Goal: Task Accomplishment & Management: Manage account settings

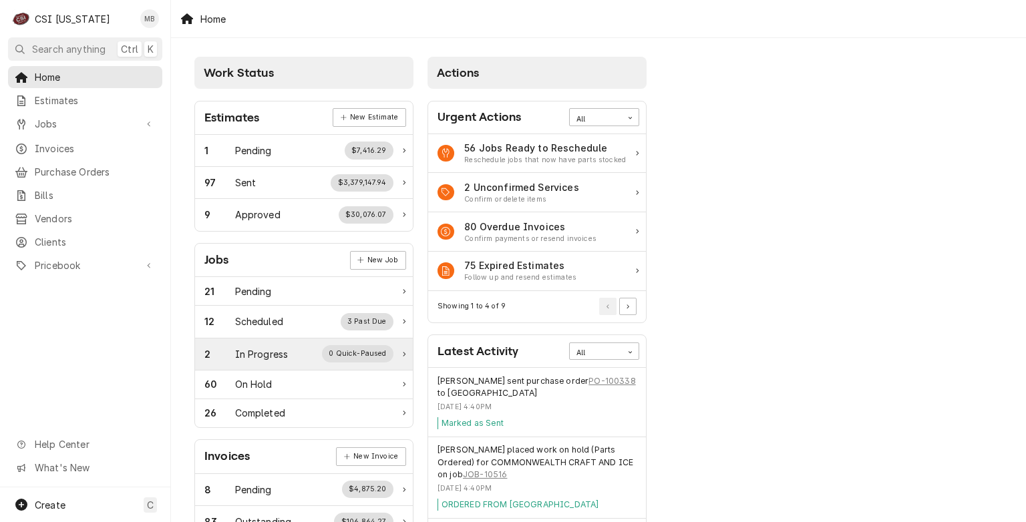
click at [282, 352] on div "In Progress" at bounding box center [261, 354] width 53 height 14
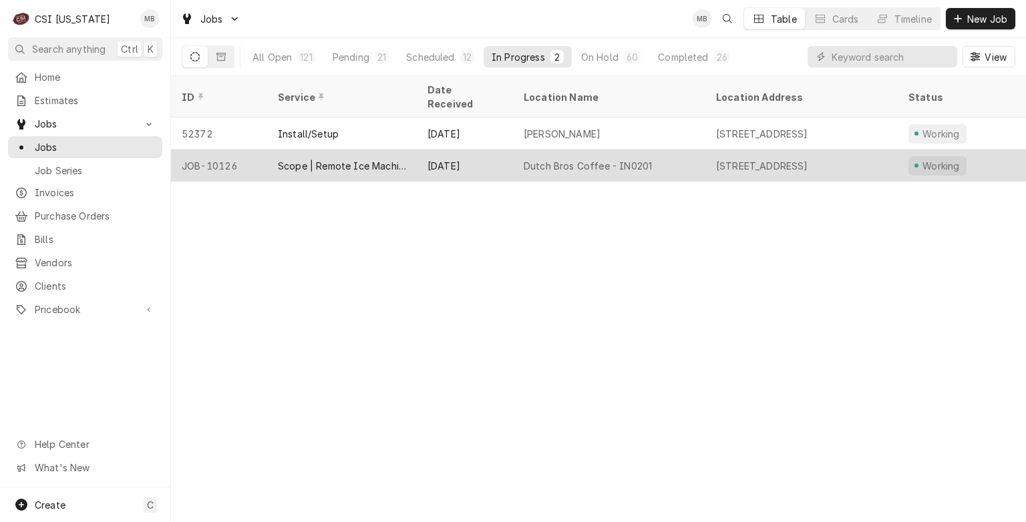
click at [313, 159] on div "Scope | Remote Ice Machine Install" at bounding box center [342, 166] width 128 height 14
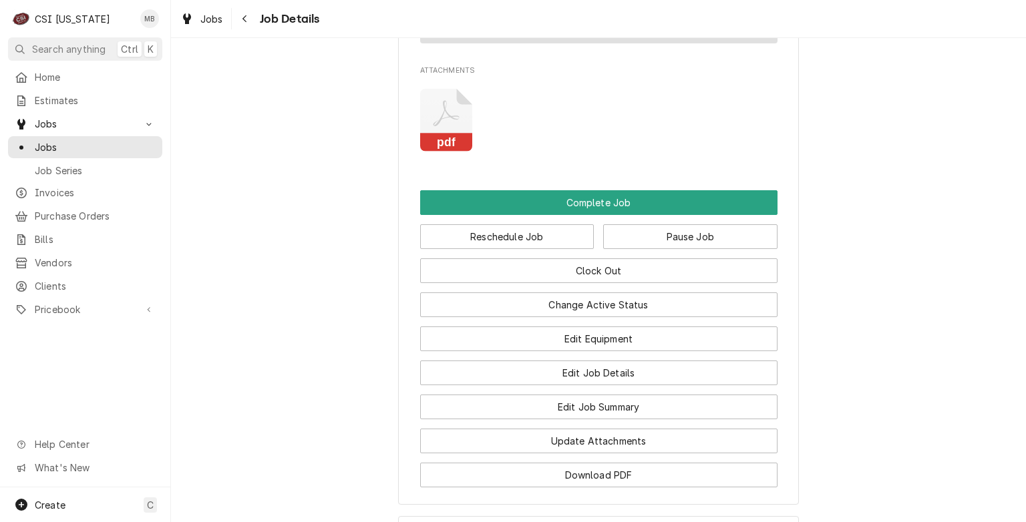
scroll to position [1736, 0]
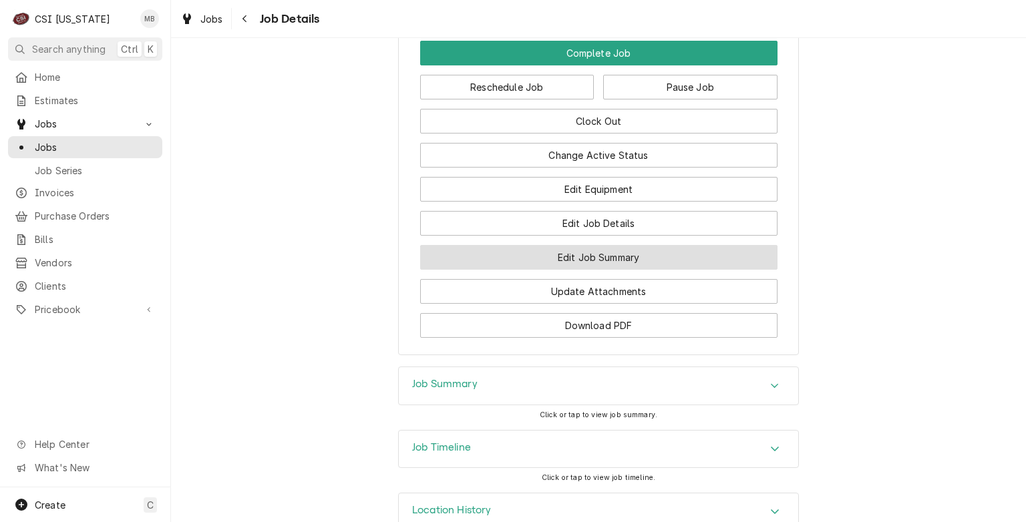
click at [614, 264] on button "Edit Job Summary" at bounding box center [598, 257] width 357 height 25
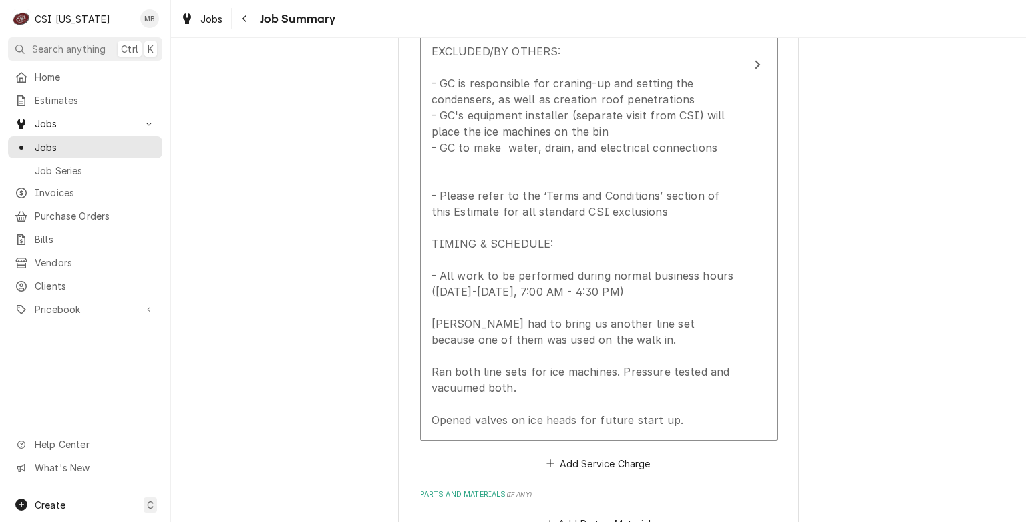
scroll to position [1736, 0]
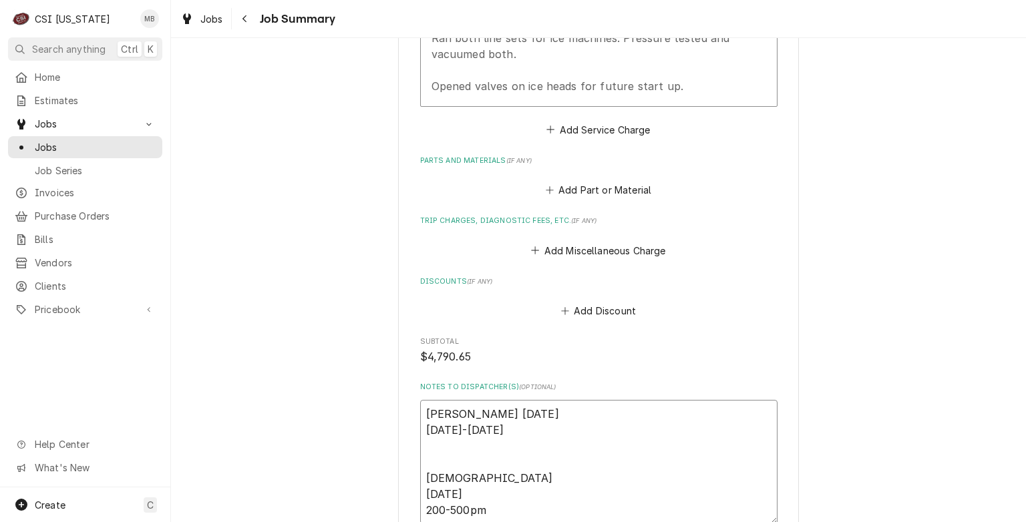
click at [501, 485] on textarea "Jay 8/15/25 1100-1700 Jesus 8/27/25 200-500pm" at bounding box center [598, 462] width 357 height 124
type textarea "x"
type textarea "Jay 8/15/25 1100-1700 Jesus 8/27/25 200-500pm"
type textarea "x"
type textarea "Jay 8/15/25 1100-1700 Jesus 8/27/25 200-500pm"
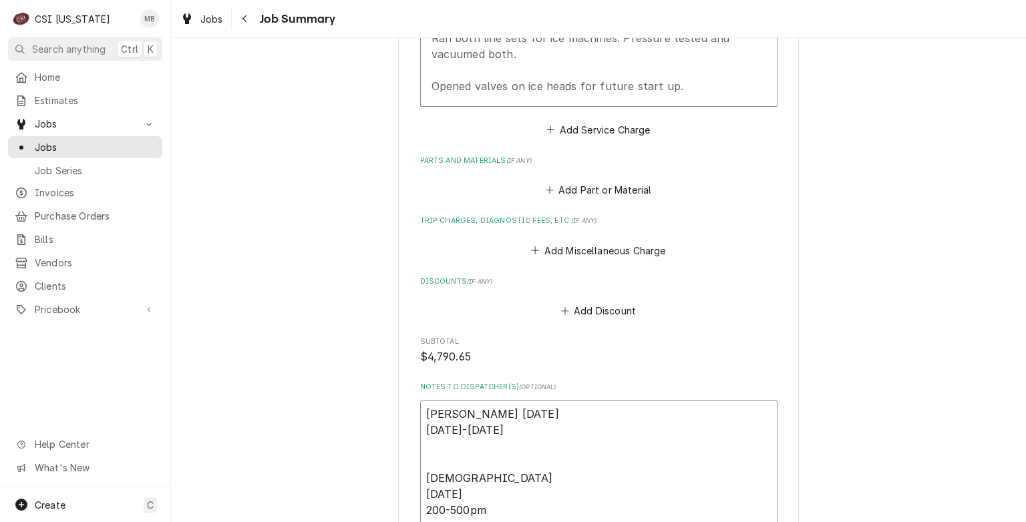
scroll to position [1745, 0]
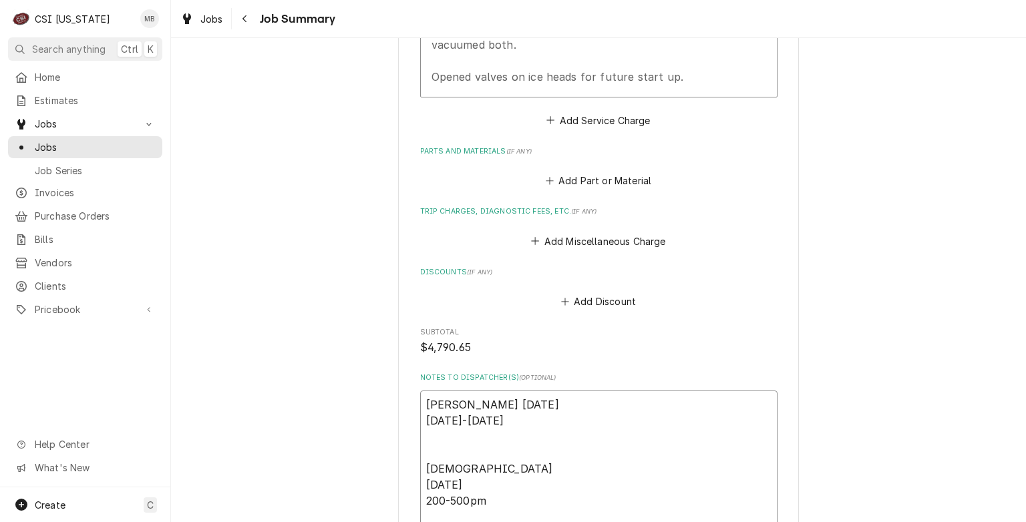
type textarea "x"
type textarea "Jay 8/15/25 1100-1700 Jesus 8/27/25 200-500pm m"
type textarea "x"
type textarea "Jay 8/15/25 1100-1700 Jesus 8/27/25 200-500pm ma"
type textarea "x"
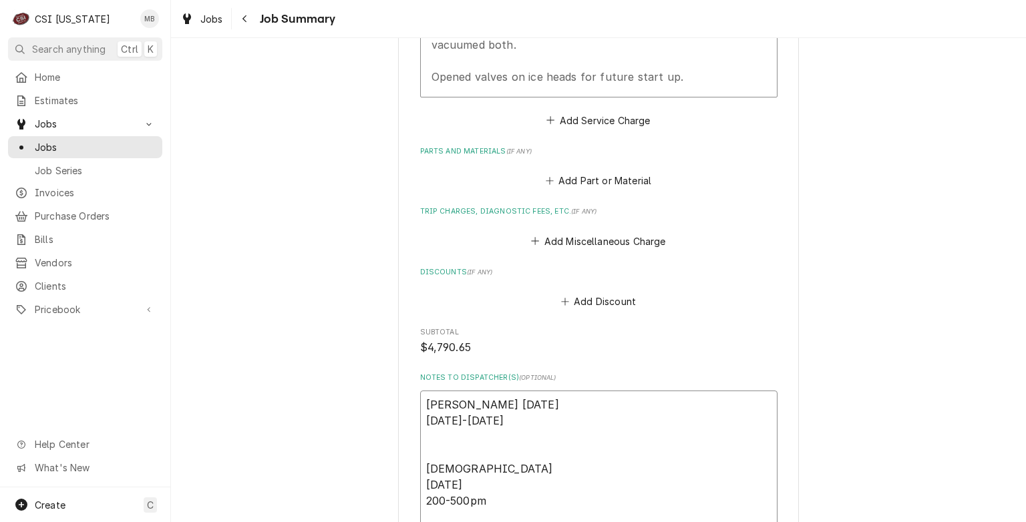
type textarea "Jay 8/15/25 1100-1700 Jesus 8/27/25 200-500pm mat"
type textarea "x"
type textarea "Jay 8/15/25 1100-1700 Jesus 8/27/25 200-500pm matt"
type textarea "x"
type textarea "Jay 8/15/25 1100-1700 Jesus 8/27/25 200-500pm mat"
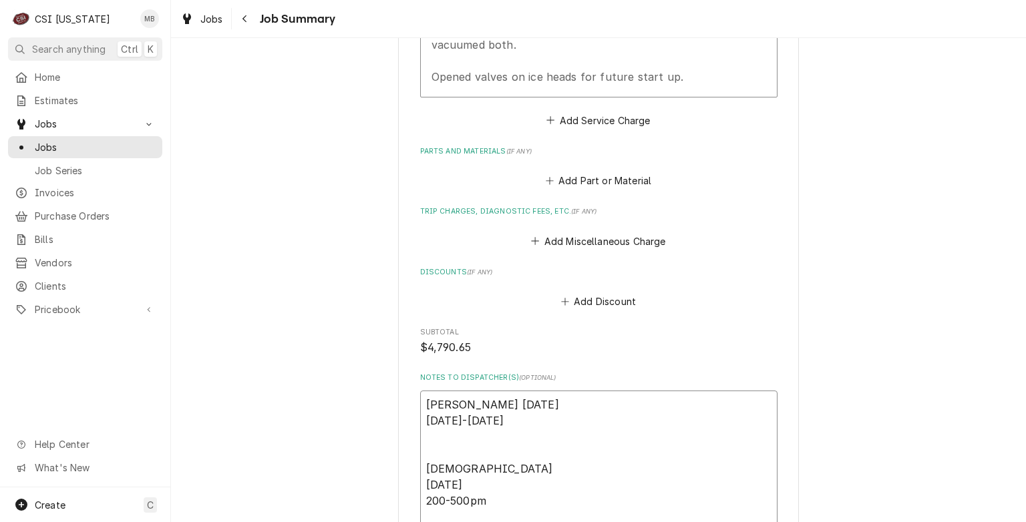
type textarea "x"
type textarea "Jay 8/15/25 1100-1700 Jesus 8/27/25 200-500pm ma"
type textarea "x"
type textarea "Jay 8/15/25 1100-1700 Jesus 8/27/25 200-500pm m"
type textarea "x"
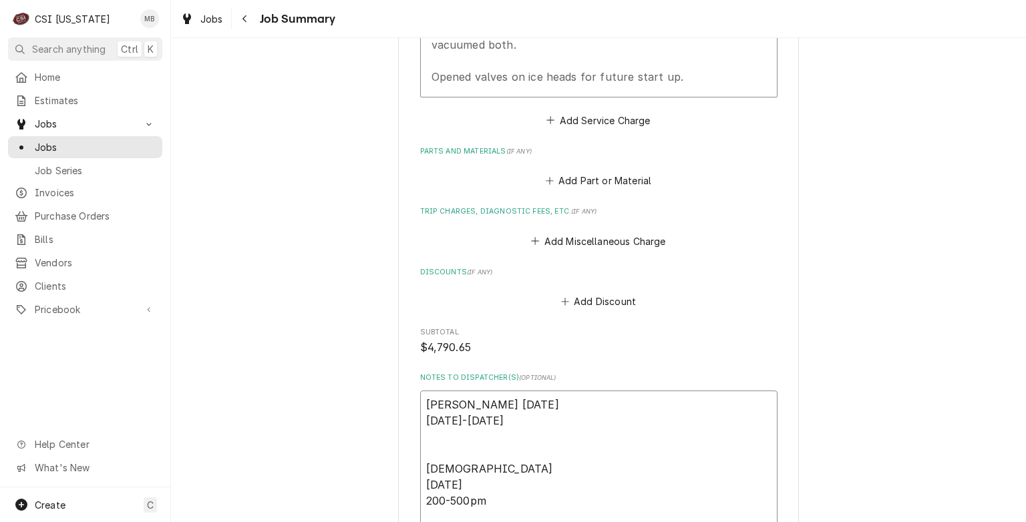
type textarea "Jay 8/15/25 1100-1700 Jesus 8/27/25 200-500pm"
type textarea "x"
type textarea "Jay 8/15/25 1100-1700 Jesus 8/27/25 200-500pm M"
type textarea "x"
type textarea "Jay 8/15/25 1100-1700 Jesus 8/27/25 200-500pm Ma"
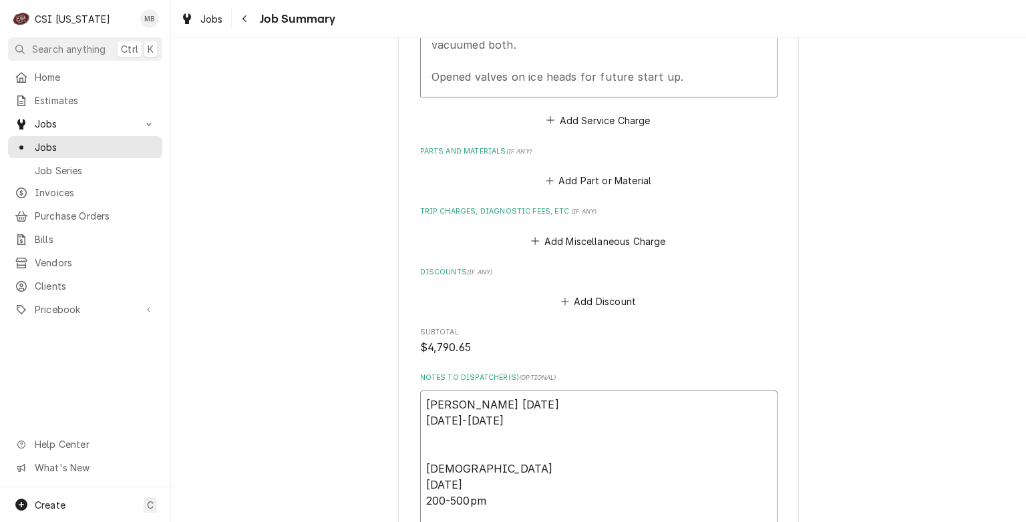
type textarea "x"
type textarea "Jay 8/15/25 1100-1700 Jesus 8/27/25 200-500pm Mat"
type textarea "x"
type textarea "Jay 8/15/25 1100-1700 Jesus 8/27/25 200-500pm Matt"
type textarea "x"
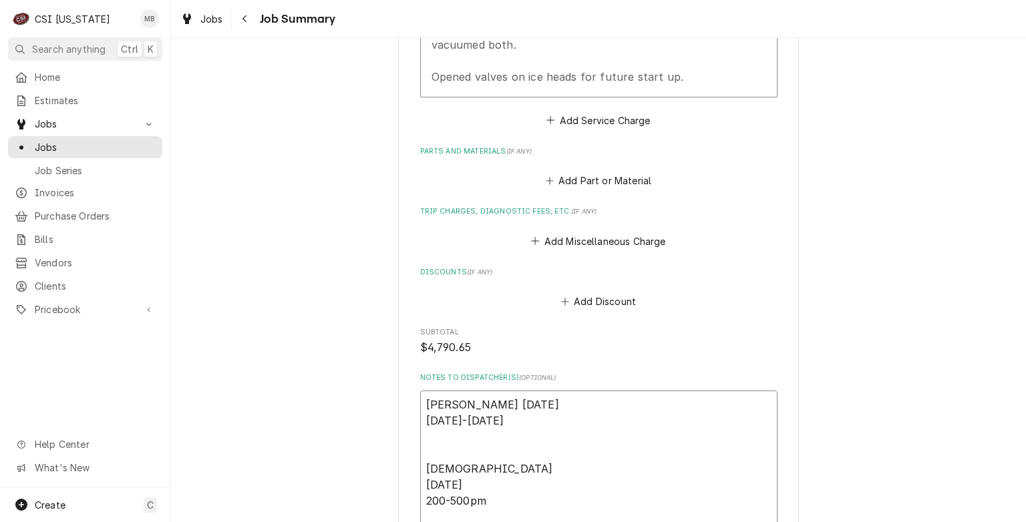
type textarea "Jay 8/15/25 1100-1700 Jesus 8/27/25 200-500pm Matt"
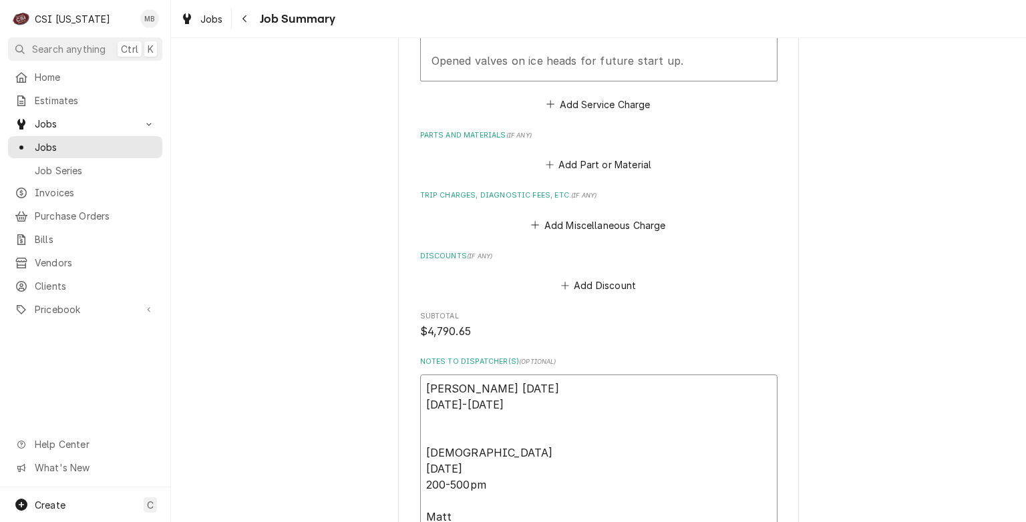
type textarea "x"
type textarea "Jay 8/15/25 1100-1700 Jesus 8/27/25 200-500pm Matt 8"
type textarea "x"
type textarea "Jay 8/15/25 1100-1700 Jesus 8/27/25 200-500pm Matt 8/"
type textarea "x"
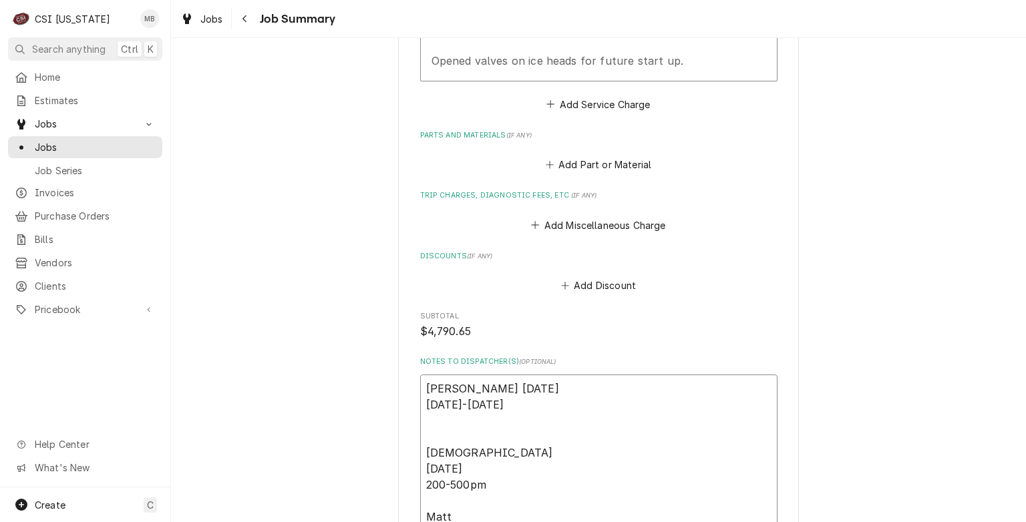
type textarea "Jay 8/15/25 1100-1700 Jesus 8/27/25 200-500pm Matt 8/2"
type textarea "x"
type textarea "Jay 8/15/25 1100-1700 Jesus 8/27/25 200-500pm Matt 8/28"
type textarea "x"
type textarea "Jay 8/15/25 1100-1700 Jesus 8/27/25 200-500pm Matt 8/28/"
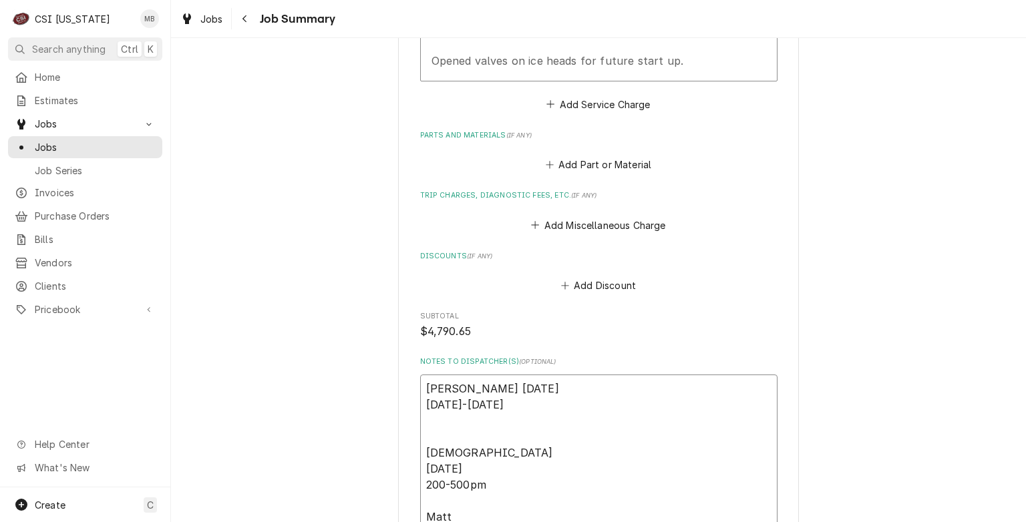
type textarea "x"
type textarea "Jay 8/15/25 1100-1700 Jesus 8/27/25 200-500pm Matt 8/28/2"
type textarea "x"
type textarea "Jay 8/15/25 1100-1700 Jesus 8/27/25 200-500pm Matt 8/28/20"
type textarea "x"
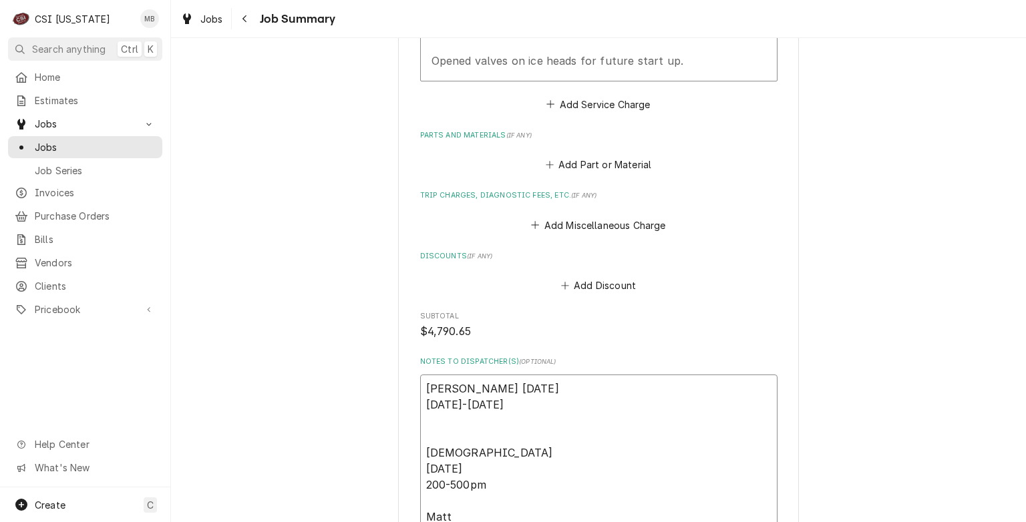
type textarea "Jay 8/15/25 1100-1700 Jesus 8/27/25 200-500pm Matt 8/28/202"
type textarea "x"
type textarea "Jay 8/15/25 1100-1700 Jesus 8/27/25 200-500pm Matt 8/28/2025"
type textarea "x"
type textarea "Jay 8/15/25 1100-1700 Jesus 8/27/25 200-500pm Matt 8/28/2025"
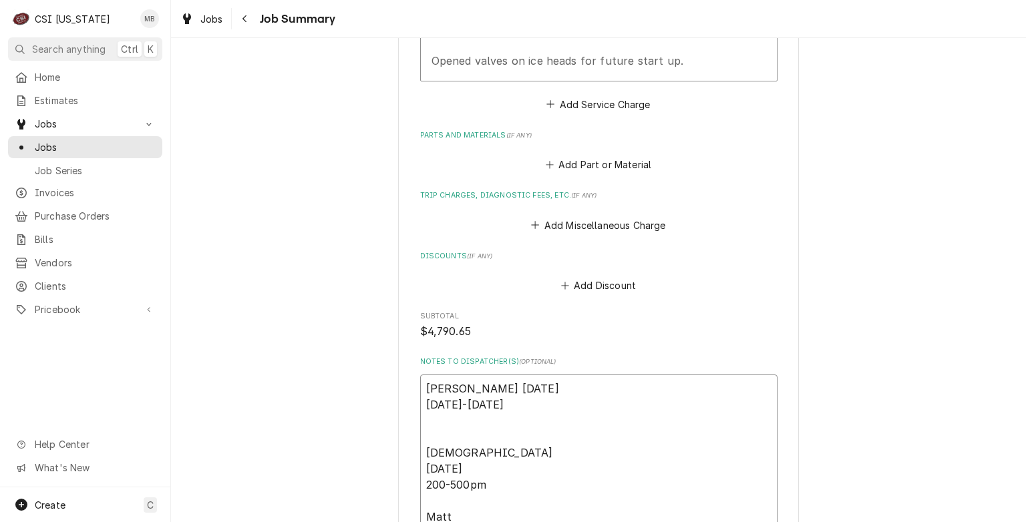
scroll to position [1778, 0]
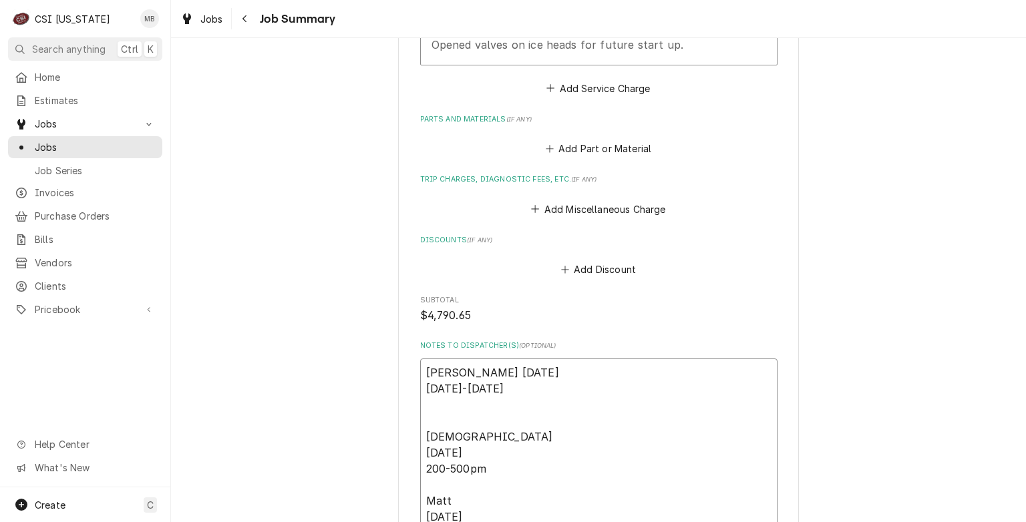
type textarea "x"
type textarea "Jay 8/15/25 1100-1700 Jesus 8/27/25 200-500pm Matt 8/28/2025 4"
type textarea "x"
type textarea "Jay 8/15/25 1100-1700 Jesus 8/27/25 200-500pm Matt 8/28/2025 40"
type textarea "x"
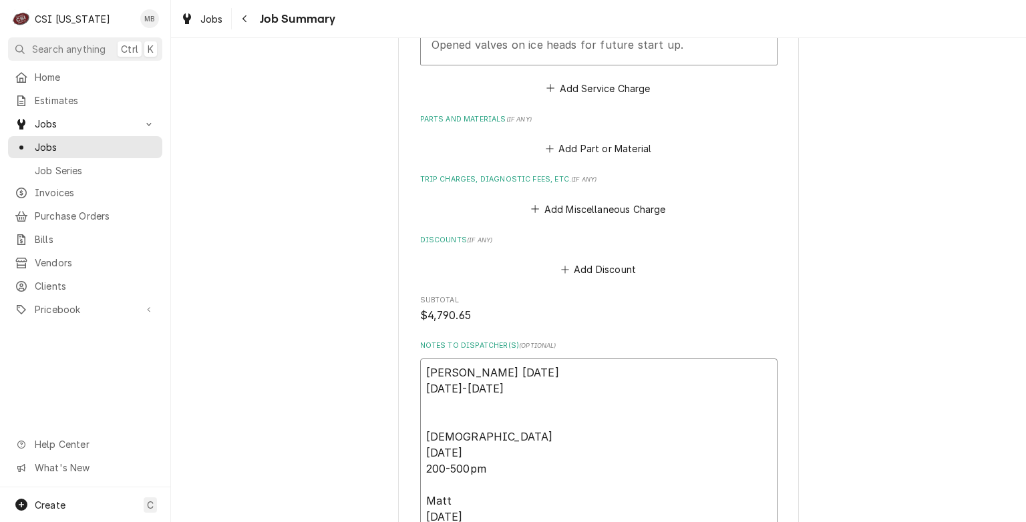
type textarea "Jay 8/15/25 1100-1700 Jesus 8/27/25 200-500pm Matt 8/28/2025 400"
type textarea "x"
type textarea "Jay 8/15/25 1100-1700 Jesus 8/27/25 200-500pm Matt 8/28/2025 400-"
type textarea "x"
type textarea "Jay 8/15/25 1100-1700 Jesus 8/27/25 200-500pm Matt 8/28/2025 400-4"
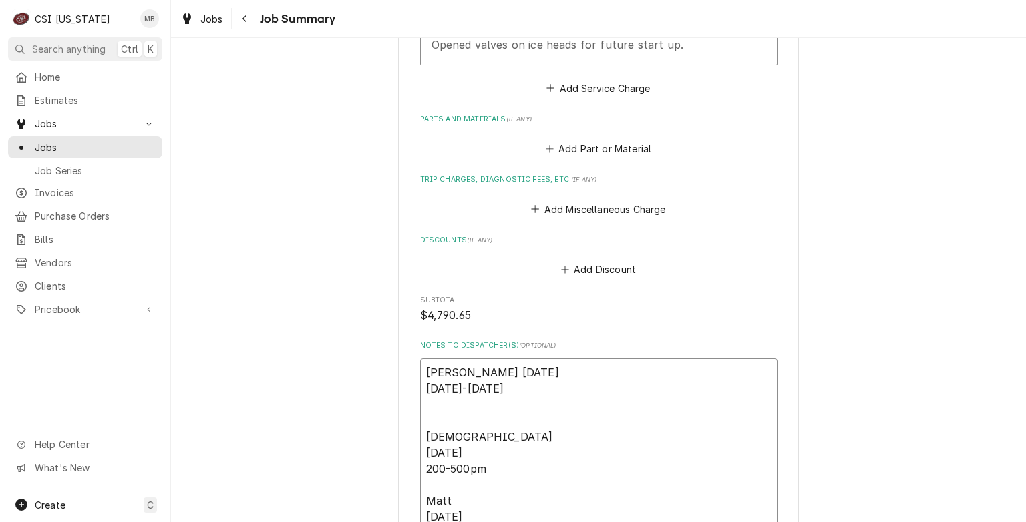
type textarea "x"
type textarea "Jay 8/15/25 1100-1700 Jesus 8/27/25 200-500pm Matt 8/28/2025 400-43"
type textarea "x"
type textarea "Jay 8/15/25 1100-1700 Jesus 8/27/25 200-500pm Matt 8/28/2025 400-430"
type textarea "x"
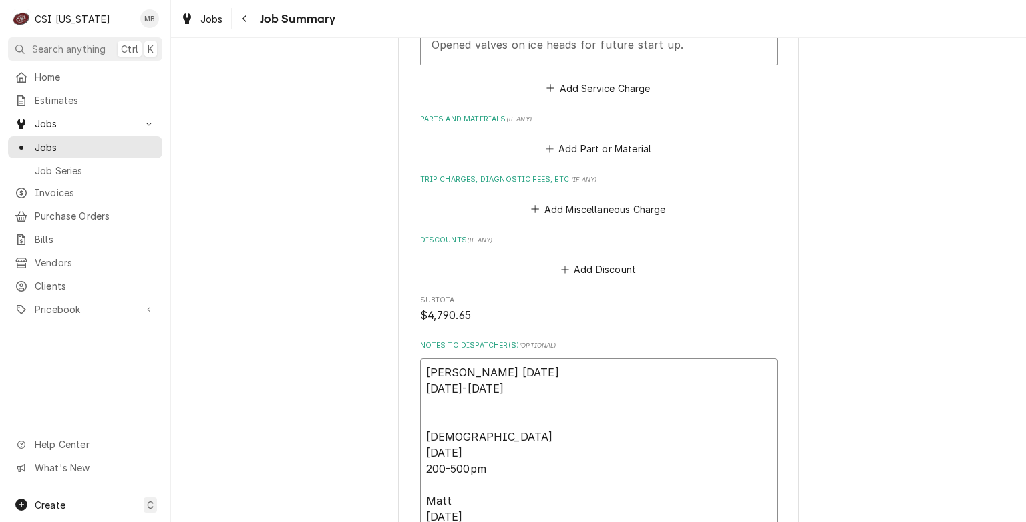
type textarea "Jay 8/15/25 1100-1700 Jesus 8/27/25 200-500pm Matt 8/28/2025 400-430-"
type textarea "x"
type textarea "Jay 8/15/25 1100-1700 Jesus 8/27/25 200-500pm Matt 8/28/2025 400-430-4"
type textarea "x"
type textarea "Jay 8/15/25 1100-1700 Jesus 8/27/25 200-500pm Matt 8/28/2025 400-430-"
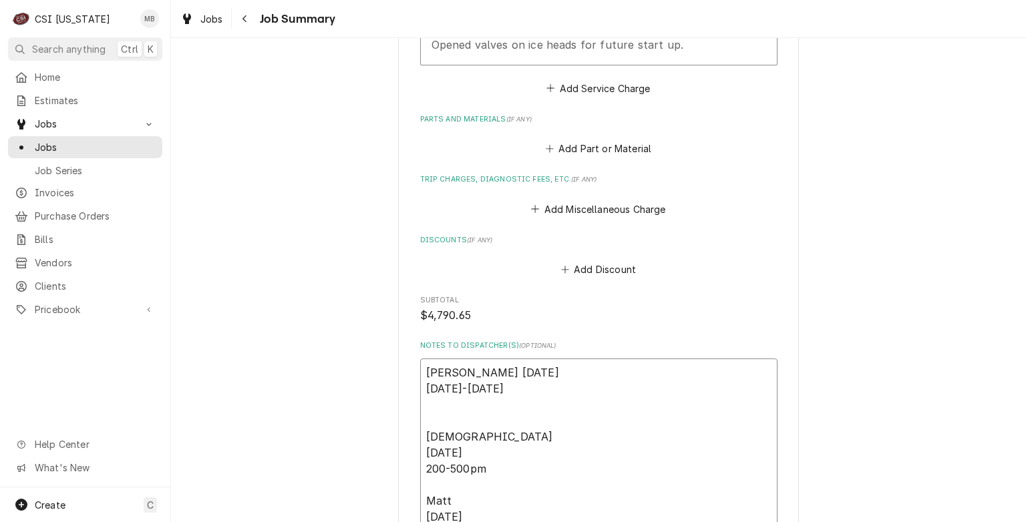
type textarea "x"
type textarea "Jay 8/15/25 1100-1700 Jesus 8/27/25 200-500pm Matt 8/28/2025 400-430-5"
type textarea "x"
type textarea "Jay 8/15/25 1100-1700 Jesus 8/27/25 200-500pm Matt 8/28/2025 400-430-53"
type textarea "x"
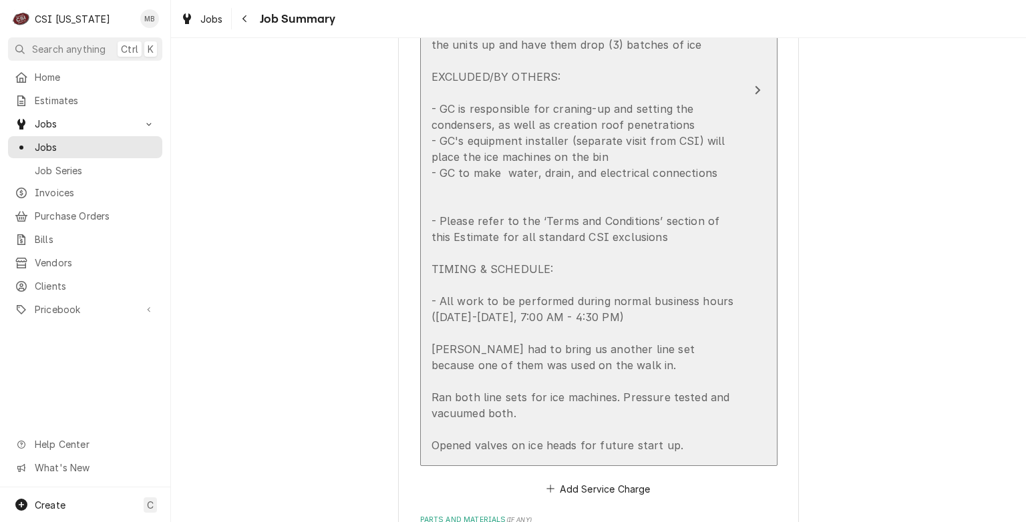
type textarea "Jay 8/15/25 1100-1700 Jesus 8/27/25 200-500pm Matt 8/28/2025 400-430-530"
click at [592, 419] on div "Installation of remote ice machine line set, and startup services to ensure pro…" at bounding box center [584, 181] width 306 height 545
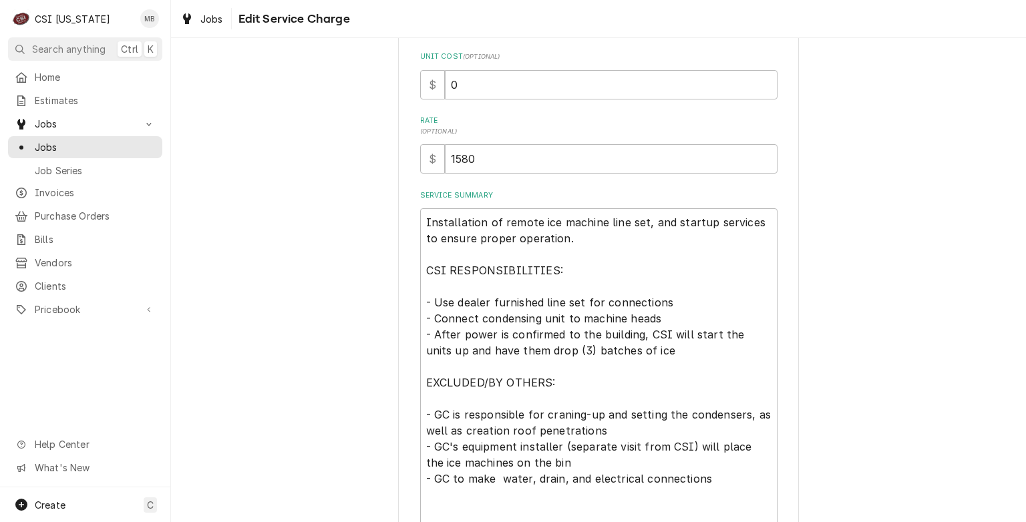
scroll to position [690, 0]
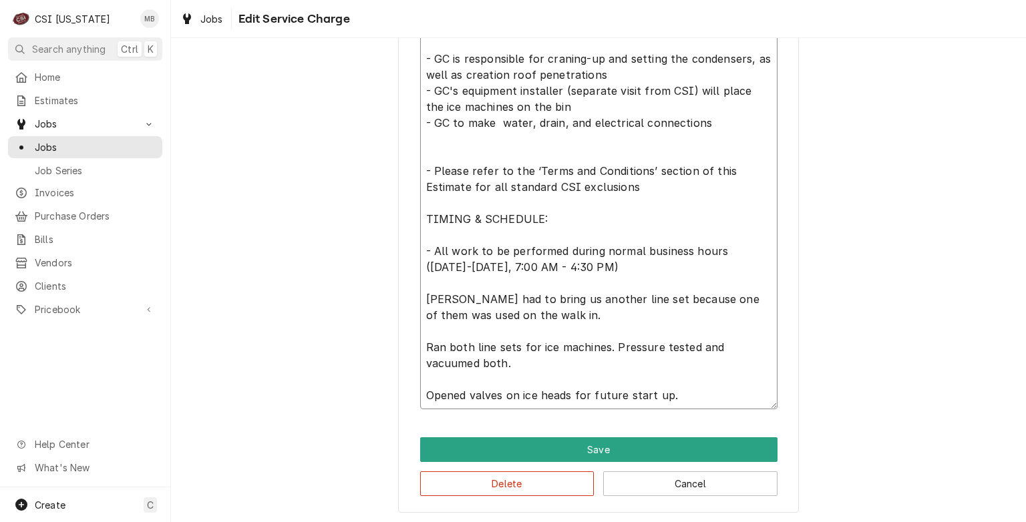
click at [676, 397] on textarea "Installation of remote ice machine line set, and startup services to ensure pro…" at bounding box center [598, 130] width 357 height 557
type textarea "x"
type textarea "Installation of remote ice machine line set, and startup services to ensure pro…"
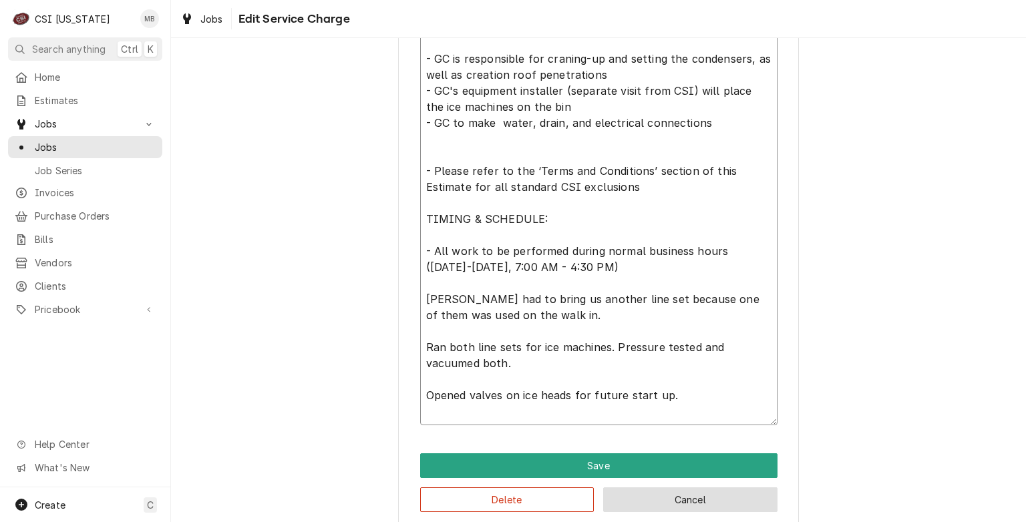
type textarea "x"
type textarea "Installation of remote ice machine line set, and startup services to ensure pro…"
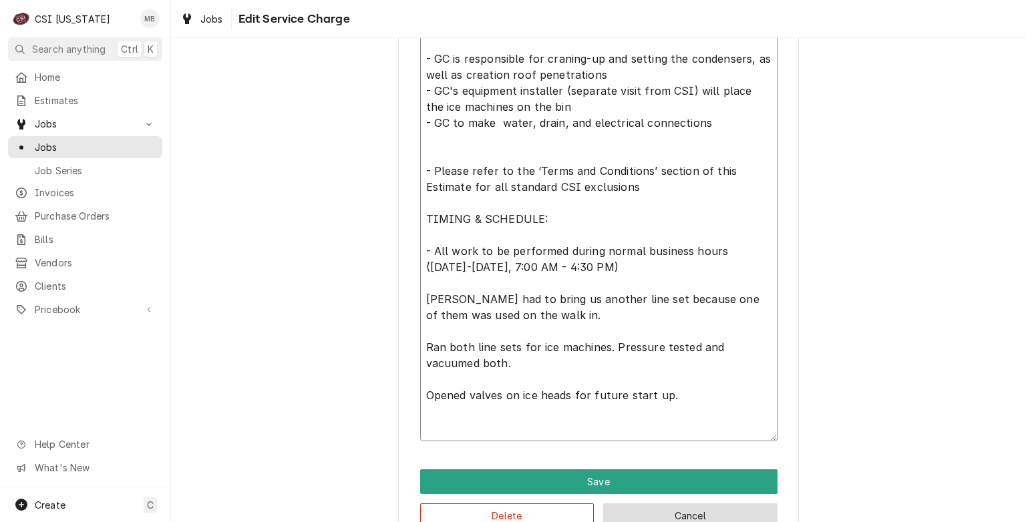
type textarea "x"
type textarea "Installation of remote ice machine line set, and startup services to ensure pro…"
type textarea "x"
type textarea "Installation of remote ice machine line set, and startup services to ensure pro…"
type textarea "x"
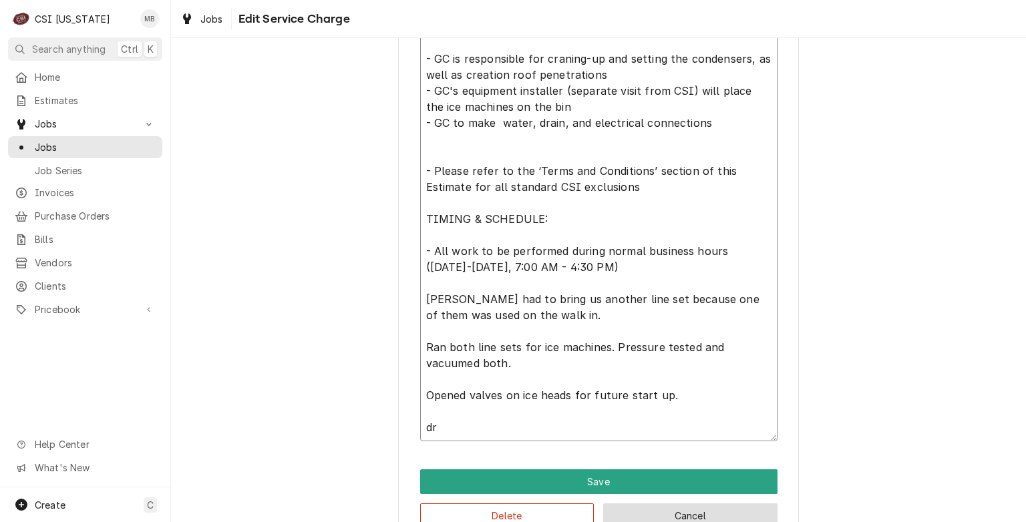
type textarea "Installation of remote ice machine line set, and startup services to ensure pro…"
type textarea "x"
type textarea "Installation of remote ice machine line set, and startup services to ensure pro…"
type textarea "x"
type textarea "Installation of remote ice machine line set, and startup services to ensure pro…"
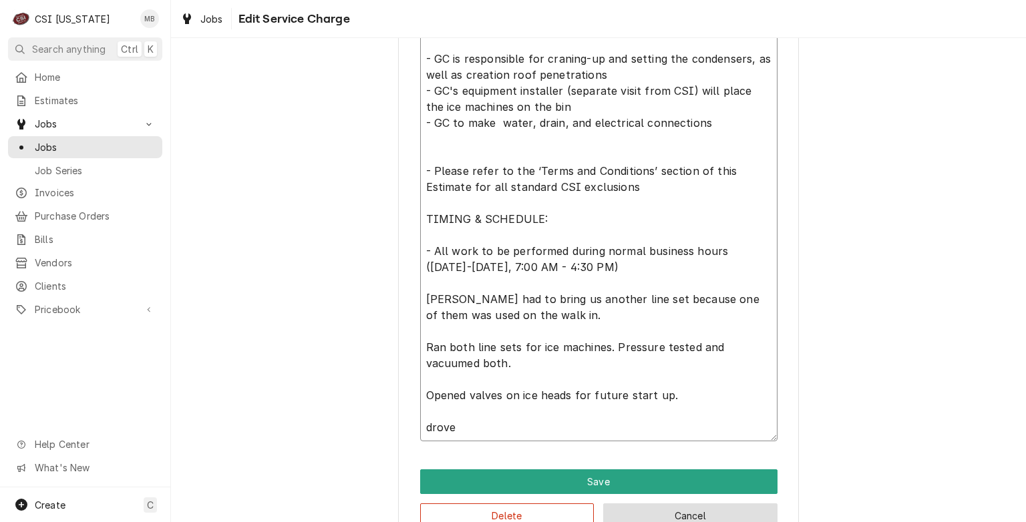
type textarea "x"
type textarea "Installation of remote ice machine line set, and startup services to ensure pro…"
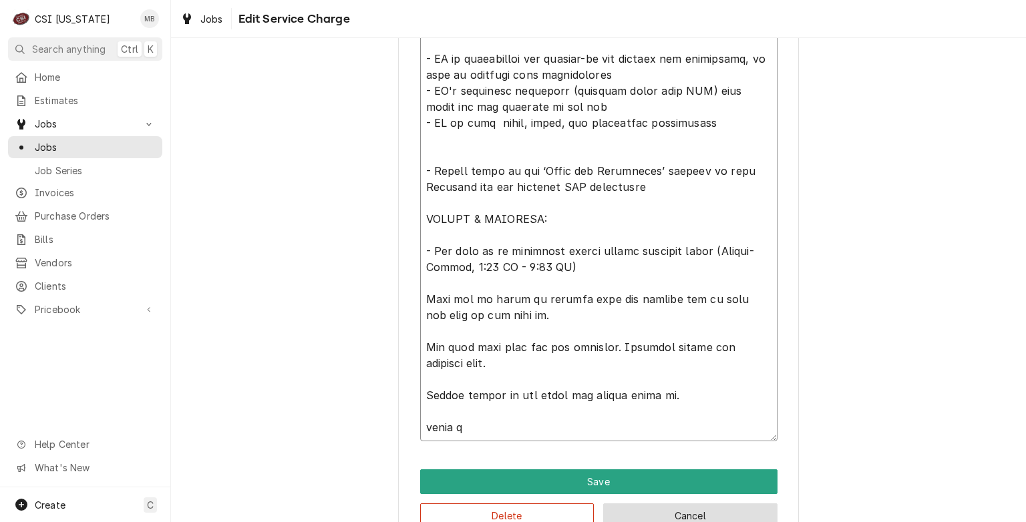
type textarea "x"
type textarea "Installation of remote ice machine line set, and startup services to ensure pro…"
type textarea "x"
type textarea "Installation of remote ice machine line set, and startup services to ensure pro…"
type textarea "x"
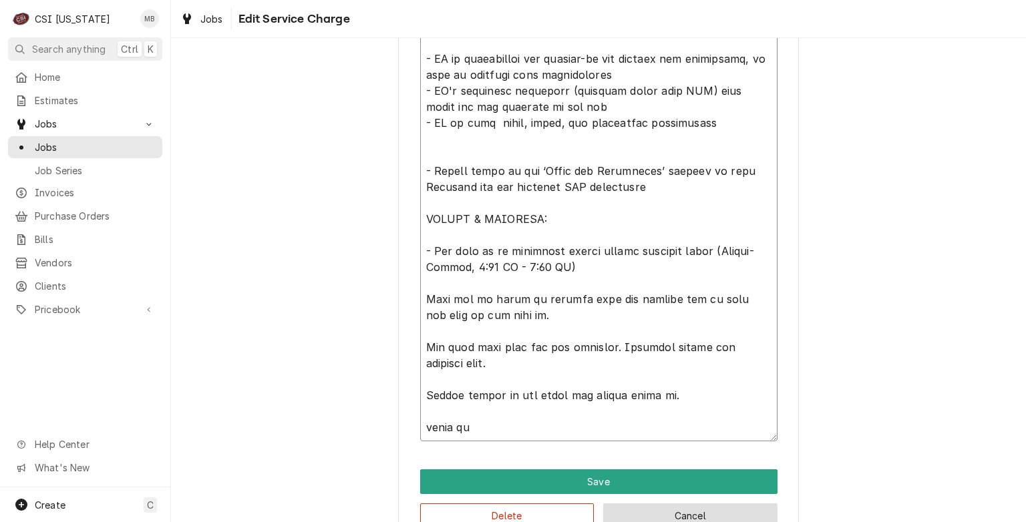
type textarea "Installation of remote ice machine line set, and startup services to ensure pro…"
type textarea "x"
type textarea "Installation of remote ice machine line set, and startup services to ensure pro…"
type textarea "x"
type textarea "Installation of remote ice machine line set, and startup services to ensure pro…"
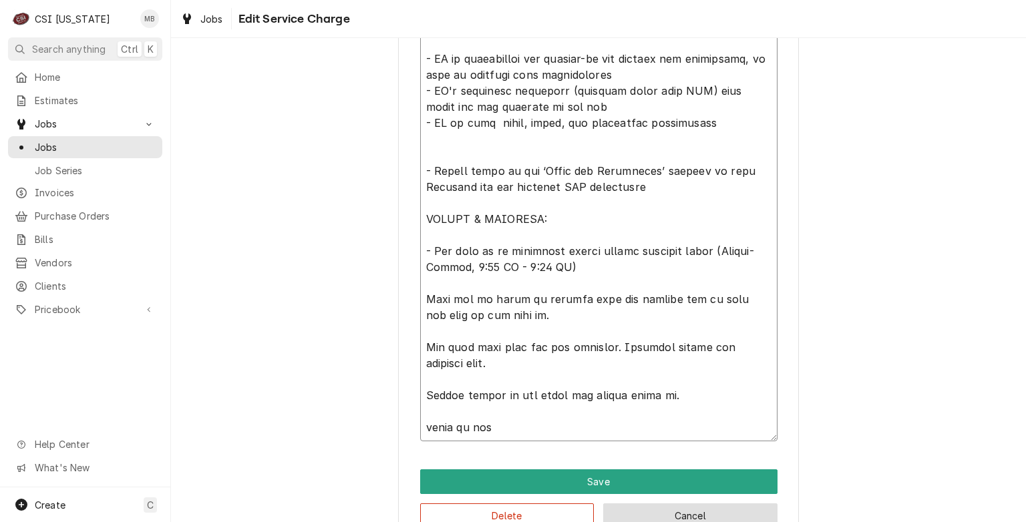
type textarea "x"
type textarea "Installation of remote ice machine line set, and startup services to ensure pro…"
type textarea "x"
type textarea "Installation of remote ice machine line set, and startup services to ensure pro…"
type textarea "x"
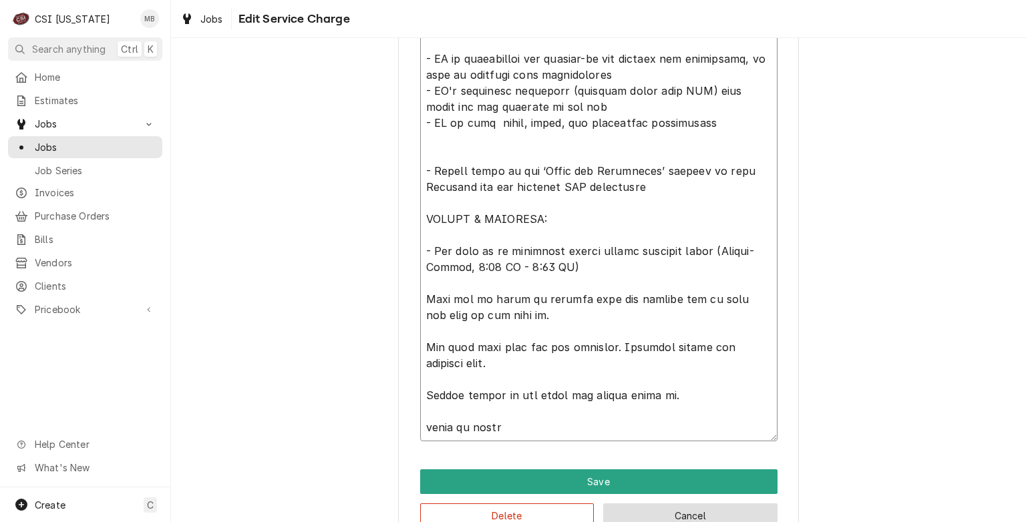
type textarea "Installation of remote ice machine line set, and startup services to ensure pro…"
type textarea "x"
type textarea "Installation of remote ice machine line set, and startup services to ensure pro…"
type textarea "x"
type textarea "Installation of remote ice machine line set, and startup services to ensure pro…"
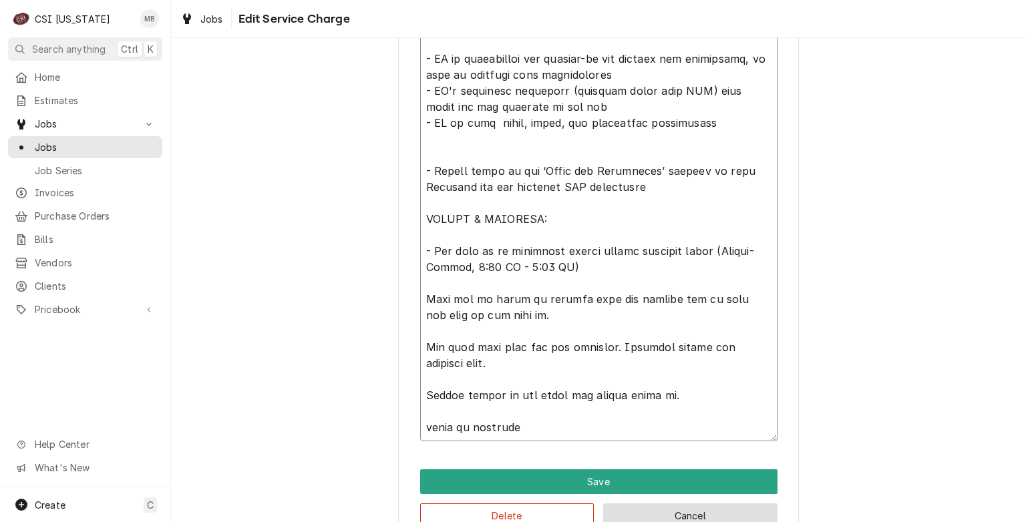
type textarea "x"
type textarea "Installation of remote ice machine line set, and startup services to ensure pro…"
type textarea "x"
type textarea "Installation of remote ice machine line set, and startup services to ensure pro…"
type textarea "x"
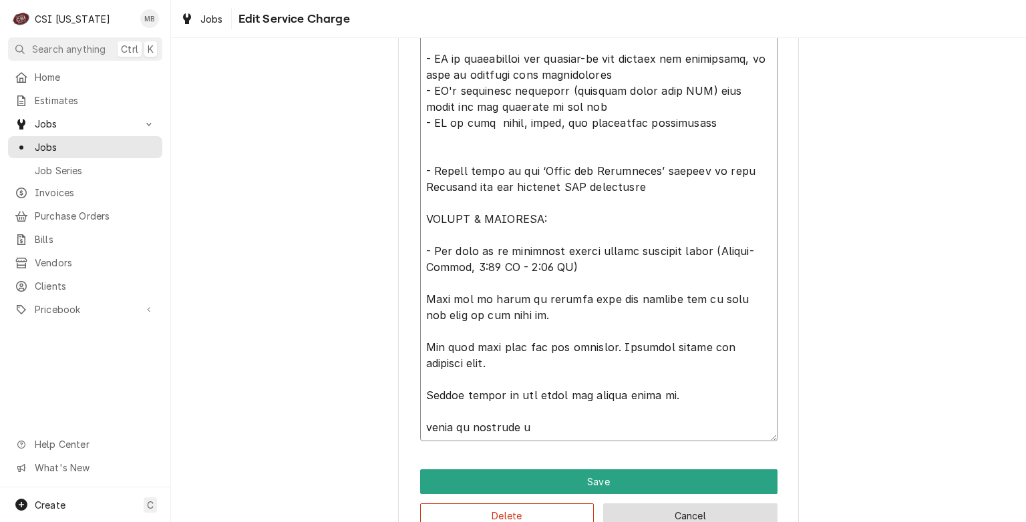
type textarea "Installation of remote ice machine line set, and startup services to ensure pro…"
type textarea "x"
type textarea "Installation of remote ice machine line set, and startup services to ensure pro…"
type textarea "x"
type textarea "Installation of remote ice machine line set, and startup services to ensure pro…"
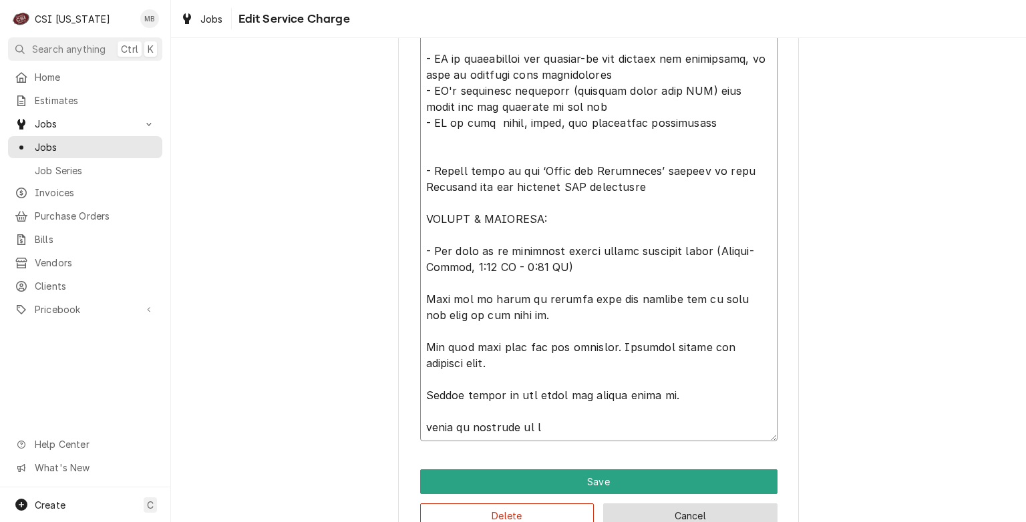
type textarea "x"
type textarea "Installation of remote ice machine line set, and startup services to ensure pro…"
type textarea "x"
type textarea "Installation of remote ice machine line set, and startup services to ensure pro…"
type textarea "x"
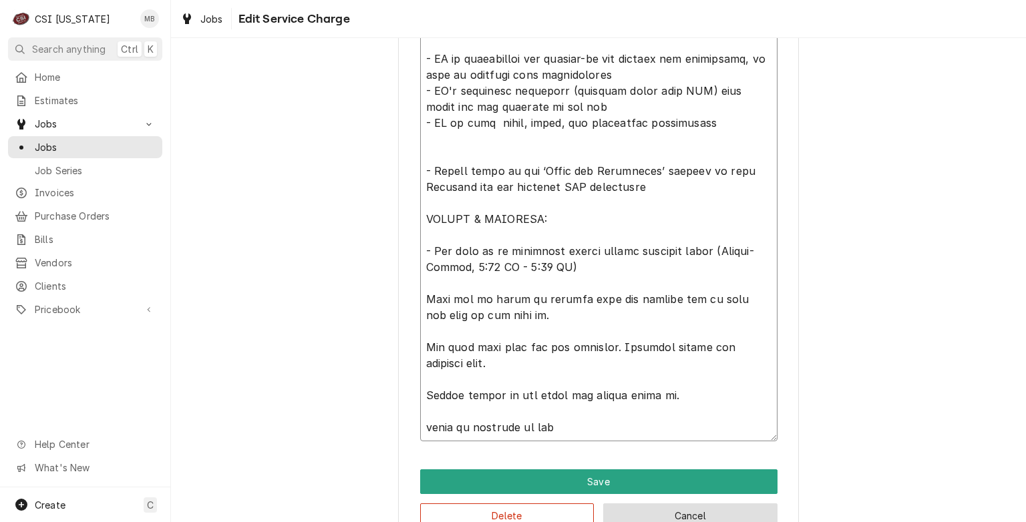
type textarea "Installation of remote ice machine line set, and startup services to ensure pro…"
type textarea "x"
type textarea "Installation of remote ice machine line set, and startup services to ensure pro…"
type textarea "x"
type textarea "Installation of remote ice machine line set, and startup services to ensure pro…"
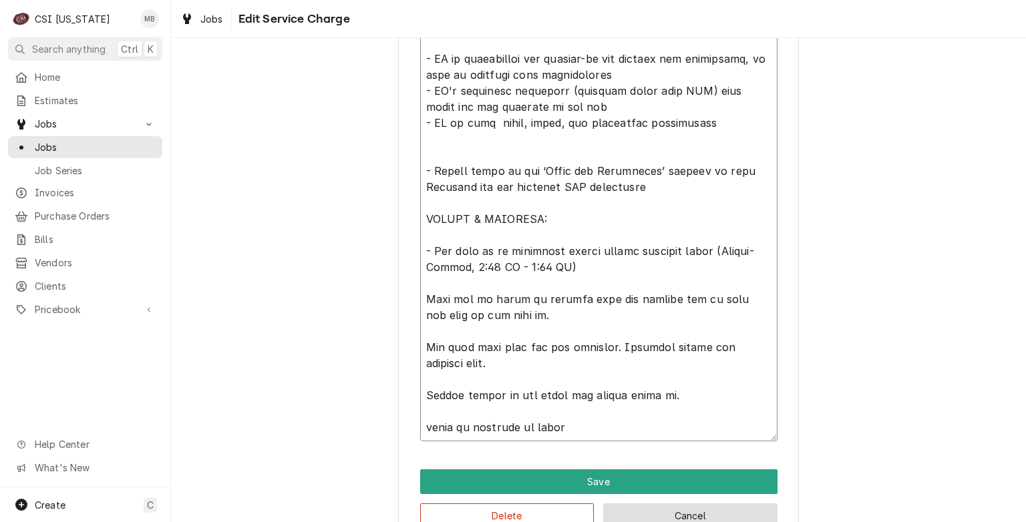
type textarea "x"
type textarea "Installation of remote ice machine line set, and startup services to ensure pro…"
type textarea "x"
type textarea "Installation of remote ice machine line set, and startup services to ensure pro…"
type textarea "x"
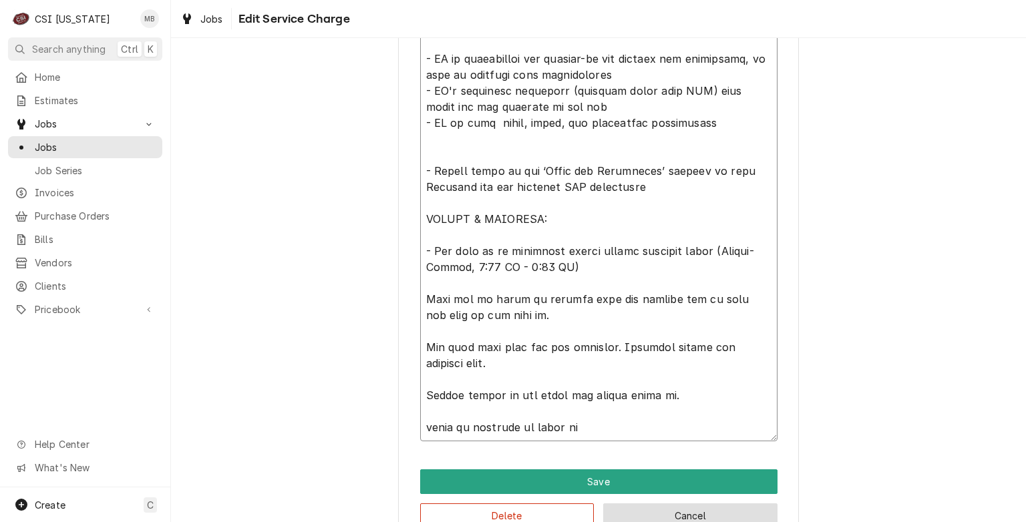
type textarea "Installation of remote ice machine line set, and startup services to ensure pro…"
type textarea "x"
type textarea "Installation of remote ice machine line set, and startup services to ensure pro…"
type textarea "x"
type textarea "Installation of remote ice machine line set, and startup services to ensure pro…"
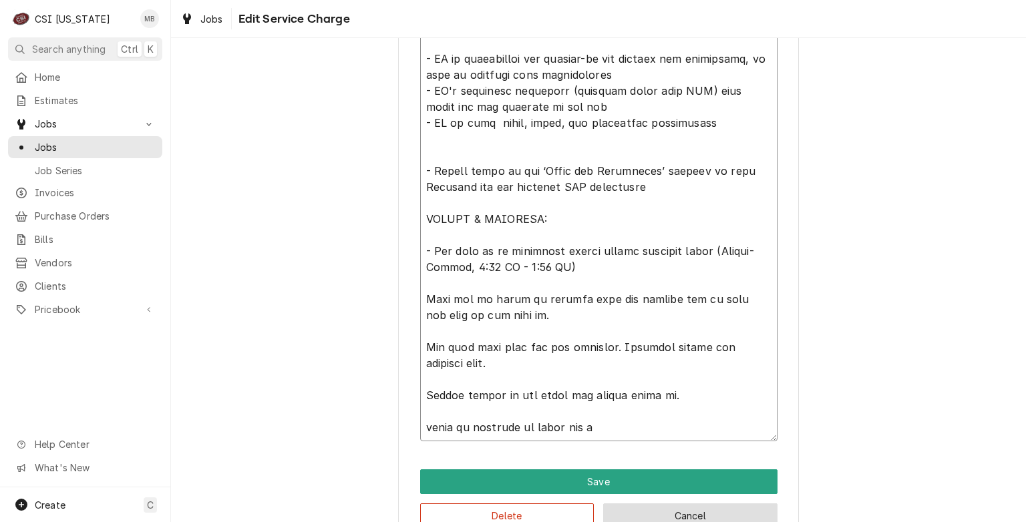
type textarea "x"
type textarea "Installation of remote ice machine line set, and startup services to ensure pro…"
type textarea "x"
type textarea "Installation of remote ice machine line set, and startup services to ensure pro…"
type textarea "x"
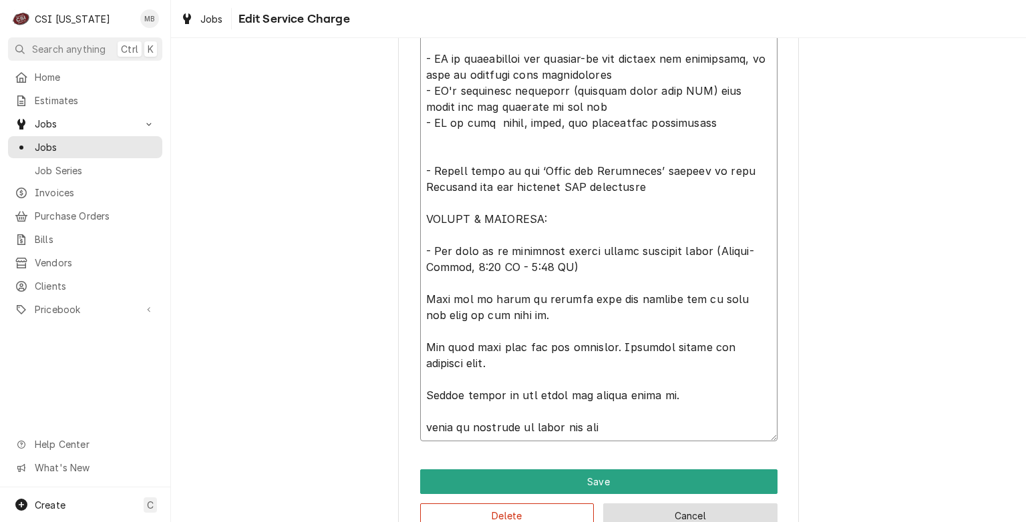
type textarea "Installation of remote ice machine line set, and startup services to ensure pro…"
type textarea "x"
type textarea "Installation of remote ice machine line set, and startup services to ensure pro…"
type textarea "x"
type textarea "Installation of remote ice machine line set, and startup services to ensure pro…"
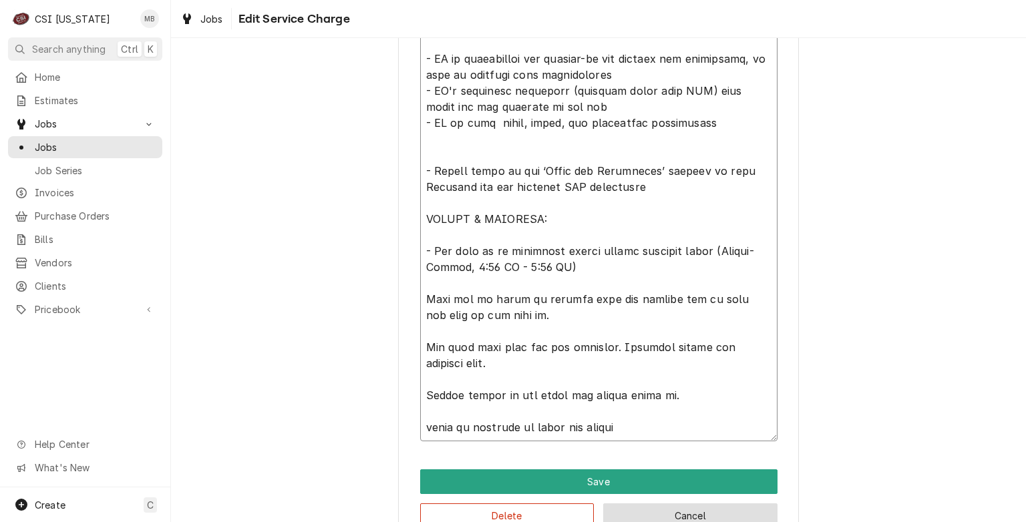
type textarea "x"
type textarea "Installation of remote ice machine line set, and startup services to ensure pro…"
type textarea "x"
type textarea "Installation of remote ice machine line set, and startup services to ensure pro…"
type textarea "x"
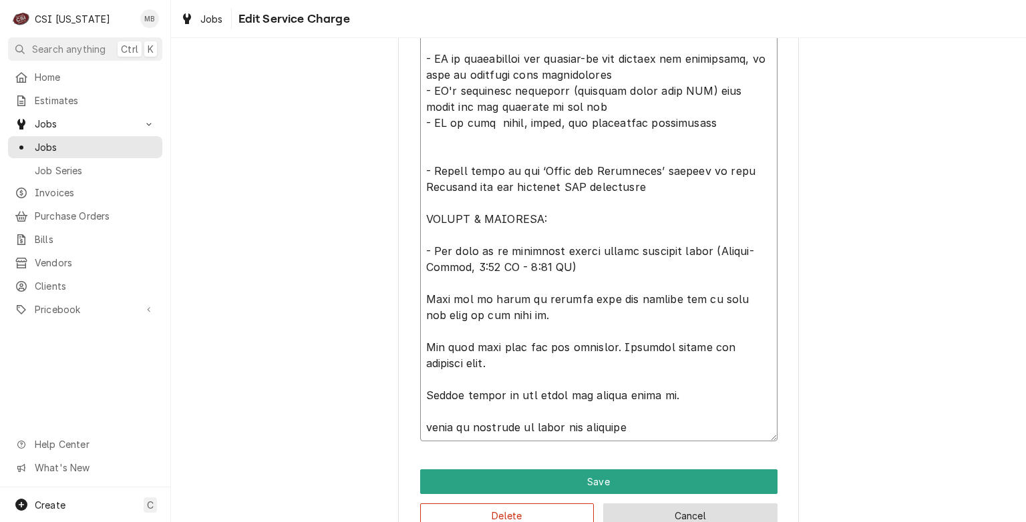
type textarea "Installation of remote ice machine line set, and startup services to ensure pro…"
type textarea "x"
type textarea "Installation of remote ice machine line set, and startup services to ensure pro…"
type textarea "x"
type textarea "Installation of remote ice machine line set, and startup services to ensure pro…"
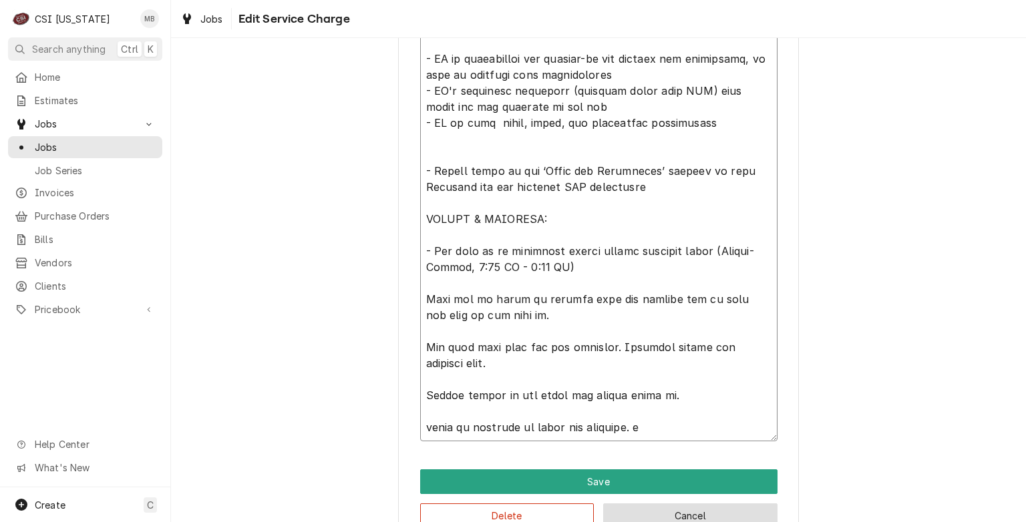
type textarea "x"
type textarea "Installation of remote ice machine line set, and startup services to ensure pro…"
type textarea "x"
type textarea "Installation of remote ice machine line set, and startup services to ensure pro…"
type textarea "x"
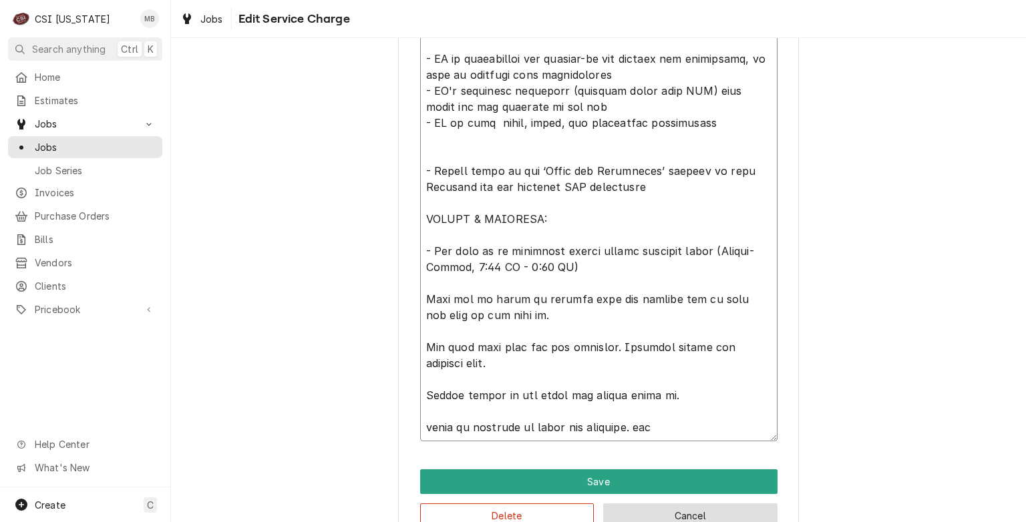
type textarea "Installation of remote ice machine line set, and startup services to ensure pro…"
type textarea "x"
type textarea "Installation of remote ice machine line set, and startup services to ensure pro…"
type textarea "x"
type textarea "Installation of remote ice machine line set, and startup services to ensure pro…"
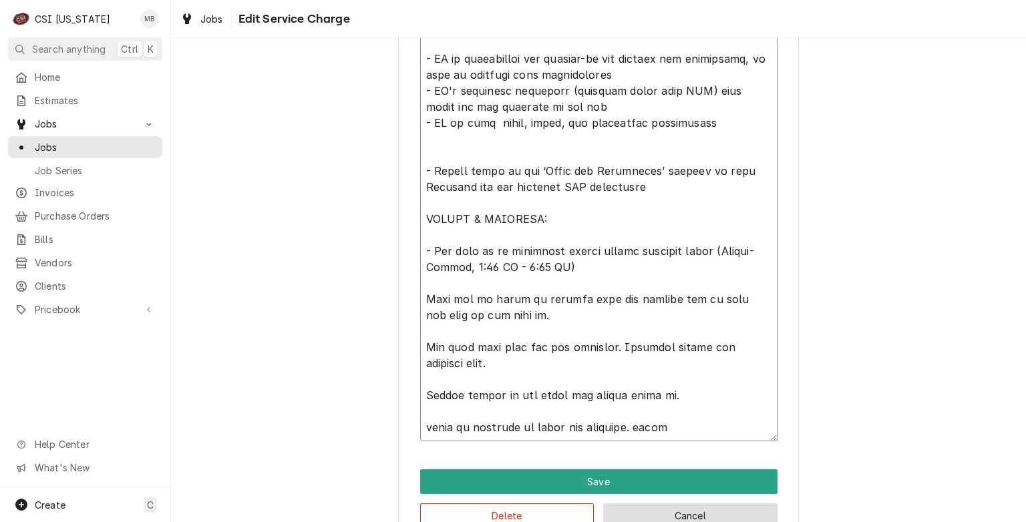
type textarea "x"
type textarea "Installation of remote ice machine line set, and startup services to ensure pro…"
type textarea "x"
type textarea "Installation of remote ice machine line set, and startup services to ensure pro…"
type textarea "x"
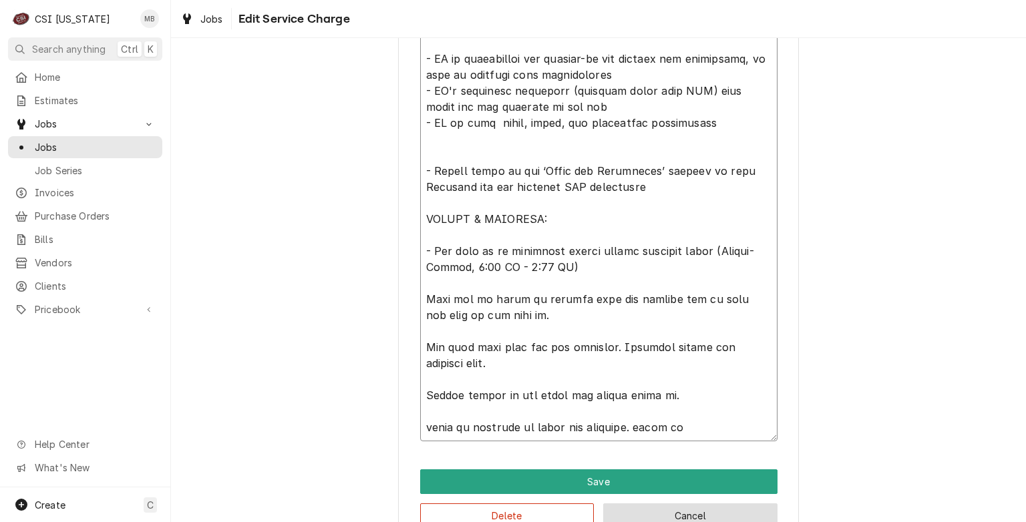
type textarea "Installation of remote ice machine line set, and startup services to ensure pro…"
type textarea "x"
type textarea "Installation of remote ice machine line set, and startup services to ensure pro…"
type textarea "x"
type textarea "Installation of remote ice machine line set, and startup services to ensure pro…"
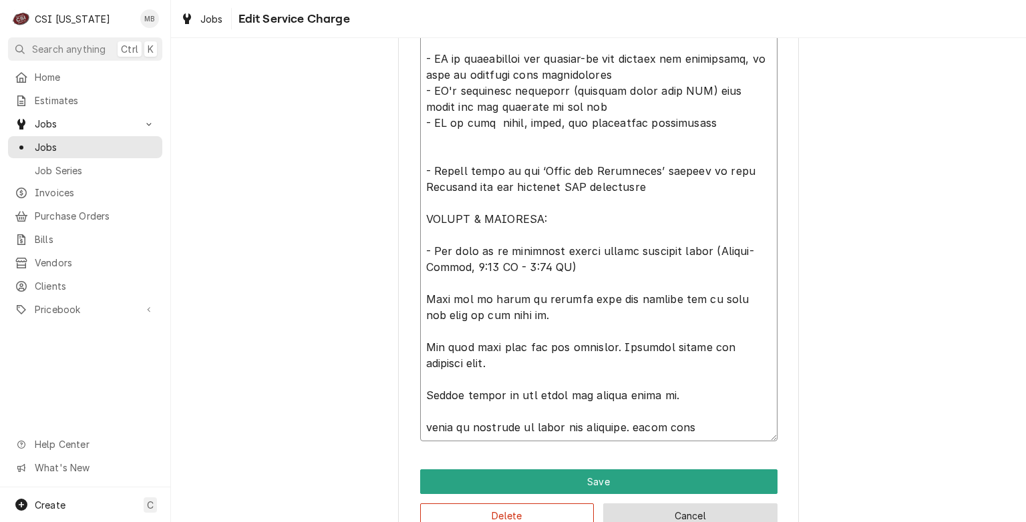
type textarea "x"
type textarea "Installation of remote ice machine line set, and startup services to ensure pro…"
type textarea "x"
type textarea "Installation of remote ice machine line set, and startup services to ensure pro…"
type textarea "x"
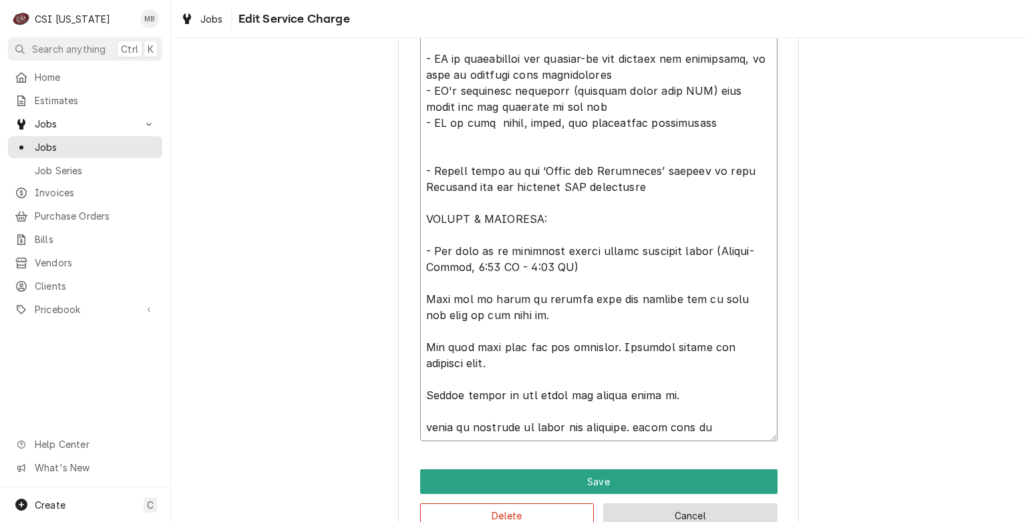
type textarea "Installation of remote ice machine line set, and startup services to ensure pro…"
type textarea "x"
type textarea "Installation of remote ice machine line set, and startup services to ensure pro…"
type textarea "x"
type textarea "Installation of remote ice machine line set, and startup services to ensure pro…"
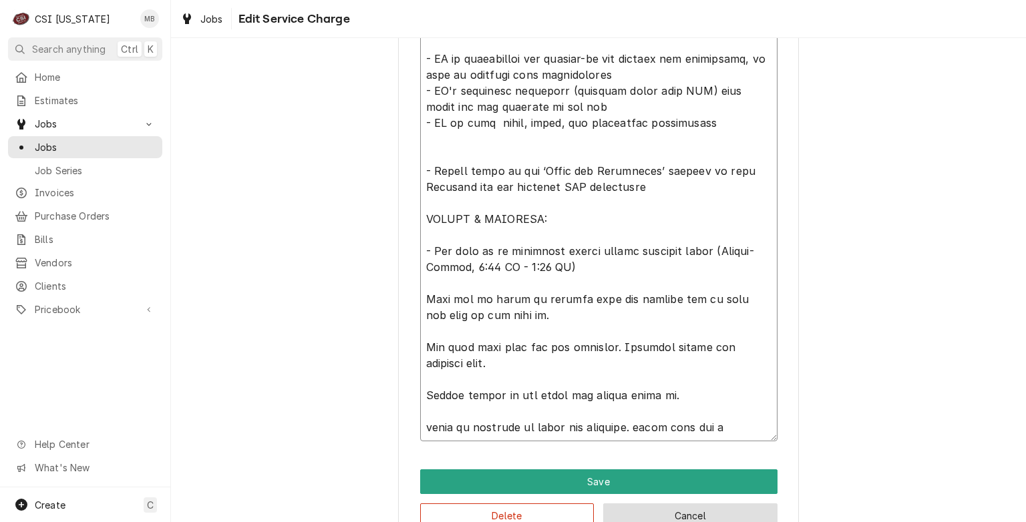
type textarea "x"
type textarea "Installation of remote ice machine line set, and startup services to ensure pro…"
type textarea "x"
type textarea "Installation of remote ice machine line set, and startup services to ensure pro…"
type textarea "x"
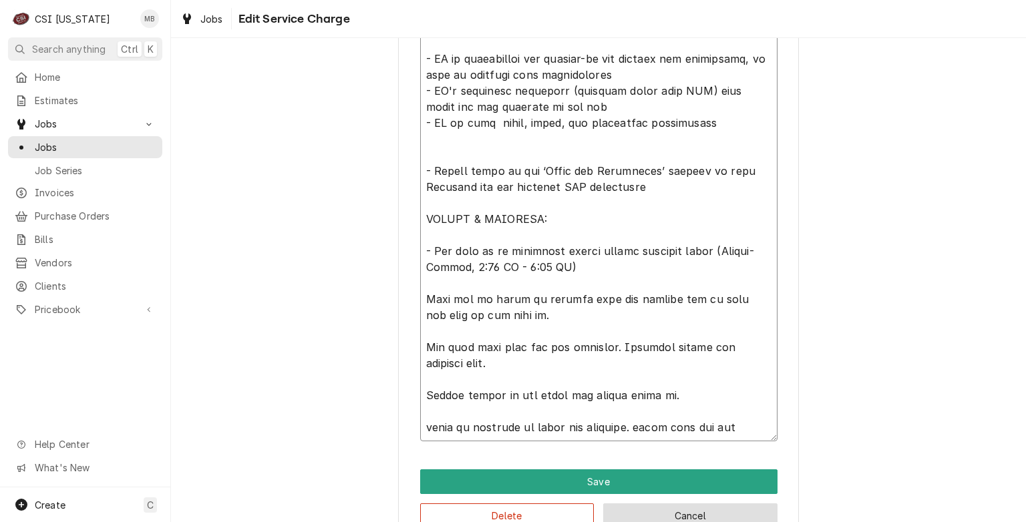
type textarea "Installation of remote ice machine line set, and startup services to ensure pro…"
type textarea "x"
type textarea "Installation of remote ice machine line set, and startup services to ensure pro…"
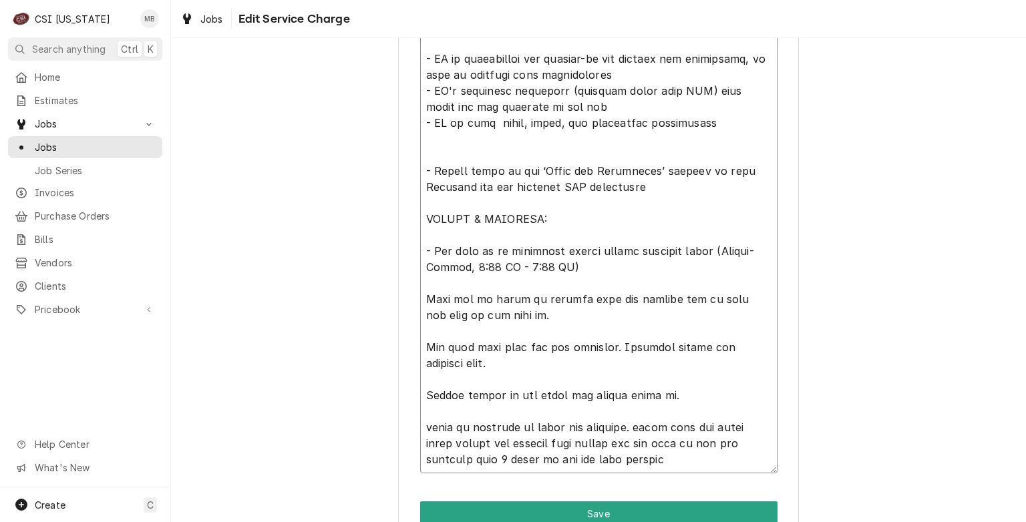
click at [430, 421] on textarea "Service Summary" at bounding box center [598, 162] width 357 height 621
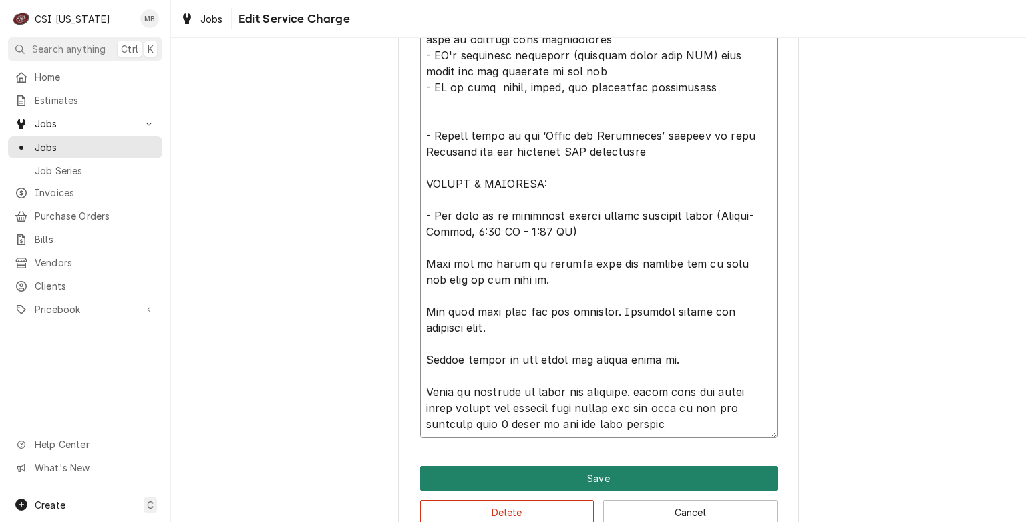
scroll to position [754, 0]
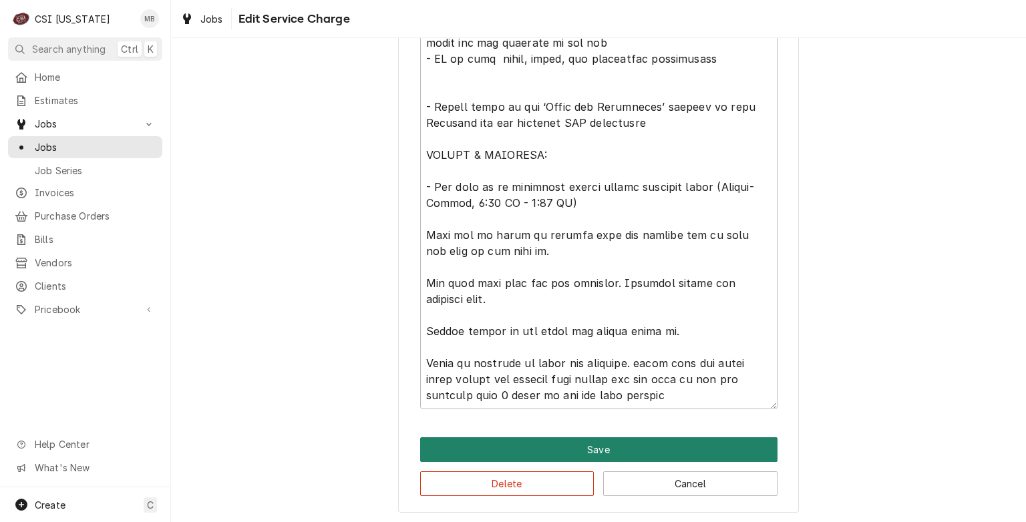
click at [574, 445] on button "Save" at bounding box center [598, 449] width 357 height 25
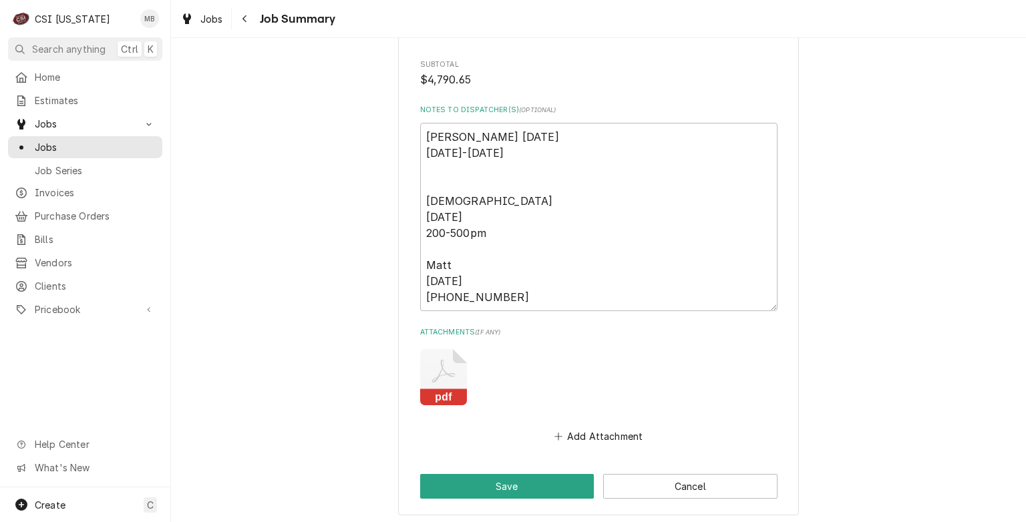
scroll to position [2128, 0]
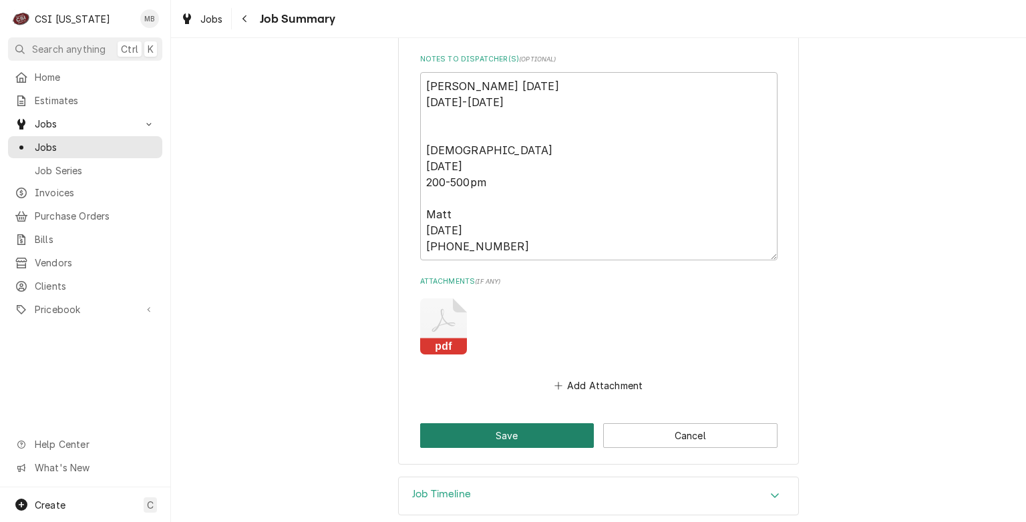
click at [547, 423] on button "Save" at bounding box center [507, 435] width 174 height 25
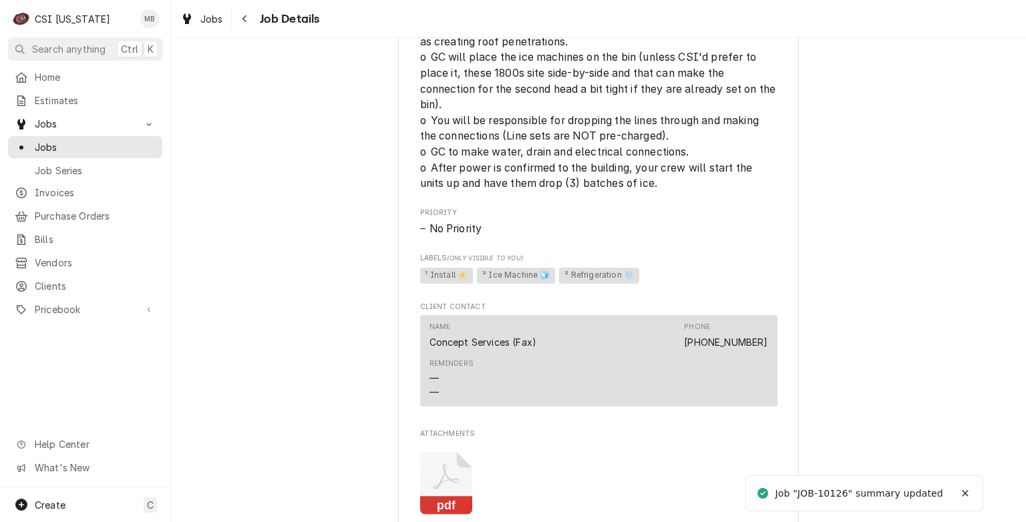
scroll to position [1469, 0]
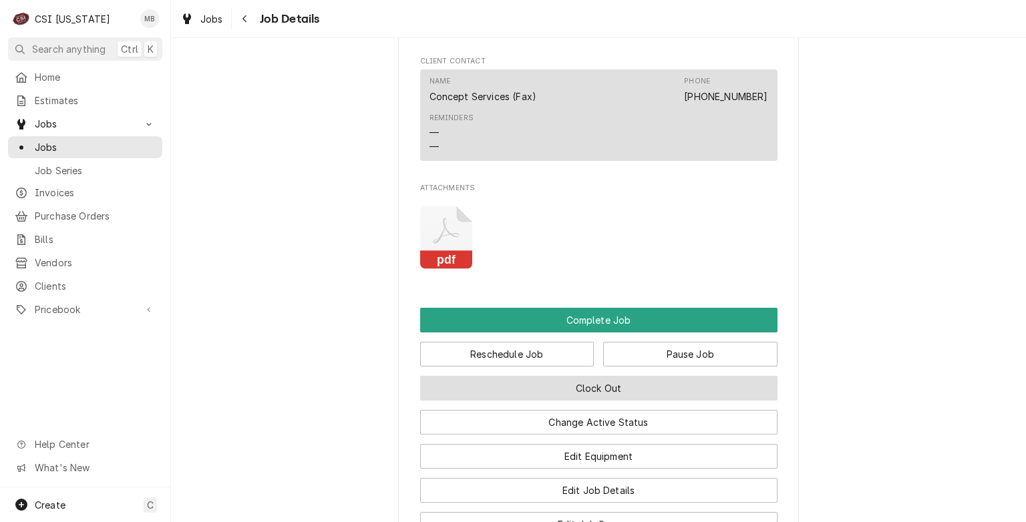
click at [568, 401] on button "Clock Out" at bounding box center [598, 388] width 357 height 25
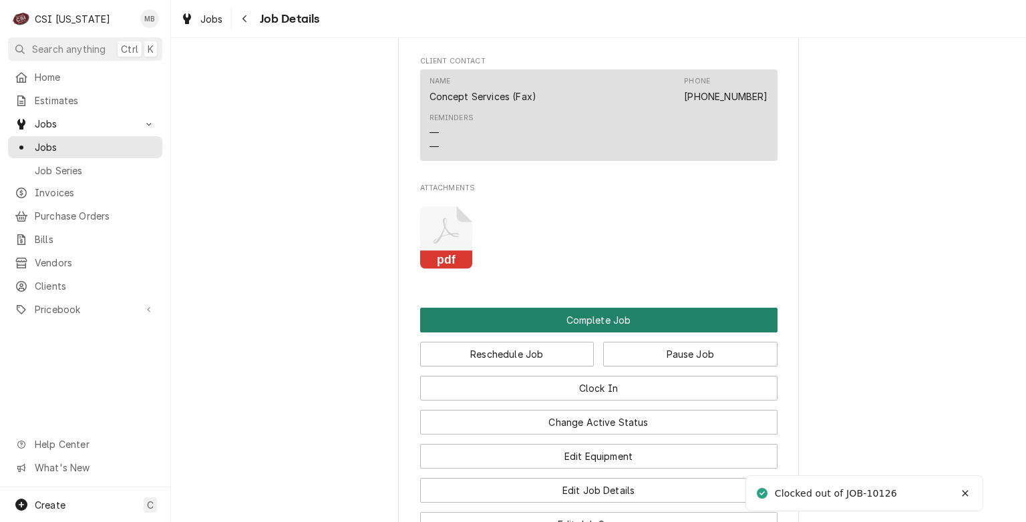
click at [588, 333] on button "Complete Job" at bounding box center [598, 320] width 357 height 25
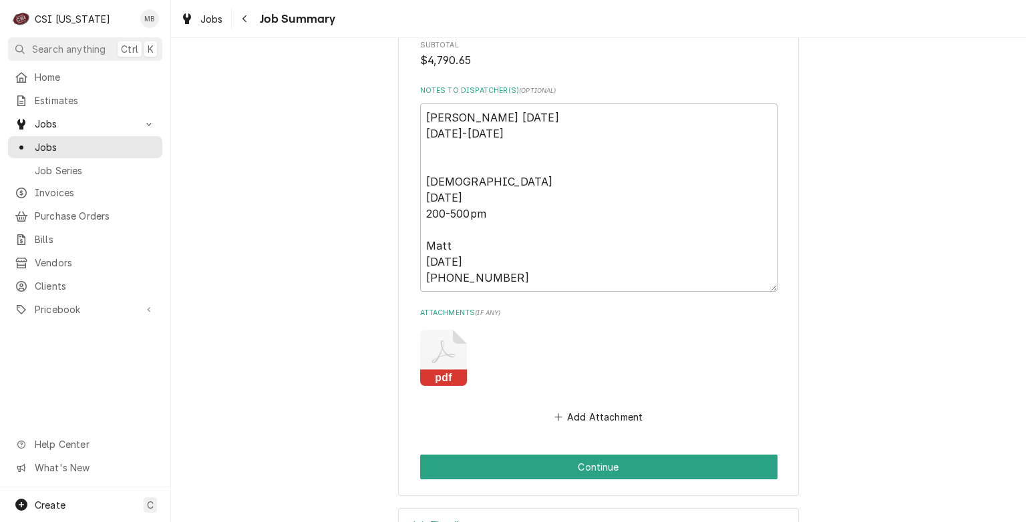
scroll to position [2128, 0]
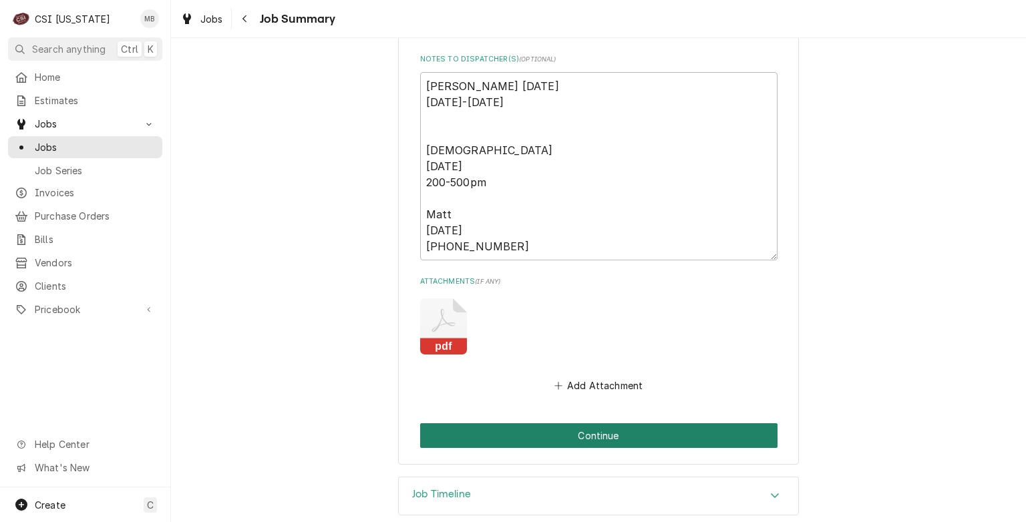
click at [572, 423] on button "Continue" at bounding box center [598, 435] width 357 height 25
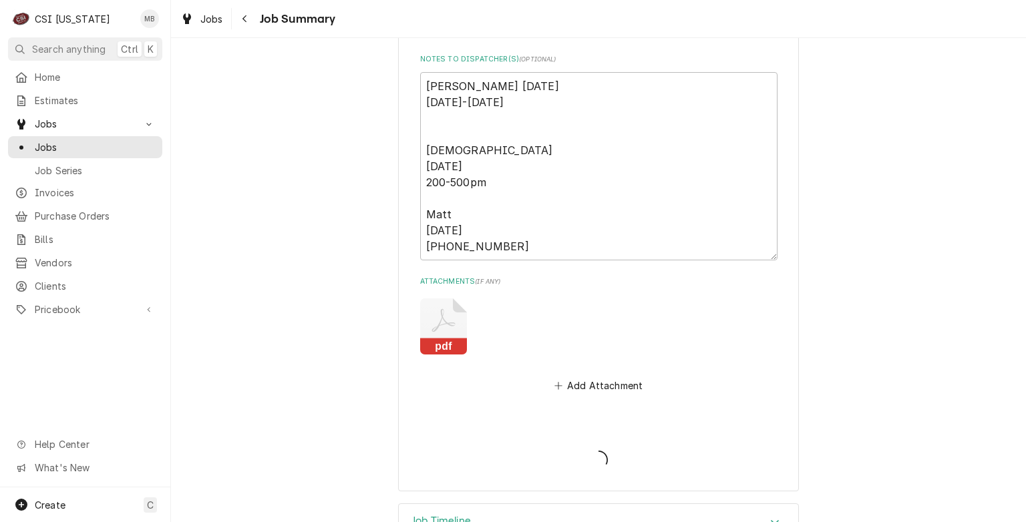
type textarea "x"
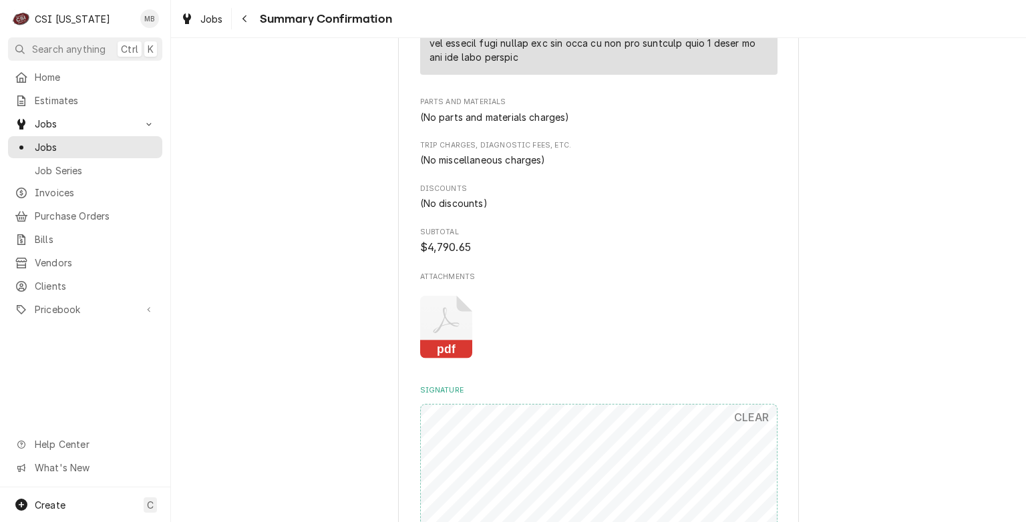
scroll to position [1842, 0]
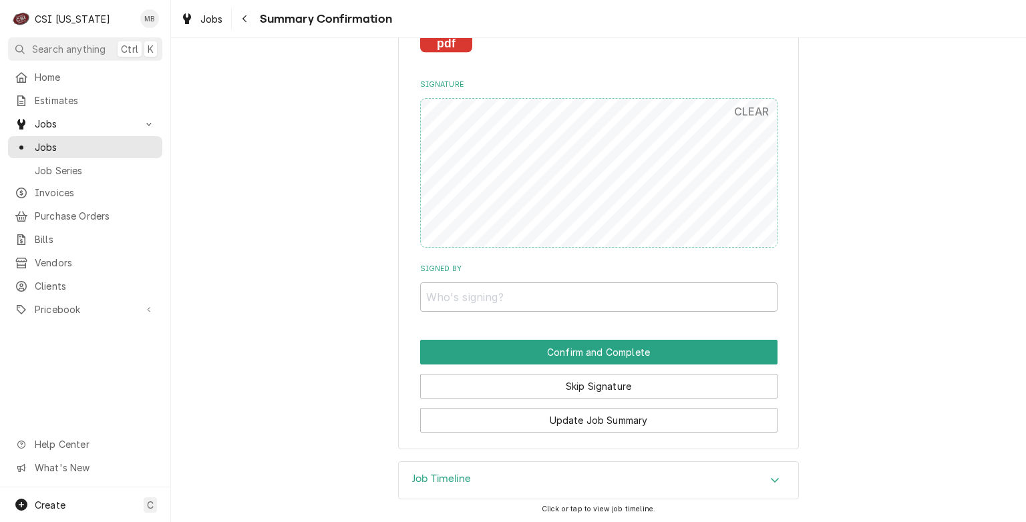
click at [489, 304] on input "Signed By" at bounding box center [598, 296] width 357 height 29
type input "matt"
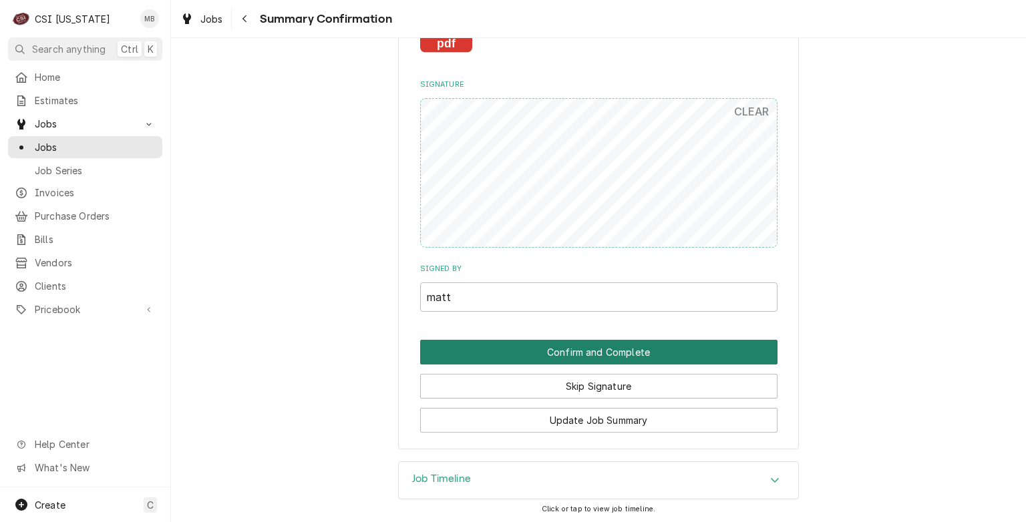
click at [558, 351] on button "Confirm and Complete" at bounding box center [598, 352] width 357 height 25
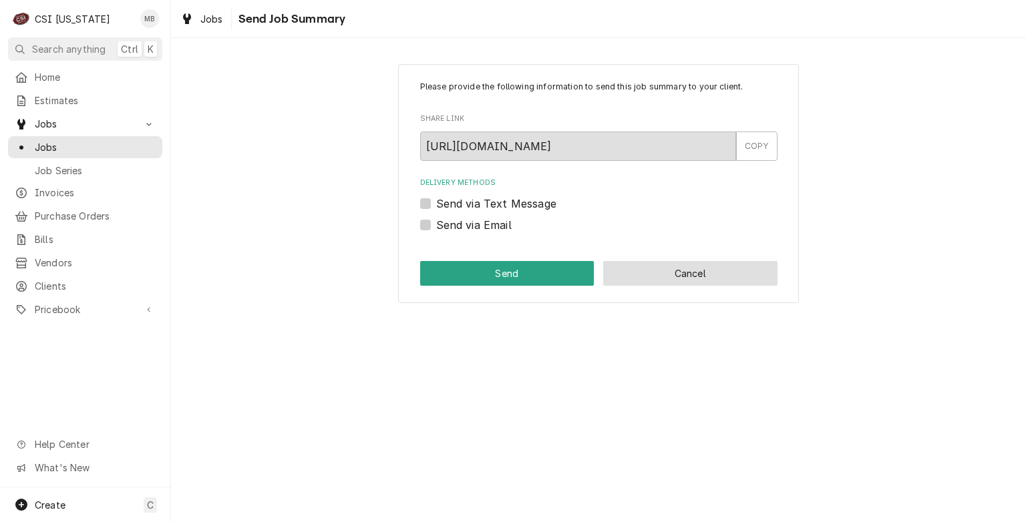
click at [641, 272] on button "Cancel" at bounding box center [690, 273] width 174 height 25
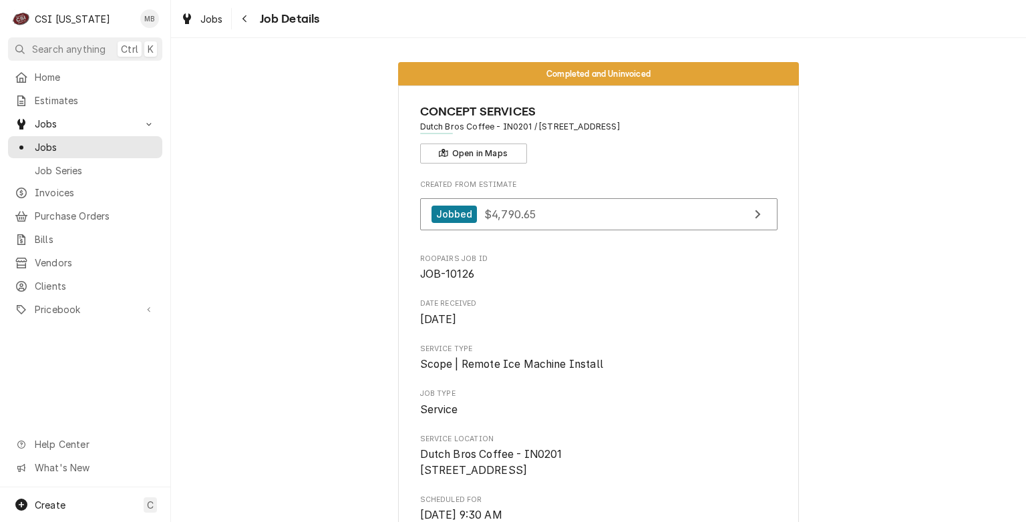
scroll to position [67, 0]
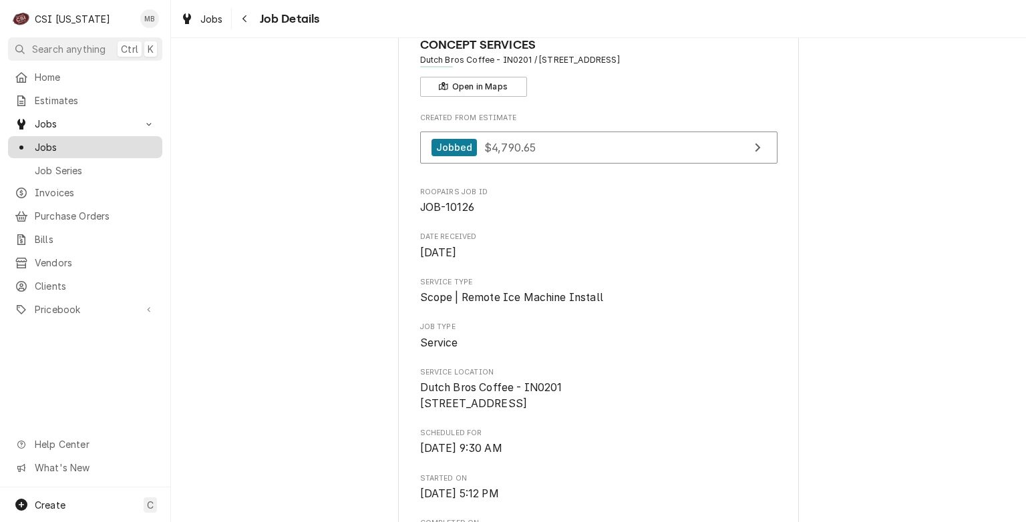
click at [61, 140] on span "Jobs" at bounding box center [95, 147] width 121 height 14
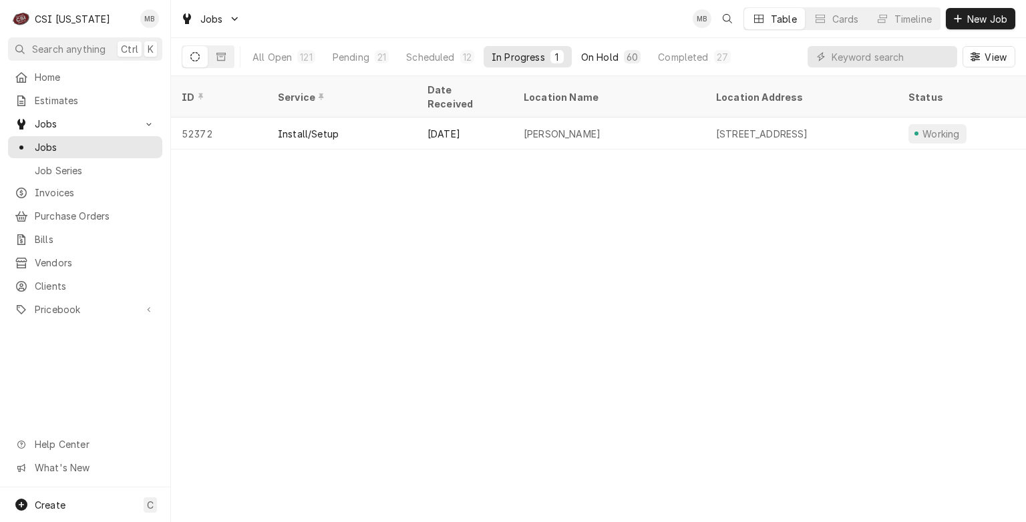
click at [596, 60] on div "On Hold" at bounding box center [599, 57] width 37 height 14
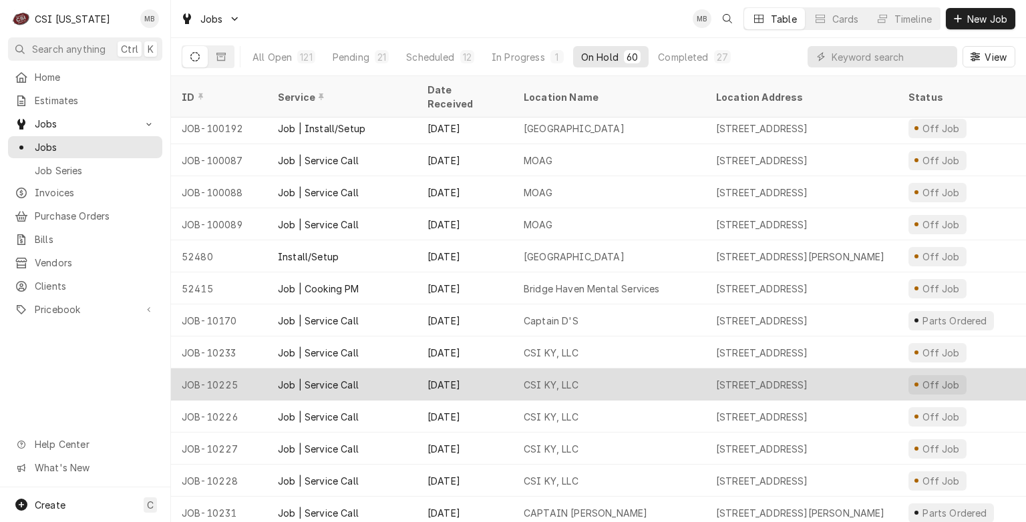
scroll to position [168, 0]
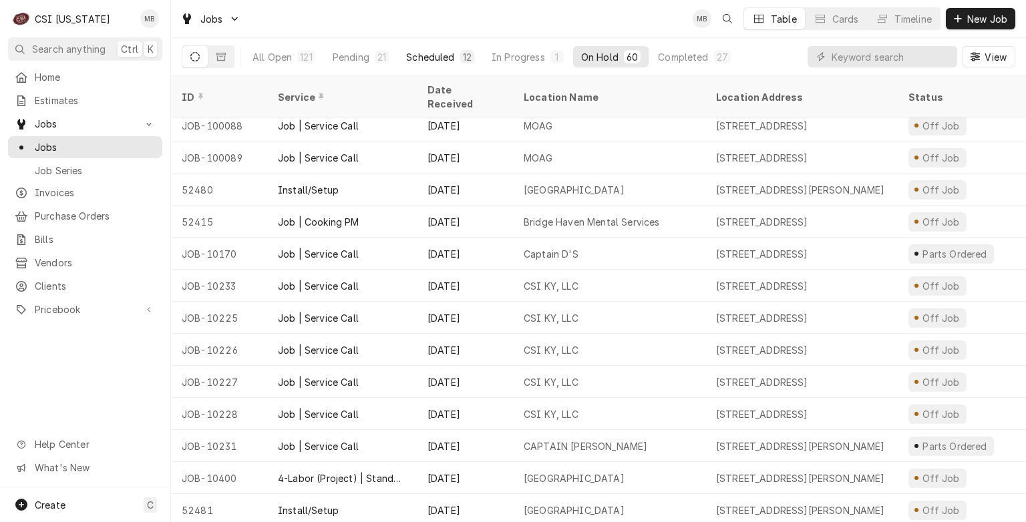
click at [447, 59] on div "Scheduled" at bounding box center [430, 57] width 48 height 14
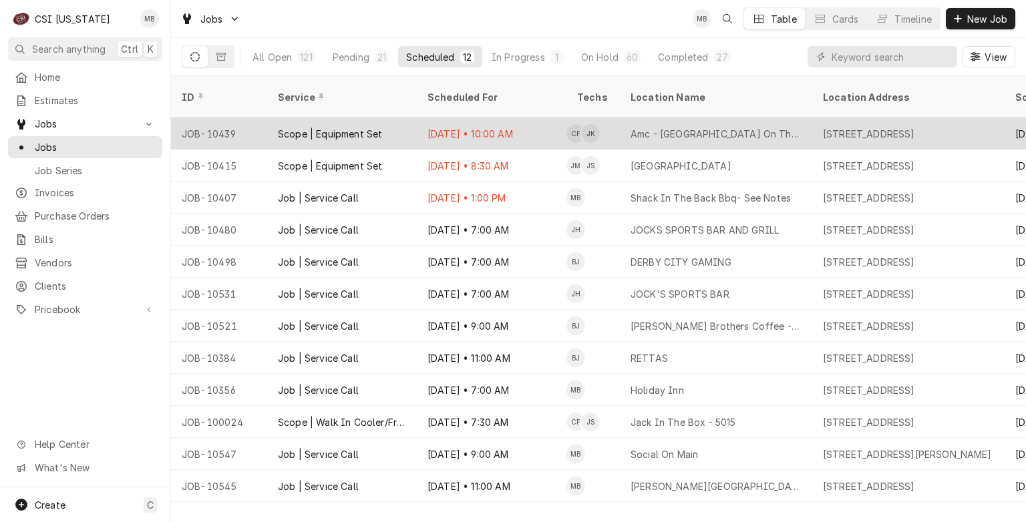
click at [425, 118] on div "[DATE] • 10:00 AM" at bounding box center [492, 134] width 150 height 32
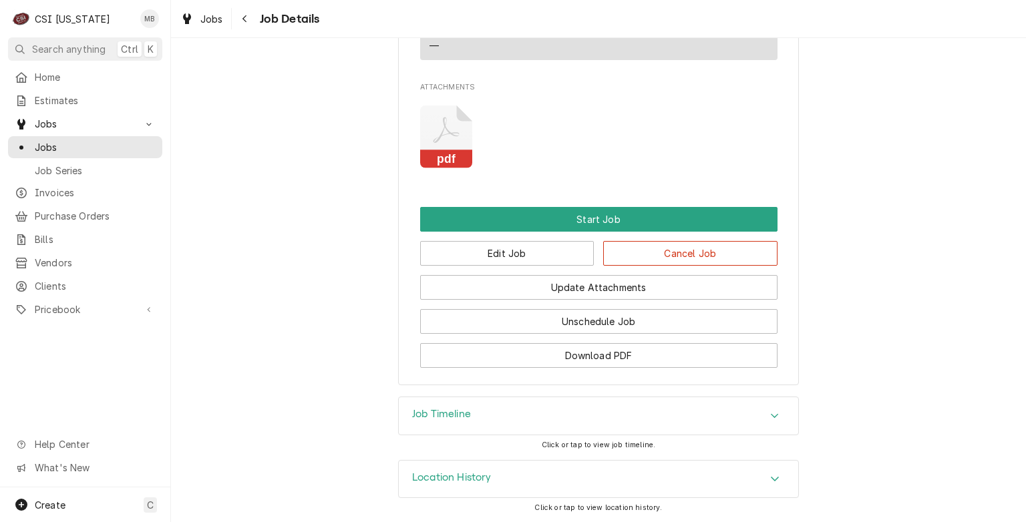
scroll to position [1102, 0]
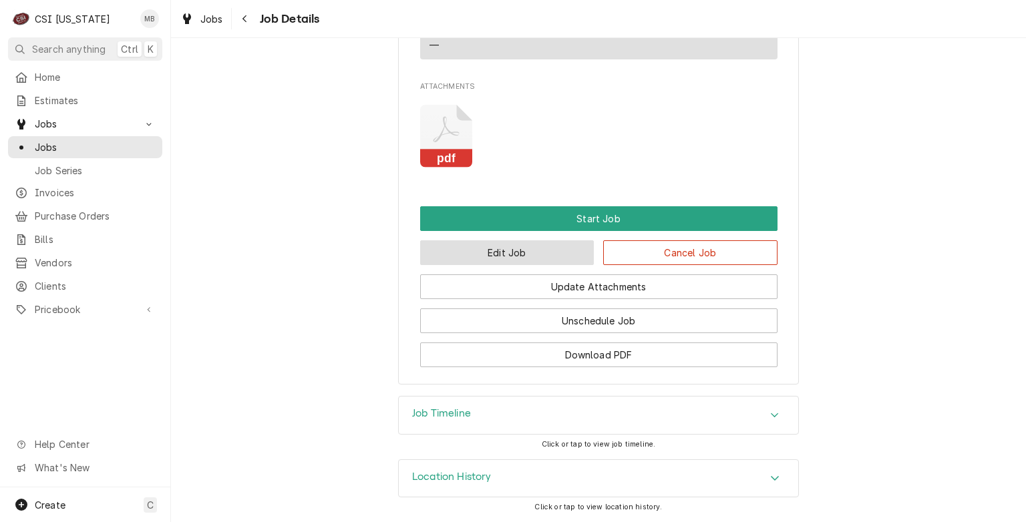
click at [556, 260] on button "Edit Job" at bounding box center [507, 252] width 174 height 25
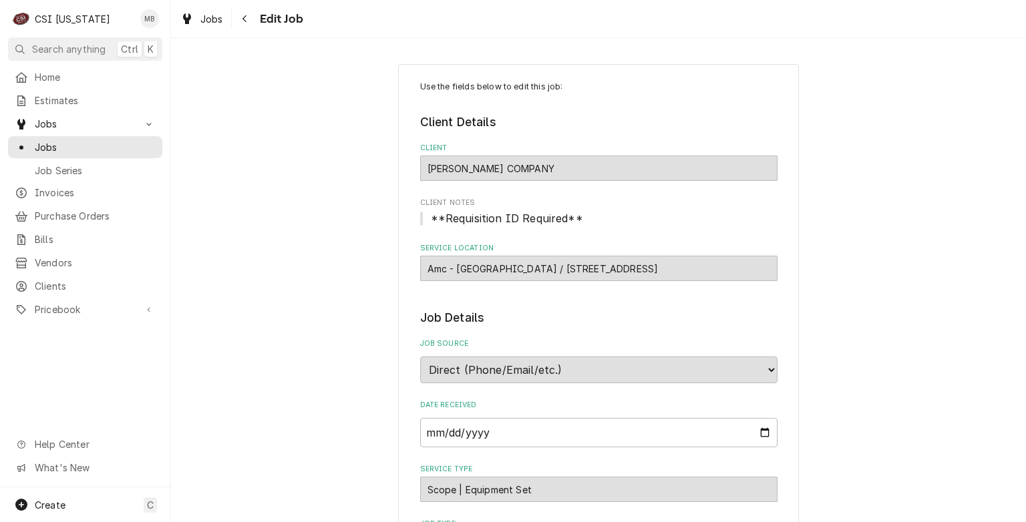
type textarea "x"
click at [76, 95] on span "Estimates" at bounding box center [95, 100] width 121 height 14
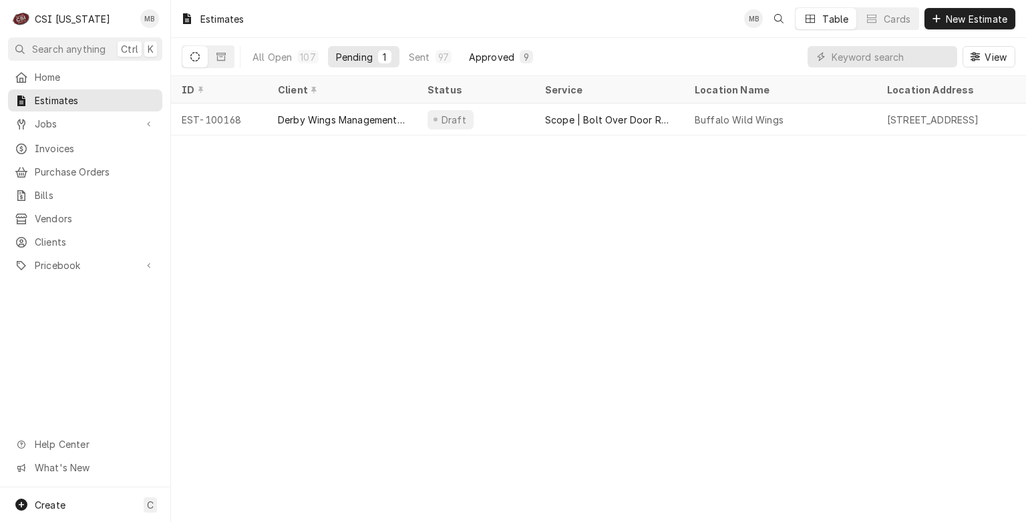
click at [490, 57] on div "Approved" at bounding box center [491, 57] width 45 height 14
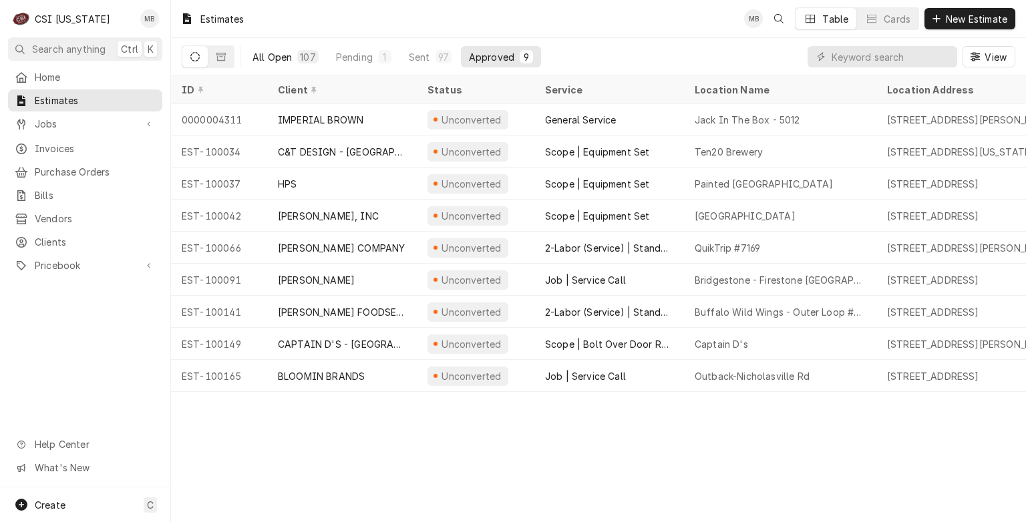
click at [303, 53] on div "107" at bounding box center [307, 57] width 15 height 14
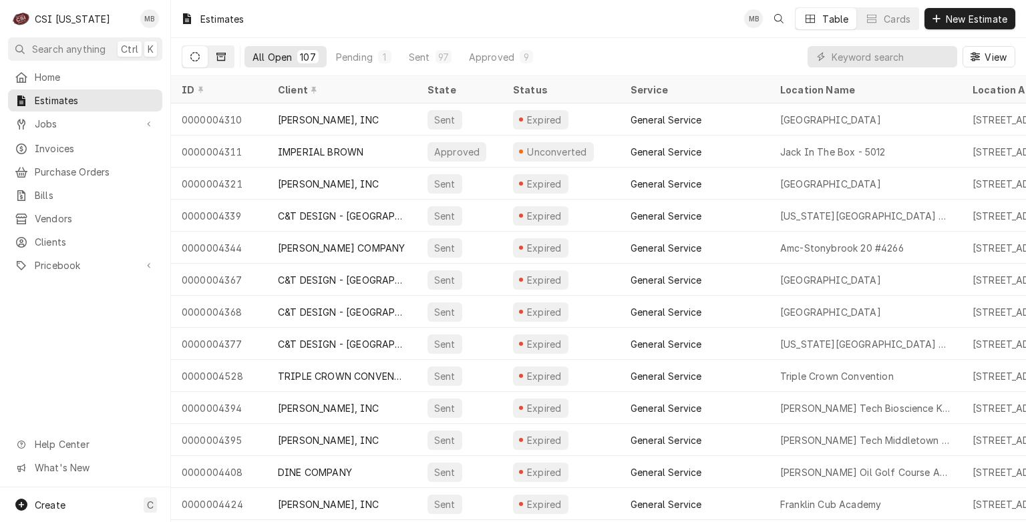
click at [231, 54] on button "Dynamic Content Wrapper" at bounding box center [220, 56] width 25 height 21
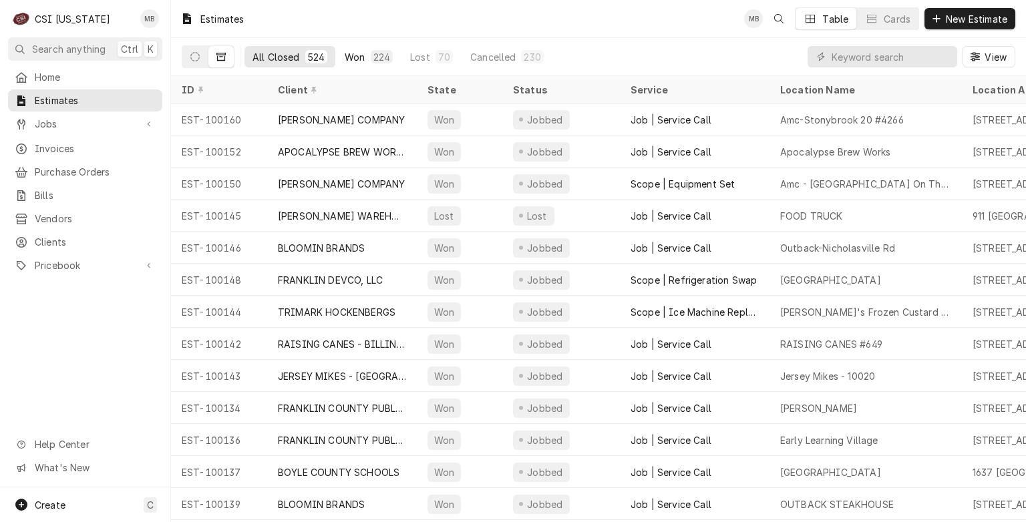
click at [349, 57] on div "Won" at bounding box center [355, 57] width 20 height 14
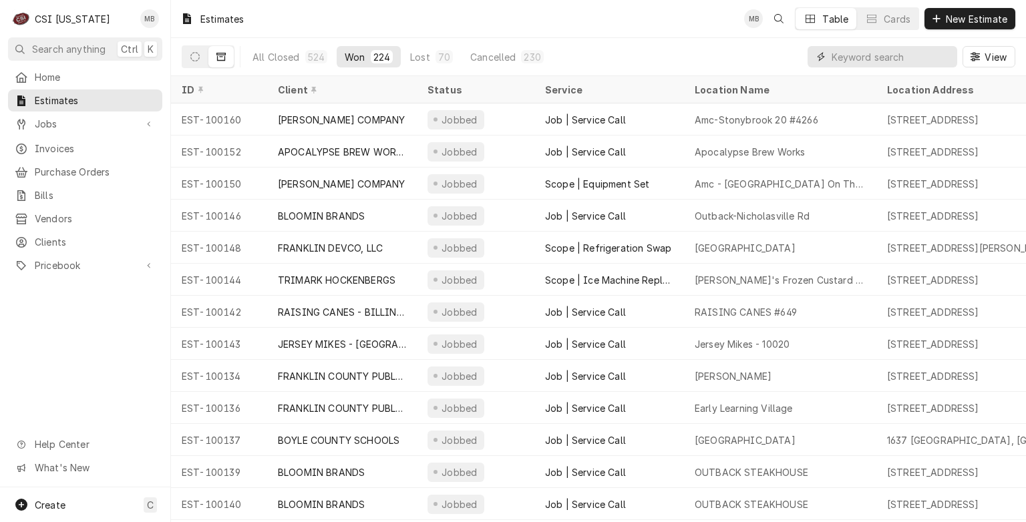
click at [854, 67] on input "Dynamic Content Wrapper" at bounding box center [890, 56] width 119 height 21
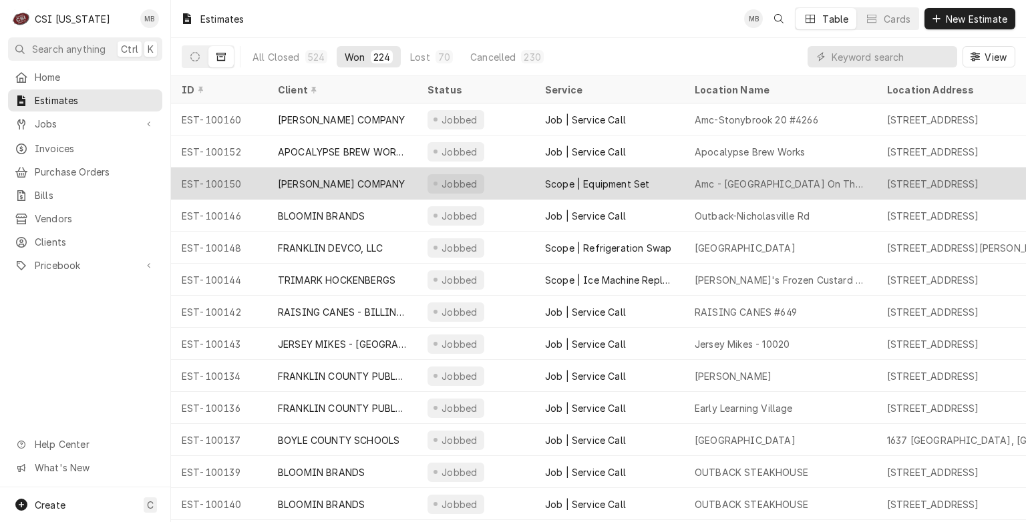
click at [379, 184] on div "[PERSON_NAME] COMPANY" at bounding box center [342, 184] width 150 height 32
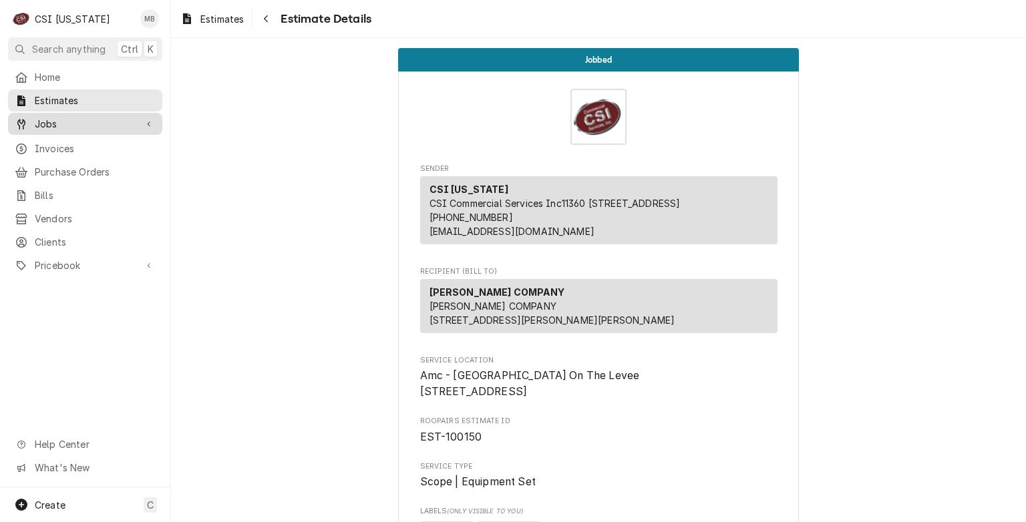
click at [87, 117] on span "Jobs" at bounding box center [85, 124] width 101 height 14
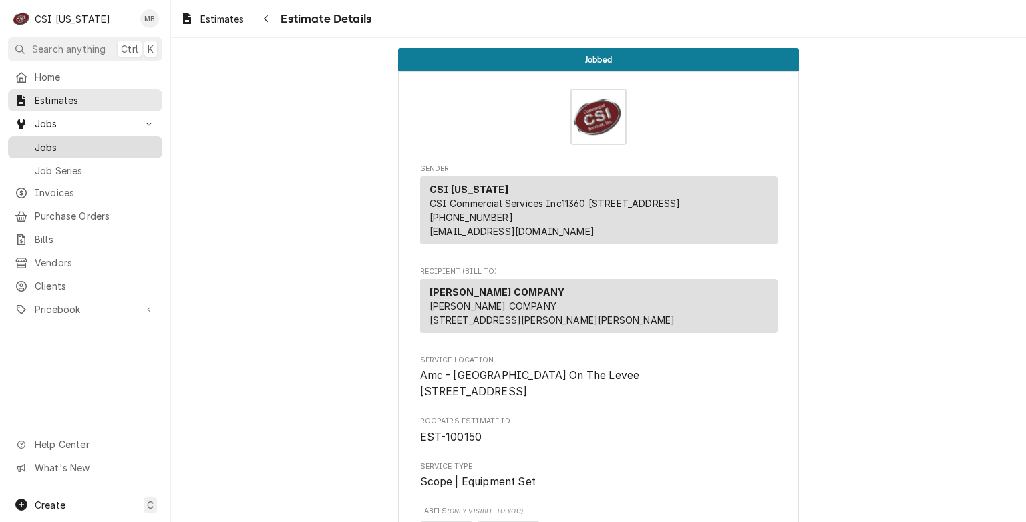
click at [95, 140] on span "Jobs" at bounding box center [95, 147] width 121 height 14
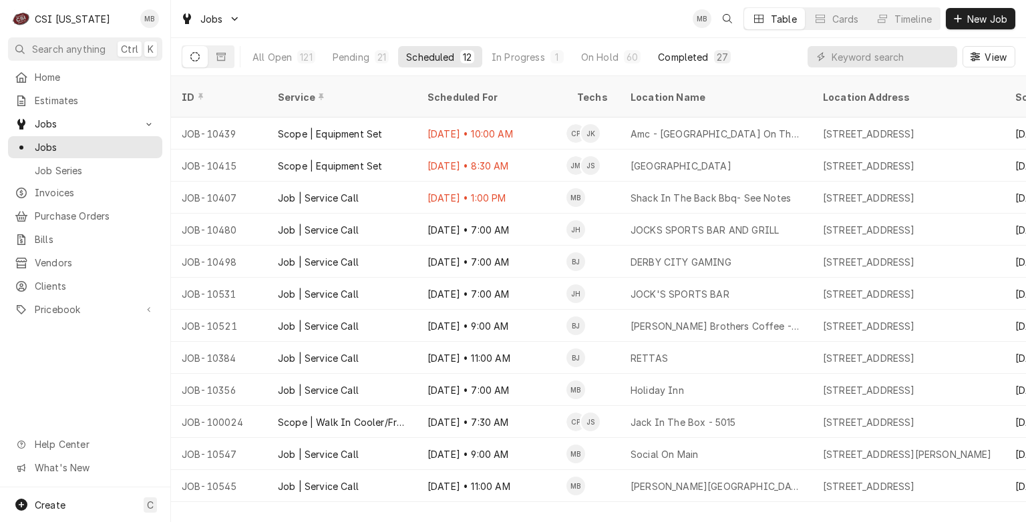
click at [694, 57] on div "Completed" at bounding box center [683, 57] width 50 height 14
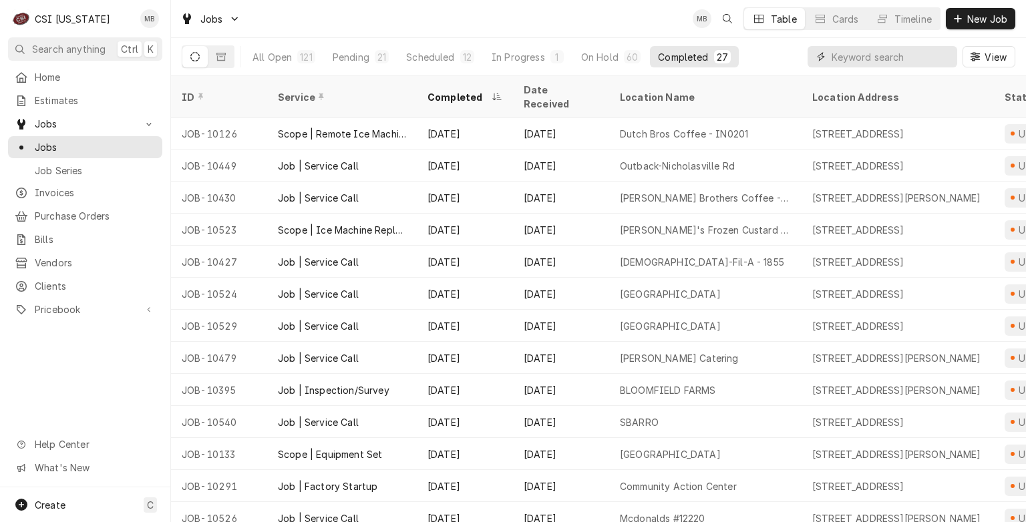
click at [859, 57] on input "Dynamic Content Wrapper" at bounding box center [890, 56] width 119 height 21
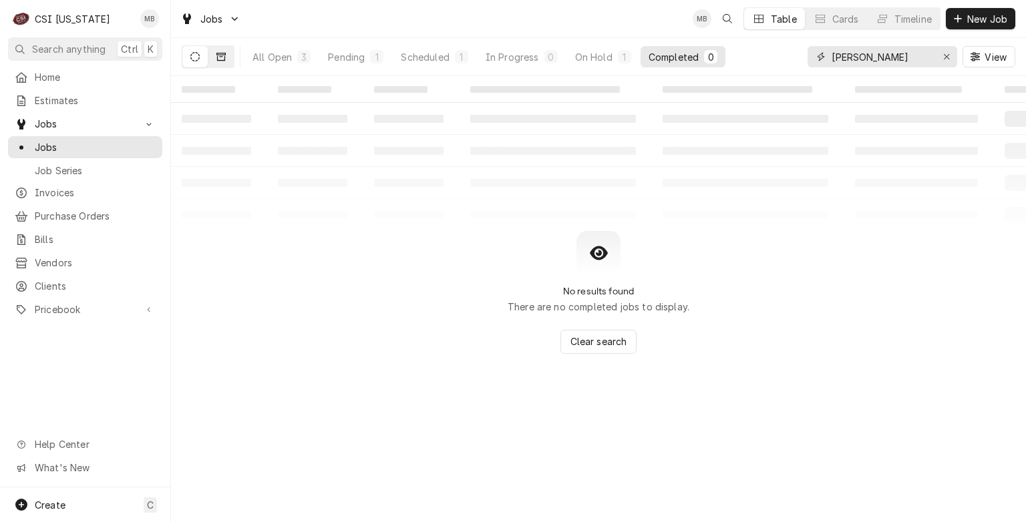
type input "vivian"
click at [218, 57] on icon "Dynamic Content Wrapper" at bounding box center [220, 56] width 9 height 9
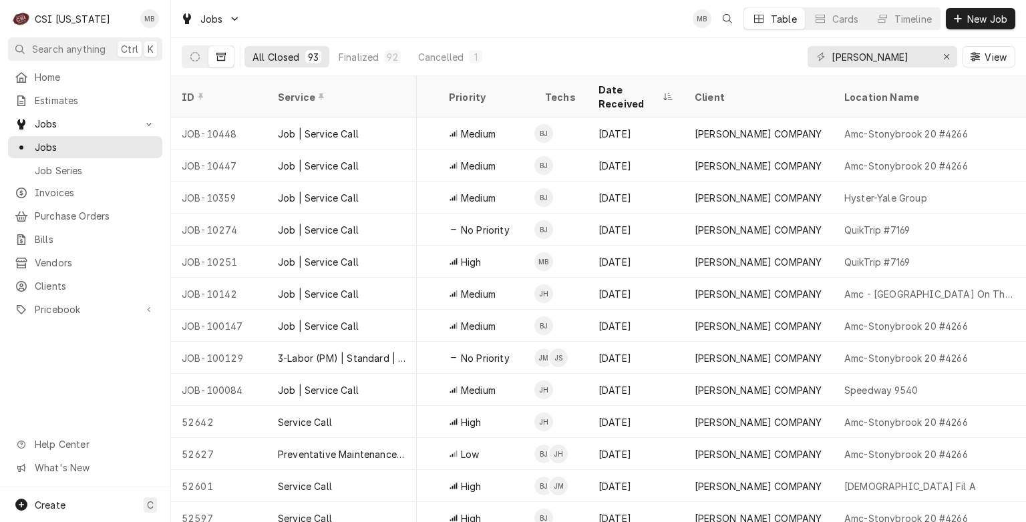
scroll to position [0, 311]
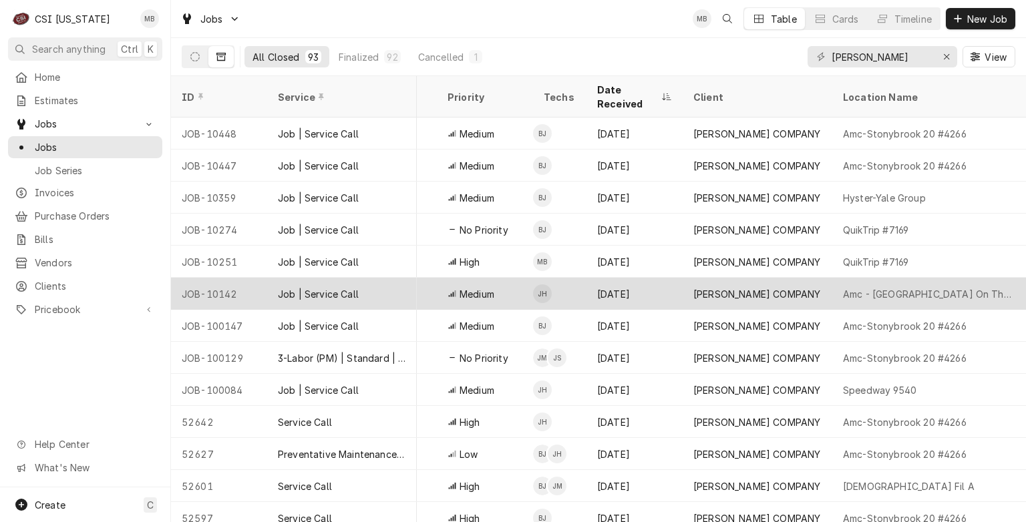
click at [479, 284] on div "Medium" at bounding box center [485, 294] width 96 height 32
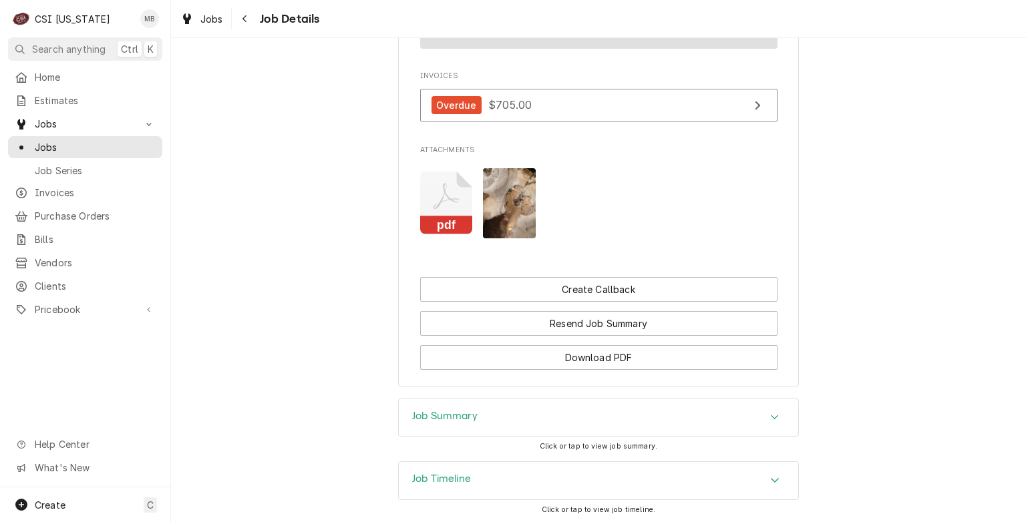
scroll to position [1517, 0]
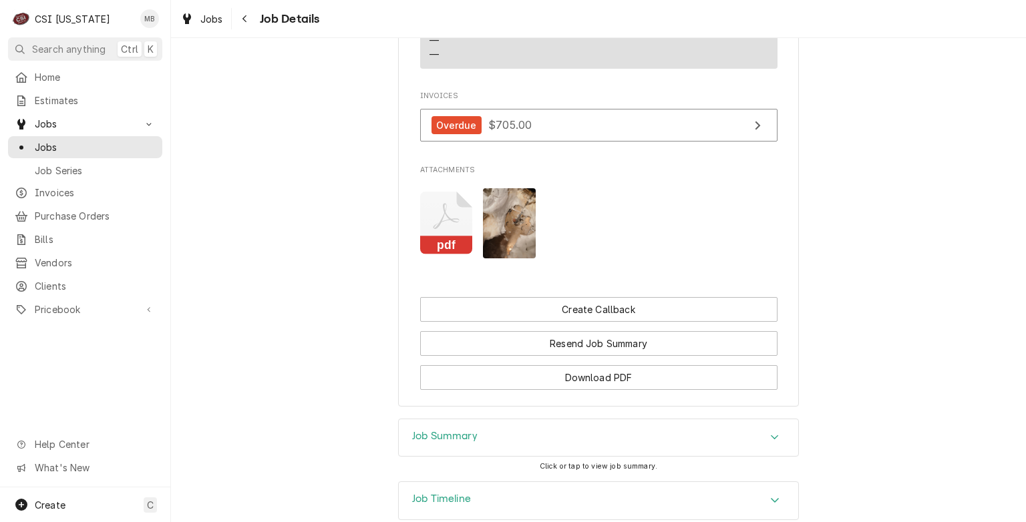
click at [491, 227] on img "Attachments" at bounding box center [509, 223] width 53 height 70
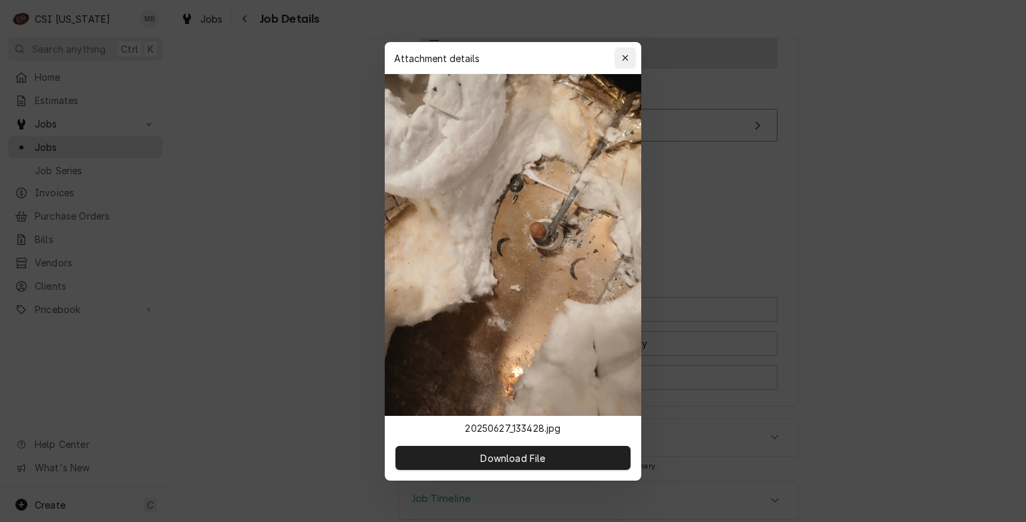
click at [617, 53] on button "button" at bounding box center [624, 57] width 21 height 21
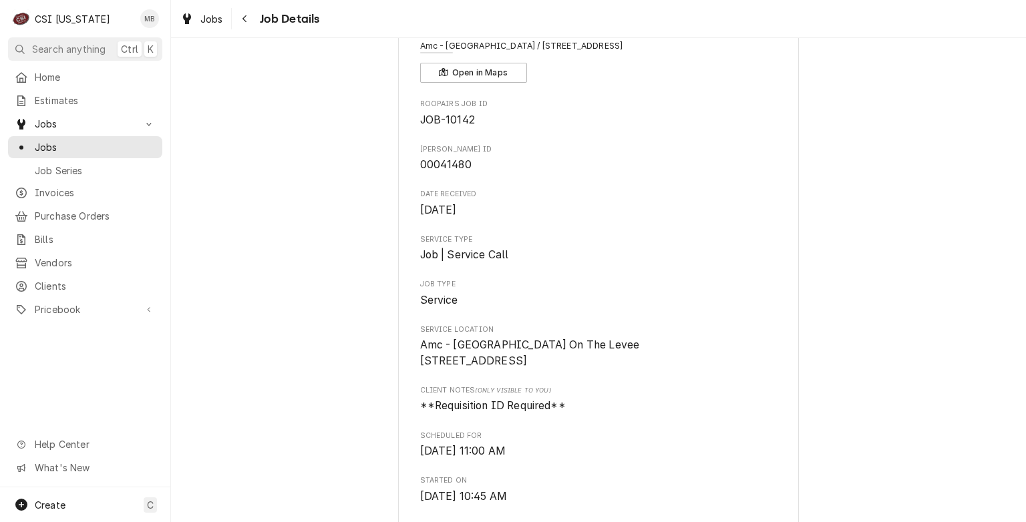
scroll to position [0, 0]
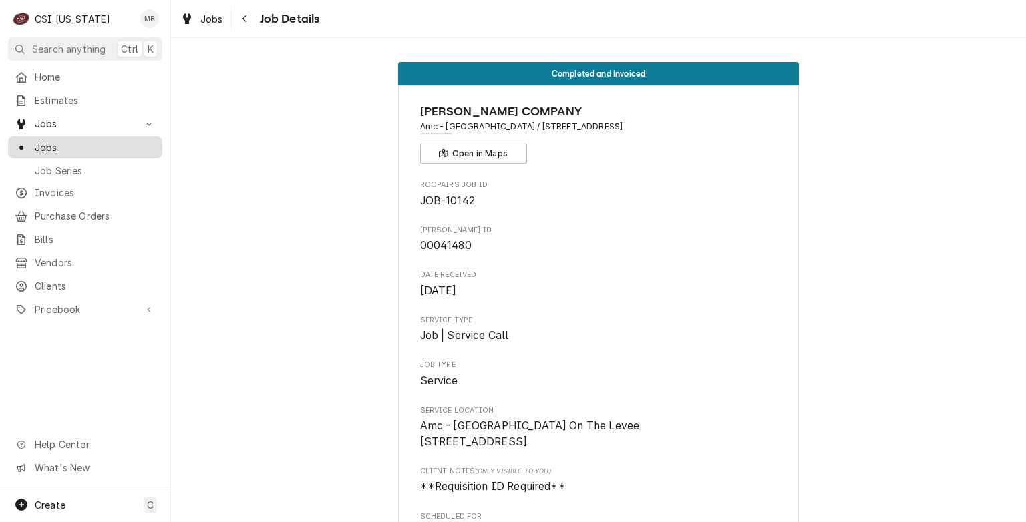
click at [63, 149] on span "Jobs" at bounding box center [95, 147] width 121 height 14
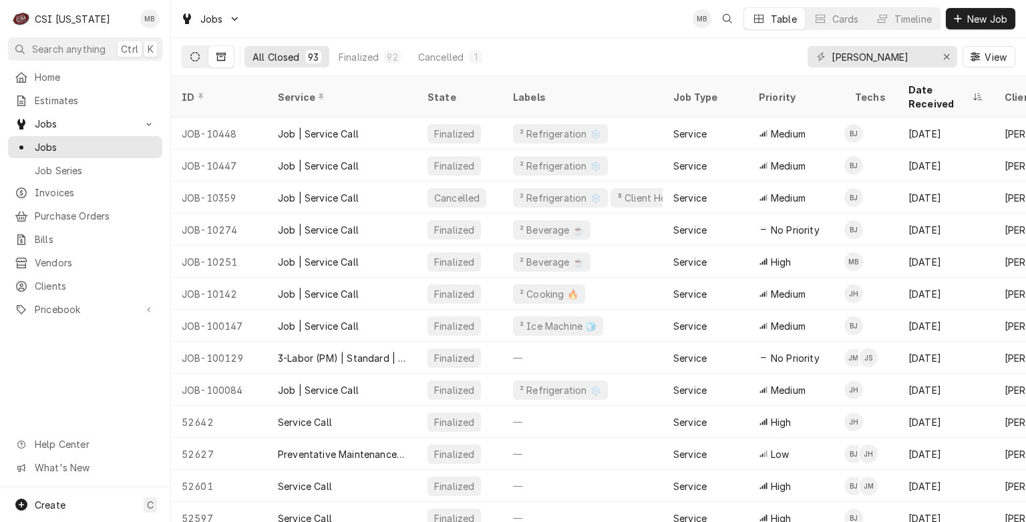
click at [189, 59] on button "Dynamic Content Wrapper" at bounding box center [194, 56] width 25 height 21
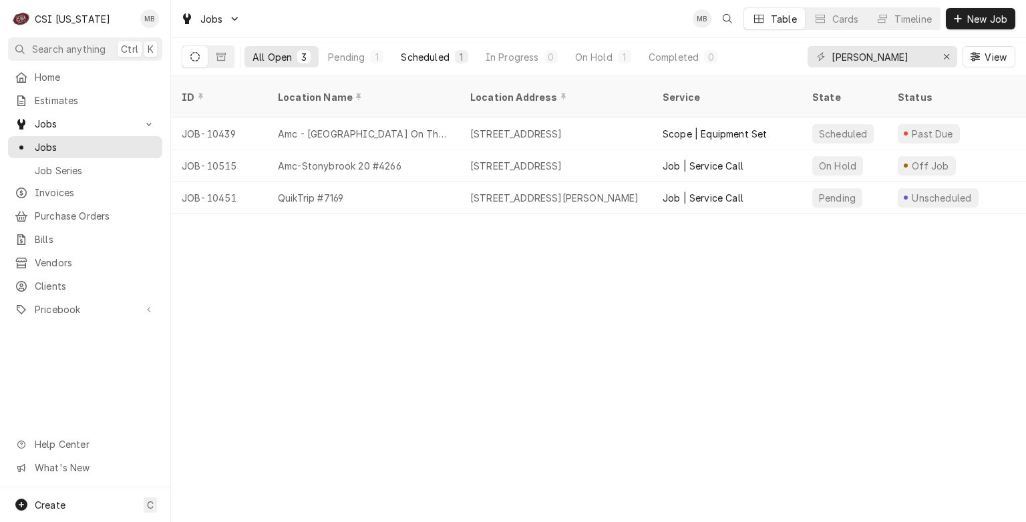
click at [425, 62] on div "Scheduled" at bounding box center [425, 57] width 48 height 14
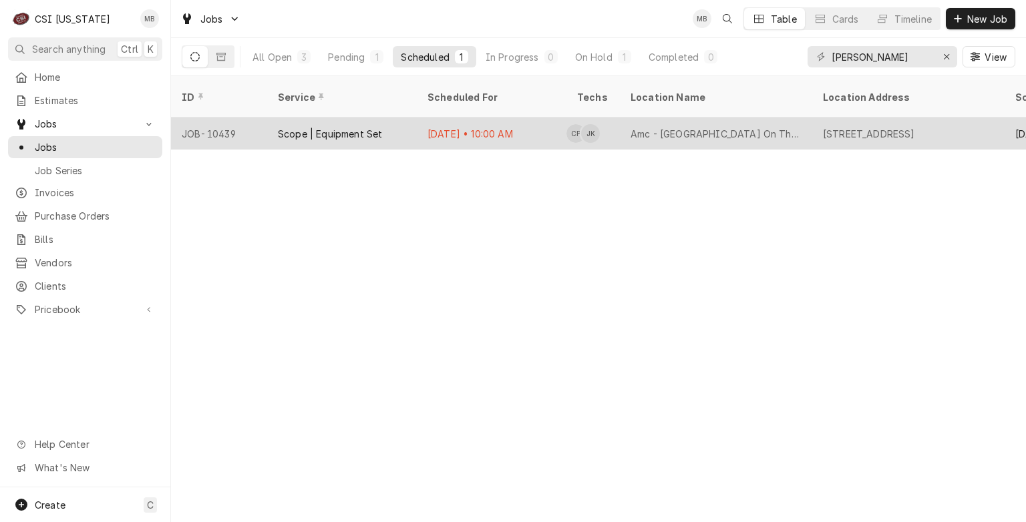
click at [432, 128] on div "Aug 20 • 10:00 AM" at bounding box center [492, 134] width 150 height 32
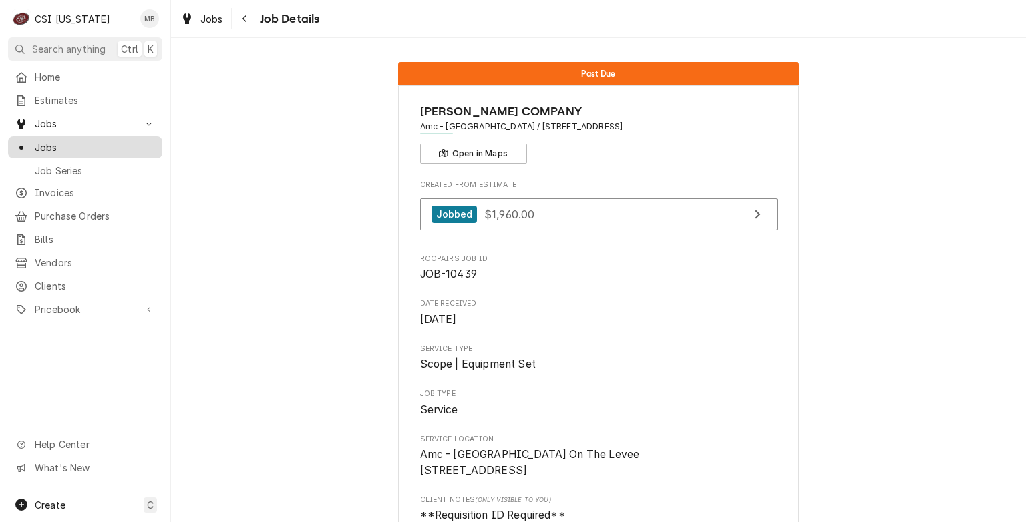
click at [60, 142] on span "Jobs" at bounding box center [95, 147] width 121 height 14
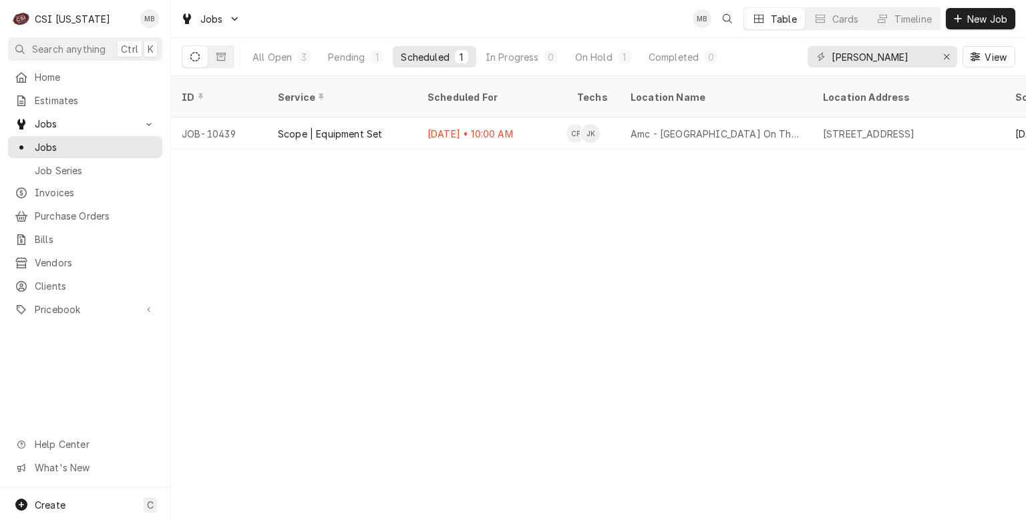
click at [219, 69] on div "All Open 3 Pending 1 Scheduled 1 In Progress 0 On Hold 1 Completed 0" at bounding box center [453, 56] width 542 height 37
click at [223, 63] on button "Dynamic Content Wrapper" at bounding box center [220, 56] width 25 height 21
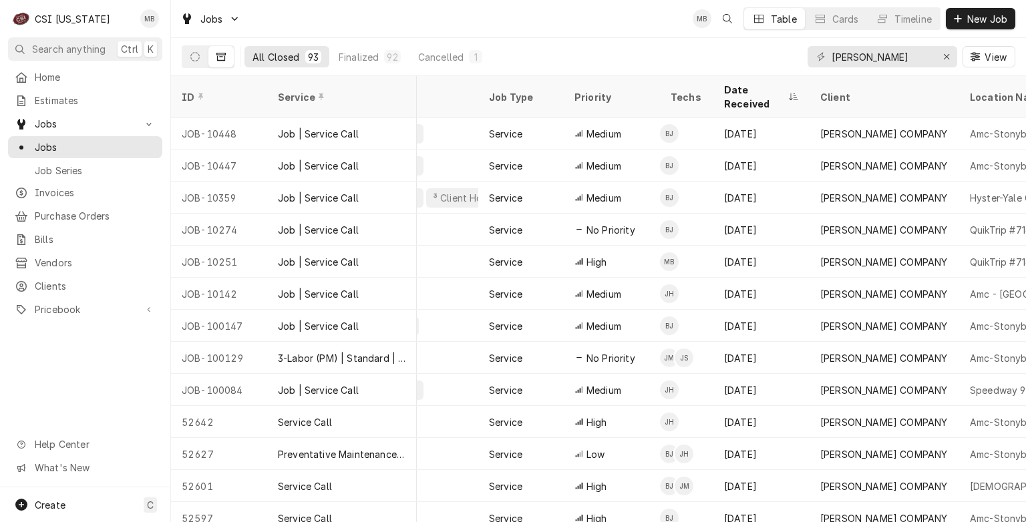
scroll to position [0, 216]
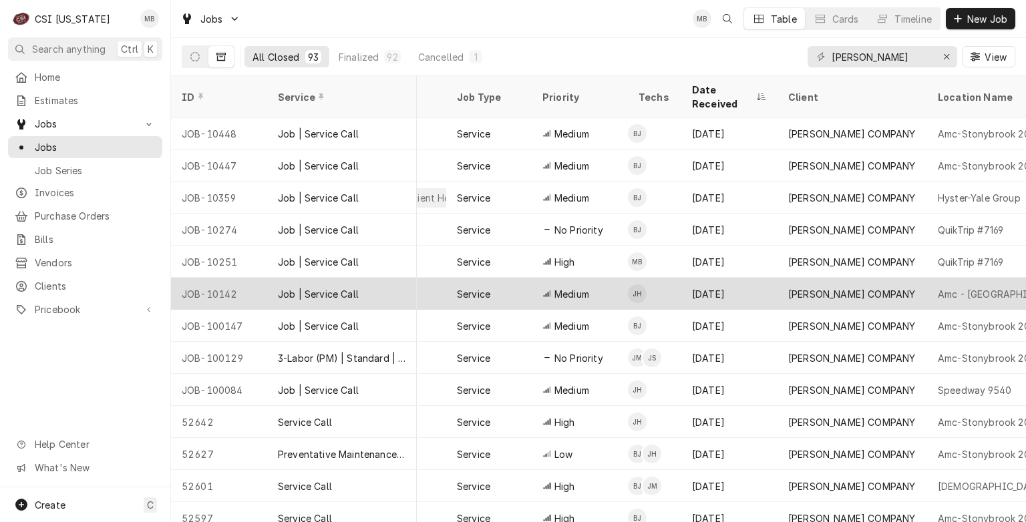
click at [316, 287] on div "Job | Service Call" at bounding box center [318, 294] width 81 height 14
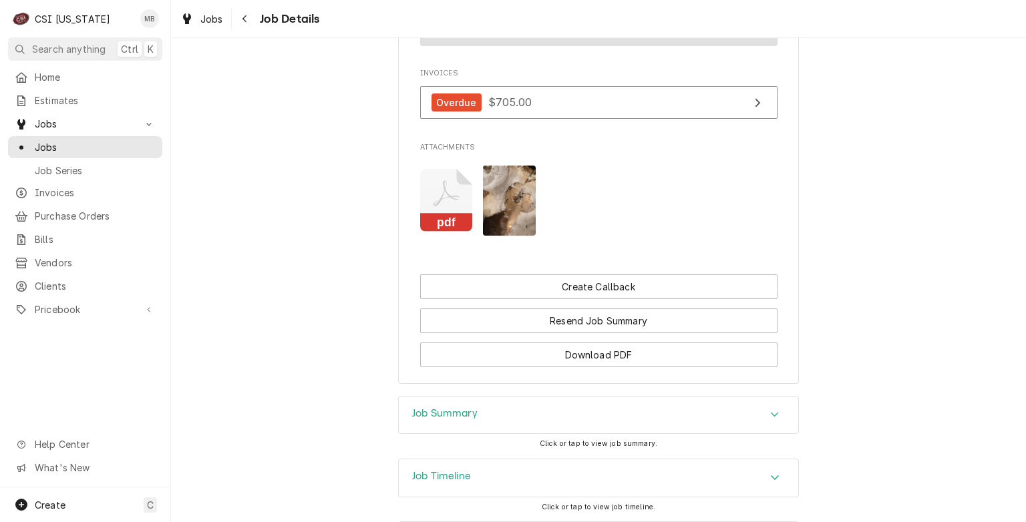
scroll to position [1517, 0]
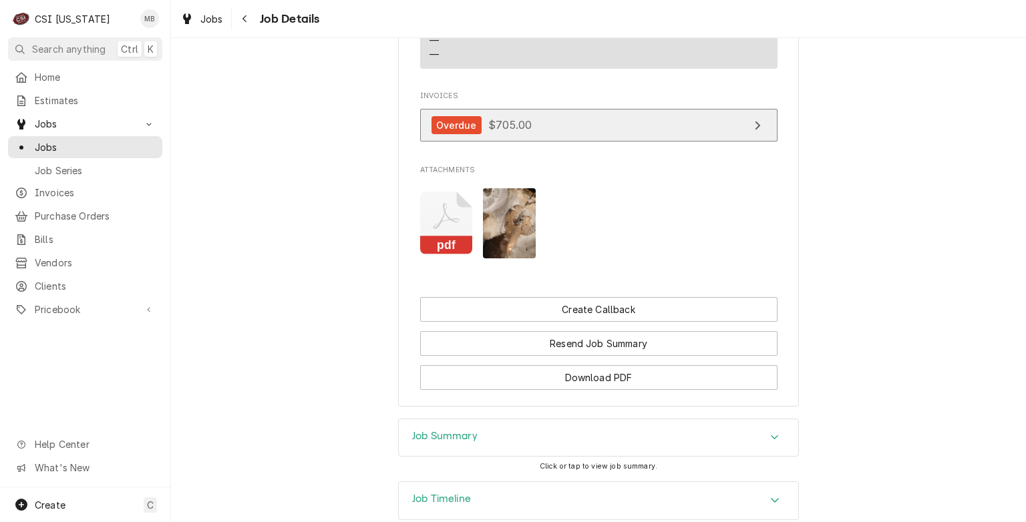
click at [566, 122] on link "Overdue $705.00" at bounding box center [598, 125] width 357 height 33
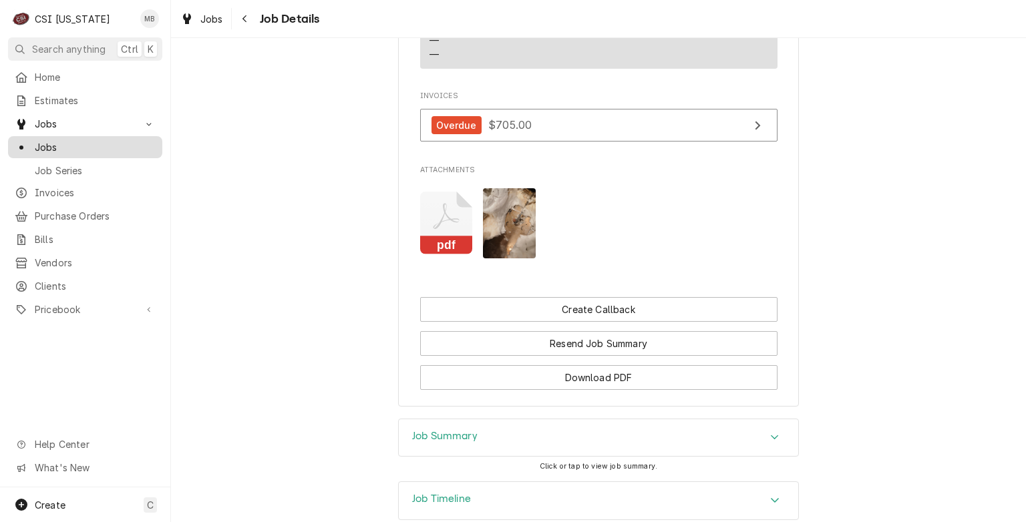
click at [78, 140] on span "Jobs" at bounding box center [95, 147] width 121 height 14
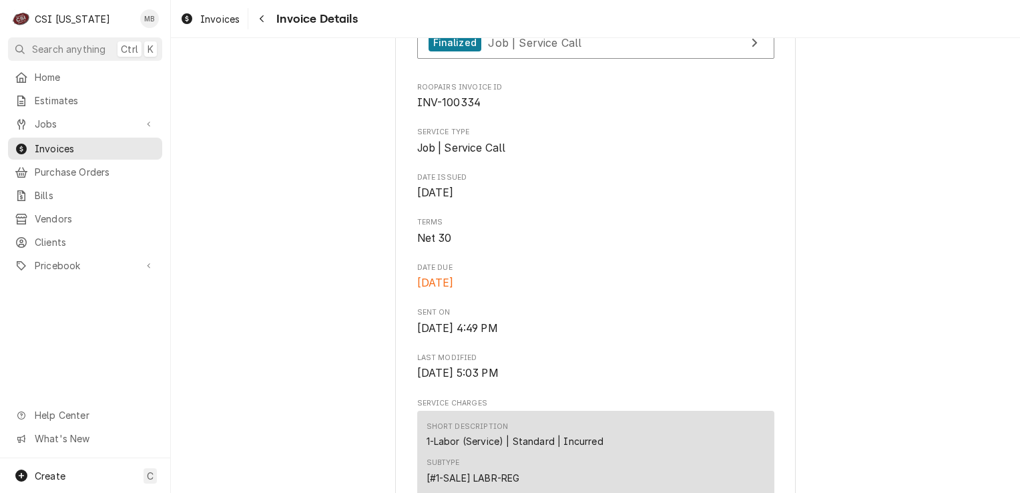
scroll to position [401, 0]
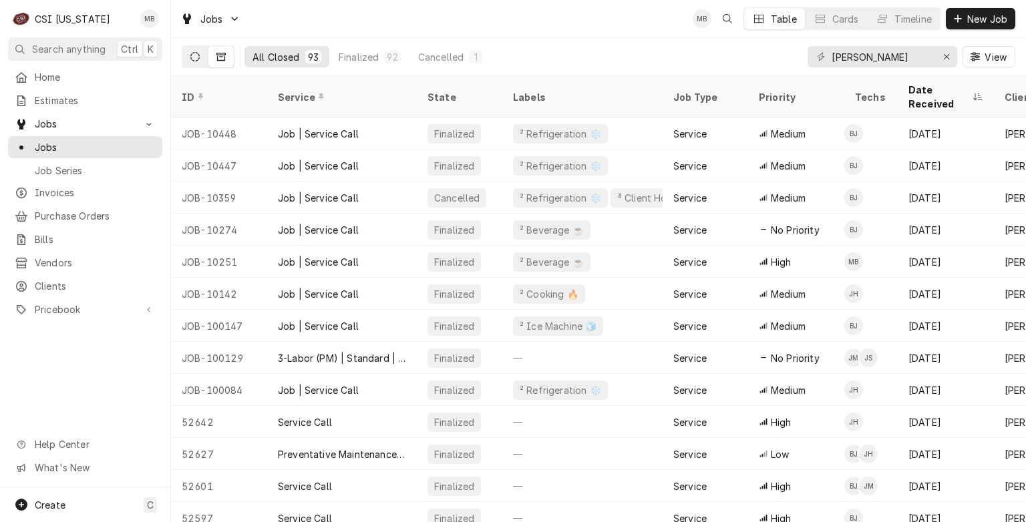
click at [190, 49] on button "Dynamic Content Wrapper" at bounding box center [194, 56] width 25 height 21
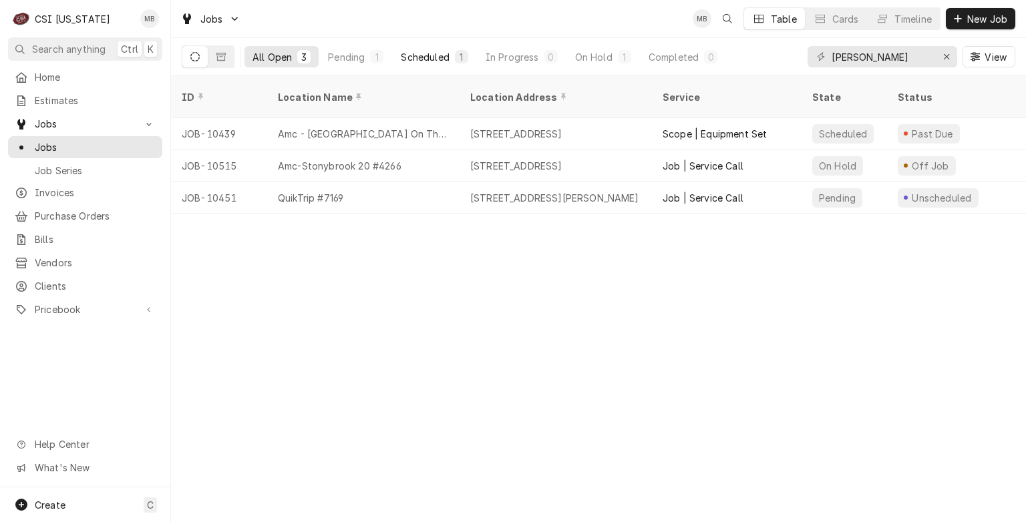
click at [419, 62] on div "Scheduled" at bounding box center [425, 57] width 48 height 14
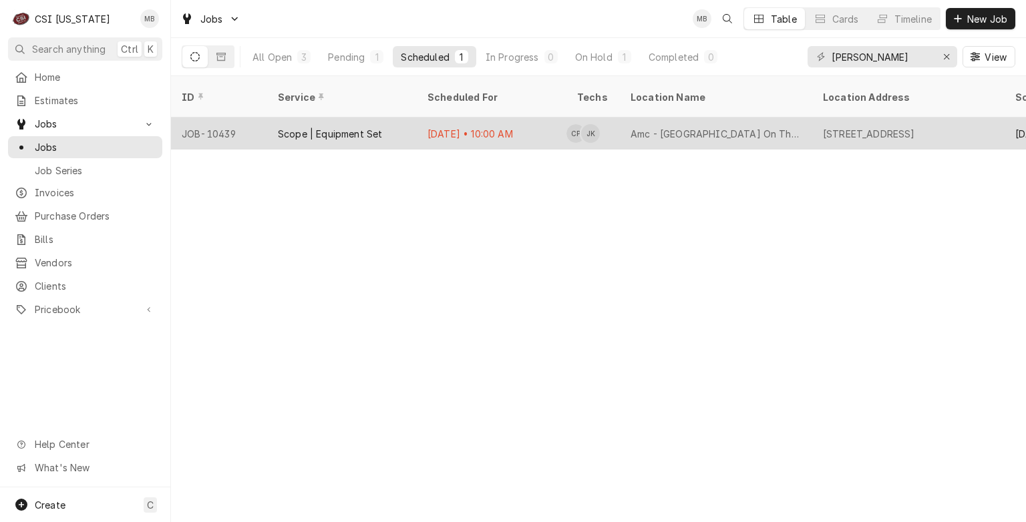
click at [789, 118] on div "Amc - Newport On The Levee" at bounding box center [716, 134] width 192 height 32
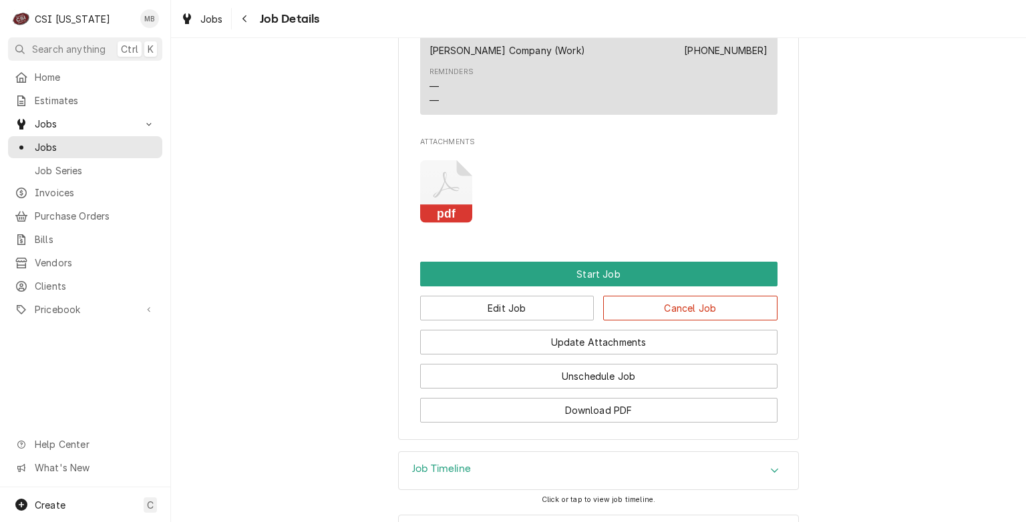
scroll to position [1102, 0]
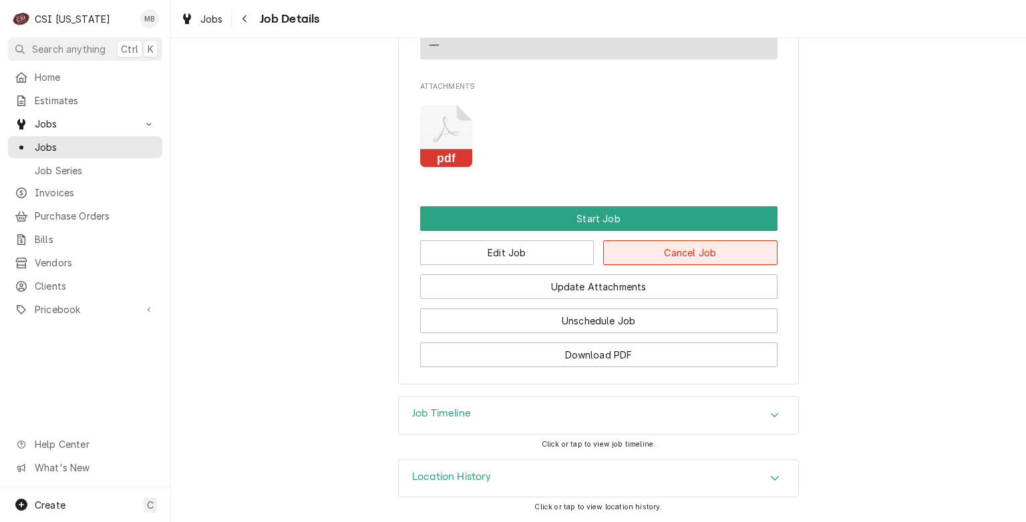
click at [646, 244] on button "Cancel Job" at bounding box center [690, 252] width 174 height 25
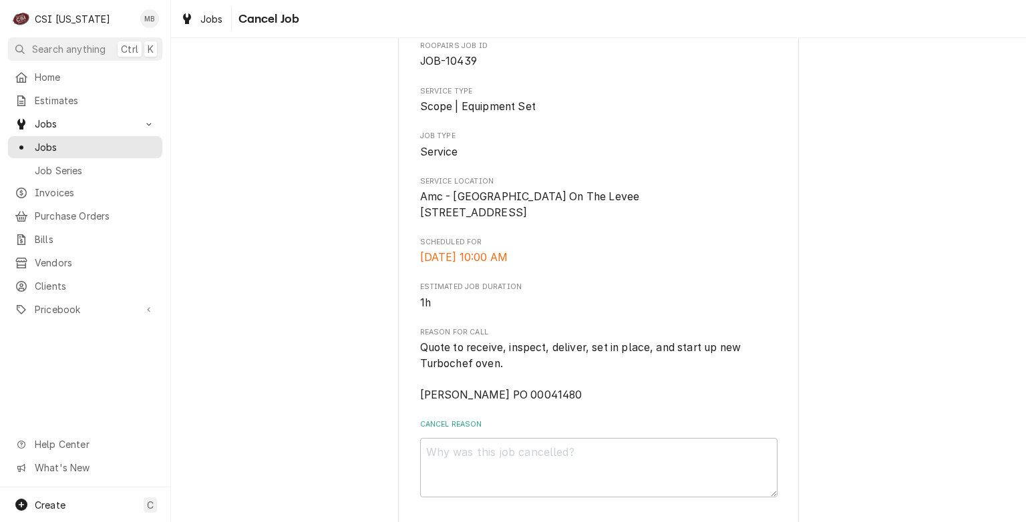
scroll to position [144, 0]
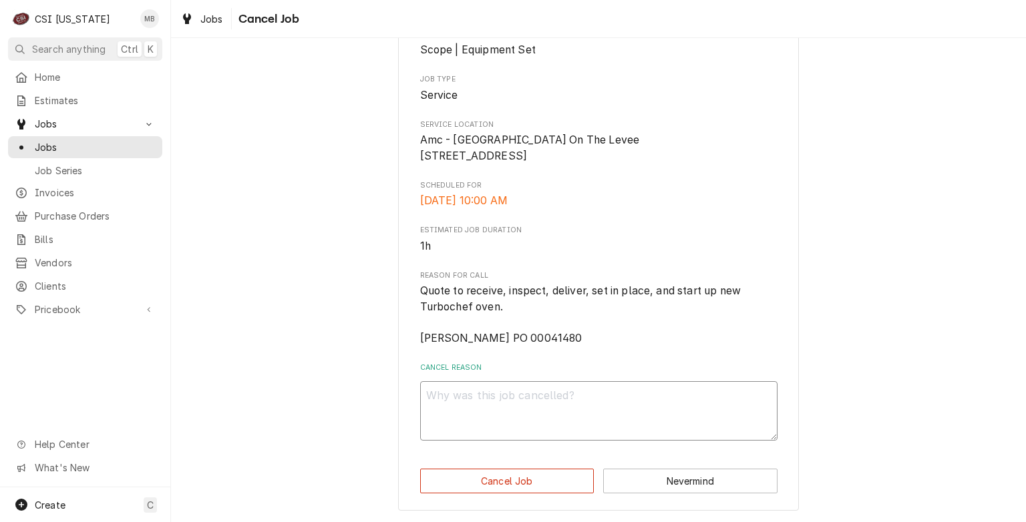
click at [470, 398] on textarea "Cancel Reason" at bounding box center [598, 411] width 357 height 60
type textarea "x"
type textarea "c"
type textarea "x"
type textarea "cu"
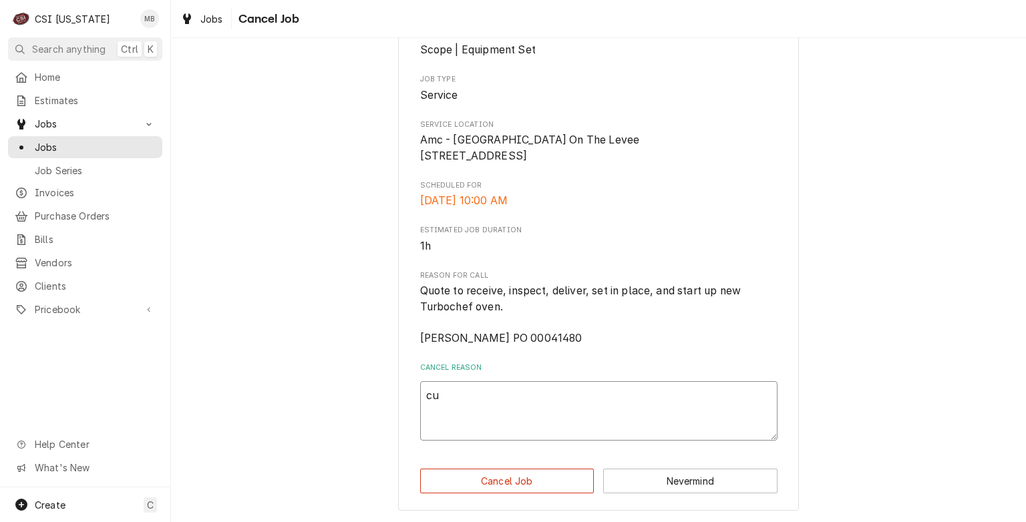
type textarea "x"
type textarea "cus"
type textarea "x"
type textarea "cust"
type textarea "x"
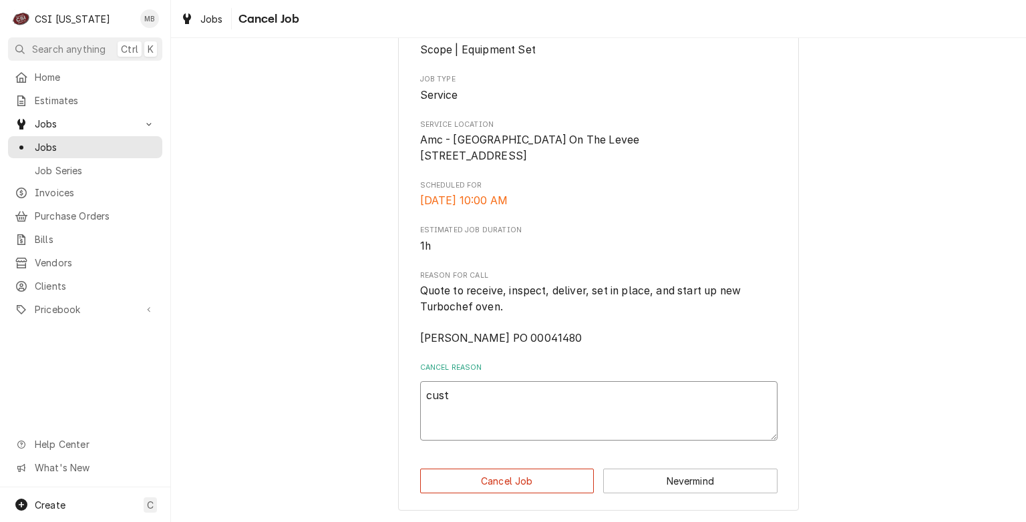
type textarea "custo"
type textarea "x"
type textarea "custom"
type textarea "x"
type textarea "custome"
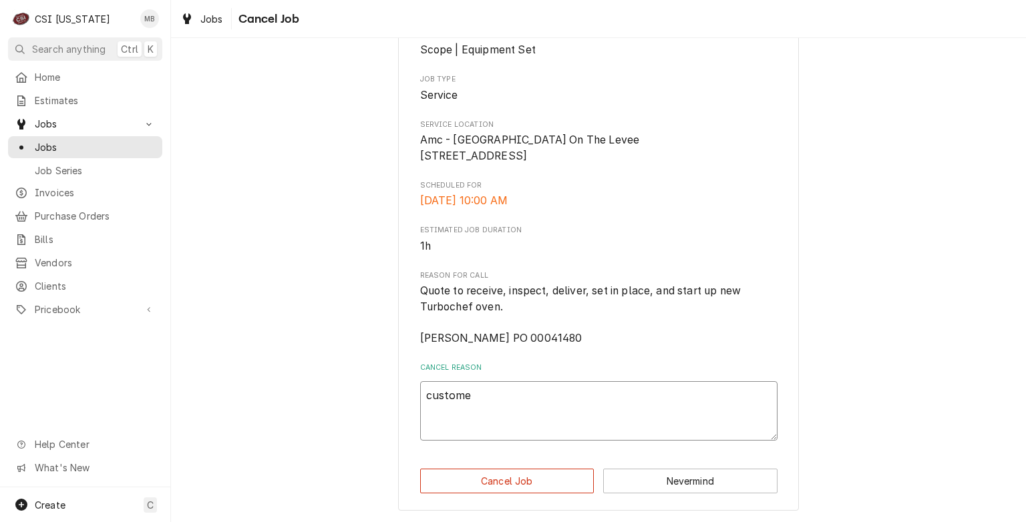
type textarea "x"
type textarea "customer"
type textarea "x"
type textarea "customer"
type textarea "x"
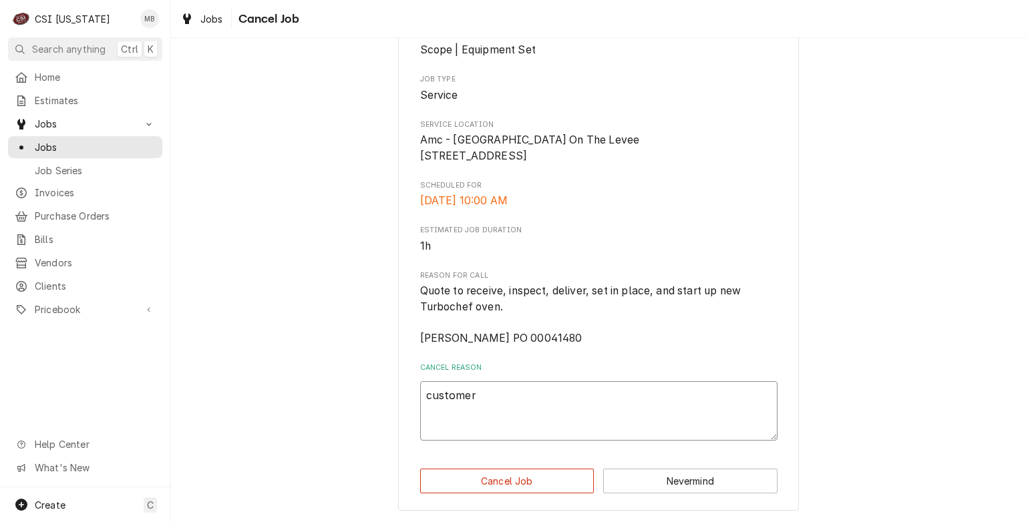
type textarea "customer s"
type textarea "x"
type textarea "customer se"
type textarea "x"
type textarea "customer set"
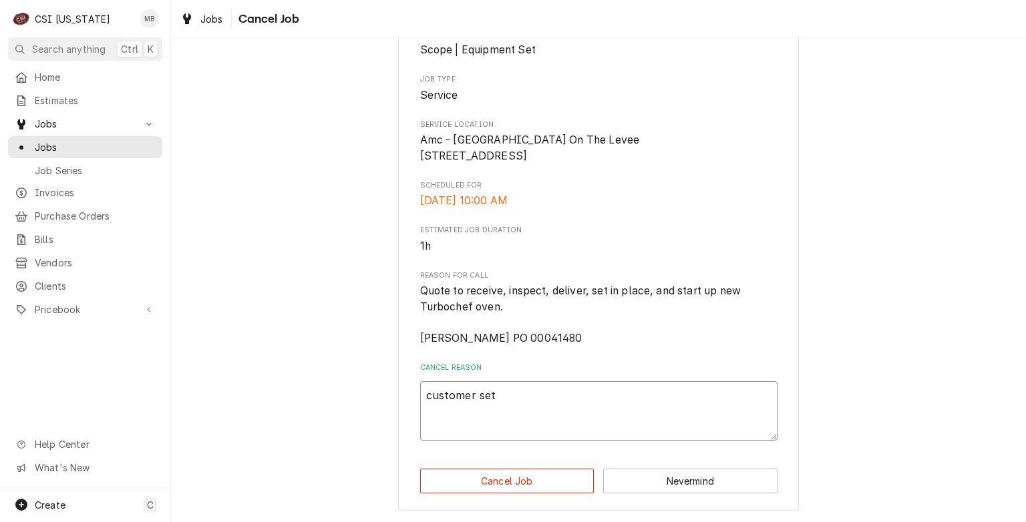
type textarea "x"
type textarea "customer set"
type textarea "x"
type textarea "customer set in"
type textarea "x"
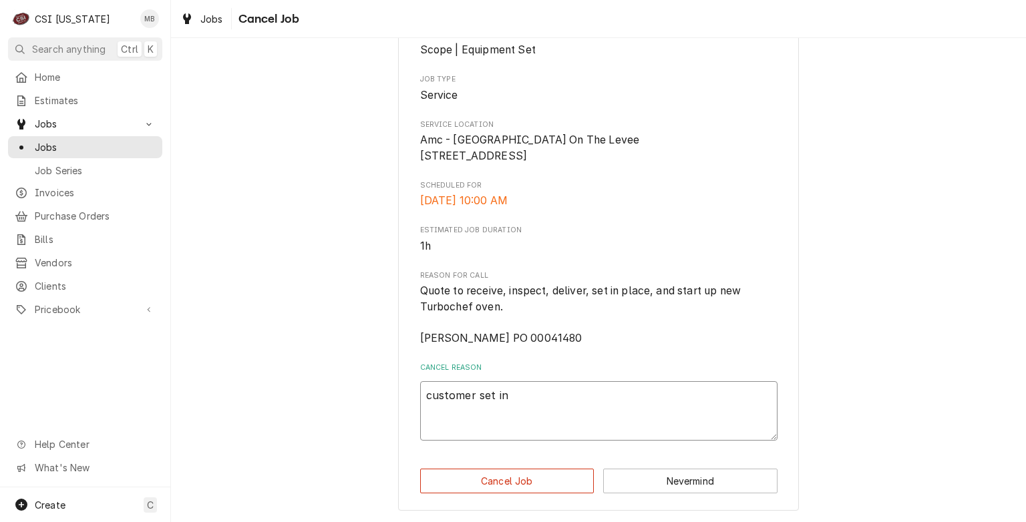
type textarea "customer set in"
type textarea "x"
type textarea "customer set in p"
type textarea "x"
type textarea "customer set in pl"
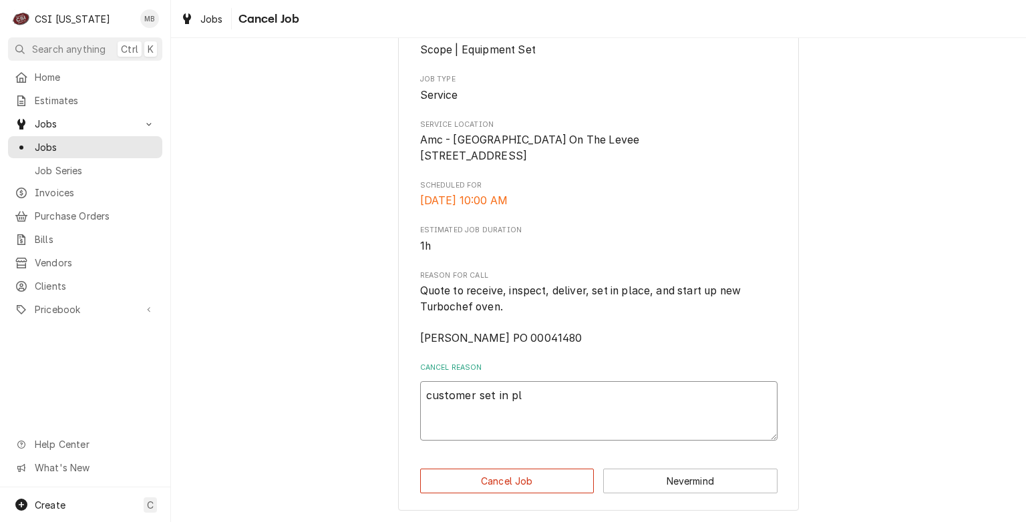
type textarea "x"
type textarea "customer set in pla"
type textarea "x"
type textarea "customer set in plac"
type textarea "x"
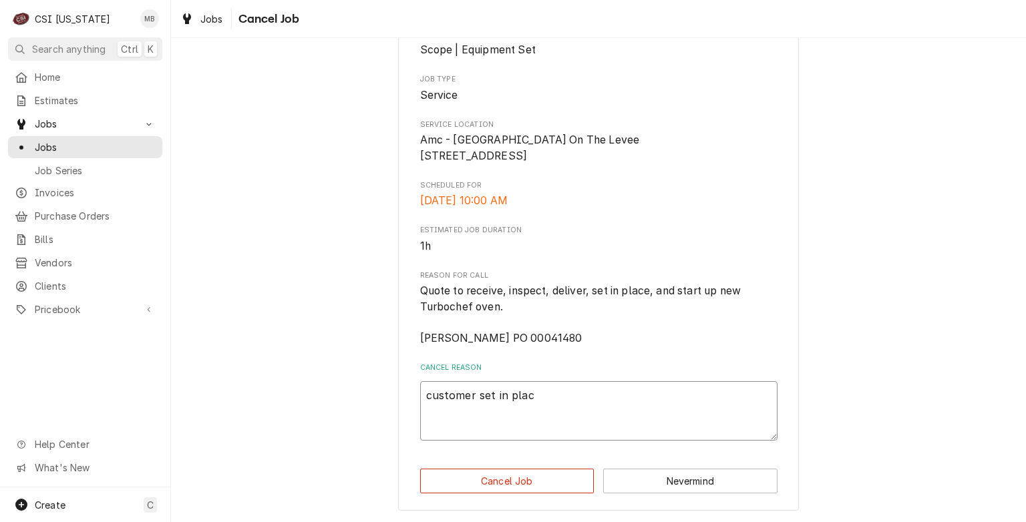
type textarea "customer set in place"
type textarea "x"
type textarea "customer set in place"
type textarea "x"
type textarea "customer set in place a"
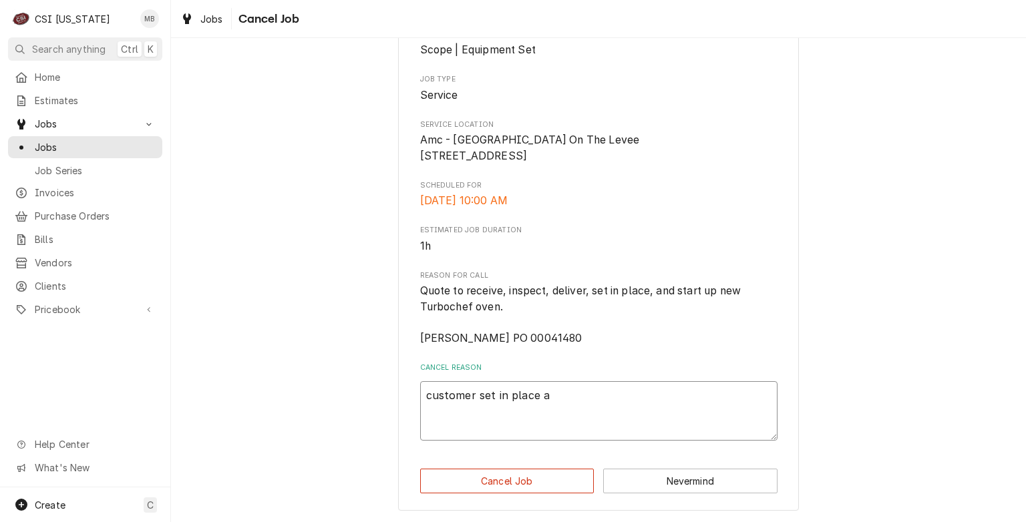
type textarea "x"
type textarea "customer set in place an"
type textarea "x"
type textarea "customer set in place and"
type textarea "x"
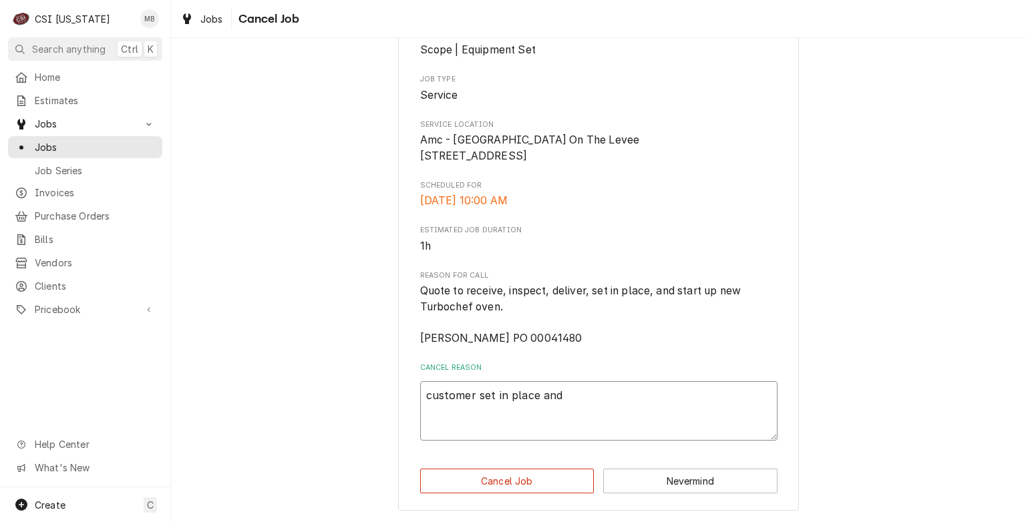
type textarea "customer set in place and"
type textarea "x"
type textarea "customer set in place and s"
type textarea "x"
type textarea "customer set in place and st"
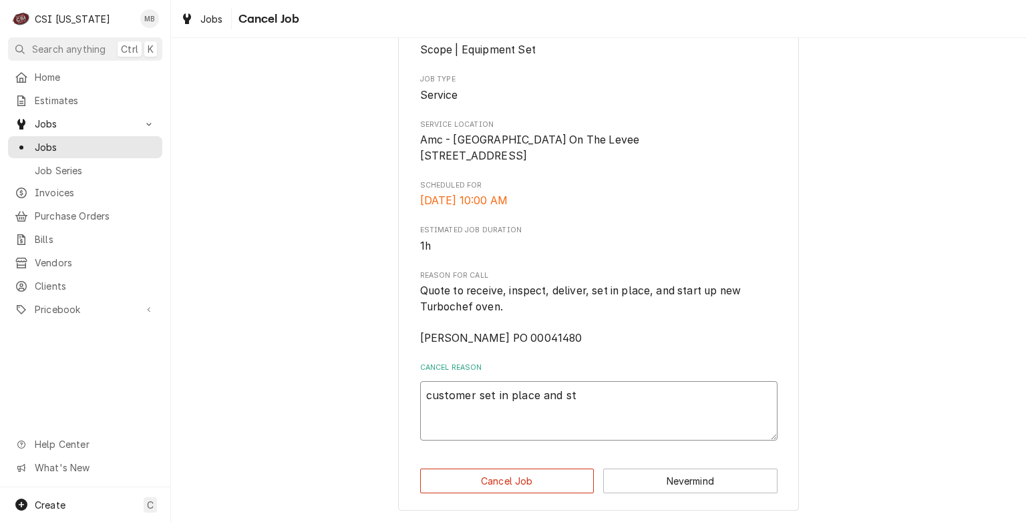
type textarea "x"
type textarea "customer set in place and sta"
type textarea "x"
type textarea "customer set in place and star"
type textarea "x"
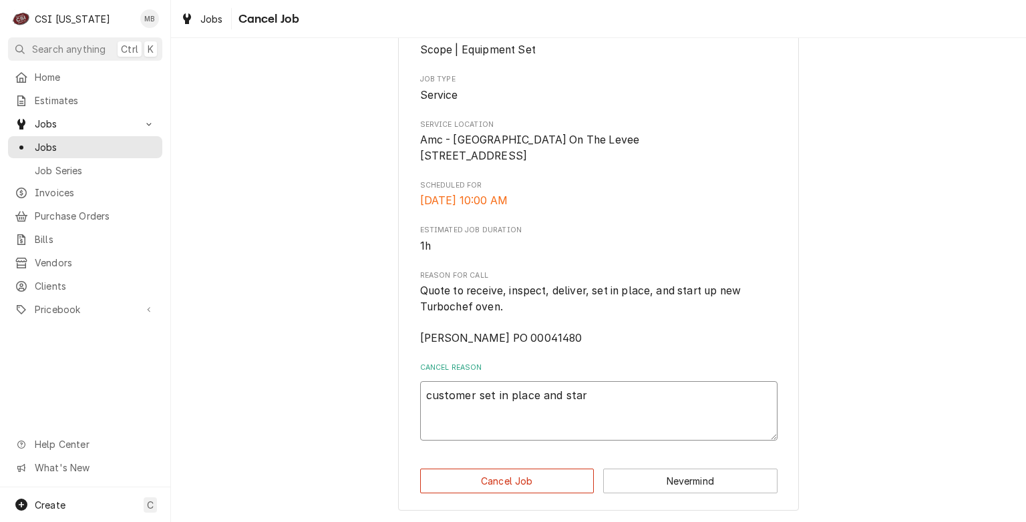
type textarea "customer set in place and start"
type textarea "x"
type textarea "customer set in place and starte"
type textarea "x"
type textarea "customer set in place and started"
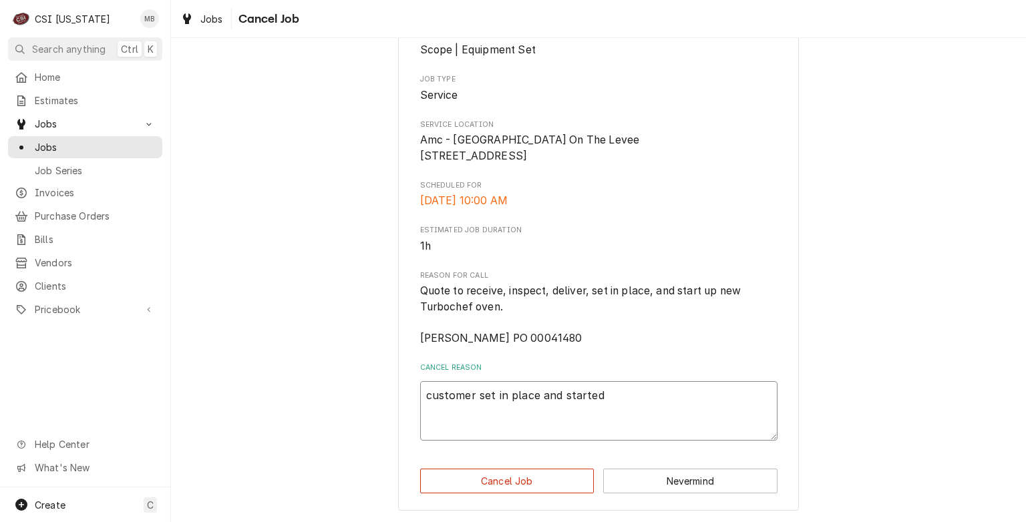
type textarea "x"
type textarea "customer set in place and started"
type textarea "x"
type textarea "customer set in place and started o"
type textarea "x"
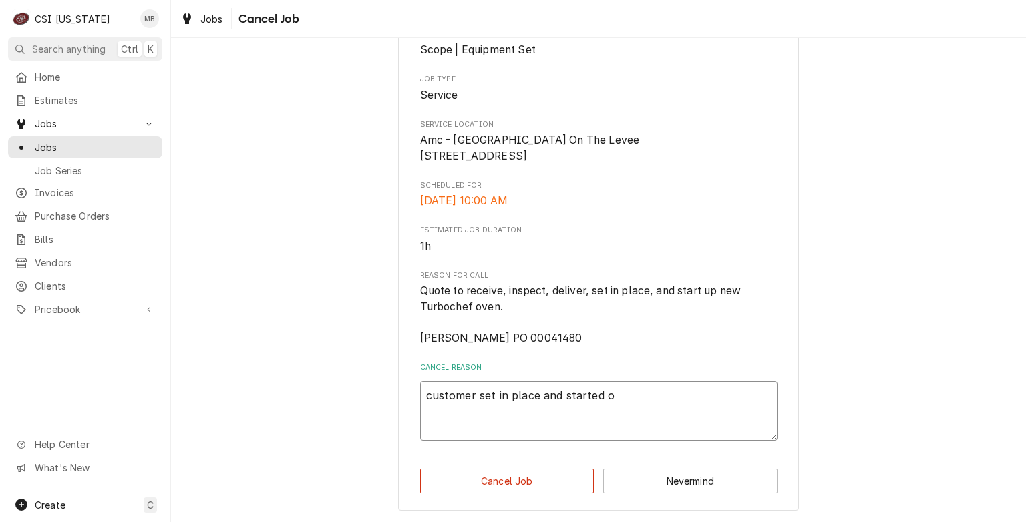
type textarea "customer set in place and started ov"
type textarea "x"
type textarea "customer set in place and started ove"
type textarea "x"
type textarea "customer set in place and started oven"
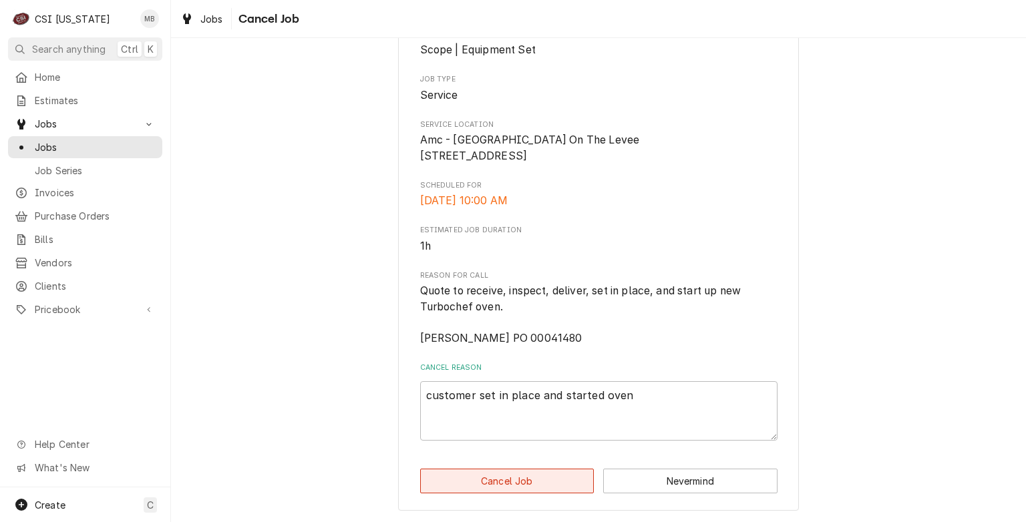
click at [443, 480] on button "Cancel Job" at bounding box center [507, 481] width 174 height 25
type textarea "x"
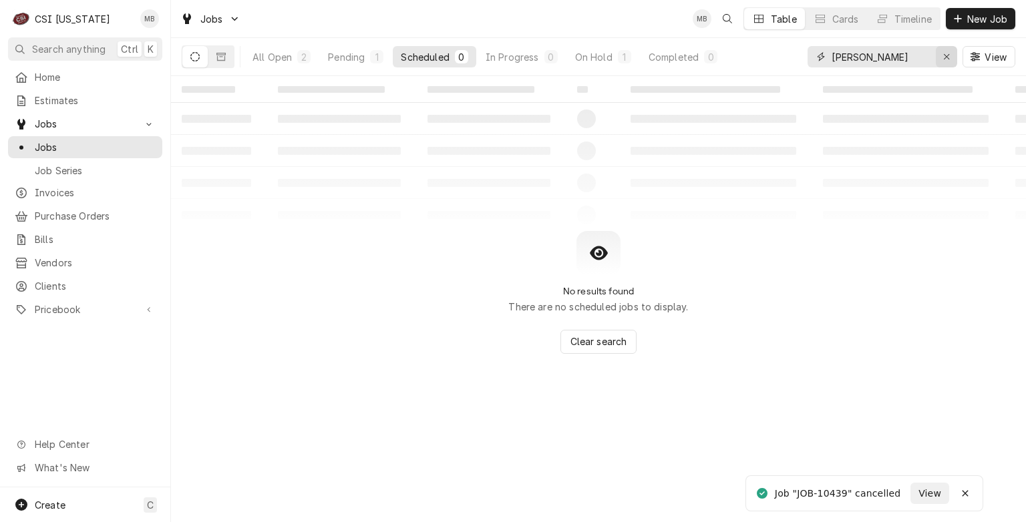
click at [951, 61] on div "Erase input" at bounding box center [946, 56] width 13 height 13
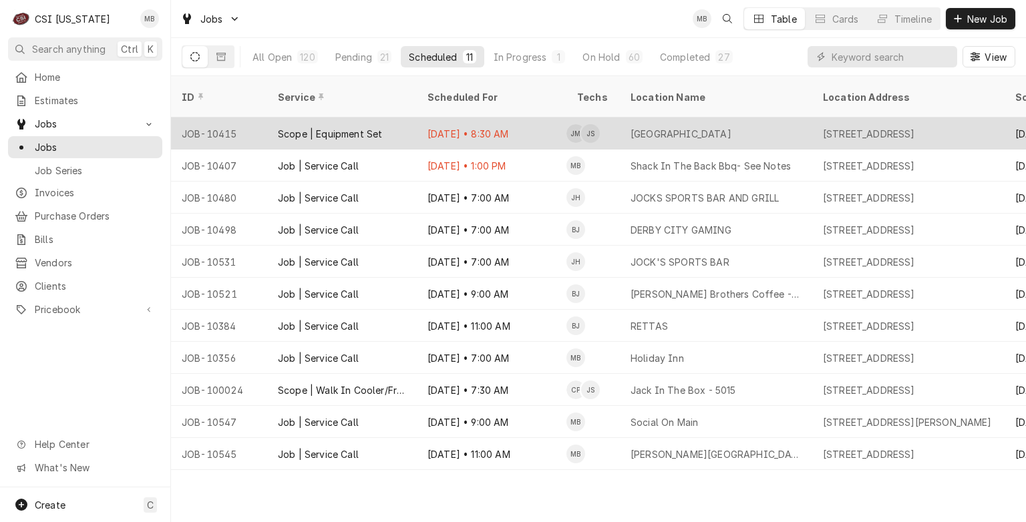
click at [427, 125] on div "Aug 25 • 8:30 AM" at bounding box center [492, 134] width 150 height 32
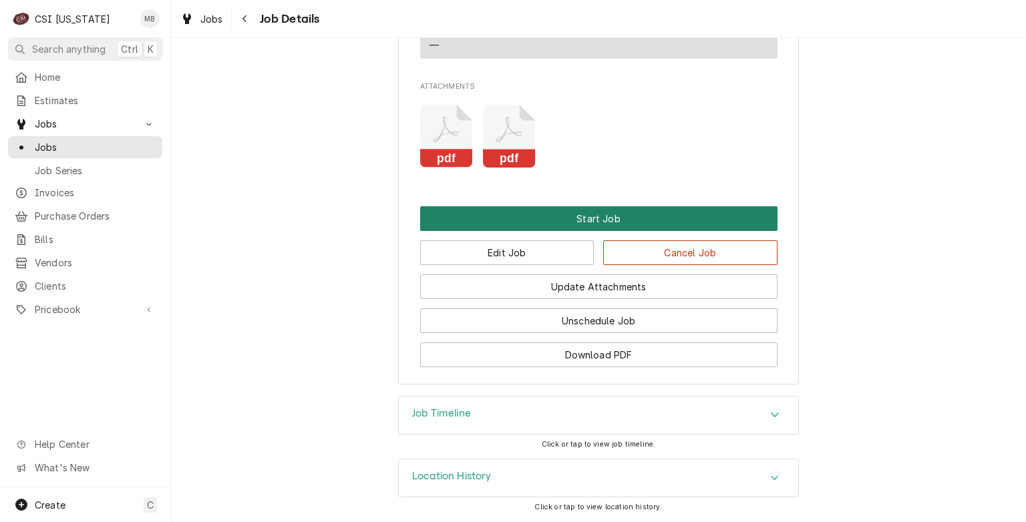
scroll to position [1005, 0]
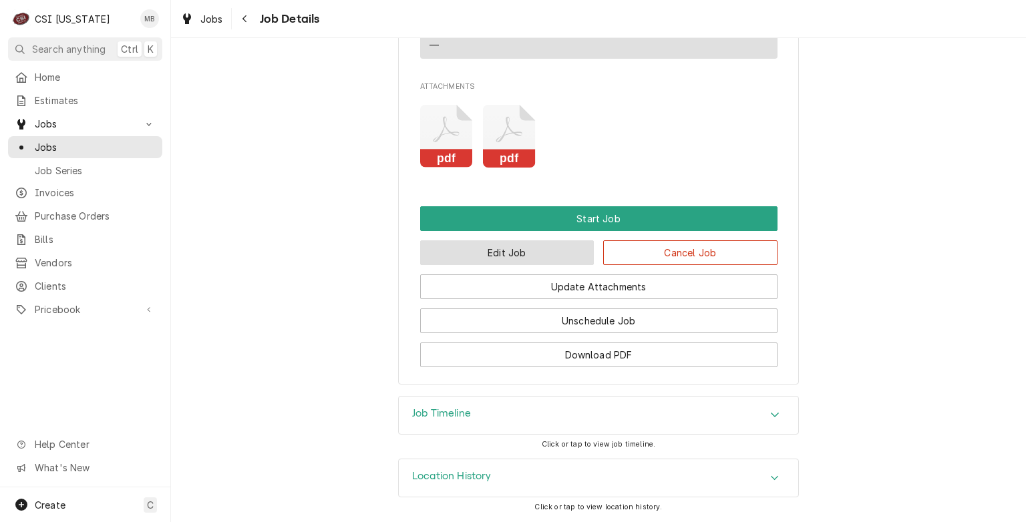
click at [526, 265] on button "Edit Job" at bounding box center [507, 252] width 174 height 25
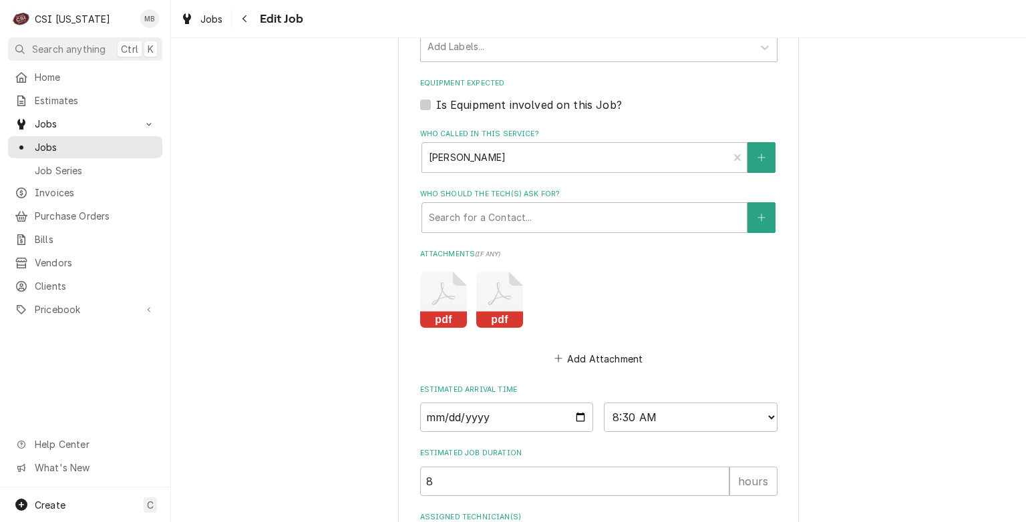
scroll to position [925, 0]
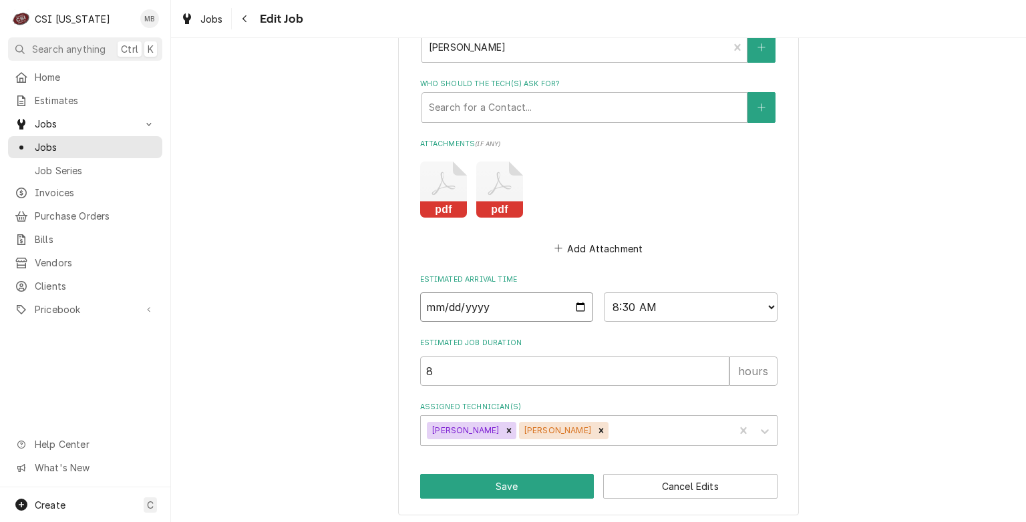
click at [570, 298] on input "2025-08-25" at bounding box center [507, 306] width 174 height 29
type textarea "x"
type input "2025-09-25"
type textarea "x"
type input "2025-09-03"
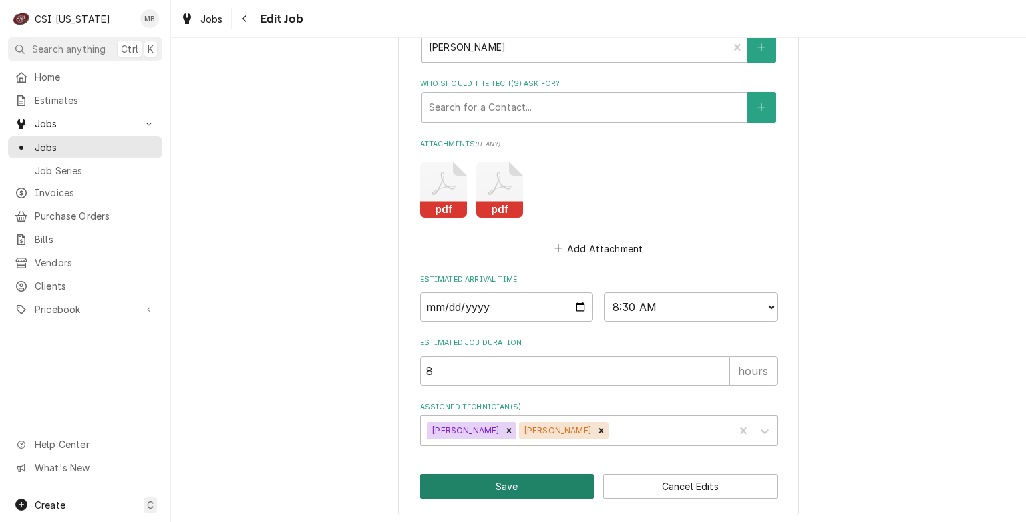
click at [552, 477] on button "Save" at bounding box center [507, 486] width 174 height 25
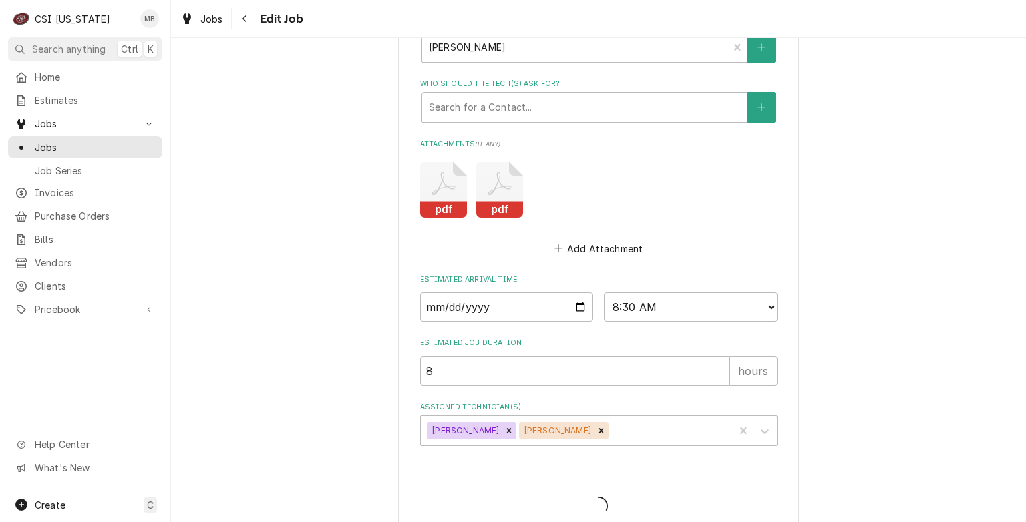
type textarea "x"
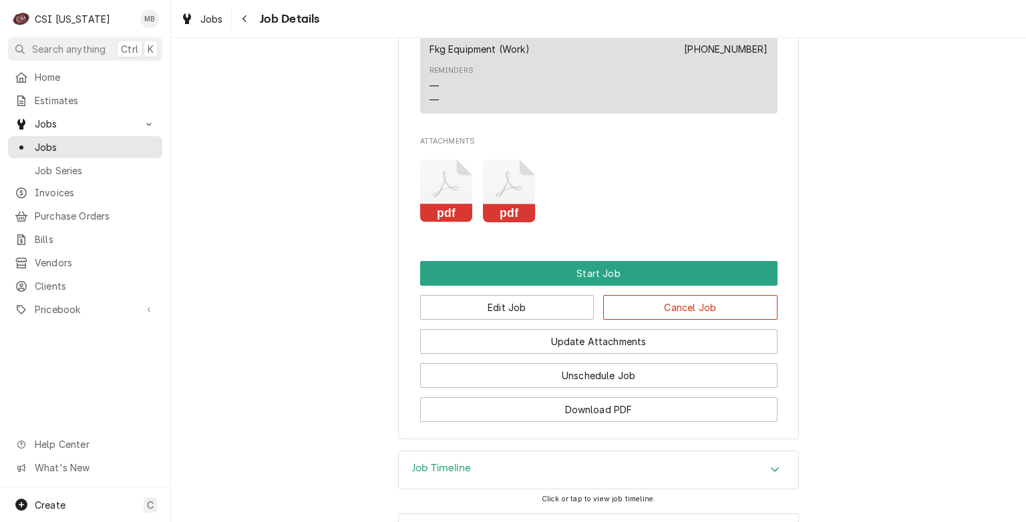
scroll to position [1005, 0]
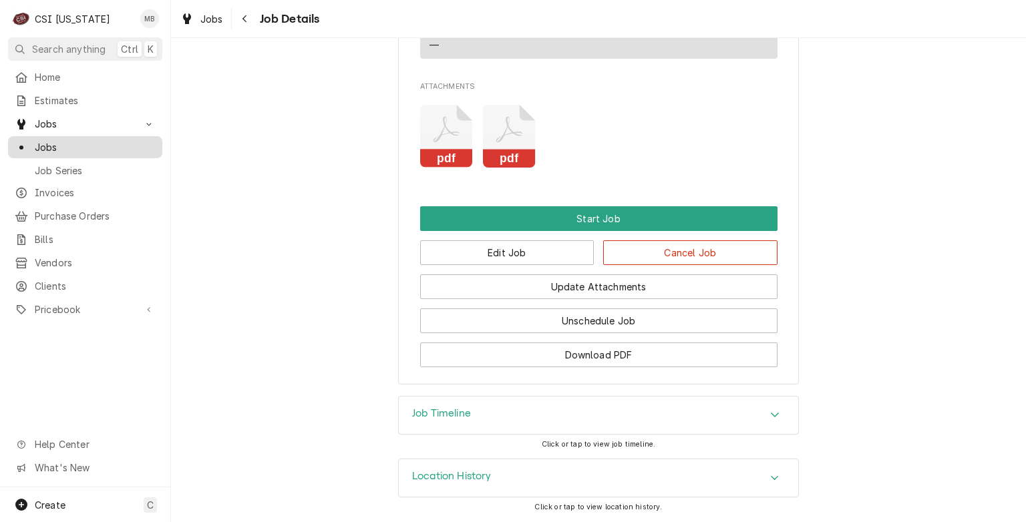
click at [48, 143] on span "Jobs" at bounding box center [95, 147] width 121 height 14
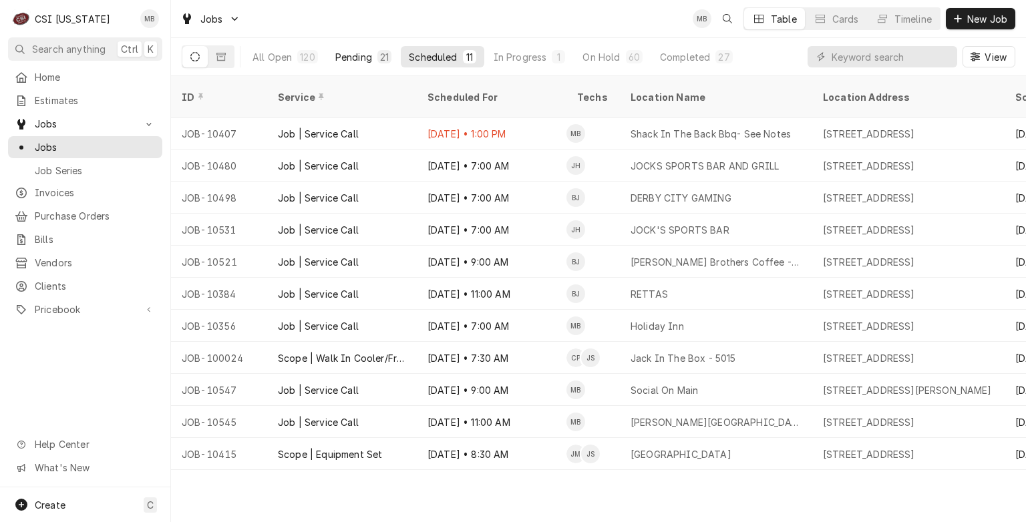
click at [353, 52] on div "Pending" at bounding box center [353, 57] width 37 height 14
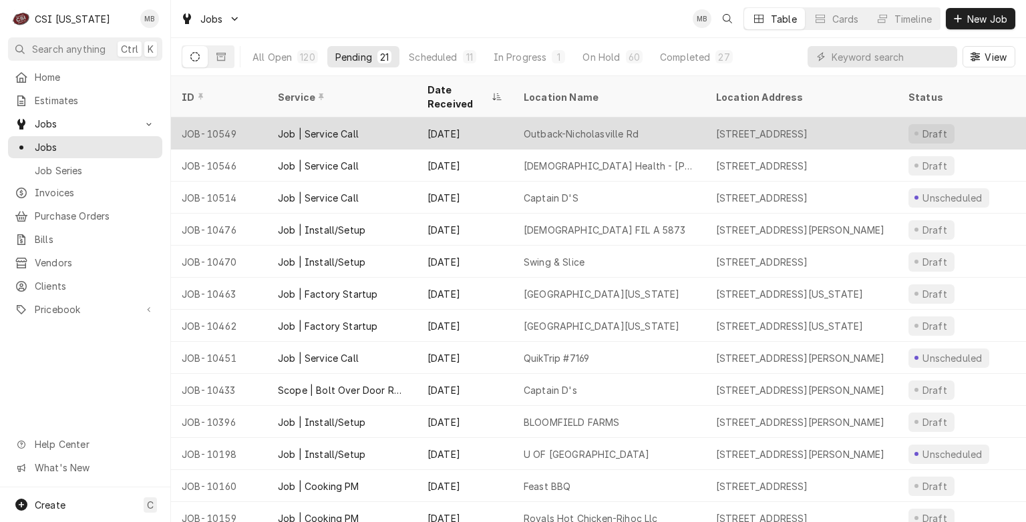
click at [345, 127] on div "Job | Service Call" at bounding box center [318, 134] width 81 height 14
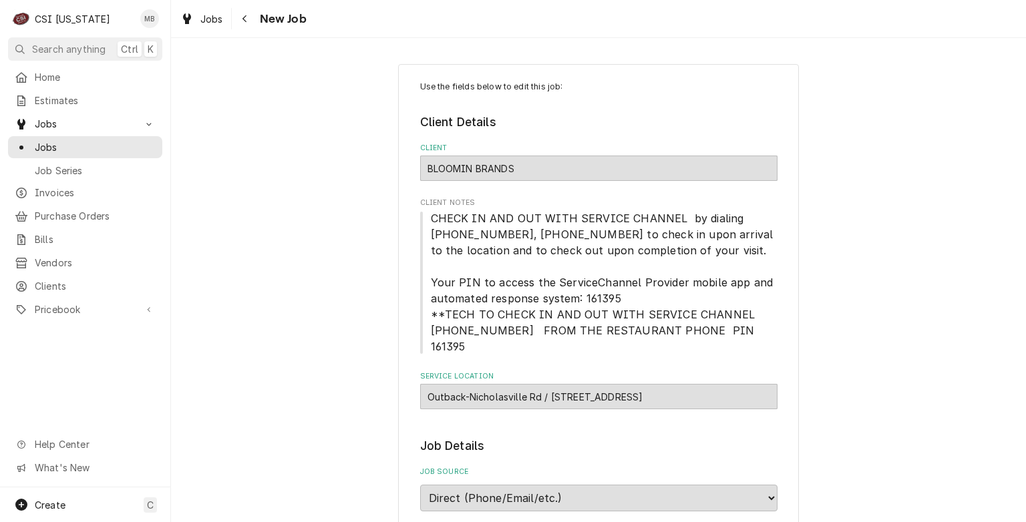
type textarea "x"
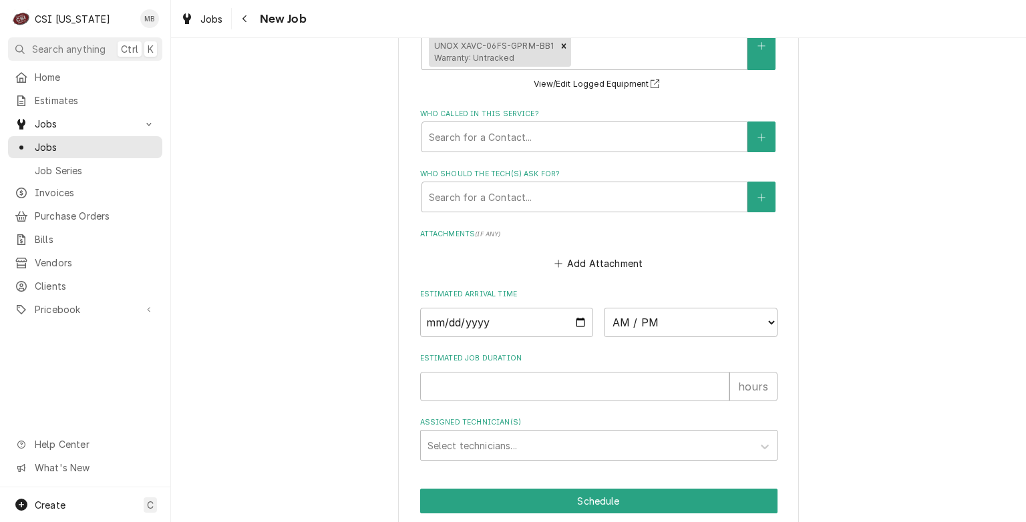
scroll to position [1193, 0]
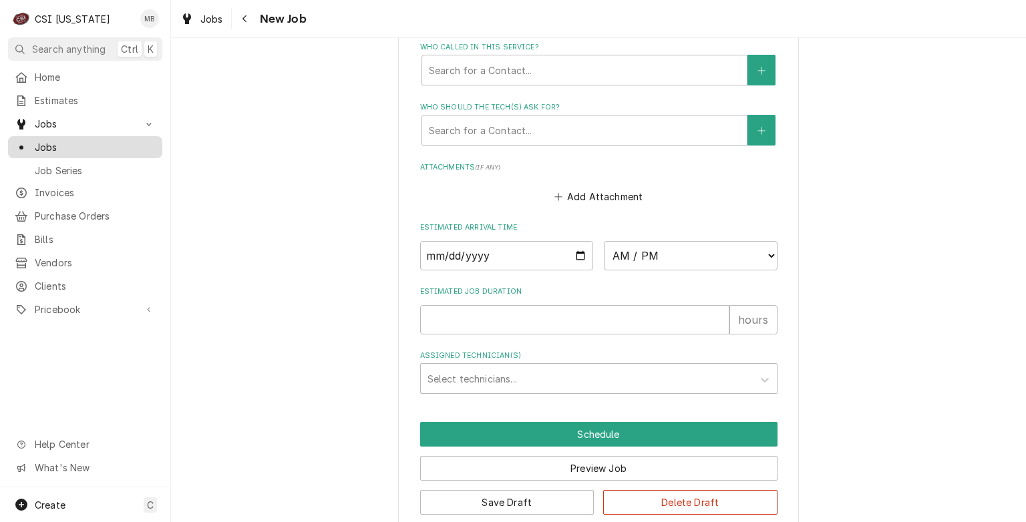
click at [49, 148] on span "Jobs" at bounding box center [95, 147] width 121 height 14
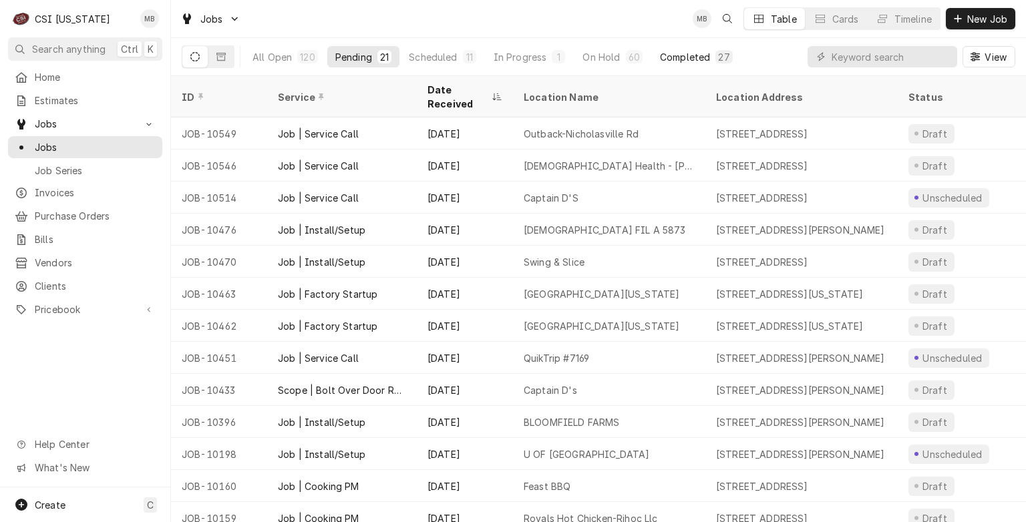
click at [674, 53] on div "Completed" at bounding box center [685, 57] width 50 height 14
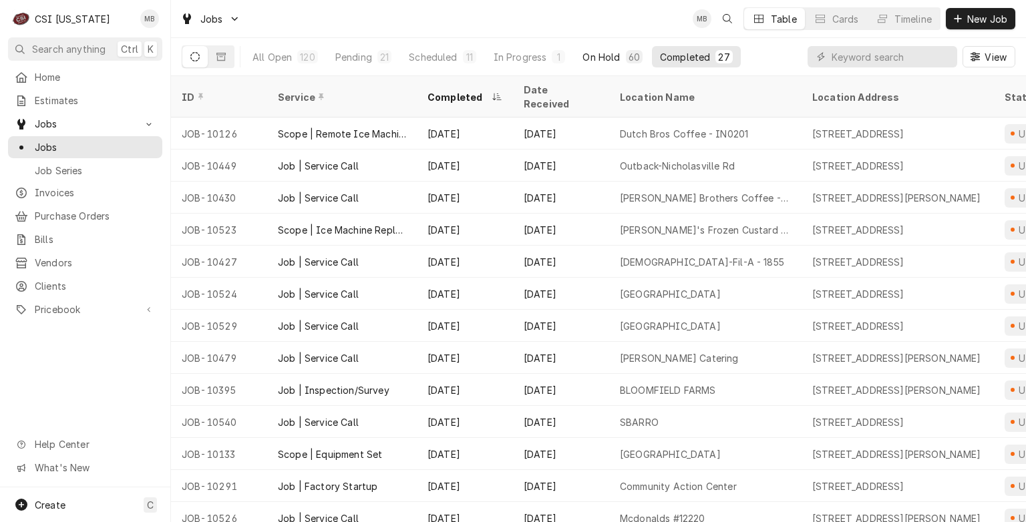
click at [575, 53] on button "On Hold 60" at bounding box center [611, 56] width 75 height 21
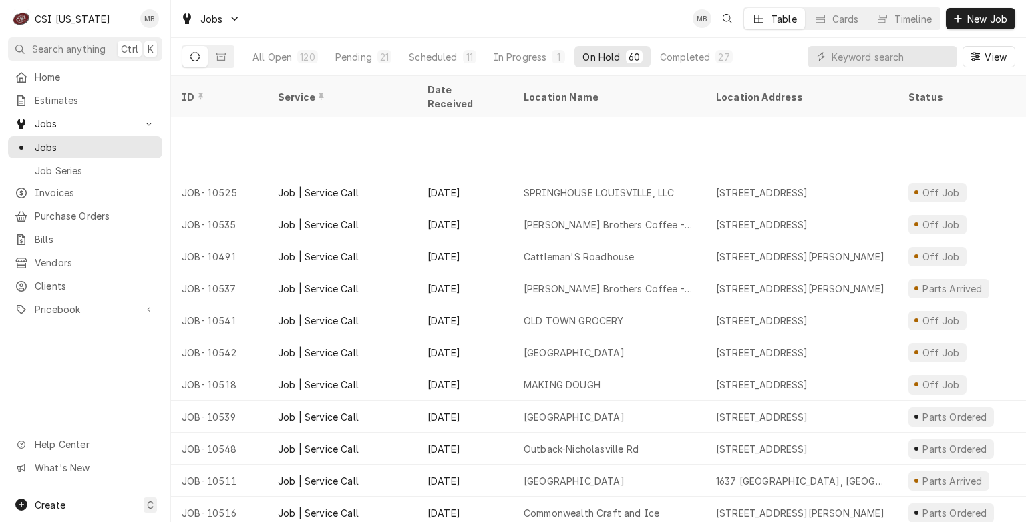
scroll to position [1512, 0]
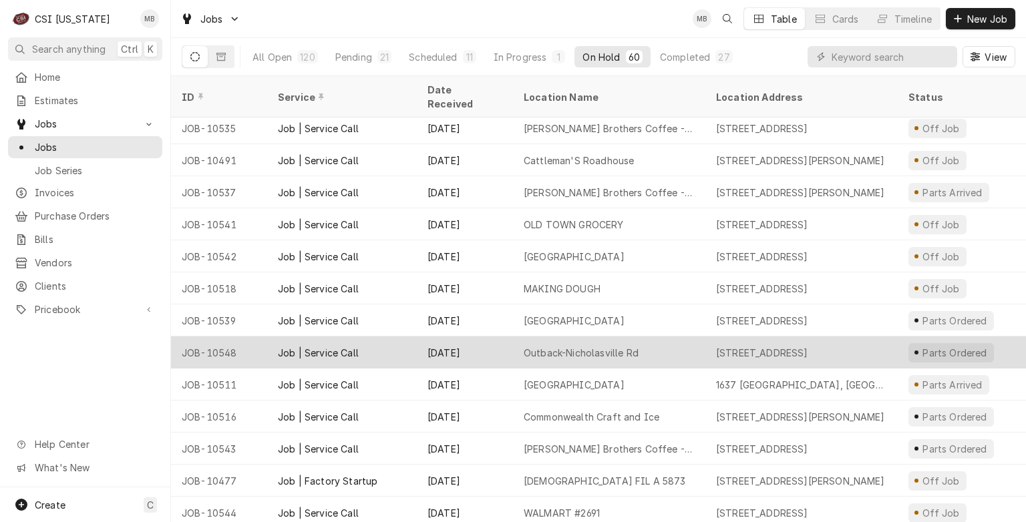
click at [538, 337] on div "Outback-Nicholasville Rd" at bounding box center [609, 353] width 192 height 32
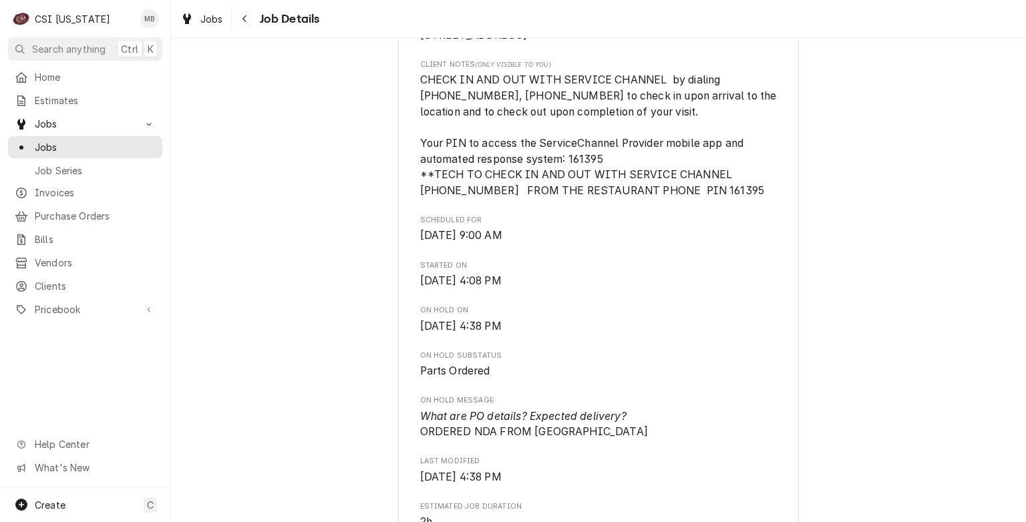
scroll to position [267, 0]
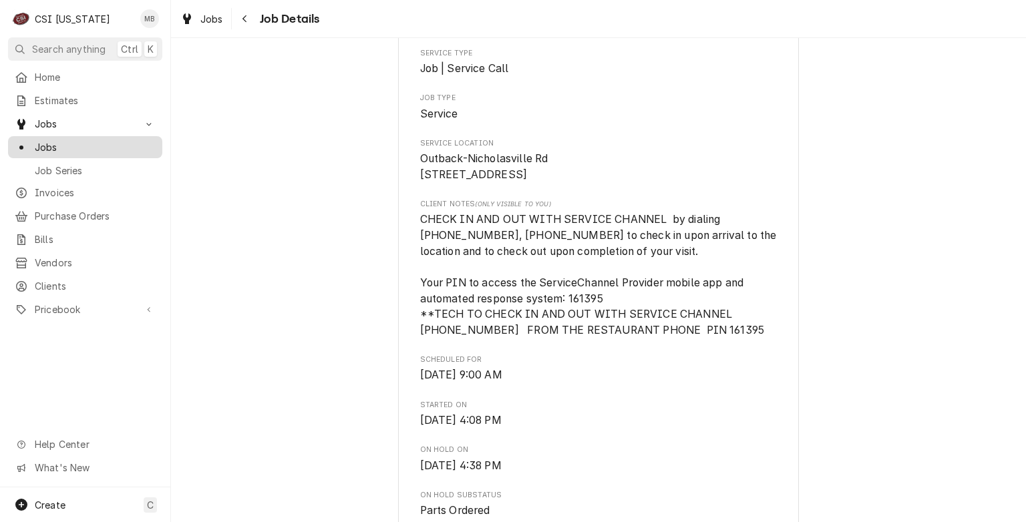
click at [70, 146] on span "Jobs" at bounding box center [95, 147] width 121 height 14
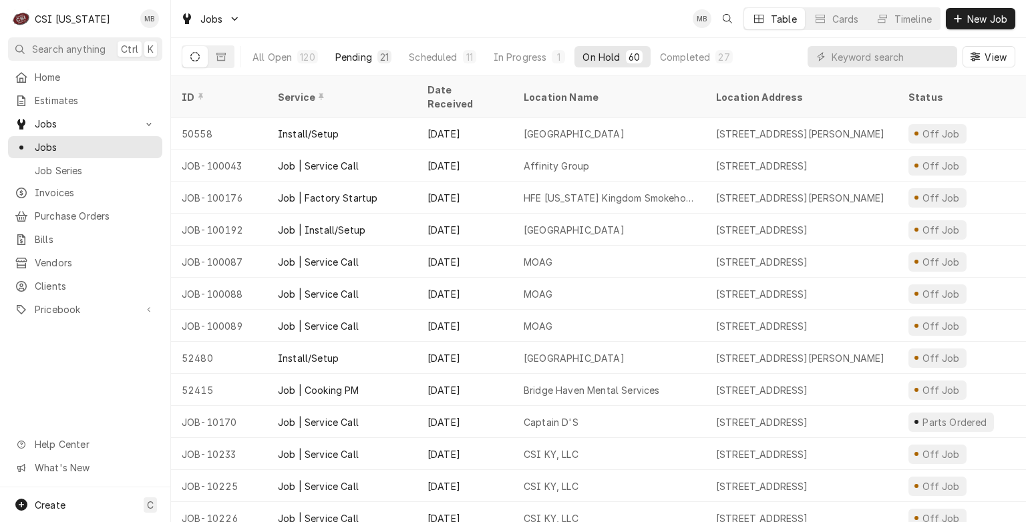
click at [342, 60] on div "Pending" at bounding box center [353, 57] width 37 height 14
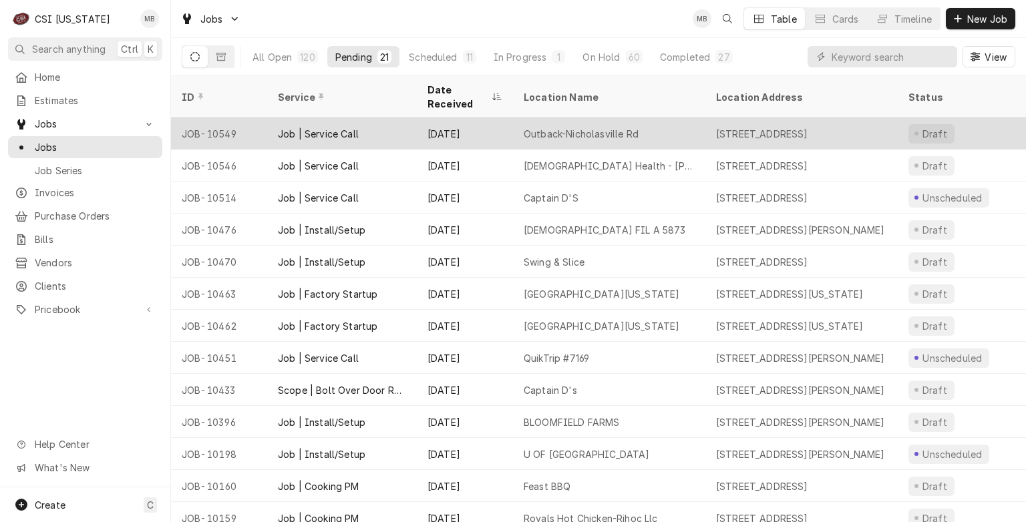
click at [329, 130] on div "Job | Service Call" at bounding box center [342, 134] width 150 height 32
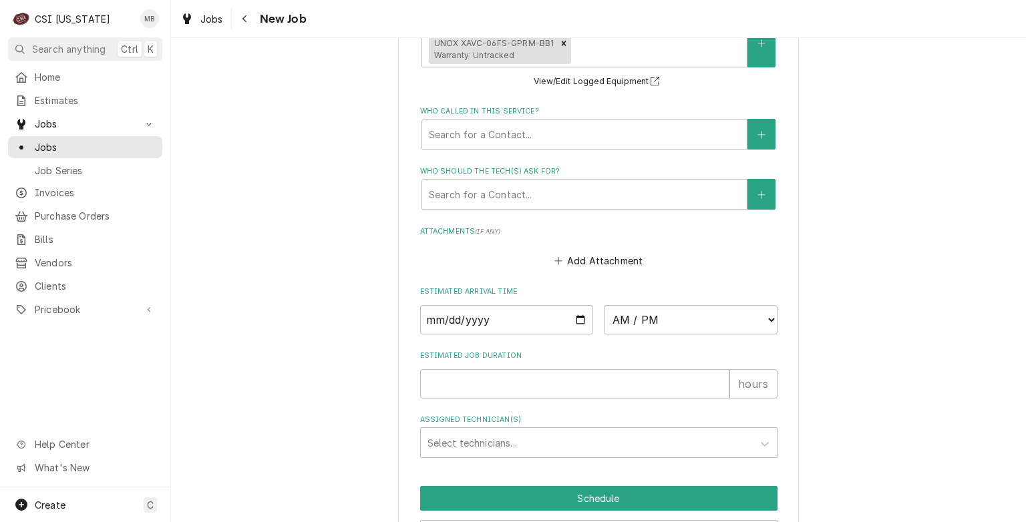
scroll to position [1193, 0]
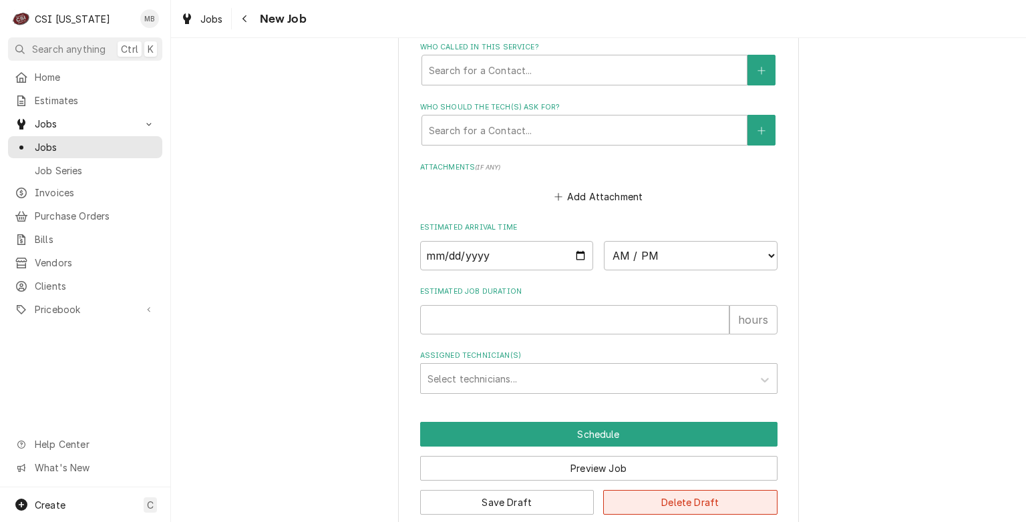
click at [690, 490] on button "Delete Draft" at bounding box center [690, 502] width 174 height 25
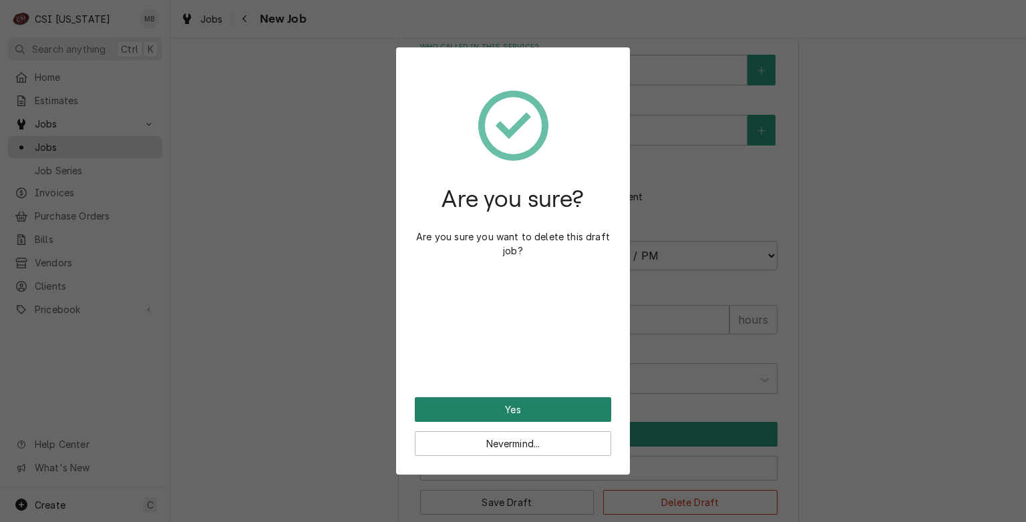
click at [584, 417] on button "Yes" at bounding box center [513, 409] width 196 height 25
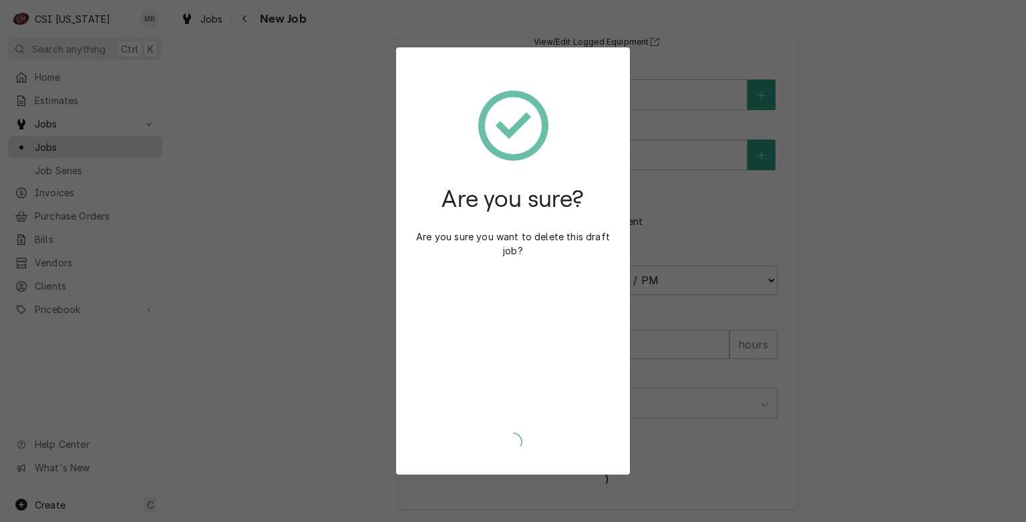
scroll to position [1148, 0]
type textarea "x"
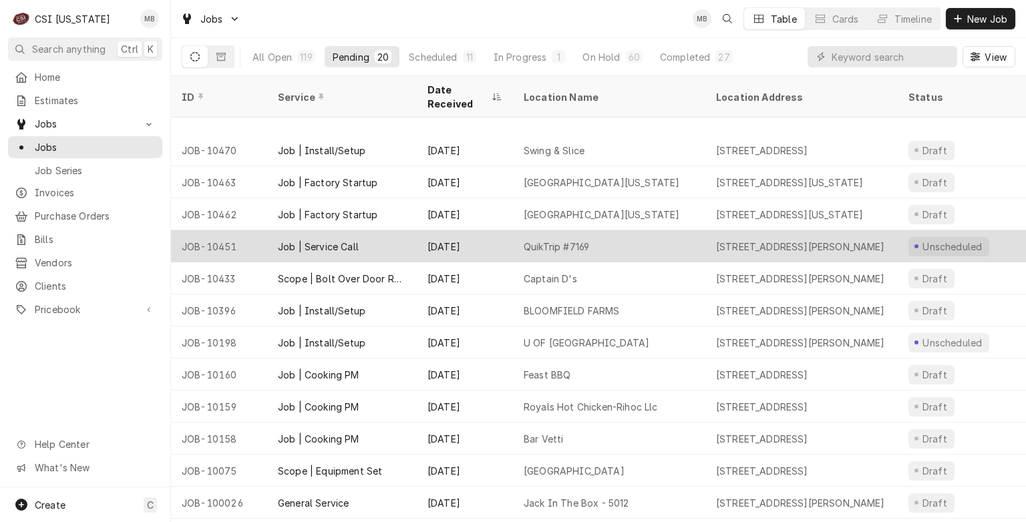
scroll to position [166, 0]
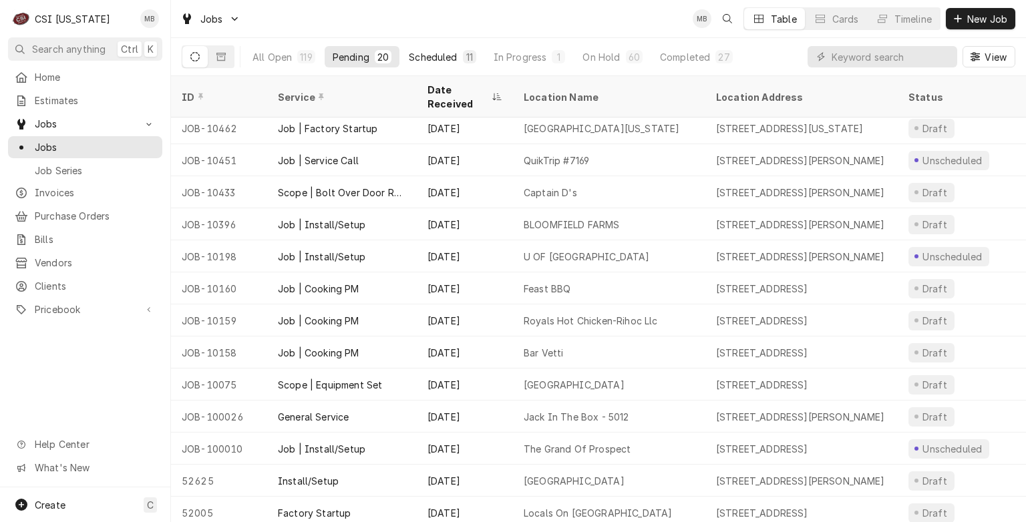
click at [459, 61] on button "Scheduled 11" at bounding box center [442, 56] width 83 height 21
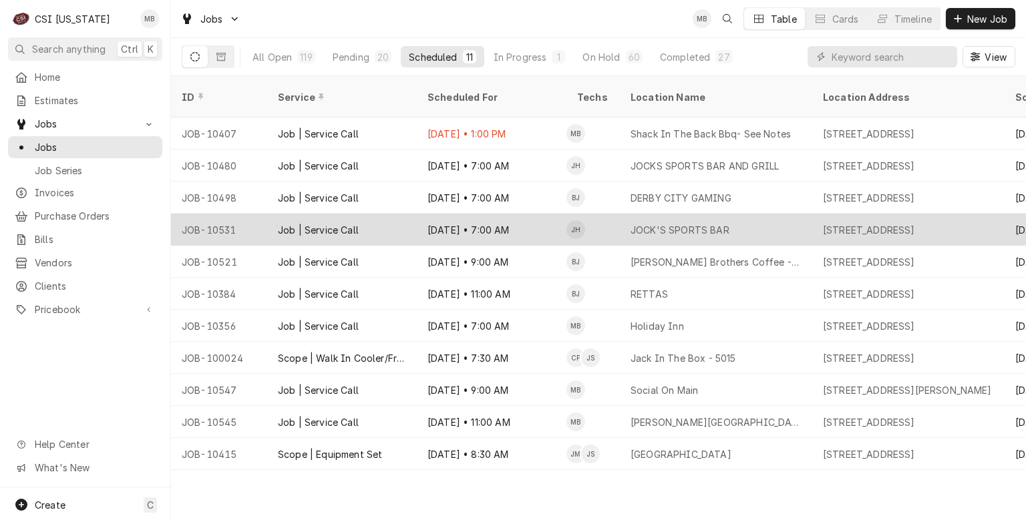
click at [501, 214] on div "Aug 29 • 7:00 AM" at bounding box center [492, 230] width 150 height 32
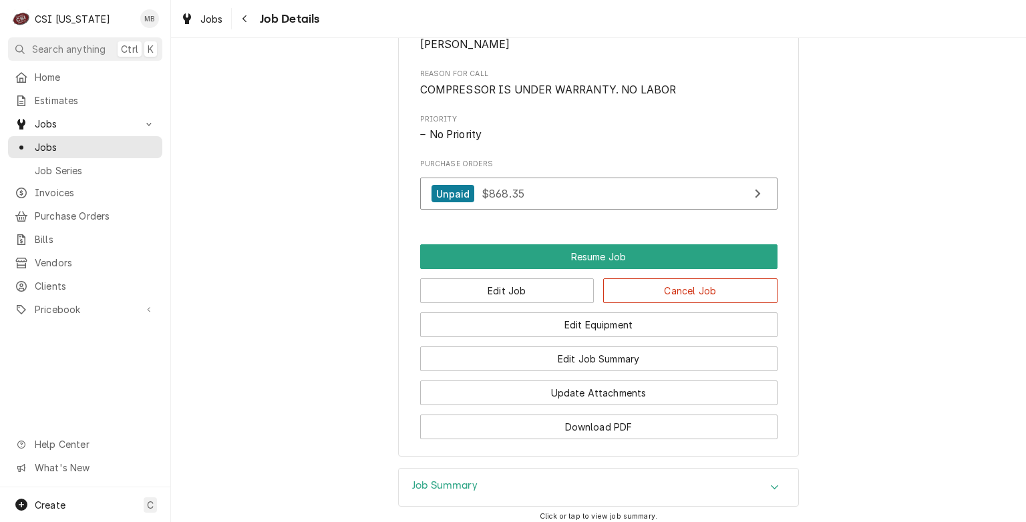
scroll to position [815, 0]
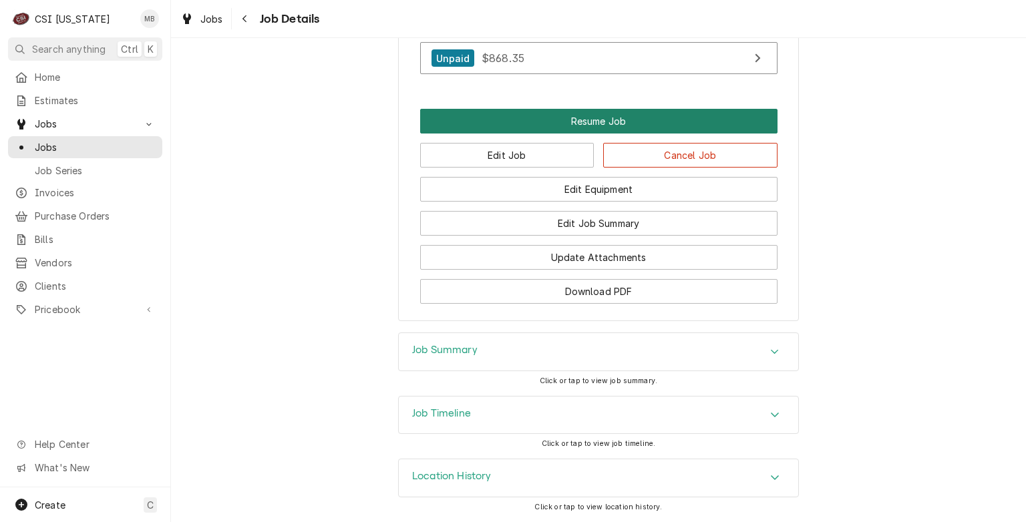
click at [568, 132] on button "Resume Job" at bounding box center [598, 121] width 357 height 25
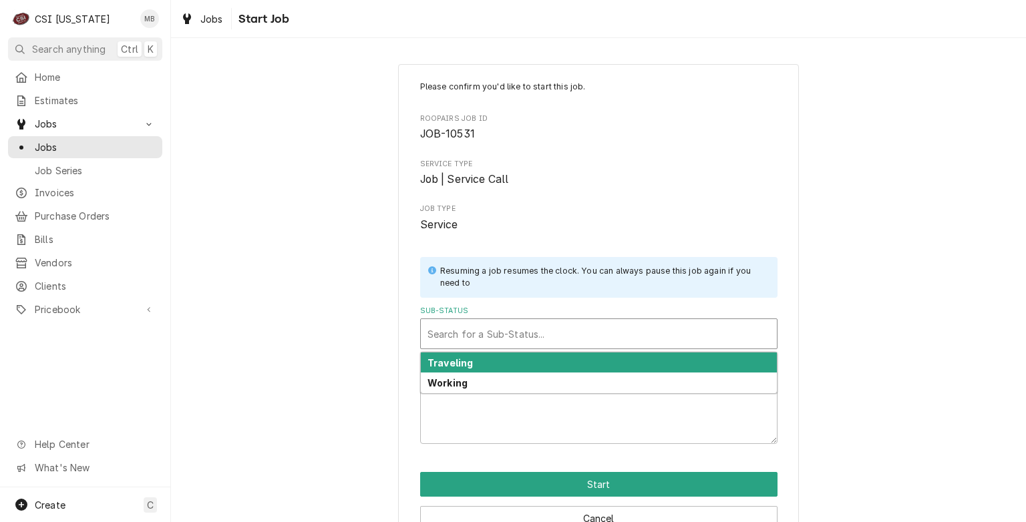
click at [540, 343] on div "Sub-Status" at bounding box center [598, 334] width 343 height 24
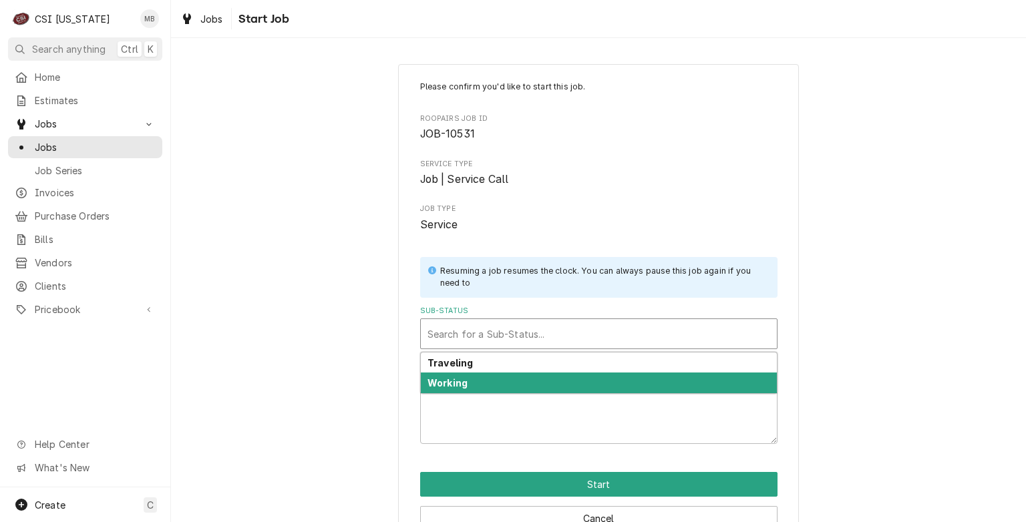
click at [518, 390] on div "Working" at bounding box center [599, 383] width 356 height 21
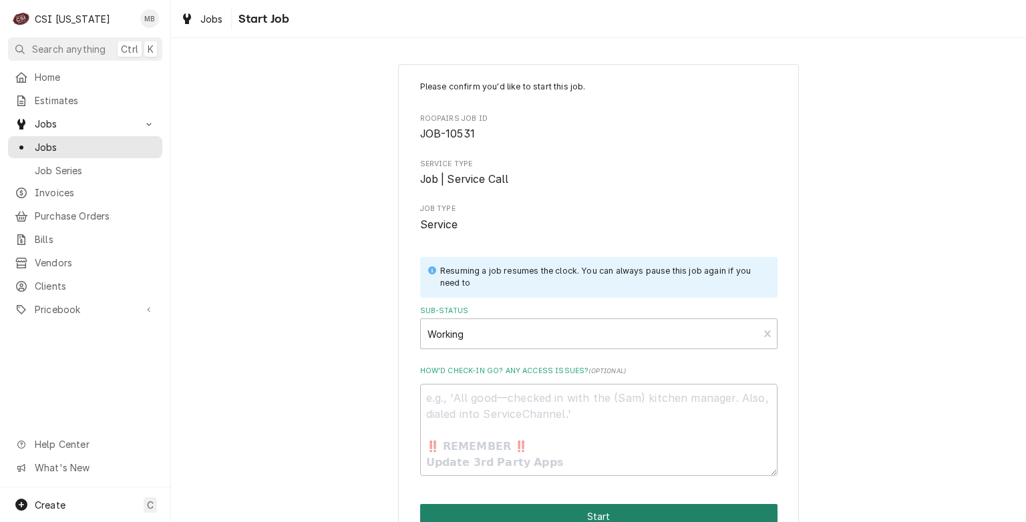
click at [564, 511] on button "Start" at bounding box center [598, 516] width 357 height 25
type textarea "x"
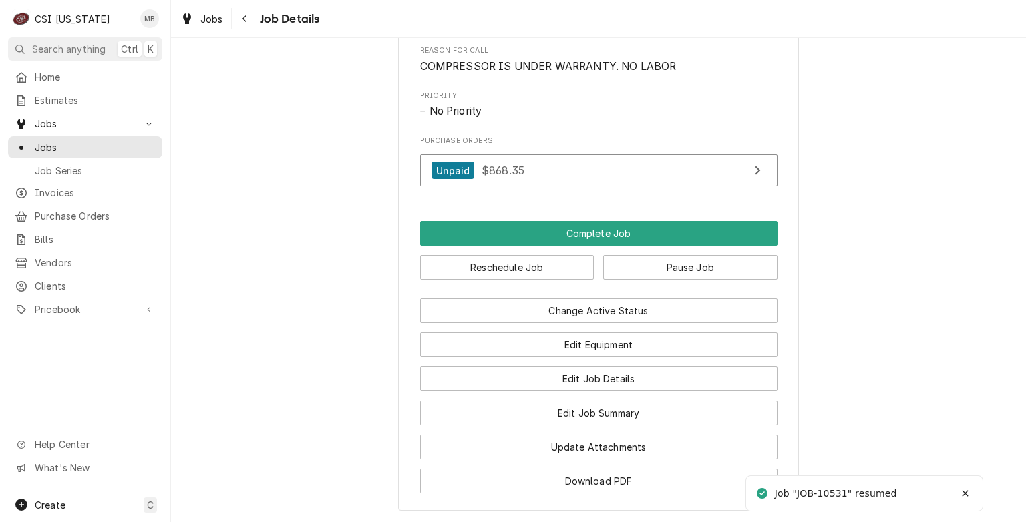
scroll to position [868, 0]
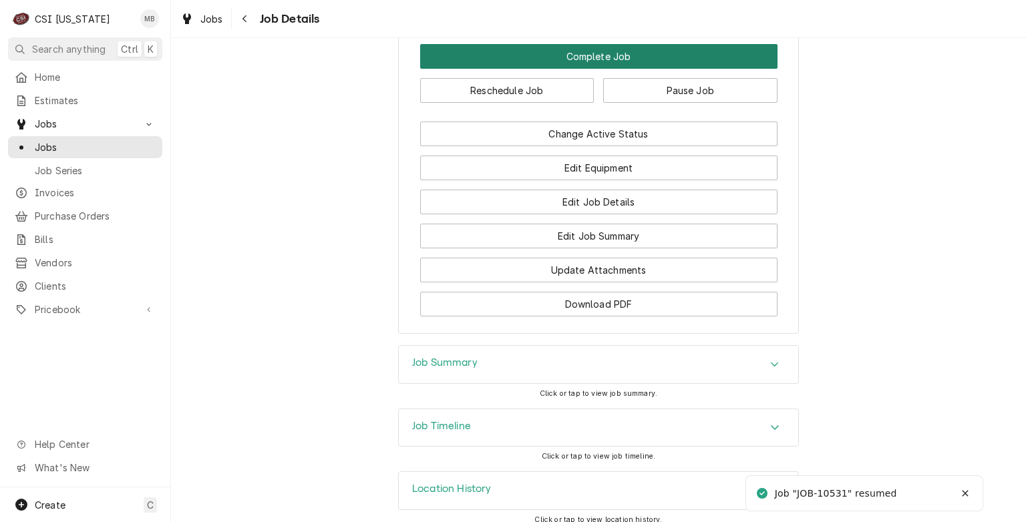
click at [585, 69] on button "Complete Job" at bounding box center [598, 56] width 357 height 25
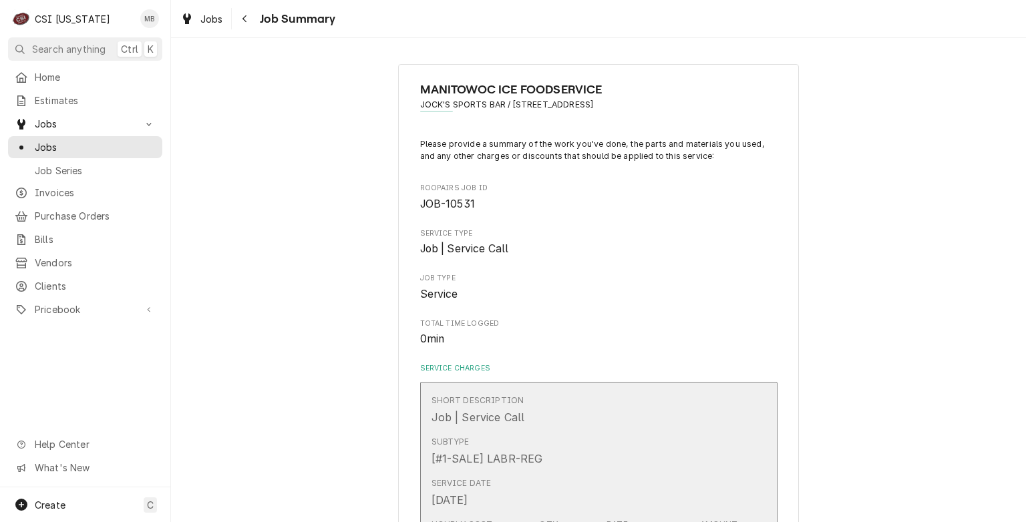
click at [568, 453] on div "Subtype [#1-SALE] LABR-REG" at bounding box center [584, 451] width 306 height 41
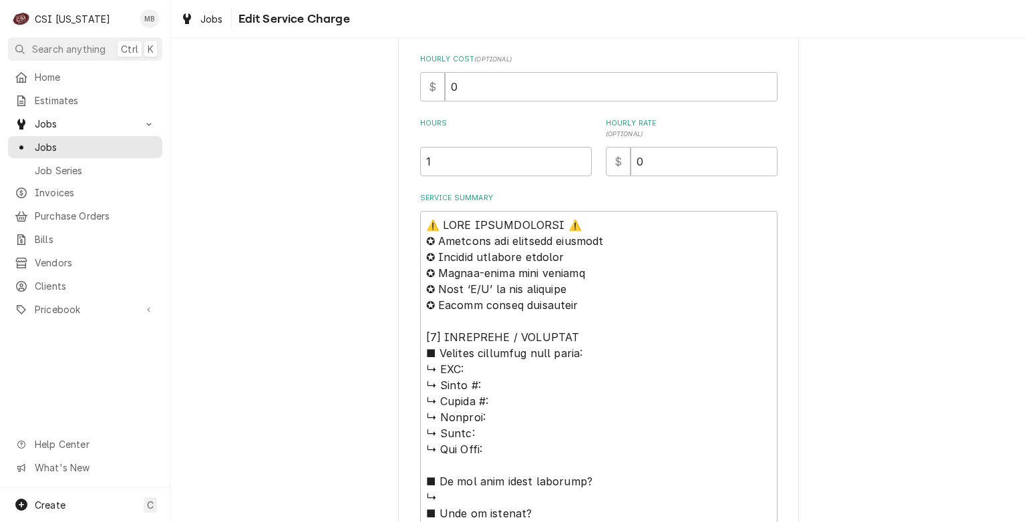
scroll to position [467, 0]
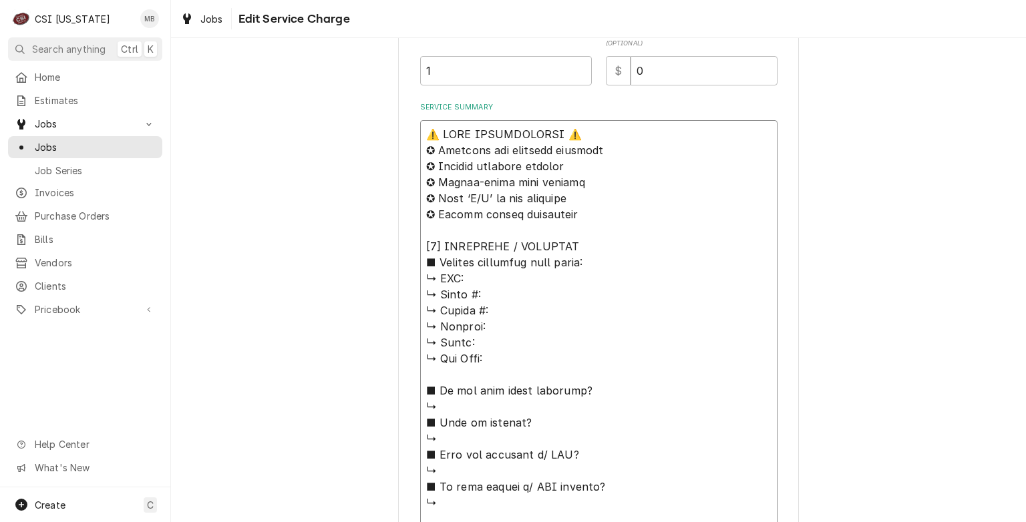
type textarea "x"
type textarea "⚠️ LORE IPSUMDOLORSI ⚠️ ✪ Ametcons adi elitsedd eiusmodt ✪ Incidid utlabore etd…"
type textarea "x"
type textarea "⚠️ 𝗙𝗢𝗥𝗠 𝗜𝗡𝗦𝗧𝗥𝗨𝗖𝗧𝗜𝗢𝗡𝗦 ⚠️ ✪ 𝗖𝗼𝗺𝗽𝗹𝗲𝘁𝗲 𝗮𝗹𝗹 𝗿𝗲𝗹𝗲𝘃𝗮𝗻𝘁 𝘀𝗲𝗰𝘁𝗶𝗼𝗻𝘀 ✪ 𝗣𝗿𝗼𝘃𝗶𝗱𝗲 𝗱𝗲𝘁𝗮𝗶𝗹𝗲𝗱 𝗮𝗻𝘀…"
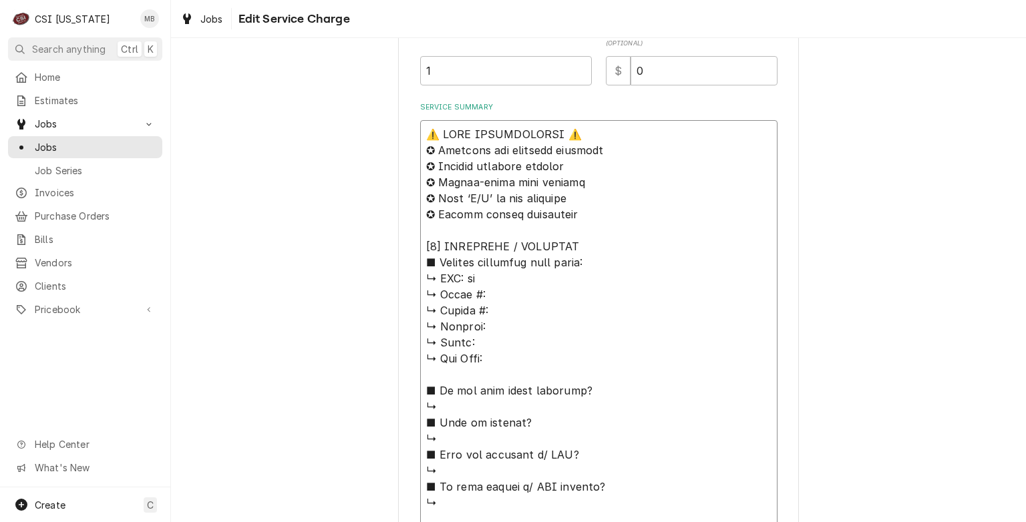
type textarea "x"
type textarea "⚠️ 𝗙𝗢𝗥𝗠 𝗜𝗡𝗦𝗧𝗥𝗨𝗖𝗧𝗜𝗢𝗡𝗦 ⚠️ ✪ 𝗖𝗼𝗺𝗽𝗹𝗲𝘁𝗲 𝗮𝗹𝗹 𝗿𝗲𝗹𝗲𝘃𝗮𝗻𝘁 𝘀𝗲𝗰𝘁𝗶𝗼𝗻𝘀 ✪ 𝗣𝗿𝗼𝘃𝗶𝗱𝗲 𝗱𝗲𝘁𝗮𝗶𝗹𝗲𝗱 𝗮𝗻𝘀…"
type textarea "x"
type textarea "⚠️ 𝗙𝗢𝗥𝗠 𝗜𝗡𝗦𝗧𝗥𝗨𝗖𝗧𝗜𝗢𝗡𝗦 ⚠️ ✪ 𝗖𝗼𝗺𝗽𝗹𝗲𝘁𝗲 𝗮𝗹𝗹 𝗿𝗲𝗹𝗲𝘃𝗮𝗻𝘁 𝘀𝗲𝗰𝘁𝗶𝗼𝗻𝘀 ✪ 𝗣𝗿𝗼𝘃𝗶𝗱𝗲 𝗱𝗲𝘁𝗮𝗶𝗹𝗲𝗱 𝗮𝗻𝘀…"
type textarea "x"
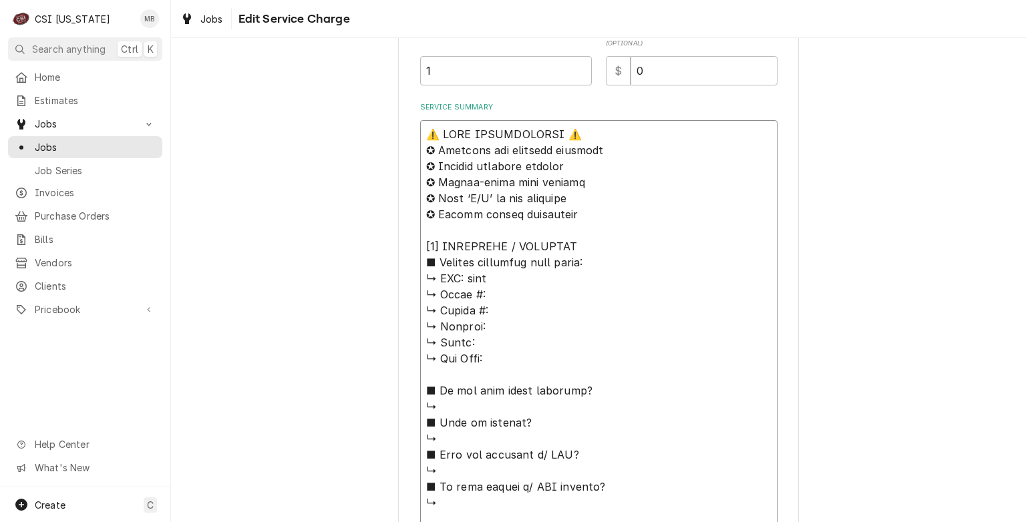
type textarea "⚠️ 𝗙𝗢𝗥𝗠 𝗜𝗡𝗦𝗧𝗥𝗨𝗖𝗧𝗜𝗢𝗡𝗦 ⚠️ ✪ 𝗖𝗼𝗺𝗽𝗹𝗲𝘁𝗲 𝗮𝗹𝗹 𝗿𝗲𝗹𝗲𝘃𝗮𝗻𝘁 𝘀𝗲𝗰𝘁𝗶𝗼𝗻𝘀 ✪ 𝗣𝗿𝗼𝘃𝗶𝗱𝗲 𝗱𝗲𝘁𝗮𝗶𝗹𝗲𝗱 𝗮𝗻𝘀…"
type textarea "x"
type textarea "⚠️ 𝗙𝗢𝗥𝗠 𝗜𝗡𝗦𝗧𝗥𝗨𝗖𝗧𝗜𝗢𝗡𝗦 ⚠️ ✪ 𝗖𝗼𝗺𝗽𝗹𝗲𝘁𝗲 𝗮𝗹𝗹 𝗿𝗲𝗹𝗲𝘃𝗮𝗻𝘁 𝘀𝗲𝗰𝘁𝗶𝗼𝗻𝘀 ✪ 𝗣𝗿𝗼𝘃𝗶𝗱𝗲 𝗱𝗲𝘁𝗮𝗶𝗹𝗲𝗱 𝗮𝗻𝘀…"
type textarea "x"
type textarea "⚠️ 𝗙𝗢𝗥𝗠 𝗜𝗡𝗦𝗧𝗥𝗨𝗖𝗧𝗜𝗢𝗡𝗦 ⚠️ ✪ 𝗖𝗼𝗺𝗽𝗹𝗲𝘁𝗲 𝗮𝗹𝗹 𝗿𝗲𝗹𝗲𝘃𝗮𝗻𝘁 𝘀𝗲𝗰𝘁𝗶𝗼𝗻𝘀 ✪ 𝗣𝗿𝗼𝘃𝗶𝗱𝗲 𝗱𝗲𝘁𝗮𝗶𝗹𝗲𝗱 𝗮𝗻𝘀…"
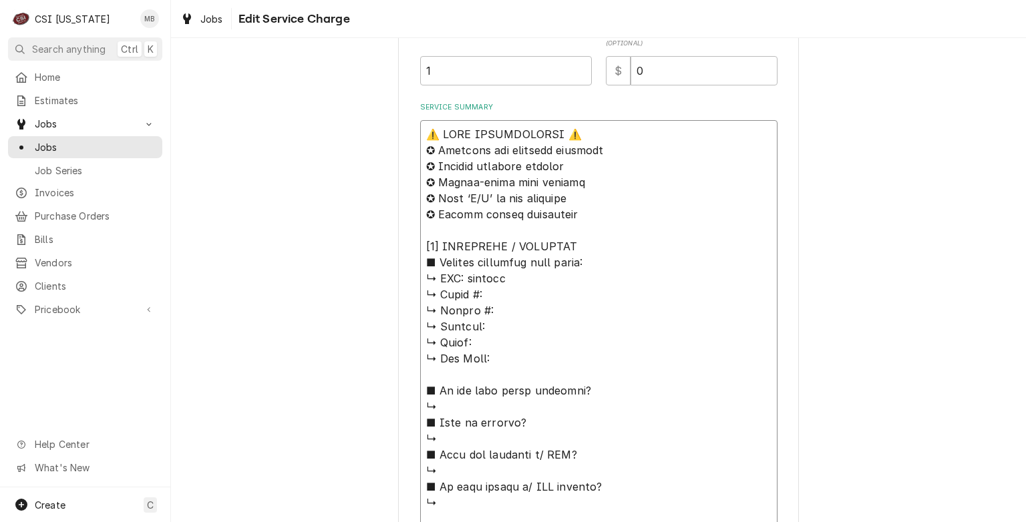
type textarea "x"
type textarea "⚠️ 𝗙𝗢𝗥𝗠 𝗜𝗡𝗦𝗧𝗥𝗨𝗖𝗧𝗜𝗢𝗡𝗦 ⚠️ ✪ 𝗖𝗼𝗺𝗽𝗹𝗲𝘁𝗲 𝗮𝗹𝗹 𝗿𝗲𝗹𝗲𝘃𝗮𝗻𝘁 𝘀𝗲𝗰𝘁𝗶𝗼𝗻𝘀 ✪ 𝗣𝗿𝗼𝘃𝗶𝗱𝗲 𝗱𝗲𝘁𝗮𝗶𝗹𝗲𝗱 𝗮𝗻𝘀…"
type textarea "x"
type textarea "⚠️ 𝗙𝗢𝗥𝗠 𝗜𝗡𝗦𝗧𝗥𝗨𝗖𝗧𝗜𝗢𝗡𝗦 ⚠️ ✪ 𝗖𝗼𝗺𝗽𝗹𝗲𝘁𝗲 𝗮𝗹𝗹 𝗿𝗲𝗹𝗲𝘃𝗮𝗻𝘁 𝘀𝗲𝗰𝘁𝗶𝗼𝗻𝘀 ✪ 𝗣𝗿𝗼𝘃𝗶𝗱𝗲 𝗱𝗲𝘁𝗮𝗶𝗹𝗲𝗱 𝗮𝗻𝘀…"
type textarea "x"
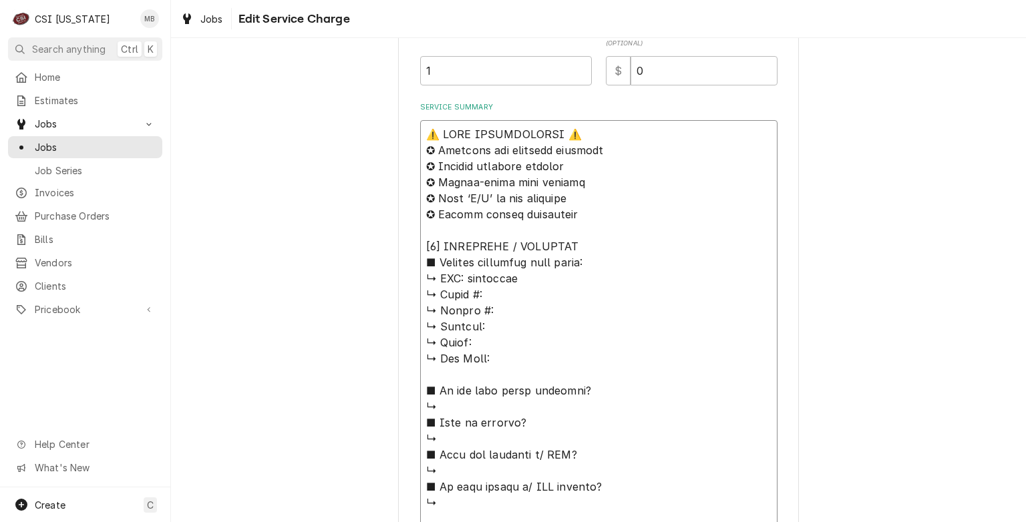
type textarea "⚠️ 𝗙𝗢𝗥𝗠 𝗜𝗡𝗦𝗧𝗥𝗨𝗖𝗧𝗜𝗢𝗡𝗦 ⚠️ ✪ 𝗖𝗼𝗺𝗽𝗹𝗲𝘁𝗲 𝗮𝗹𝗹 𝗿𝗲𝗹𝗲𝘃𝗮𝗻𝘁 𝘀𝗲𝗰𝘁𝗶𝗼𝗻𝘀 ✪ 𝗣𝗿𝗼𝘃𝗶𝗱𝗲 𝗱𝗲𝘁𝗮𝗶𝗹𝗲𝗱 𝗮𝗻𝘀…"
type textarea "x"
type textarea "⚠️ 𝗙𝗢𝗥𝗠 𝗜𝗡𝗦𝗧𝗥𝗨𝗖𝗧𝗜𝗢𝗡𝗦 ⚠️ ✪ 𝗖𝗼𝗺𝗽𝗹𝗲𝘁𝗲 𝗮𝗹𝗹 𝗿𝗲𝗹𝗲𝘃𝗮𝗻𝘁 𝘀𝗲𝗰𝘁𝗶𝗼𝗻𝘀 ✪ 𝗣𝗿𝗼𝘃𝗶𝗱𝗲 𝗱𝗲𝘁𝗮𝗶𝗹𝗲𝗱 𝗮𝗻𝘀…"
type textarea "x"
type textarea "⚠️ 𝗙𝗢𝗥𝗠 𝗜𝗡𝗦𝗧𝗥𝗨𝗖𝗧𝗜𝗢𝗡𝗦 ⚠️ ✪ 𝗖𝗼𝗺𝗽𝗹𝗲𝘁𝗲 𝗮𝗹𝗹 𝗿𝗲𝗹𝗲𝘃𝗮𝗻𝘁 𝘀𝗲𝗰𝘁𝗶𝗼𝗻𝘀 ✪ 𝗣𝗿𝗼𝘃𝗶𝗱𝗲 𝗱𝗲𝘁𝗮𝗶𝗹𝗲𝗱 𝗮𝗻𝘀…"
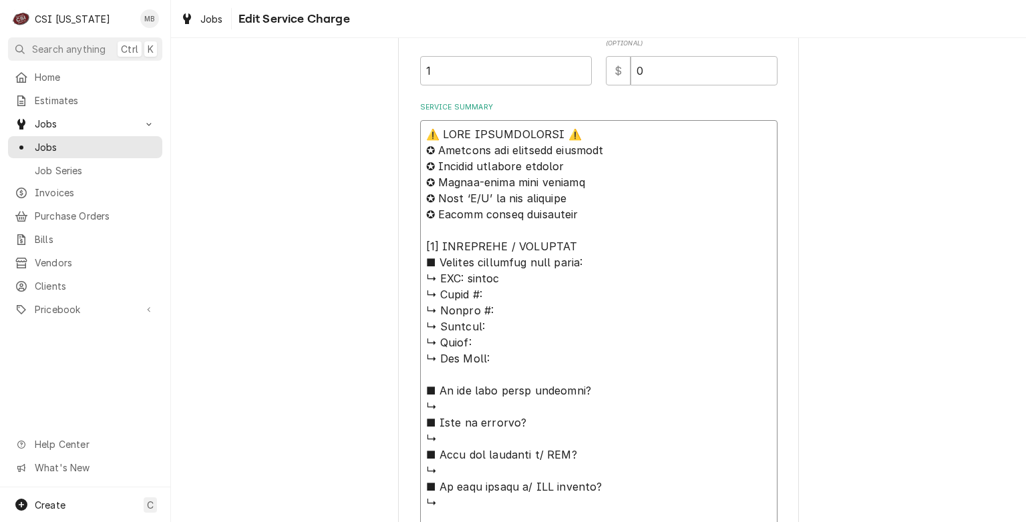
type textarea "x"
type textarea "⚠️ 𝗙𝗢𝗥𝗠 𝗜𝗡𝗦𝗧𝗥𝗨𝗖𝗧𝗜𝗢𝗡𝗦 ⚠️ ✪ 𝗖𝗼𝗺𝗽𝗹𝗲𝘁𝗲 𝗮𝗹𝗹 𝗿𝗲𝗹𝗲𝘃𝗮𝗻𝘁 𝘀𝗲𝗰𝘁𝗶𝗼𝗻𝘀 ✪ 𝗣𝗿𝗼𝘃𝗶𝗱𝗲 𝗱𝗲𝘁𝗮𝗶𝗹𝗲𝗱 𝗮𝗻𝘀…"
type textarea "x"
type textarea "⚠️ 𝗙𝗢𝗥𝗠 𝗜𝗡𝗦𝗧𝗥𝗨𝗖𝗧𝗜𝗢𝗡𝗦 ⚠️ ✪ 𝗖𝗼𝗺𝗽𝗹𝗲𝘁𝗲 𝗮𝗹𝗹 𝗿𝗲𝗹𝗲𝘃𝗮𝗻𝘁 𝘀𝗲𝗰𝘁𝗶𝗼𝗻𝘀 ✪ 𝗣𝗿𝗼𝘃𝗶𝗱𝗲 𝗱𝗲𝘁𝗮𝗶𝗹𝗲𝗱 𝗮𝗻𝘀…"
type textarea "x"
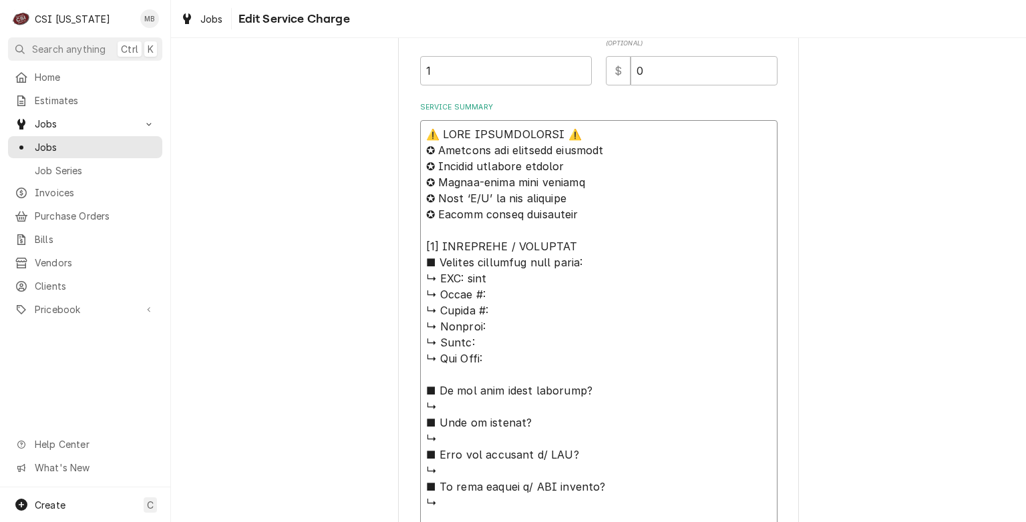
type textarea "⚠️ 𝗙𝗢𝗥𝗠 𝗜𝗡𝗦𝗧𝗥𝗨𝗖𝗧𝗜𝗢𝗡𝗦 ⚠️ ✪ 𝗖𝗼𝗺𝗽𝗹𝗲𝘁𝗲 𝗮𝗹𝗹 𝗿𝗲𝗹𝗲𝘃𝗮𝗻𝘁 𝘀𝗲𝗰𝘁𝗶𝗼𝗻𝘀 ✪ 𝗣𝗿𝗼𝘃𝗶𝗱𝗲 𝗱𝗲𝘁𝗮𝗶𝗹𝗲𝗱 𝗮𝗻𝘀…"
type textarea "x"
type textarea "⚠️ 𝗙𝗢𝗥𝗠 𝗜𝗡𝗦𝗧𝗥𝗨𝗖𝗧𝗜𝗢𝗡𝗦 ⚠️ ✪ 𝗖𝗼𝗺𝗽𝗹𝗲𝘁𝗲 𝗮𝗹𝗹 𝗿𝗲𝗹𝗲𝘃𝗮𝗻𝘁 𝘀𝗲𝗰𝘁𝗶𝗼𝗻𝘀 ✪ 𝗣𝗿𝗼𝘃𝗶𝗱𝗲 𝗱𝗲𝘁𝗮𝗶𝗹𝗲𝗱 𝗮𝗻𝘀…"
type textarea "x"
type textarea "⚠️ 𝗙𝗢𝗥𝗠 𝗜𝗡𝗦𝗧𝗥𝗨𝗖𝗧𝗜𝗢𝗡𝗦 ⚠️ ✪ 𝗖𝗼𝗺𝗽𝗹𝗲𝘁𝗲 𝗮𝗹𝗹 𝗿𝗲𝗹𝗲𝘃𝗮𝗻𝘁 𝘀𝗲𝗰𝘁𝗶𝗼𝗻𝘀 ✪ 𝗣𝗿𝗼𝘃𝗶𝗱𝗲 𝗱𝗲𝘁𝗮𝗶𝗹𝗲𝗱 𝗮𝗻𝘀…"
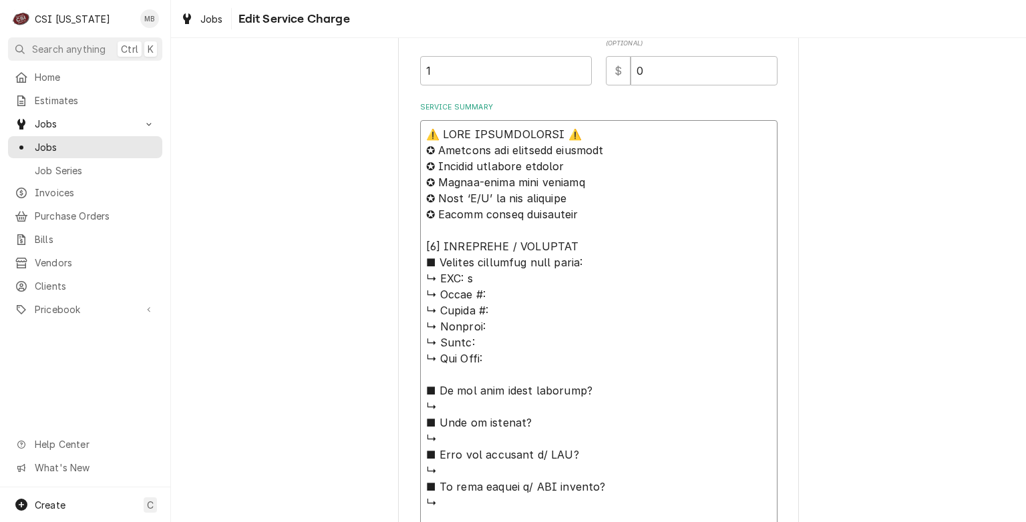
type textarea "x"
type textarea "⚠️ 𝗙𝗢𝗥𝗠 𝗜𝗡𝗦𝗧𝗥𝗨𝗖𝗧𝗜𝗢𝗡𝗦 ⚠️ ✪ 𝗖𝗼𝗺𝗽𝗹𝗲𝘁𝗲 𝗮𝗹𝗹 𝗿𝗲𝗹𝗲𝘃𝗮𝗻𝘁 𝘀𝗲𝗰𝘁𝗶𝗼𝗻𝘀 ✪ 𝗣𝗿𝗼𝘃𝗶𝗱𝗲 𝗱𝗲𝘁𝗮𝗶𝗹𝗲𝗱 𝗮𝗻𝘀…"
type textarea "x"
type textarea "⚠️ 𝗙𝗢𝗥𝗠 𝗜𝗡𝗦𝗧𝗥𝗨𝗖𝗧𝗜𝗢𝗡𝗦 ⚠️ ✪ 𝗖𝗼𝗺𝗽𝗹𝗲𝘁𝗲 𝗮𝗹𝗹 𝗿𝗲𝗹𝗲𝘃𝗮𝗻𝘁 𝘀𝗲𝗰𝘁𝗶𝗼𝗻𝘀 ✪ 𝗣𝗿𝗼𝘃𝗶𝗱𝗲 𝗱𝗲𝘁𝗮𝗶𝗹𝗲𝗱 𝗮𝗻𝘀…"
type textarea "x"
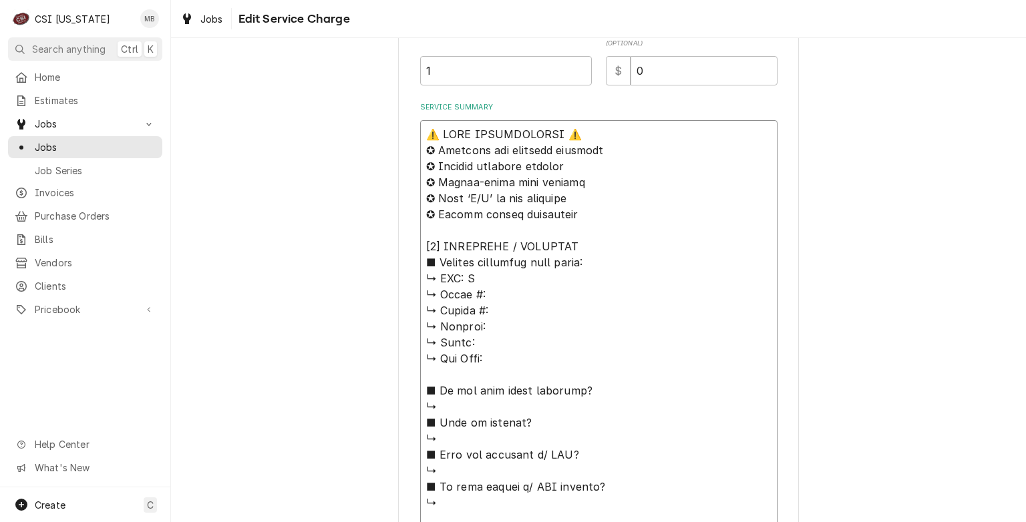
type textarea "⚠️ 𝗙𝗢𝗥𝗠 𝗜𝗡𝗦𝗧𝗥𝗨𝗖𝗧𝗜𝗢𝗡𝗦 ⚠️ ✪ 𝗖𝗼𝗺𝗽𝗹𝗲𝘁𝗲 𝗮𝗹𝗹 𝗿𝗲𝗹𝗲𝘃𝗮𝗻𝘁 𝘀𝗲𝗰𝘁𝗶𝗼𝗻𝘀 ✪ 𝗣𝗿𝗼𝘃𝗶𝗱𝗲 𝗱𝗲𝘁𝗮𝗶𝗹𝗲𝗱 𝗮𝗻𝘀…"
type textarea "x"
type textarea "⚠️ 𝗙𝗢𝗥𝗠 𝗜𝗡𝗦𝗧𝗥𝗨𝗖𝗧𝗜𝗢𝗡𝗦 ⚠️ ✪ 𝗖𝗼𝗺𝗽𝗹𝗲𝘁𝗲 𝗮𝗹𝗹 𝗿𝗲𝗹𝗲𝘃𝗮𝗻𝘁 𝘀𝗲𝗰𝘁𝗶𝗼𝗻𝘀 ✪ 𝗣𝗿𝗼𝘃𝗶𝗱𝗲 𝗱𝗲𝘁𝗮𝗶𝗹𝗲𝗱 𝗮𝗻𝘀…"
type textarea "x"
type textarea "⚠️ 𝗙𝗢𝗥𝗠 𝗜𝗡𝗦𝗧𝗥𝗨𝗖𝗧𝗜𝗢𝗡𝗦 ⚠️ ✪ 𝗖𝗼𝗺𝗽𝗹𝗲𝘁𝗲 𝗮𝗹𝗹 𝗿𝗲𝗹𝗲𝘃𝗮𝗻𝘁 𝘀𝗲𝗰𝘁𝗶𝗼𝗻𝘀 ✪ 𝗣𝗿𝗼𝘃𝗶𝗱𝗲 𝗱𝗲𝘁𝗮𝗶𝗹𝗲𝗱 𝗮𝗻𝘀…"
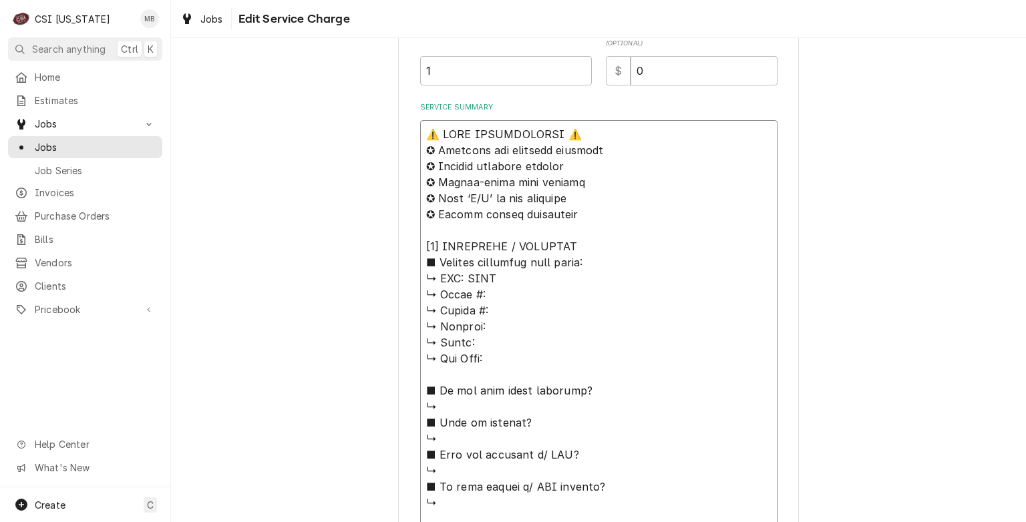
type textarea "x"
type textarea "⚠️ 𝗙𝗢𝗥𝗠 𝗜𝗡𝗦𝗧𝗥𝗨𝗖𝗧𝗜𝗢𝗡𝗦 ⚠️ ✪ 𝗖𝗼𝗺𝗽𝗹𝗲𝘁𝗲 𝗮𝗹𝗹 𝗿𝗲𝗹𝗲𝘃𝗮𝗻𝘁 𝘀𝗲𝗰𝘁𝗶𝗼𝗻𝘀 ✪ 𝗣𝗿𝗼𝘃𝗶𝗱𝗲 𝗱𝗲𝘁𝗮𝗶𝗹𝗲𝗱 𝗮𝗻𝘀…"
type textarea "x"
type textarea "⚠️ 𝗙𝗢𝗥𝗠 𝗜𝗡𝗦𝗧𝗥𝗨𝗖𝗧𝗜𝗢𝗡𝗦 ⚠️ ✪ 𝗖𝗼𝗺𝗽𝗹𝗲𝘁𝗲 𝗮𝗹𝗹 𝗿𝗲𝗹𝗲𝘃𝗮𝗻𝘁 𝘀𝗲𝗰𝘁𝗶𝗼𝗻𝘀 ✪ 𝗣𝗿𝗼𝘃𝗶𝗱𝗲 𝗱𝗲𝘁𝗮𝗶𝗹𝗲𝗱 𝗮𝗻𝘀…"
type textarea "x"
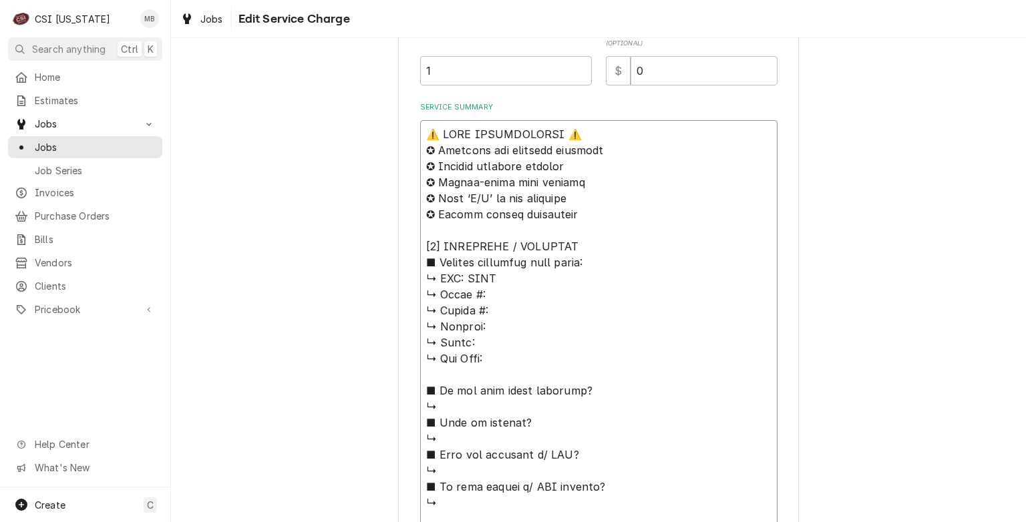
type textarea "⚠️ 𝗙𝗢𝗥𝗠 𝗜𝗡𝗦𝗧𝗥𝗨𝗖𝗧𝗜𝗢𝗡𝗦 ⚠️ ✪ 𝗖𝗼𝗺𝗽𝗹𝗲𝘁𝗲 𝗮𝗹𝗹 𝗿𝗲𝗹𝗲𝘃𝗮𝗻𝘁 𝘀𝗲𝗰𝘁𝗶𝗼𝗻𝘀 ✪ 𝗣𝗿𝗼𝘃𝗶𝗱𝗲 𝗱𝗲𝘁𝗮𝗶𝗹𝗲𝗱 𝗮𝗻𝘀…"
type textarea "x"
type textarea "⚠️ 𝗙𝗢𝗥𝗠 𝗜𝗡𝗦𝗧𝗥𝗨𝗖𝗧𝗜𝗢𝗡𝗦 ⚠️ ✪ 𝗖𝗼𝗺𝗽𝗹𝗲𝘁𝗲 𝗮𝗹𝗹 𝗿𝗲𝗹𝗲𝘃𝗮𝗻𝘁 𝘀𝗲𝗰𝘁𝗶𝗼𝗻𝘀 ✪ 𝗣𝗿𝗼𝘃𝗶𝗱𝗲 𝗱𝗲𝘁𝗮𝗶𝗹𝗲𝗱 𝗮𝗻𝘀…"
type textarea "x"
type textarea "⚠️ 𝗙𝗢𝗥𝗠 𝗜𝗡𝗦𝗧𝗥𝗨𝗖𝗧𝗜𝗢𝗡𝗦 ⚠️ ✪ 𝗖𝗼𝗺𝗽𝗹𝗲𝘁𝗲 𝗮𝗹𝗹 𝗿𝗲𝗹𝗲𝘃𝗮𝗻𝘁 𝘀𝗲𝗰𝘁𝗶𝗼𝗻𝘀 ✪ 𝗣𝗿𝗼𝘃𝗶𝗱𝗲 𝗱𝗲𝘁𝗮𝗶𝗹𝗲𝗱 𝗮𝗻𝘀…"
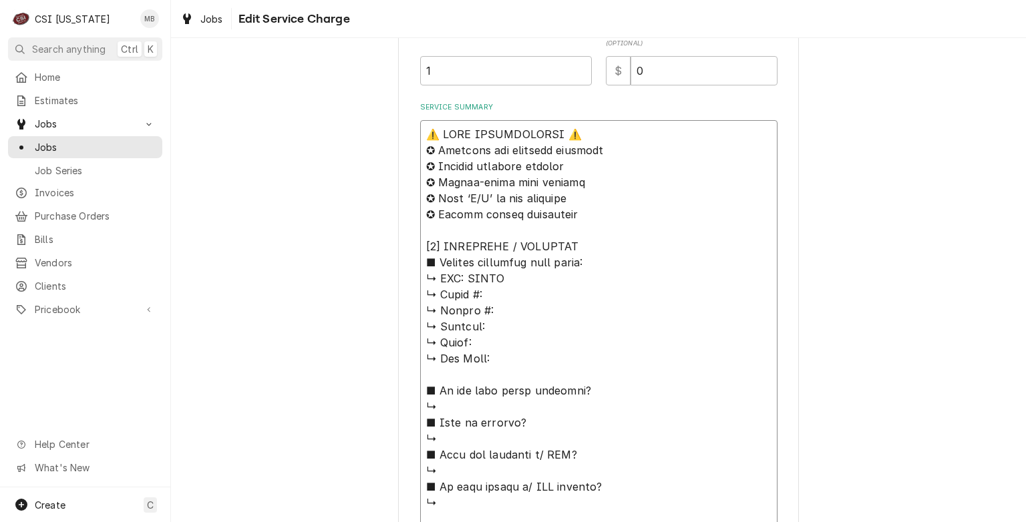
type textarea "x"
type textarea "⚠️ 𝗙𝗢𝗥𝗠 𝗜𝗡𝗦𝗧𝗥𝗨𝗖𝗧𝗜𝗢𝗡𝗦 ⚠️ ✪ 𝗖𝗼𝗺𝗽𝗹𝗲𝘁𝗲 𝗮𝗹𝗹 𝗿𝗲𝗹𝗲𝘃𝗮𝗻𝘁 𝘀𝗲𝗰𝘁𝗶𝗼𝗻𝘀 ✪ 𝗣𝗿𝗼𝘃𝗶𝗱𝗲 𝗱𝗲𝘁𝗮𝗶𝗹𝗲𝗱 𝗮𝗻𝘀…"
type textarea "x"
type textarea "⚠️ 𝗙𝗢𝗥𝗠 𝗜𝗡𝗦𝗧𝗥𝗨𝗖𝗧𝗜𝗢𝗡𝗦 ⚠️ ✪ 𝗖𝗼𝗺𝗽𝗹𝗲𝘁𝗲 𝗮𝗹𝗹 𝗿𝗲𝗹𝗲𝘃𝗮𝗻𝘁 𝘀𝗲𝗰𝘁𝗶𝗼𝗻𝘀 ✪ 𝗣𝗿𝗼𝘃𝗶𝗱𝗲 𝗱𝗲𝘁𝗮𝗶𝗹𝗲𝗱 𝗮𝗻𝘀…"
type textarea "x"
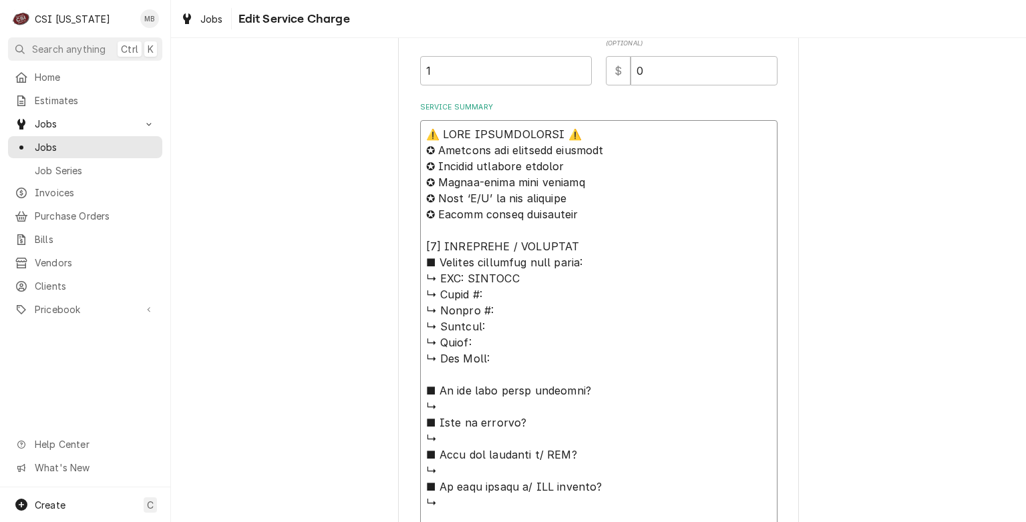
type textarea "⚠️ 𝗙𝗢𝗥𝗠 𝗜𝗡𝗦𝗧𝗥𝗨𝗖𝗧𝗜𝗢𝗡𝗦 ⚠️ ✪ 𝗖𝗼𝗺𝗽𝗹𝗲𝘁𝗲 𝗮𝗹𝗹 𝗿𝗲𝗹𝗲𝘃𝗮𝗻𝘁 𝘀𝗲𝗰𝘁𝗶𝗼𝗻𝘀 ✪ 𝗣𝗿𝗼𝘃𝗶𝗱𝗲 𝗱𝗲𝘁𝗮𝗶𝗹𝗲𝗱 𝗮𝗻𝘀…"
type textarea "x"
type textarea "⚠️ 𝗙𝗢𝗥𝗠 𝗜𝗡𝗦𝗧𝗥𝗨𝗖𝗧𝗜𝗢𝗡𝗦 ⚠️ ✪ 𝗖𝗼𝗺𝗽𝗹𝗲𝘁𝗲 𝗮𝗹𝗹 𝗿𝗲𝗹𝗲𝘃𝗮𝗻𝘁 𝘀𝗲𝗰𝘁𝗶𝗼𝗻𝘀 ✪ 𝗣𝗿𝗼𝘃𝗶𝗱𝗲 𝗱𝗲𝘁𝗮𝗶𝗹𝗲𝗱 𝗮𝗻𝘀…"
type textarea "x"
type textarea "⚠️ 𝗙𝗢𝗥𝗠 𝗜𝗡𝗦𝗧𝗥𝗨𝗖𝗧𝗜𝗢𝗡𝗦 ⚠️ ✪ 𝗖𝗼𝗺𝗽𝗹𝗲𝘁𝗲 𝗮𝗹𝗹 𝗿𝗲𝗹𝗲𝘃𝗮𝗻𝘁 𝘀𝗲𝗰𝘁𝗶𝗼𝗻𝘀 ✪ 𝗣𝗿𝗼𝘃𝗶𝗱𝗲 𝗱𝗲𝘁𝗮𝗶𝗹𝗲𝗱 𝗮𝗻𝘀…"
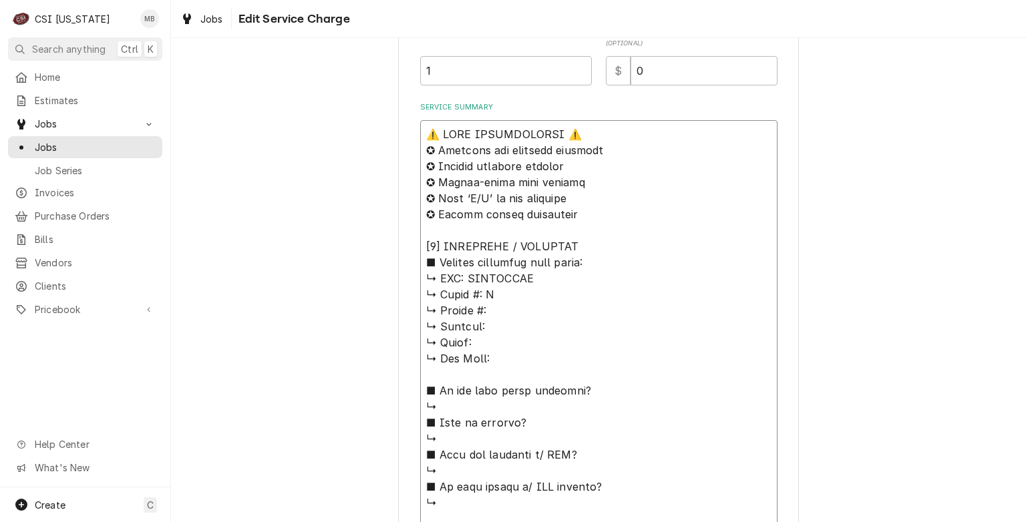
type textarea "x"
type textarea "⚠️ 𝗙𝗢𝗥𝗠 𝗜𝗡𝗦𝗧𝗥𝗨𝗖𝗧𝗜𝗢𝗡𝗦 ⚠️ ✪ 𝗖𝗼𝗺𝗽𝗹𝗲𝘁𝗲 𝗮𝗹𝗹 𝗿𝗲𝗹𝗲𝘃𝗮𝗻𝘁 𝘀𝗲𝗰𝘁𝗶𝗼𝗻𝘀 ✪ 𝗣𝗿𝗼𝘃𝗶𝗱𝗲 𝗱𝗲𝘁𝗮𝗶𝗹𝗲𝗱 𝗮𝗻𝘀…"
type textarea "x"
type textarea "⚠️ 𝗙𝗢𝗥𝗠 𝗜𝗡𝗦𝗧𝗥𝗨𝗖𝗧𝗜𝗢𝗡𝗦 ⚠️ ✪ 𝗖𝗼𝗺𝗽𝗹𝗲𝘁𝗲 𝗮𝗹𝗹 𝗿𝗲𝗹𝗲𝘃𝗮𝗻𝘁 𝘀𝗲𝗰𝘁𝗶𝗼𝗻𝘀 ✪ 𝗣𝗿𝗼𝘃𝗶𝗱𝗲 𝗱𝗲𝘁𝗮𝗶𝗹𝗲𝗱 𝗮𝗻𝘀…"
type textarea "x"
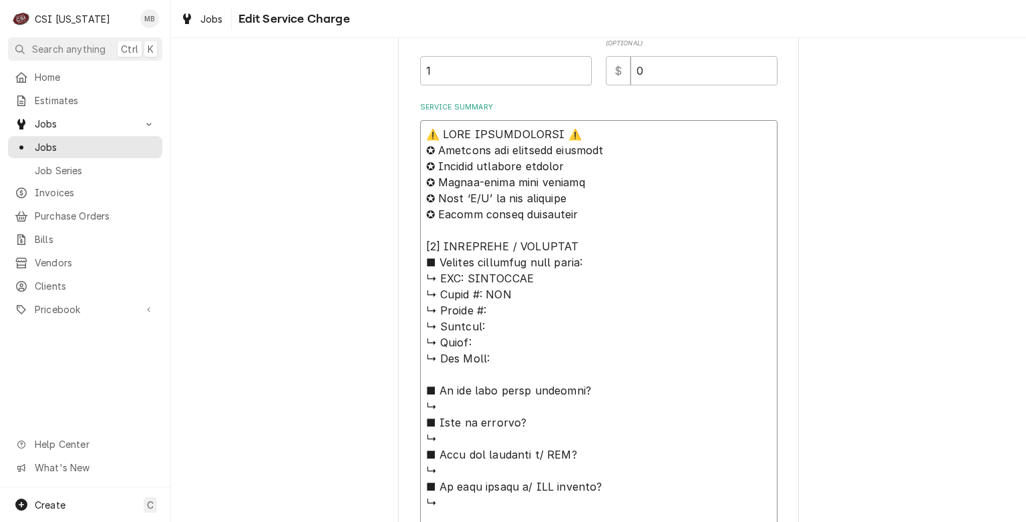
type textarea "⚠️ 𝗙𝗢𝗥𝗠 𝗜𝗡𝗦𝗧𝗥𝗨𝗖𝗧𝗜𝗢𝗡𝗦 ⚠️ ✪ 𝗖𝗼𝗺𝗽𝗹𝗲𝘁𝗲 𝗮𝗹𝗹 𝗿𝗲𝗹𝗲𝘃𝗮𝗻𝘁 𝘀𝗲𝗰𝘁𝗶𝗼𝗻𝘀 ✪ 𝗣𝗿𝗼𝘃𝗶𝗱𝗲 𝗱𝗲𝘁𝗮𝗶𝗹𝗲𝗱 𝗮𝗻𝘀…"
type textarea "x"
type textarea "⚠️ 𝗙𝗢𝗥𝗠 𝗜𝗡𝗦𝗧𝗥𝗨𝗖𝗧𝗜𝗢𝗡𝗦 ⚠️ ✪ 𝗖𝗼𝗺𝗽𝗹𝗲𝘁𝗲 𝗮𝗹𝗹 𝗿𝗲𝗹𝗲𝘃𝗮𝗻𝘁 𝘀𝗲𝗰𝘁𝗶𝗼𝗻𝘀 ✪ 𝗣𝗿𝗼𝘃𝗶𝗱𝗲 𝗱𝗲𝘁𝗮𝗶𝗹𝗲𝗱 𝗮𝗻𝘀…"
type textarea "x"
type textarea "⚠️ 𝗙𝗢𝗥𝗠 𝗜𝗡𝗦𝗧𝗥𝗨𝗖𝗧𝗜𝗢𝗡𝗦 ⚠️ ✪ 𝗖𝗼𝗺𝗽𝗹𝗲𝘁𝗲 𝗮𝗹𝗹 𝗿𝗲𝗹𝗲𝘃𝗮𝗻𝘁 𝘀𝗲𝗰𝘁𝗶𝗼𝗻𝘀 ✪ 𝗣𝗿𝗼𝘃𝗶𝗱𝗲 𝗱𝗲𝘁𝗮𝗶𝗹𝗲𝗱 𝗮𝗻𝘀…"
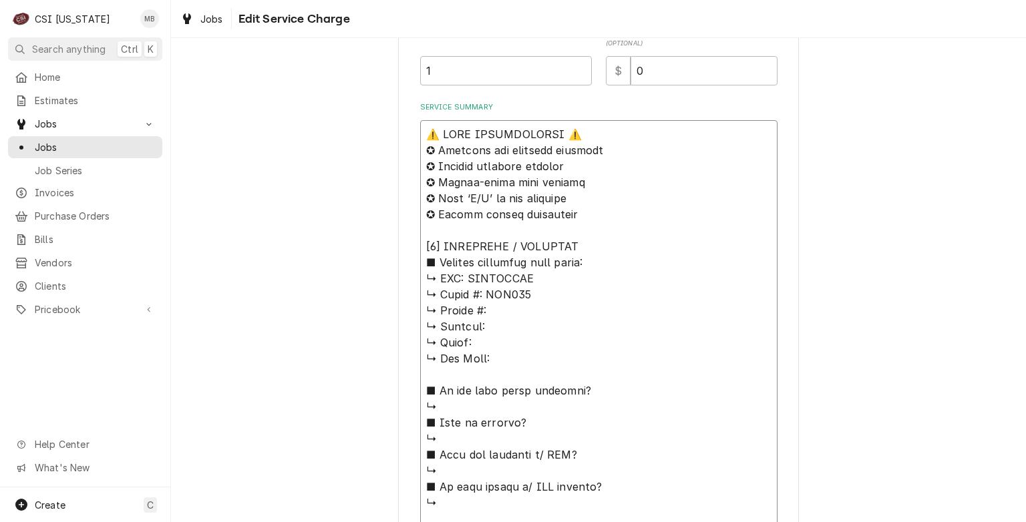
type textarea "x"
type textarea "⚠️ 𝗙𝗢𝗥𝗠 𝗜𝗡𝗦𝗧𝗥𝗨𝗖𝗧𝗜𝗢𝗡𝗦 ⚠️ ✪ 𝗖𝗼𝗺𝗽𝗹𝗲𝘁𝗲 𝗮𝗹𝗹 𝗿𝗲𝗹𝗲𝘃𝗮𝗻𝘁 𝘀𝗲𝗰𝘁𝗶𝗼𝗻𝘀 ✪ 𝗣𝗿𝗼𝘃𝗶𝗱𝗲 𝗱𝗲𝘁𝗮𝗶𝗹𝗲𝗱 𝗮𝗻𝘀…"
type textarea "x"
type textarea "⚠️ 𝗙𝗢𝗥𝗠 𝗜𝗡𝗦𝗧𝗥𝗨𝗖𝗧𝗜𝗢𝗡𝗦 ⚠️ ✪ 𝗖𝗼𝗺𝗽𝗹𝗲𝘁𝗲 𝗮𝗹𝗹 𝗿𝗲𝗹𝗲𝘃𝗮𝗻𝘁 𝘀𝗲𝗰𝘁𝗶𝗼𝗻𝘀 ✪ 𝗣𝗿𝗼𝘃𝗶𝗱𝗲 𝗱𝗲𝘁𝗮𝗶𝗹𝗲𝗱 𝗮𝗻𝘀…"
type textarea "x"
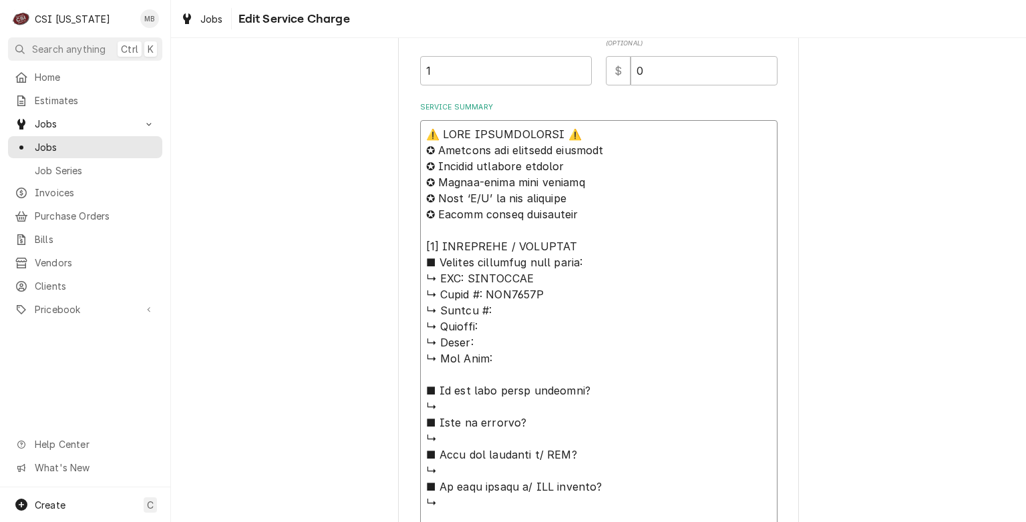
type textarea "⚠️ 𝗙𝗢𝗥𝗠 𝗜𝗡𝗦𝗧𝗥𝗨𝗖𝗧𝗜𝗢𝗡𝗦 ⚠️ ✪ 𝗖𝗼𝗺𝗽𝗹𝗲𝘁𝗲 𝗮𝗹𝗹 𝗿𝗲𝗹𝗲𝘃𝗮𝗻𝘁 𝘀𝗲𝗰𝘁𝗶𝗼𝗻𝘀 ✪ 𝗣𝗿𝗼𝘃𝗶𝗱𝗲 𝗱𝗲𝘁𝗮𝗶𝗹𝗲𝗱 𝗮𝗻𝘀…"
type textarea "x"
type textarea "⚠️ 𝗙𝗢𝗥𝗠 𝗜𝗡𝗦𝗧𝗥𝗨𝗖𝗧𝗜𝗢𝗡𝗦 ⚠️ ✪ 𝗖𝗼𝗺𝗽𝗹𝗲𝘁𝗲 𝗮𝗹𝗹 𝗿𝗲𝗹𝗲𝘃𝗮𝗻𝘁 𝘀𝗲𝗰𝘁𝗶𝗼𝗻𝘀 ✪ 𝗣𝗿𝗼𝘃𝗶𝗱𝗲 𝗱𝗲𝘁𝗮𝗶𝗹𝗲𝗱 𝗮𝗻𝘀…"
type textarea "x"
type textarea "⚠️ 𝗙𝗢𝗥𝗠 𝗜𝗡𝗦𝗧𝗥𝗨𝗖𝗧𝗜𝗢𝗡𝗦 ⚠️ ✪ 𝗖𝗼𝗺𝗽𝗹𝗲𝘁𝗲 𝗮𝗹𝗹 𝗿𝗲𝗹𝗲𝘃𝗮𝗻𝘁 𝘀𝗲𝗰𝘁𝗶𝗼𝗻𝘀 ✪ 𝗣𝗿𝗼𝘃𝗶𝗱𝗲 𝗱𝗲𝘁𝗮𝗶𝗹𝗲𝗱 𝗮𝗻𝘀…"
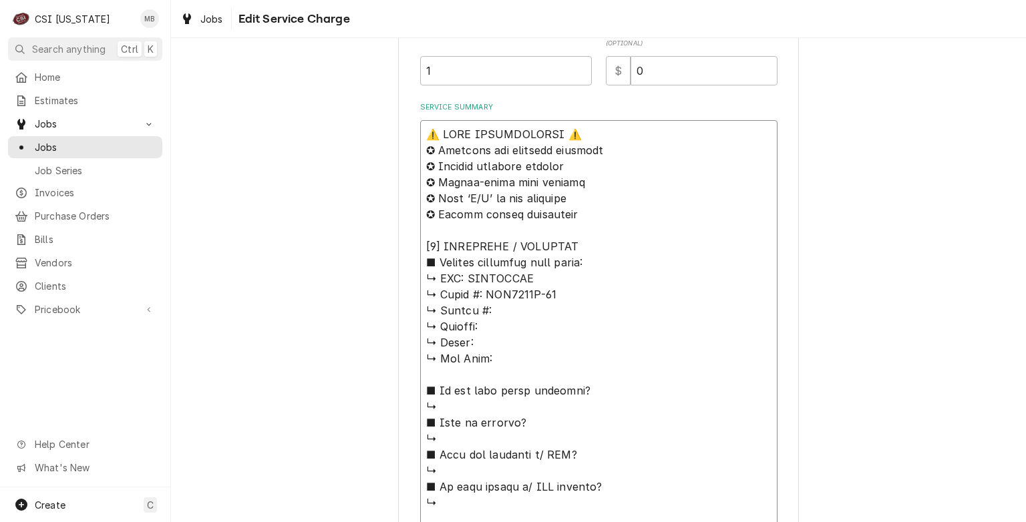
type textarea "x"
type textarea "⚠️ 𝗙𝗢𝗥𝗠 𝗜𝗡𝗦𝗧𝗥𝗨𝗖𝗧𝗜𝗢𝗡𝗦 ⚠️ ✪ 𝗖𝗼𝗺𝗽𝗹𝗲𝘁𝗲 𝗮𝗹𝗹 𝗿𝗲𝗹𝗲𝘃𝗮𝗻𝘁 𝘀𝗲𝗰𝘁𝗶𝗼𝗻𝘀 ✪ 𝗣𝗿𝗼𝘃𝗶𝗱𝗲 𝗱𝗲𝘁𝗮𝗶𝗹𝗲𝗱 𝗮𝗻𝘀…"
type textarea "x"
type textarea "⚠️ 𝗙𝗢𝗥𝗠 𝗜𝗡𝗦𝗧𝗥𝗨𝗖𝗧𝗜𝗢𝗡𝗦 ⚠️ ✪ 𝗖𝗼𝗺𝗽𝗹𝗲𝘁𝗲 𝗮𝗹𝗹 𝗿𝗲𝗹𝗲𝘃𝗮𝗻𝘁 𝘀𝗲𝗰𝘁𝗶𝗼𝗻𝘀 ✪ 𝗣𝗿𝗼𝘃𝗶𝗱𝗲 𝗱𝗲𝘁𝗮𝗶𝗹𝗲𝗱 𝗮𝗻𝘀…"
type textarea "x"
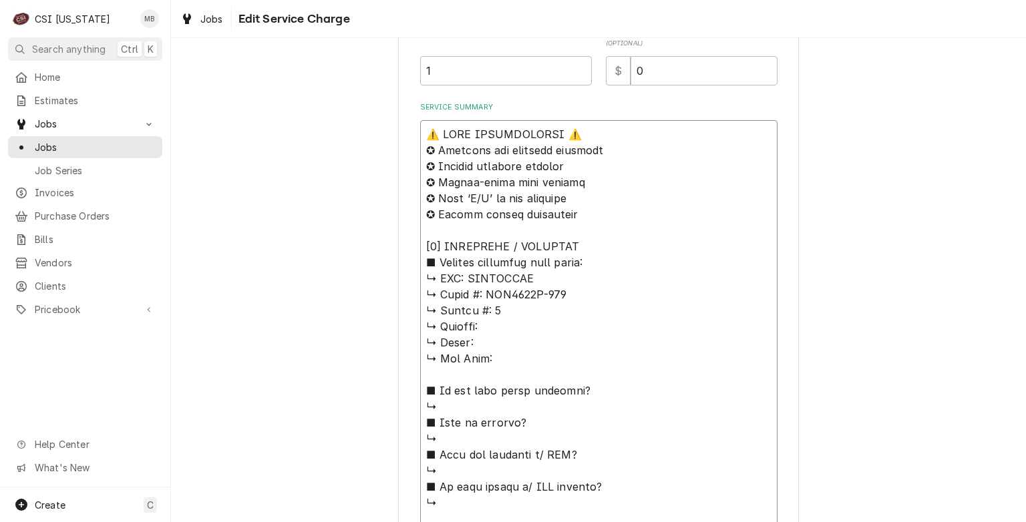
type textarea "⚠️ 𝗙𝗢𝗥𝗠 𝗜𝗡𝗦𝗧𝗥𝗨𝗖𝗧𝗜𝗢𝗡𝗦 ⚠️ ✪ 𝗖𝗼𝗺𝗽𝗹𝗲𝘁𝗲 𝗮𝗹𝗹 𝗿𝗲𝗹𝗲𝘃𝗮𝗻𝘁 𝘀𝗲𝗰𝘁𝗶𝗼𝗻𝘀 ✪ 𝗣𝗿𝗼𝘃𝗶𝗱𝗲 𝗱𝗲𝘁𝗮𝗶𝗹𝗲𝗱 𝗮𝗻𝘀…"
type textarea "x"
type textarea "⚠️ 𝗙𝗢𝗥𝗠 𝗜𝗡𝗦𝗧𝗥𝗨𝗖𝗧𝗜𝗢𝗡𝗦 ⚠️ ✪ 𝗖𝗼𝗺𝗽𝗹𝗲𝘁𝗲 𝗮𝗹𝗹 𝗿𝗲𝗹𝗲𝘃𝗮𝗻𝘁 𝘀𝗲𝗰𝘁𝗶𝗼𝗻𝘀 ✪ 𝗣𝗿𝗼𝘃𝗶𝗱𝗲 𝗱𝗲𝘁𝗮𝗶𝗹𝗲𝗱 𝗮𝗻𝘀…"
type textarea "x"
type textarea "⚠️ 𝗙𝗢𝗥𝗠 𝗜𝗡𝗦𝗧𝗥𝗨𝗖𝗧𝗜𝗢𝗡𝗦 ⚠️ ✪ 𝗖𝗼𝗺𝗽𝗹𝗲𝘁𝗲 𝗮𝗹𝗹 𝗿𝗲𝗹𝗲𝘃𝗮𝗻𝘁 𝘀𝗲𝗰𝘁𝗶𝗼𝗻𝘀 ✪ 𝗣𝗿𝗼𝘃𝗶𝗱𝗲 𝗱𝗲𝘁𝗮𝗶𝗹𝗲𝗱 𝗮𝗻𝘀…"
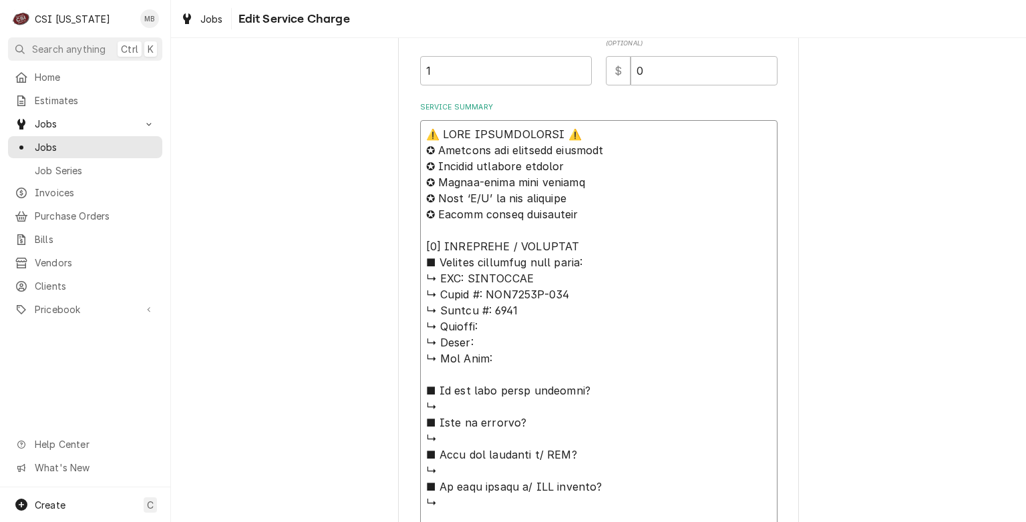
type textarea "x"
type textarea "⚠️ 𝗙𝗢𝗥𝗠 𝗜𝗡𝗦𝗧𝗥𝗨𝗖𝗧𝗜𝗢𝗡𝗦 ⚠️ ✪ 𝗖𝗼𝗺𝗽𝗹𝗲𝘁𝗲 𝗮𝗹𝗹 𝗿𝗲𝗹𝗲𝘃𝗮𝗻𝘁 𝘀𝗲𝗰𝘁𝗶𝗼𝗻𝘀 ✪ 𝗣𝗿𝗼𝘃𝗶𝗱𝗲 𝗱𝗲𝘁𝗮𝗶𝗹𝗲𝗱 𝗮𝗻𝘀…"
type textarea "x"
type textarea "⚠️ 𝗙𝗢𝗥𝗠 𝗜𝗡𝗦𝗧𝗥𝗨𝗖𝗧𝗜𝗢𝗡𝗦 ⚠️ ✪ 𝗖𝗼𝗺𝗽𝗹𝗲𝘁𝗲 𝗮𝗹𝗹 𝗿𝗲𝗹𝗲𝘃𝗮𝗻𝘁 𝘀𝗲𝗰𝘁𝗶𝗼𝗻𝘀 ✪ 𝗣𝗿𝗼𝘃𝗶𝗱𝗲 𝗱𝗲𝘁𝗮𝗶𝗹𝗲𝗱 𝗮𝗻𝘀…"
type textarea "x"
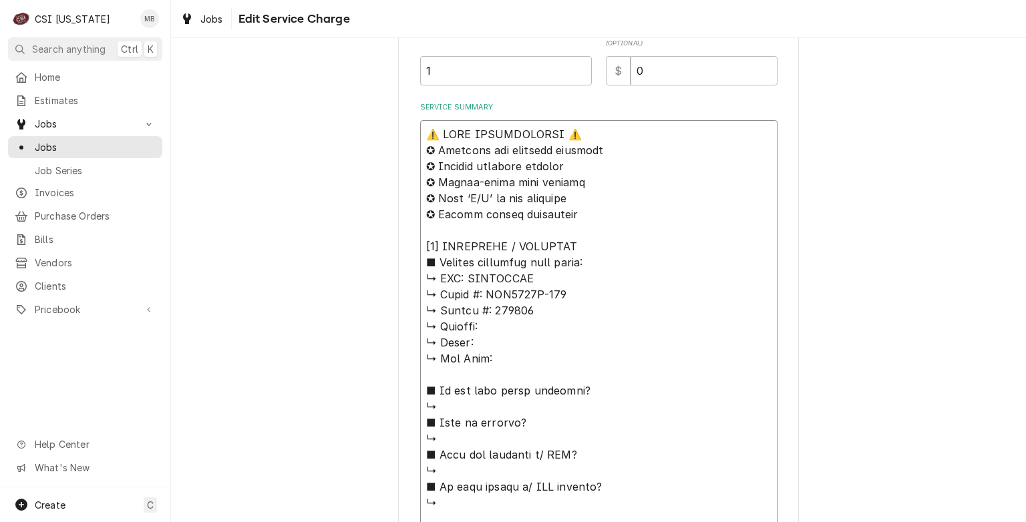
type textarea "⚠️ 𝗙𝗢𝗥𝗠 𝗜𝗡𝗦𝗧𝗥𝗨𝗖𝗧𝗜𝗢𝗡𝗦 ⚠️ ✪ 𝗖𝗼𝗺𝗽𝗹𝗲𝘁𝗲 𝗮𝗹𝗹 𝗿𝗲𝗹𝗲𝘃𝗮𝗻𝘁 𝘀𝗲𝗰𝘁𝗶𝗼𝗻𝘀 ✪ 𝗣𝗿𝗼𝘃𝗶𝗱𝗲 𝗱𝗲𝘁𝗮𝗶𝗹𝗲𝗱 𝗮𝗻𝘀…"
type textarea "x"
type textarea "⚠️ 𝗙𝗢𝗥𝗠 𝗜𝗡𝗦𝗧𝗥𝗨𝗖𝗧𝗜𝗢𝗡𝗦 ⚠️ ✪ 𝗖𝗼𝗺𝗽𝗹𝗲𝘁𝗲 𝗮𝗹𝗹 𝗿𝗲𝗹𝗲𝘃𝗮𝗻𝘁 𝘀𝗲𝗰𝘁𝗶𝗼𝗻𝘀 ✪ 𝗣𝗿𝗼𝘃𝗶𝗱𝗲 𝗱𝗲𝘁𝗮𝗶𝗹𝗲𝗱 𝗮𝗻𝘀…"
type textarea "x"
type textarea "⚠️ 𝗙𝗢𝗥𝗠 𝗜𝗡𝗦𝗧𝗥𝗨𝗖𝗧𝗜𝗢𝗡𝗦 ⚠️ ✪ 𝗖𝗼𝗺𝗽𝗹𝗲𝘁𝗲 𝗮𝗹𝗹 𝗿𝗲𝗹𝗲𝘃𝗮𝗻𝘁 𝘀𝗲𝗰𝘁𝗶𝗼𝗻𝘀 ✪ 𝗣𝗿𝗼𝘃𝗶𝗱𝗲 𝗱𝗲𝘁𝗮𝗶𝗹𝗲𝗱 𝗮𝗻𝘀…"
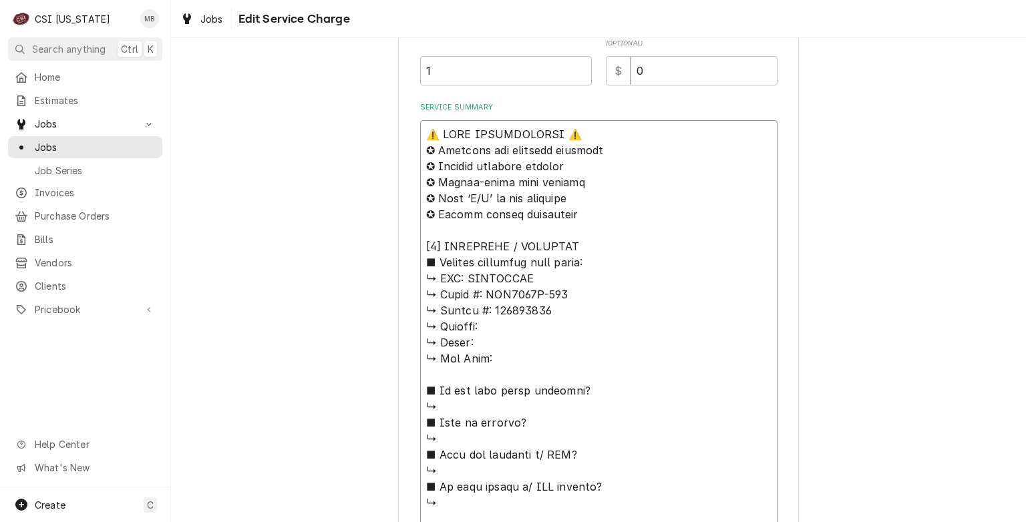
type textarea "x"
type textarea "⚠️ 𝗙𝗢𝗥𝗠 𝗜𝗡𝗦𝗧𝗥𝗨𝗖𝗧𝗜𝗢𝗡𝗦 ⚠️ ✪ 𝗖𝗼𝗺𝗽𝗹𝗲𝘁𝗲 𝗮𝗹𝗹 𝗿𝗲𝗹𝗲𝘃𝗮𝗻𝘁 𝘀𝗲𝗰𝘁𝗶𝗼𝗻𝘀 ✪ 𝗣𝗿𝗼𝘃𝗶𝗱𝗲 𝗱𝗲𝘁𝗮𝗶𝗹𝗲𝗱 𝗮𝗻𝘀…"
type textarea "x"
type textarea "⚠️ 𝗙𝗢𝗥𝗠 𝗜𝗡𝗦𝗧𝗥𝗨𝗖𝗧𝗜𝗢𝗡𝗦 ⚠️ ✪ 𝗖𝗼𝗺𝗽𝗹𝗲𝘁𝗲 𝗮𝗹𝗹 𝗿𝗲𝗹𝗲𝘃𝗮𝗻𝘁 𝘀𝗲𝗰𝘁𝗶𝗼𝗻𝘀 ✪ 𝗣𝗿𝗼𝘃𝗶𝗱𝗲 𝗱𝗲𝘁𝗮𝗶𝗹𝗲𝗱 𝗮𝗻𝘀…"
type textarea "x"
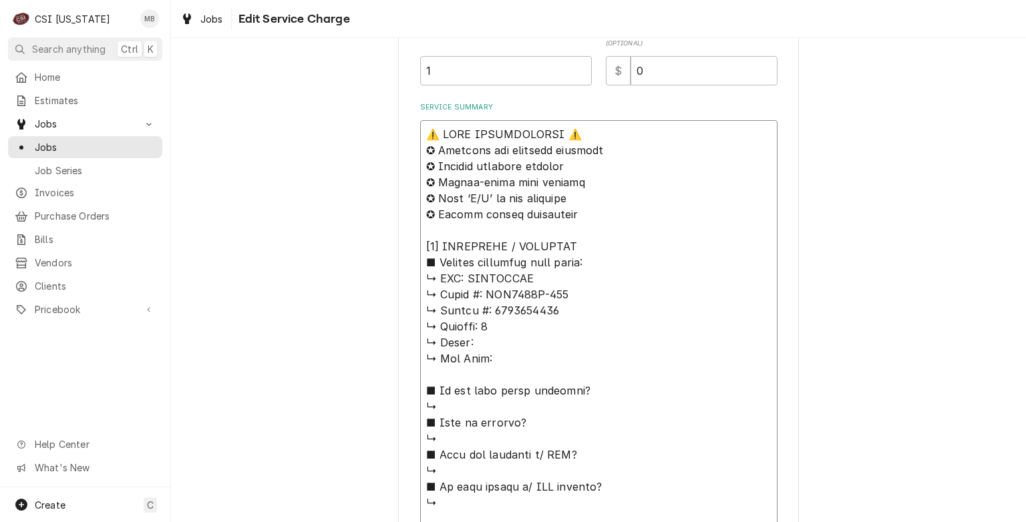
type textarea "⚠️ 𝗙𝗢𝗥𝗠 𝗜𝗡𝗦𝗧𝗥𝗨𝗖𝗧𝗜𝗢𝗡𝗦 ⚠️ ✪ 𝗖𝗼𝗺𝗽𝗹𝗲𝘁𝗲 𝗮𝗹𝗹 𝗿𝗲𝗹𝗲𝘃𝗮𝗻𝘁 𝘀𝗲𝗰𝘁𝗶𝗼𝗻𝘀 ✪ 𝗣𝗿𝗼𝘃𝗶𝗱𝗲 𝗱𝗲𝘁𝗮𝗶𝗹𝗲𝗱 𝗮𝗻𝘀…"
type textarea "x"
type textarea "⚠️ 𝗙𝗢𝗥𝗠 𝗜𝗡𝗦𝗧𝗥𝗨𝗖𝗧𝗜𝗢𝗡𝗦 ⚠️ ✪ 𝗖𝗼𝗺𝗽𝗹𝗲𝘁𝗲 𝗮𝗹𝗹 𝗿𝗲𝗹𝗲𝘃𝗮𝗻𝘁 𝘀𝗲𝗰𝘁𝗶𝗼𝗻𝘀 ✪ 𝗣𝗿𝗼𝘃𝗶𝗱𝗲 𝗱𝗲𝘁𝗮𝗶𝗹𝗲𝗱 𝗮𝗻𝘀…"
type textarea "x"
type textarea "⚠️ 𝗙𝗢𝗥𝗠 𝗜𝗡𝗦𝗧𝗥𝗨𝗖𝗧𝗜𝗢𝗡𝗦 ⚠️ ✪ 𝗖𝗼𝗺𝗽𝗹𝗲𝘁𝗲 𝗮𝗹𝗹 𝗿𝗲𝗹𝗲𝘃𝗮𝗻𝘁 𝘀𝗲𝗰𝘁𝗶𝗼𝗻𝘀 ✪ 𝗣𝗿𝗼𝘃𝗶𝗱𝗲 𝗱𝗲𝘁𝗮𝗶𝗹𝗲𝗱 𝗮𝗻𝘀…"
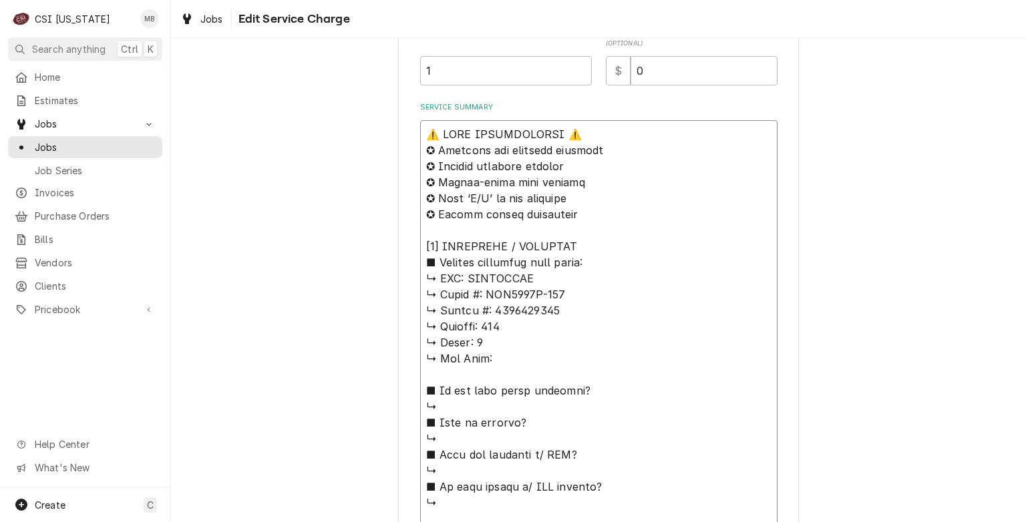
type textarea "x"
type textarea "⚠️ 𝗙𝗢𝗥𝗠 𝗜𝗡𝗦𝗧𝗥𝗨𝗖𝗧𝗜𝗢𝗡𝗦 ⚠️ ✪ 𝗖𝗼𝗺𝗽𝗹𝗲𝘁𝗲 𝗮𝗹𝗹 𝗿𝗲𝗹𝗲𝘃𝗮𝗻𝘁 𝘀𝗲𝗰𝘁𝗶𝗼𝗻𝘀 ✪ 𝗣𝗿𝗼𝘃𝗶𝗱𝗲 𝗱𝗲𝘁𝗮𝗶𝗹𝗲𝗱 𝗮𝗻𝘀…"
type textarea "x"
type textarea "⚠️ 𝗙𝗢𝗥𝗠 𝗜𝗡𝗦𝗧𝗥𝗨𝗖𝗧𝗜𝗢𝗡𝗦 ⚠️ ✪ 𝗖𝗼𝗺𝗽𝗹𝗲𝘁𝗲 𝗮𝗹𝗹 𝗿𝗲𝗹𝗲𝘃𝗮𝗻𝘁 𝘀𝗲𝗰𝘁𝗶𝗼𝗻𝘀 ✪ 𝗣𝗿𝗼𝘃𝗶𝗱𝗲 𝗱𝗲𝘁𝗮𝗶𝗹𝗲𝗱 𝗮𝗻𝘀…"
type textarea "x"
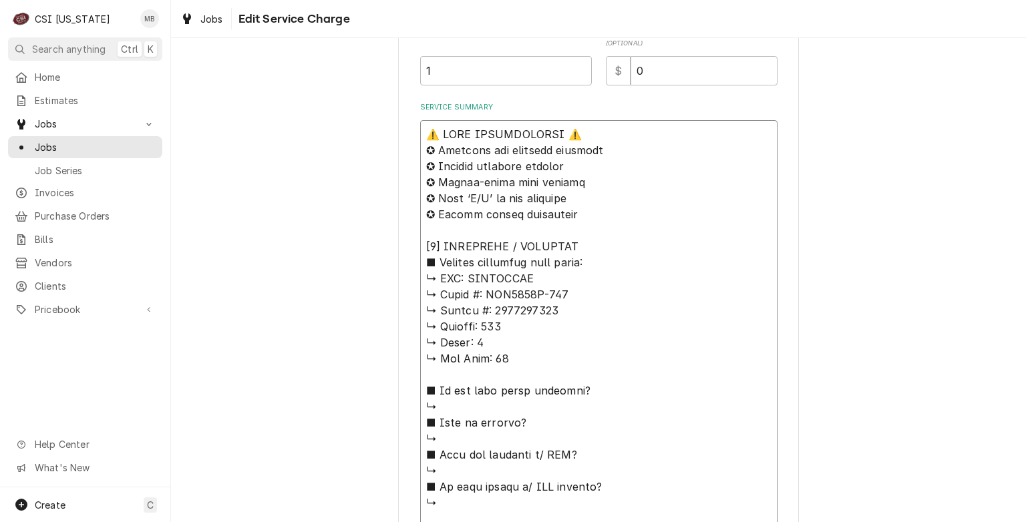
type textarea "⚠️ 𝗙𝗢𝗥𝗠 𝗜𝗡𝗦𝗧𝗥𝗨𝗖𝗧𝗜𝗢𝗡𝗦 ⚠️ ✪ 𝗖𝗼𝗺𝗽𝗹𝗲𝘁𝗲 𝗮𝗹𝗹 𝗿𝗲𝗹𝗲𝘃𝗮𝗻𝘁 𝘀𝗲𝗰𝘁𝗶𝗼𝗻𝘀 ✪ 𝗣𝗿𝗼𝘃𝗶𝗱𝗲 𝗱𝗲𝘁𝗮𝗶𝗹𝗲𝗱 𝗮𝗻𝘀…"
type textarea "x"
type textarea "⚠️ 𝗙𝗢𝗥𝗠 𝗜𝗡𝗦𝗧𝗥𝗨𝗖𝗧𝗜𝗢𝗡𝗦 ⚠️ ✪ 𝗖𝗼𝗺𝗽𝗹𝗲𝘁𝗲 𝗮𝗹𝗹 𝗿𝗲𝗹𝗲𝘃𝗮𝗻𝘁 𝘀𝗲𝗰𝘁𝗶𝗼𝗻𝘀 ✪ 𝗣𝗿𝗼𝘃𝗶𝗱𝗲 𝗱𝗲𝘁𝗮𝗶𝗹𝗲𝗱 𝗮𝗻𝘀…"
type textarea "x"
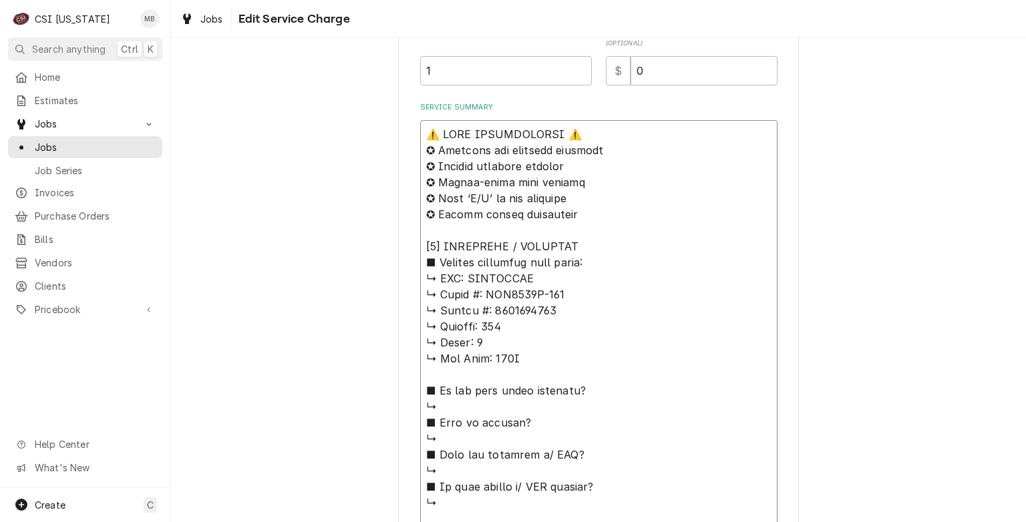
type textarea "⚠️ 𝗙𝗢𝗥𝗠 𝗜𝗡𝗦𝗧𝗥𝗨𝗖𝗧𝗜𝗢𝗡𝗦 ⚠️ ✪ 𝗖𝗼𝗺𝗽𝗹𝗲𝘁𝗲 𝗮𝗹𝗹 𝗿𝗲𝗹𝗲𝘃𝗮𝗻𝘁 𝘀𝗲𝗰𝘁𝗶𝗼𝗻𝘀 ✪ 𝗣𝗿𝗼𝘃𝗶𝗱𝗲 𝗱𝗲𝘁𝗮𝗶𝗹𝗲𝗱 𝗮𝗻𝘀…"
type textarea "x"
type textarea "⚠️ 𝗙𝗢𝗥𝗠 𝗜𝗡𝗦𝗧𝗥𝗨𝗖𝗧𝗜𝗢𝗡𝗦 ⚠️ ✪ 𝗖𝗼𝗺𝗽𝗹𝗲𝘁𝗲 𝗮𝗹𝗹 𝗿𝗲𝗹𝗲𝘃𝗮𝗻𝘁 𝘀𝗲𝗰𝘁𝗶𝗼𝗻𝘀 ✪ 𝗣𝗿𝗼𝘃𝗶𝗱𝗲 𝗱𝗲𝘁𝗮𝗶𝗹𝗲𝗱 𝗮𝗻𝘀…"
type textarea "x"
type textarea "⚠️ 𝗙𝗢𝗥𝗠 𝗜𝗡𝗦𝗧𝗥𝗨𝗖𝗧𝗜𝗢𝗡𝗦 ⚠️ ✪ 𝗖𝗼𝗺𝗽𝗹𝗲𝘁𝗲 𝗮𝗹𝗹 𝗿𝗲𝗹𝗲𝘃𝗮𝗻𝘁 𝘀𝗲𝗰𝘁𝗶𝗼𝗻𝘀 ✪ 𝗣𝗿𝗼𝘃𝗶𝗱𝗲 𝗱𝗲𝘁𝗮𝗶𝗹𝗲𝗱 𝗮𝗻𝘀…"
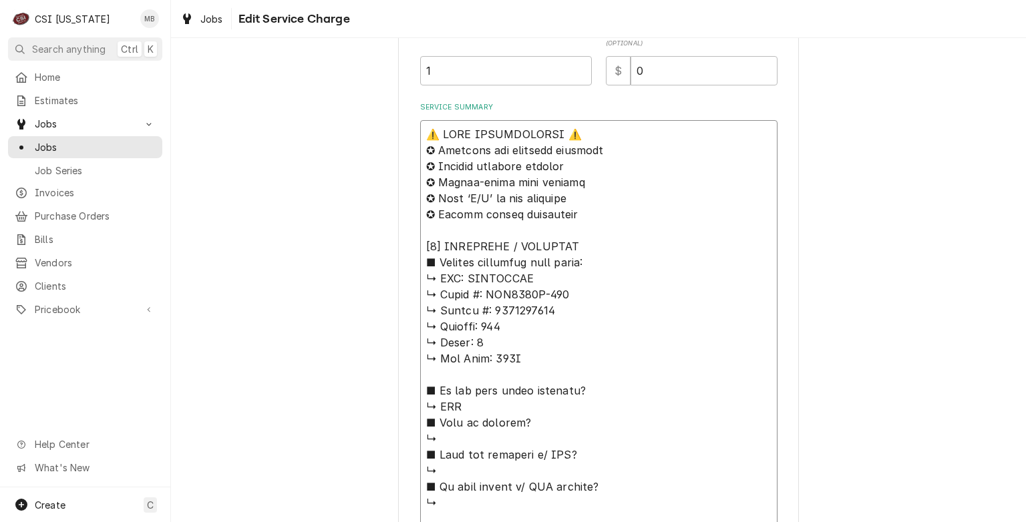
type textarea "x"
type textarea "⚠️ 𝗙𝗢𝗥𝗠 𝗜𝗡𝗦𝗧𝗥𝗨𝗖𝗧𝗜𝗢𝗡𝗦 ⚠️ ✪ 𝗖𝗼𝗺𝗽𝗹𝗲𝘁𝗲 𝗮𝗹𝗹 𝗿𝗲𝗹𝗲𝘃𝗮𝗻𝘁 𝘀𝗲𝗰𝘁𝗶𝗼𝗻𝘀 ✪ 𝗣𝗿𝗼𝘃𝗶𝗱𝗲 𝗱𝗲𝘁𝗮𝗶𝗹𝗲𝗱 𝗮𝗻𝘀…"
type textarea "x"
type textarea "⚠️ 𝗙𝗢𝗥𝗠 𝗜𝗡𝗦𝗧𝗥𝗨𝗖𝗧𝗜𝗢𝗡𝗦 ⚠️ ✪ 𝗖𝗼𝗺𝗽𝗹𝗲𝘁𝗲 𝗮𝗹𝗹 𝗿𝗲𝗹𝗲𝘃𝗮𝗻𝘁 𝘀𝗲𝗰𝘁𝗶𝗼𝗻𝘀 ✪ 𝗣𝗿𝗼𝘃𝗶𝗱𝗲 𝗱𝗲𝘁𝗮𝗶𝗹𝗲𝗱 𝗮𝗻𝘀…"
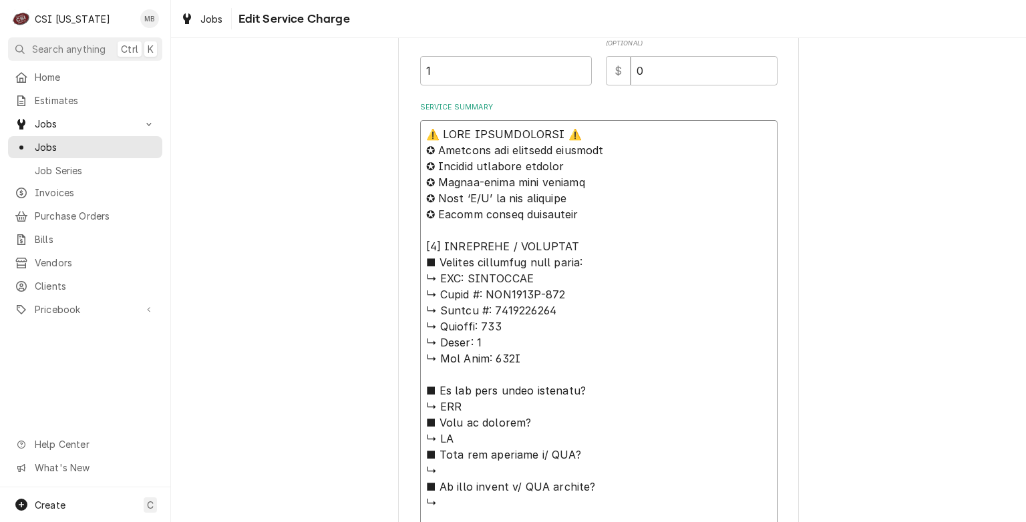
type textarea "x"
type textarea "⚠️ 𝗙𝗢𝗥𝗠 𝗜𝗡𝗦𝗧𝗥𝗨𝗖𝗧𝗜𝗢𝗡𝗦 ⚠️ ✪ 𝗖𝗼𝗺𝗽𝗹𝗲𝘁𝗲 𝗮𝗹𝗹 𝗿𝗲𝗹𝗲𝘃𝗮𝗻𝘁 𝘀𝗲𝗰𝘁𝗶𝗼𝗻𝘀 ✪ 𝗣𝗿𝗼𝘃𝗶𝗱𝗲 𝗱𝗲𝘁𝗮𝗶𝗹𝗲𝗱 𝗮𝗻𝘀…"
type textarea "x"
type textarea "⚠️ 𝗙𝗢𝗥𝗠 𝗜𝗡𝗦𝗧𝗥𝗨𝗖𝗧𝗜𝗢𝗡𝗦 ⚠️ ✪ 𝗖𝗼𝗺𝗽𝗹𝗲𝘁𝗲 𝗮𝗹𝗹 𝗿𝗲𝗹𝗲𝘃𝗮𝗻𝘁 𝘀𝗲𝗰𝘁𝗶𝗼𝗻𝘀 ✪ 𝗣𝗿𝗼𝘃𝗶𝗱𝗲 𝗱𝗲𝘁𝗮𝗶𝗹𝗲𝗱 𝗮𝗻𝘀…"
type textarea "x"
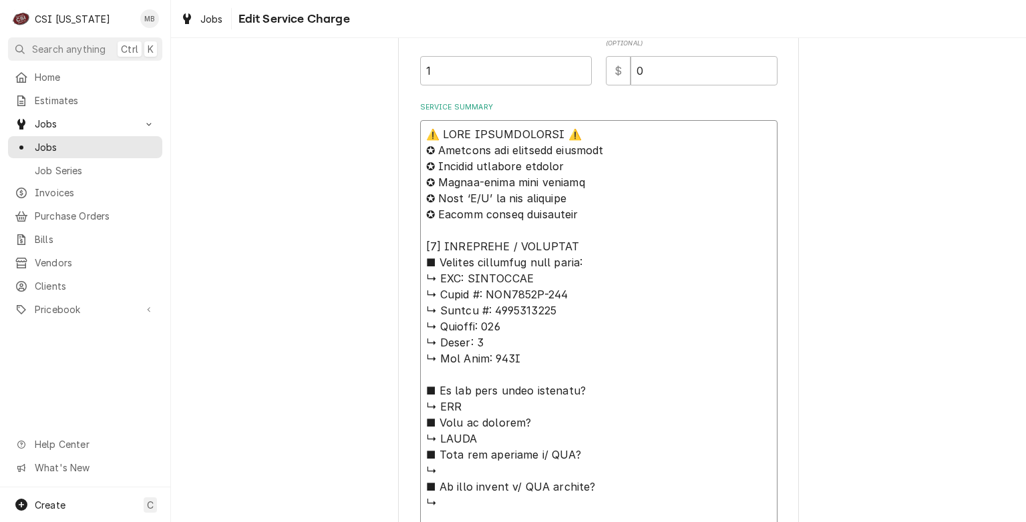
type textarea "⚠️ 𝗙𝗢𝗥𝗠 𝗜𝗡𝗦𝗧𝗥𝗨𝗖𝗧𝗜𝗢𝗡𝗦 ⚠️ ✪ 𝗖𝗼𝗺𝗽𝗹𝗲𝘁𝗲 𝗮𝗹𝗹 𝗿𝗲𝗹𝗲𝘃𝗮𝗻𝘁 𝘀𝗲𝗰𝘁𝗶𝗼𝗻𝘀 ✪ 𝗣𝗿𝗼𝘃𝗶𝗱𝗲 𝗱𝗲𝘁𝗮𝗶𝗹𝗲𝗱 𝗮𝗻𝘀…"
type textarea "x"
type textarea "⚠️ 𝗙𝗢𝗥𝗠 𝗜𝗡𝗦𝗧𝗥𝗨𝗖𝗧𝗜𝗢𝗡𝗦 ⚠️ ✪ 𝗖𝗼𝗺𝗽𝗹𝗲𝘁𝗲 𝗮𝗹𝗹 𝗿𝗲𝗹𝗲𝘃𝗮𝗻𝘁 𝘀𝗲𝗰𝘁𝗶𝗼𝗻𝘀 ✪ 𝗣𝗿𝗼𝘃𝗶𝗱𝗲 𝗱𝗲𝘁𝗮𝗶𝗹𝗲𝗱 𝗮𝗻𝘀…"
type textarea "x"
type textarea "⚠️ 𝗙𝗢𝗥𝗠 𝗜𝗡𝗦𝗧𝗥𝗨𝗖𝗧𝗜𝗢𝗡𝗦 ⚠️ ✪ 𝗖𝗼𝗺𝗽𝗹𝗲𝘁𝗲 𝗮𝗹𝗹 𝗿𝗲𝗹𝗲𝘃𝗮𝗻𝘁 𝘀𝗲𝗰𝘁𝗶𝗼𝗻𝘀 ✪ 𝗣𝗿𝗼𝘃𝗶𝗱𝗲 𝗱𝗲𝘁𝗮𝗶𝗹𝗲𝗱 𝗮𝗻𝘀…"
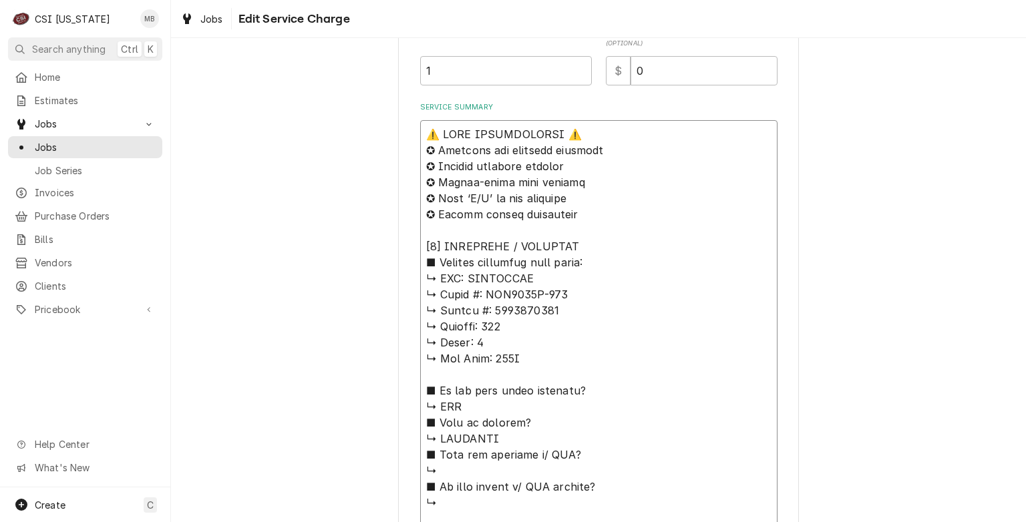
type textarea "x"
type textarea "⚠️ 𝗙𝗢𝗥𝗠 𝗜𝗡𝗦𝗧𝗥𝗨𝗖𝗧𝗜𝗢𝗡𝗦 ⚠️ ✪ 𝗖𝗼𝗺𝗽𝗹𝗲𝘁𝗲 𝗮𝗹𝗹 𝗿𝗲𝗹𝗲𝘃𝗮𝗻𝘁 𝘀𝗲𝗰𝘁𝗶𝗼𝗻𝘀 ✪ 𝗣𝗿𝗼𝘃𝗶𝗱𝗲 𝗱𝗲𝘁𝗮𝗶𝗹𝗲𝗱 𝗮𝗻𝘀…"
type textarea "x"
type textarea "⚠️ 𝗙𝗢𝗥𝗠 𝗜𝗡𝗦𝗧𝗥𝗨𝗖𝗧𝗜𝗢𝗡𝗦 ⚠️ ✪ 𝗖𝗼𝗺𝗽𝗹𝗲𝘁𝗲 𝗮𝗹𝗹 𝗿𝗲𝗹𝗲𝘃𝗮𝗻𝘁 𝘀𝗲𝗰𝘁𝗶𝗼𝗻𝘀 ✪ 𝗣𝗿𝗼𝘃𝗶𝗱𝗲 𝗱𝗲𝘁𝗮𝗶𝗹𝗲𝗱 𝗮𝗻𝘀…"
type textarea "x"
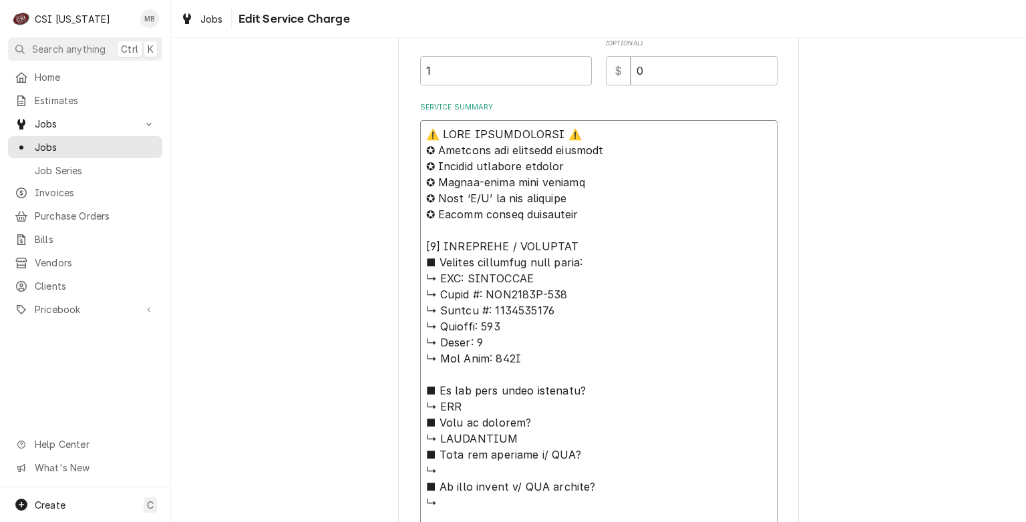
type textarea "⚠️ 𝗙𝗢𝗥𝗠 𝗜𝗡𝗦𝗧𝗥𝗨𝗖𝗧𝗜𝗢𝗡𝗦 ⚠️ ✪ 𝗖𝗼𝗺𝗽𝗹𝗲𝘁𝗲 𝗮𝗹𝗹 𝗿𝗲𝗹𝗲𝘃𝗮𝗻𝘁 𝘀𝗲𝗰𝘁𝗶𝗼𝗻𝘀 ✪ 𝗣𝗿𝗼𝘃𝗶𝗱𝗲 𝗱𝗲𝘁𝗮𝗶𝗹𝗲𝗱 𝗮𝗻𝘀…"
type textarea "x"
type textarea "⚠️ 𝗙𝗢𝗥𝗠 𝗜𝗡𝗦𝗧𝗥𝗨𝗖𝗧𝗜𝗢𝗡𝗦 ⚠️ ✪ 𝗖𝗼𝗺𝗽𝗹𝗲𝘁𝗲 𝗮𝗹𝗹 𝗿𝗲𝗹𝗲𝘃𝗮𝗻𝘁 𝘀𝗲𝗰𝘁𝗶𝗼𝗻𝘀 ✪ 𝗣𝗿𝗼𝘃𝗶𝗱𝗲 𝗱𝗲𝘁𝗮𝗶𝗹𝗲𝗱 𝗮𝗻𝘀…"
type textarea "x"
type textarea "⚠️ 𝗙𝗢𝗥𝗠 𝗜𝗡𝗦𝗧𝗥𝗨𝗖𝗧𝗜𝗢𝗡𝗦 ⚠️ ✪ 𝗖𝗼𝗺𝗽𝗹𝗲𝘁𝗲 𝗮𝗹𝗹 𝗿𝗲𝗹𝗲𝘃𝗮𝗻𝘁 𝘀𝗲𝗰𝘁𝗶𝗼𝗻𝘀 ✪ 𝗣𝗿𝗼𝘃𝗶𝗱𝗲 𝗱𝗲𝘁𝗮𝗶𝗹𝗲𝗱 𝗮𝗻𝘀…"
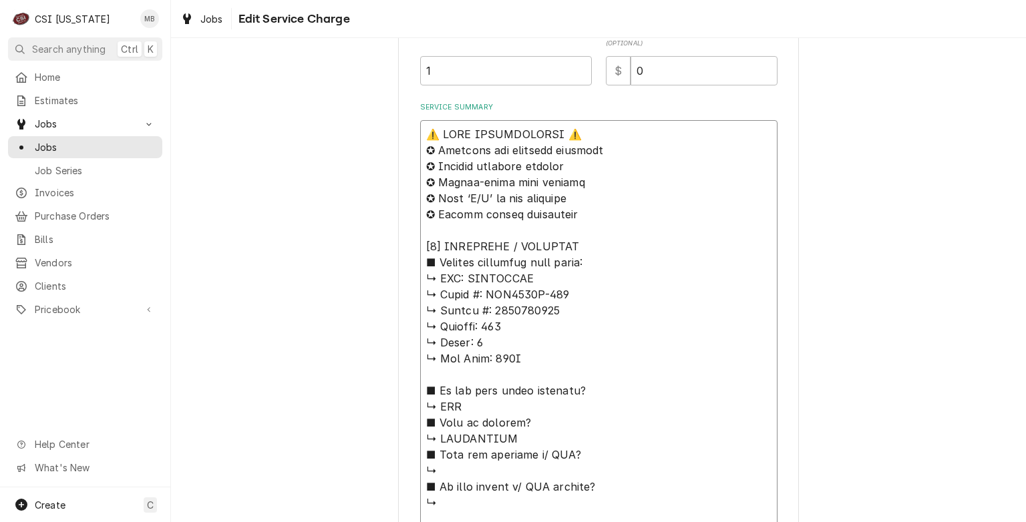
type textarea "x"
type textarea "⚠️ 𝗙𝗢𝗥𝗠 𝗜𝗡𝗦𝗧𝗥𝗨𝗖𝗧𝗜𝗢𝗡𝗦 ⚠️ ✪ 𝗖𝗼𝗺𝗽𝗹𝗲𝘁𝗲 𝗮𝗹𝗹 𝗿𝗲𝗹𝗲𝘃𝗮𝗻𝘁 𝘀𝗲𝗰𝘁𝗶𝗼𝗻𝘀 ✪ 𝗣𝗿𝗼𝘃𝗶𝗱𝗲 𝗱𝗲𝘁𝗮𝗶𝗹𝗲𝗱 𝗮𝗻𝘀…"
type textarea "x"
type textarea "⚠️ 𝗙𝗢𝗥𝗠 𝗜𝗡𝗦𝗧𝗥𝗨𝗖𝗧𝗜𝗢𝗡𝗦 ⚠️ ✪ 𝗖𝗼𝗺𝗽𝗹𝗲𝘁𝗲 𝗮𝗹𝗹 𝗿𝗲𝗹𝗲𝘃𝗮𝗻𝘁 𝘀𝗲𝗰𝘁𝗶𝗼𝗻𝘀 ✪ 𝗣𝗿𝗼𝘃𝗶𝗱𝗲 𝗱𝗲𝘁𝗮𝗶𝗹𝗲𝗱 𝗮𝗻𝘀…"
type textarea "x"
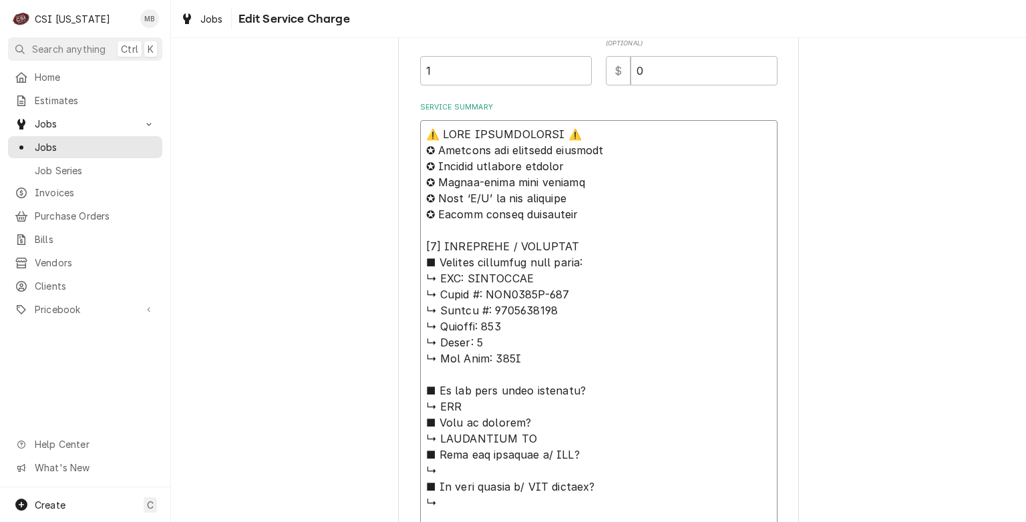
type textarea "⚠️ 𝗙𝗢𝗥𝗠 𝗜𝗡𝗦𝗧𝗥𝗨𝗖𝗧𝗜𝗢𝗡𝗦 ⚠️ ✪ 𝗖𝗼𝗺𝗽𝗹𝗲𝘁𝗲 𝗮𝗹𝗹 𝗿𝗲𝗹𝗲𝘃𝗮𝗻𝘁 𝘀𝗲𝗰𝘁𝗶𝗼𝗻𝘀 ✪ 𝗣𝗿𝗼𝘃𝗶𝗱𝗲 𝗱𝗲𝘁𝗮𝗶𝗹𝗲𝗱 𝗮𝗻𝘀…"
type textarea "x"
type textarea "⚠️ 𝗙𝗢𝗥𝗠 𝗜𝗡𝗦𝗧𝗥𝗨𝗖𝗧𝗜𝗢𝗡𝗦 ⚠️ ✪ 𝗖𝗼𝗺𝗽𝗹𝗲𝘁𝗲 𝗮𝗹𝗹 𝗿𝗲𝗹𝗲𝘃𝗮𝗻𝘁 𝘀𝗲𝗰𝘁𝗶𝗼𝗻𝘀 ✪ 𝗣𝗿𝗼𝘃𝗶𝗱𝗲 𝗱𝗲𝘁𝗮𝗶𝗹𝗲𝗱 𝗮𝗻𝘀…"
type textarea "x"
type textarea "⚠️ 𝗙𝗢𝗥𝗠 𝗜𝗡𝗦𝗧𝗥𝗨𝗖𝗧𝗜𝗢𝗡𝗦 ⚠️ ✪ 𝗖𝗼𝗺𝗽𝗹𝗲𝘁𝗲 𝗮𝗹𝗹 𝗿𝗲𝗹𝗲𝘃𝗮𝗻𝘁 𝘀𝗲𝗰𝘁𝗶𝗼𝗻𝘀 ✪ 𝗣𝗿𝗼𝘃𝗶𝗱𝗲 𝗱𝗲𝘁𝗮𝗶𝗹𝗲𝗱 𝗮𝗻𝘀…"
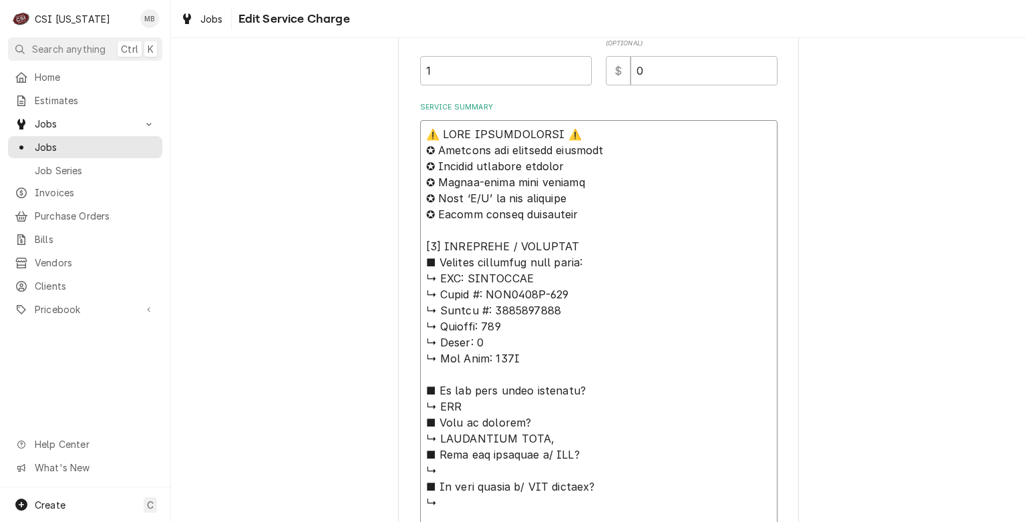
type textarea "x"
type textarea "⚠️ 𝗙𝗢𝗥𝗠 𝗜𝗡𝗦𝗧𝗥𝗨𝗖𝗧𝗜𝗢𝗡𝗦 ⚠️ ✪ 𝗖𝗼𝗺𝗽𝗹𝗲𝘁𝗲 𝗮𝗹𝗹 𝗿𝗲𝗹𝗲𝘃𝗮𝗻𝘁 𝘀𝗲𝗰𝘁𝗶𝗼𝗻𝘀 ✪ 𝗣𝗿𝗼𝘃𝗶𝗱𝗲 𝗱𝗲𝘁𝗮𝗶𝗹𝗲𝗱 𝗮𝗻𝘀…"
type textarea "x"
type textarea "⚠️ 𝗙𝗢𝗥𝗠 𝗜𝗡𝗦𝗧𝗥𝗨𝗖𝗧𝗜𝗢𝗡𝗦 ⚠️ ✪ 𝗖𝗼𝗺𝗽𝗹𝗲𝘁𝗲 𝗮𝗹𝗹 𝗿𝗲𝗹𝗲𝘃𝗮𝗻𝘁 𝘀𝗲𝗰𝘁𝗶𝗼𝗻𝘀 ✪ 𝗣𝗿𝗼𝘃𝗶𝗱𝗲 𝗱𝗲𝘁𝗮𝗶𝗹𝗲𝗱 𝗮𝗻𝘀…"
type textarea "x"
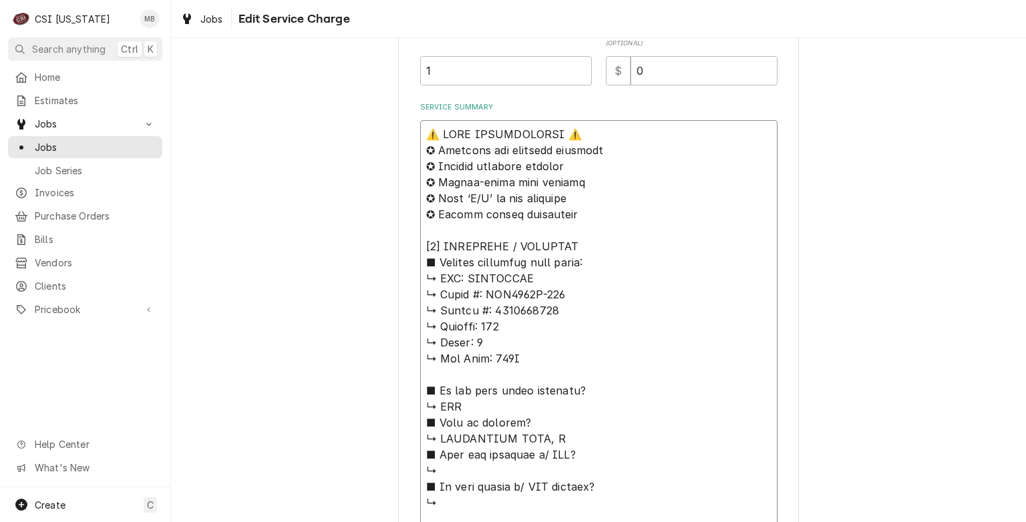
type textarea "⚠️ 𝗙𝗢𝗥𝗠 𝗜𝗡𝗦𝗧𝗥𝗨𝗖𝗧𝗜𝗢𝗡𝗦 ⚠️ ✪ 𝗖𝗼𝗺𝗽𝗹𝗲𝘁𝗲 𝗮𝗹𝗹 𝗿𝗲𝗹𝗲𝘃𝗮𝗻𝘁 𝘀𝗲𝗰𝘁𝗶𝗼𝗻𝘀 ✪ 𝗣𝗿𝗼𝘃𝗶𝗱𝗲 𝗱𝗲𝘁𝗮𝗶𝗹𝗲𝗱 𝗮𝗻𝘀…"
type textarea "x"
type textarea "⚠️ 𝗙𝗢𝗥𝗠 𝗜𝗡𝗦𝗧𝗥𝗨𝗖𝗧𝗜𝗢𝗡𝗦 ⚠️ ✪ 𝗖𝗼𝗺𝗽𝗹𝗲𝘁𝗲 𝗮𝗹𝗹 𝗿𝗲𝗹𝗲𝘃𝗮𝗻𝘁 𝘀𝗲𝗰𝘁𝗶𝗼𝗻𝘀 ✪ 𝗣𝗿𝗼𝘃𝗶𝗱𝗲 𝗱𝗲𝘁𝗮𝗶𝗹𝗲𝗱 𝗮𝗻𝘀…"
type textarea "x"
type textarea "⚠️ 𝗙𝗢𝗥𝗠 𝗜𝗡𝗦𝗧𝗥𝗨𝗖𝗧𝗜𝗢𝗡𝗦 ⚠️ ✪ 𝗖𝗼𝗺𝗽𝗹𝗲𝘁𝗲 𝗮𝗹𝗹 𝗿𝗲𝗹𝗲𝘃𝗮𝗻𝘁 𝘀𝗲𝗰𝘁𝗶𝗼𝗻𝘀 ✪ 𝗣𝗿𝗼𝘃𝗶𝗱𝗲 𝗱𝗲𝘁𝗮𝗶𝗹𝗲𝗱 𝗮𝗻𝘀…"
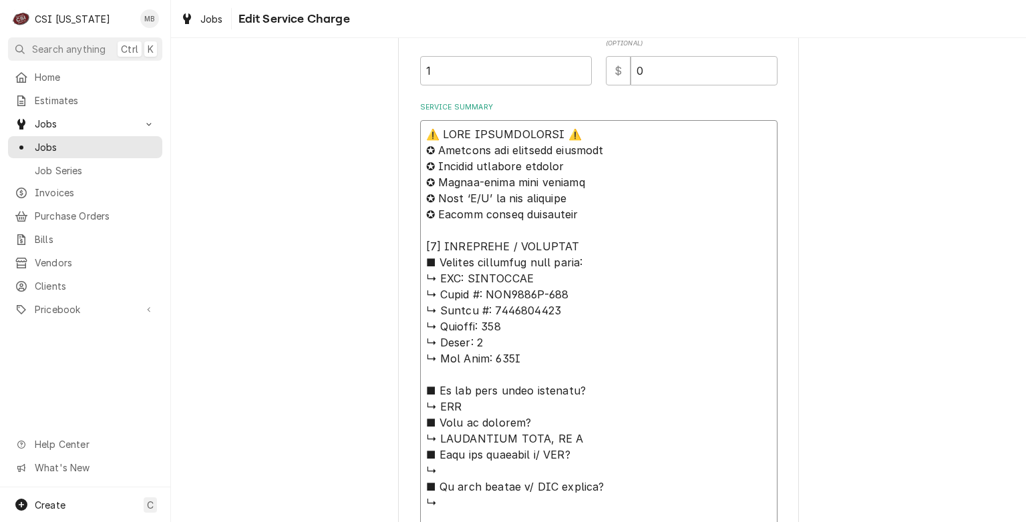
type textarea "x"
type textarea "⚠️ 𝗙𝗢𝗥𝗠 𝗜𝗡𝗦𝗧𝗥𝗨𝗖𝗧𝗜𝗢𝗡𝗦 ⚠️ ✪ 𝗖𝗼𝗺𝗽𝗹𝗲𝘁𝗲 𝗮𝗹𝗹 𝗿𝗲𝗹𝗲𝘃𝗮𝗻𝘁 𝘀𝗲𝗰𝘁𝗶𝗼𝗻𝘀 ✪ 𝗣𝗿𝗼𝘃𝗶𝗱𝗲 𝗱𝗲𝘁𝗮𝗶𝗹𝗲𝗱 𝗮𝗻𝘀…"
type textarea "x"
type textarea "⚠️ 𝗙𝗢𝗥𝗠 𝗜𝗡𝗦𝗧𝗥𝗨𝗖𝗧𝗜𝗢𝗡𝗦 ⚠️ ✪ 𝗖𝗼𝗺𝗽𝗹𝗲𝘁𝗲 𝗮𝗹𝗹 𝗿𝗲𝗹𝗲𝘃𝗮𝗻𝘁 𝘀𝗲𝗰𝘁𝗶𝗼𝗻𝘀 ✪ 𝗣𝗿𝗼𝘃𝗶𝗱𝗲 𝗱𝗲𝘁𝗮𝗶𝗹𝗲𝗱 𝗮𝗻𝘀…"
type textarea "x"
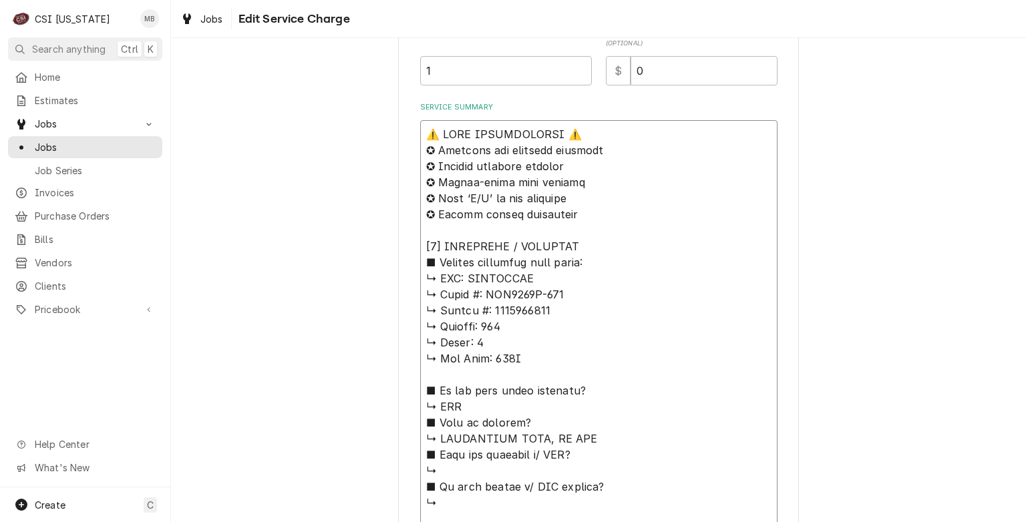
type textarea "⚠️ 𝗙𝗢𝗥𝗠 𝗜𝗡𝗦𝗧𝗥𝗨𝗖𝗧𝗜𝗢𝗡𝗦 ⚠️ ✪ 𝗖𝗼𝗺𝗽𝗹𝗲𝘁𝗲 𝗮𝗹𝗹 𝗿𝗲𝗹𝗲𝘃𝗮𝗻𝘁 𝘀𝗲𝗰𝘁𝗶𝗼𝗻𝘀 ✪ 𝗣𝗿𝗼𝘃𝗶𝗱𝗲 𝗱𝗲𝘁𝗮𝗶𝗹𝗲𝗱 𝗮𝗻𝘀…"
type textarea "x"
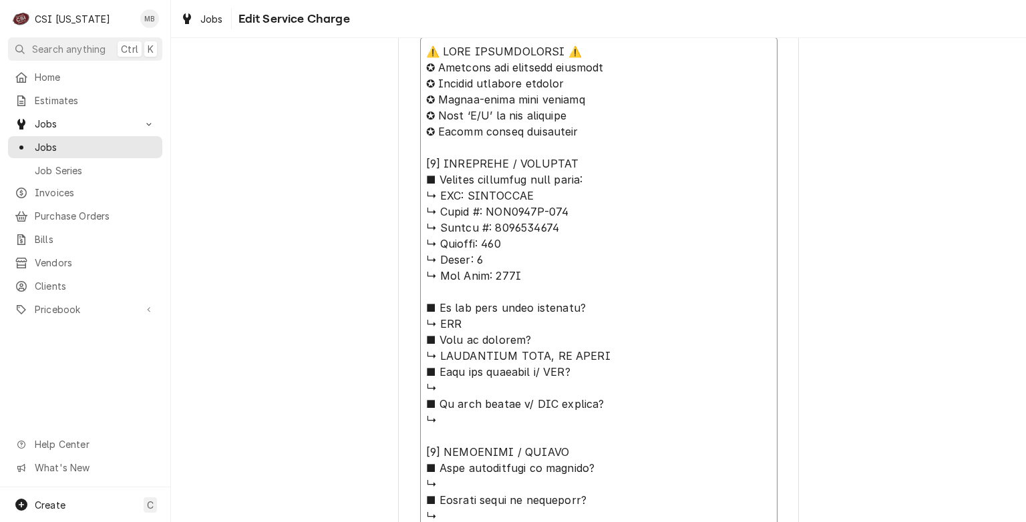
scroll to position [668, 0]
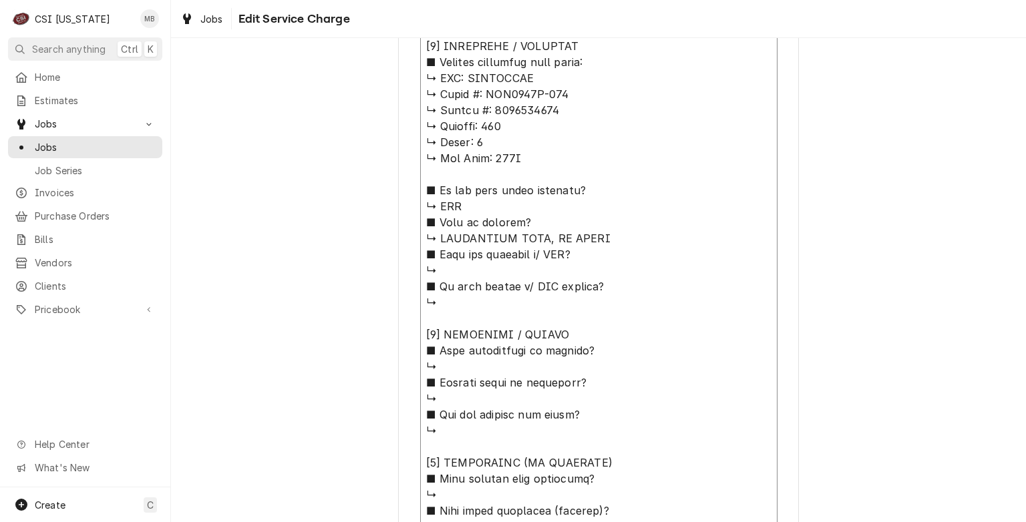
click at [465, 266] on textarea "Service Summary" at bounding box center [598, 366] width 357 height 893
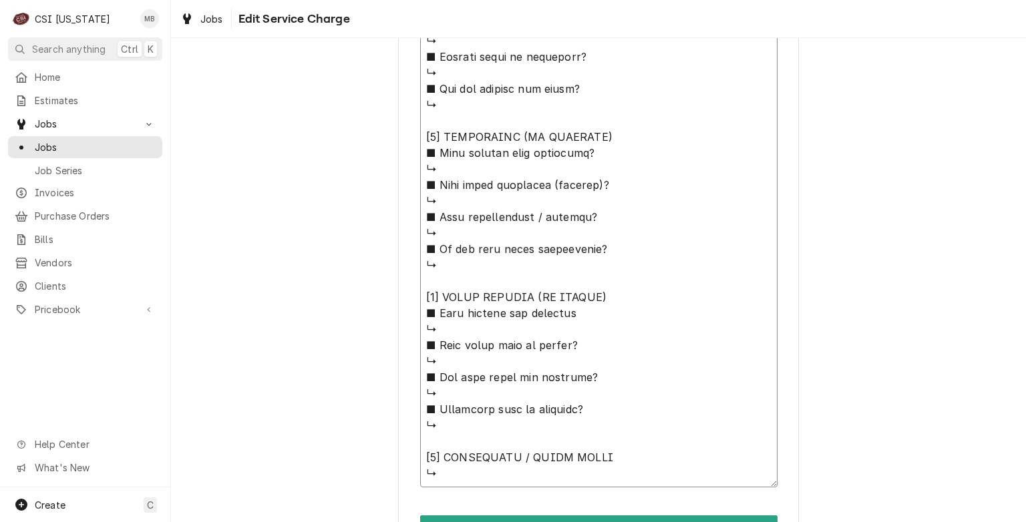
scroll to position [1071, 0]
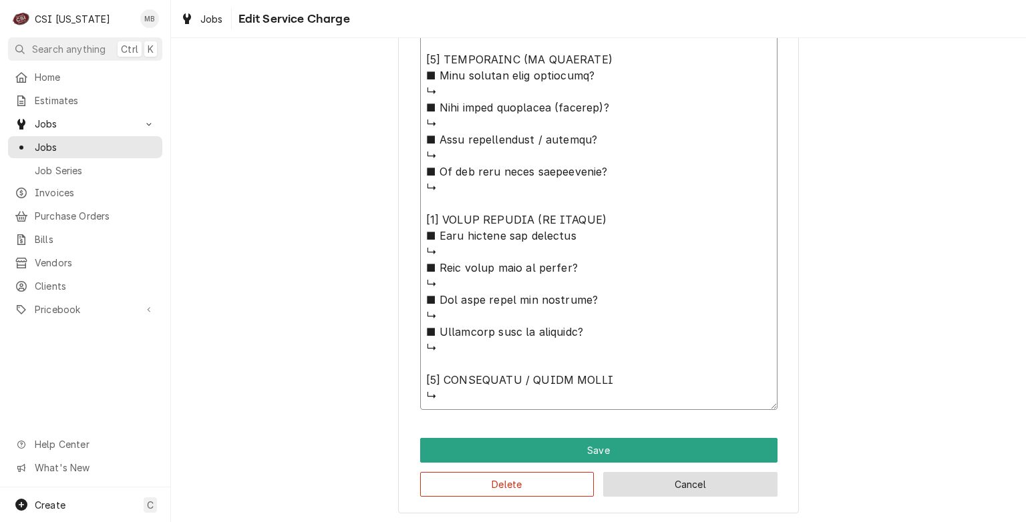
type textarea "⚠️ 𝗙𝗢𝗥𝗠 𝗜𝗡𝗦𝗧𝗥𝗨𝗖𝗧𝗜𝗢𝗡𝗦 ⚠️ ✪ 𝗖𝗼𝗺𝗽𝗹𝗲𝘁𝗲 𝗮𝗹𝗹 𝗿𝗲𝗹𝗲𝘃𝗮𝗻𝘁 𝘀𝗲𝗰𝘁𝗶𝗼𝗻𝘀 ✪ 𝗣𝗿𝗼𝘃𝗶𝗱𝗲 𝗱𝗲𝘁𝗮𝗶𝗹𝗲𝗱 𝗮𝗻𝘀…"
click at [753, 490] on button "Cancel" at bounding box center [690, 484] width 174 height 25
type textarea "x"
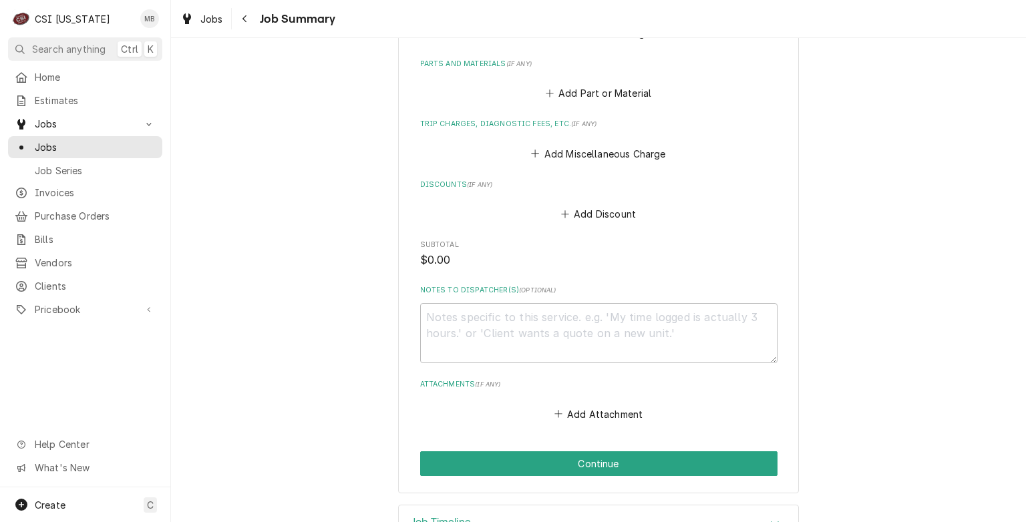
scroll to position [1437, 0]
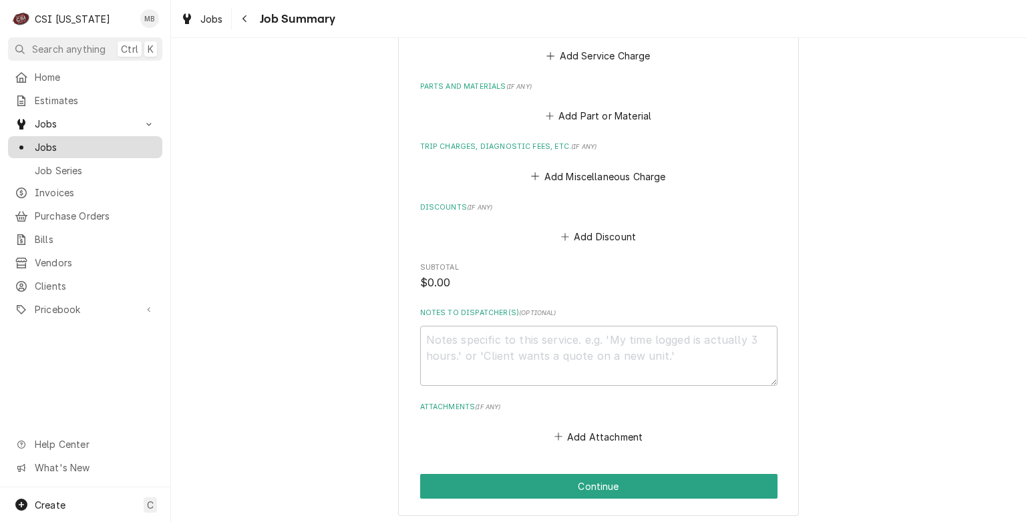
click at [33, 141] on div "Jobs" at bounding box center [85, 147] width 141 height 14
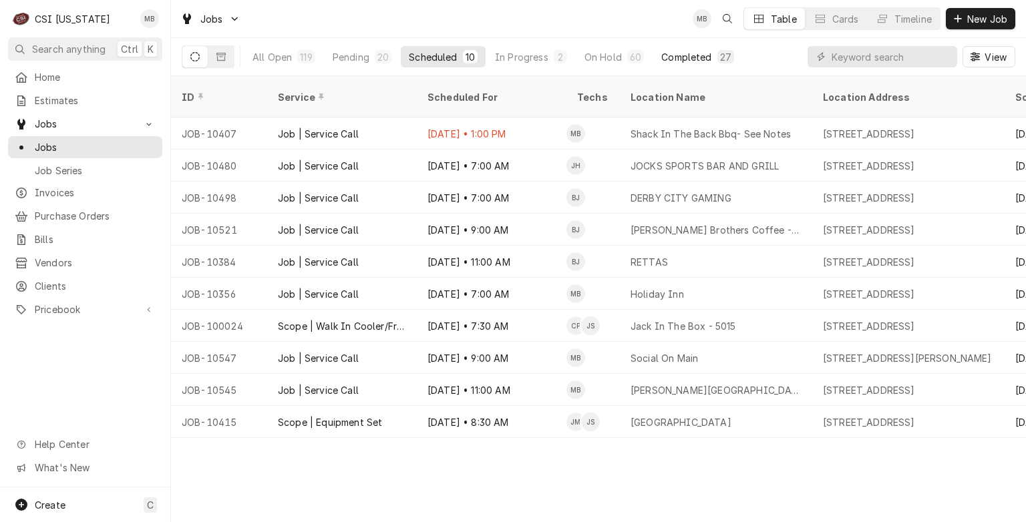
click at [672, 56] on div "Completed" at bounding box center [686, 57] width 50 height 14
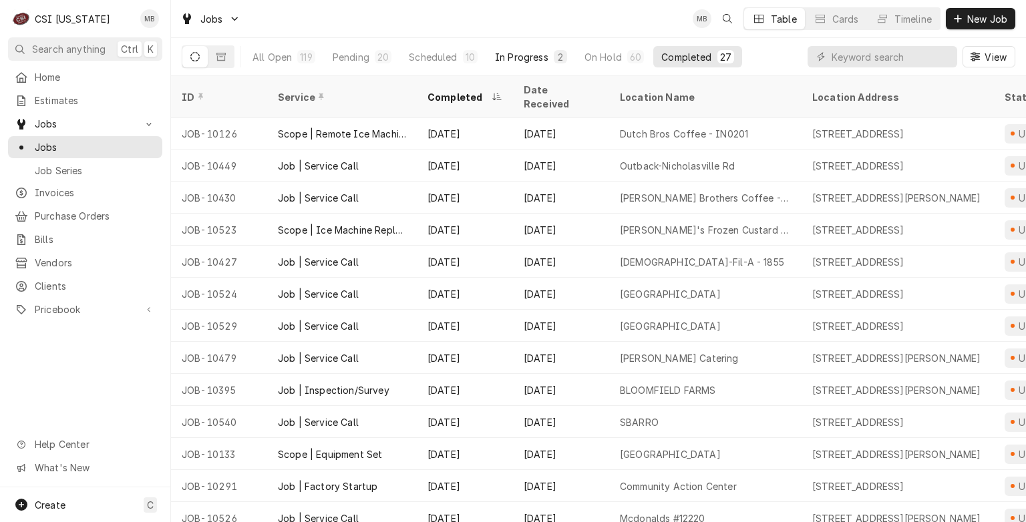
click at [546, 52] on div "In Progress" at bounding box center [521, 57] width 53 height 14
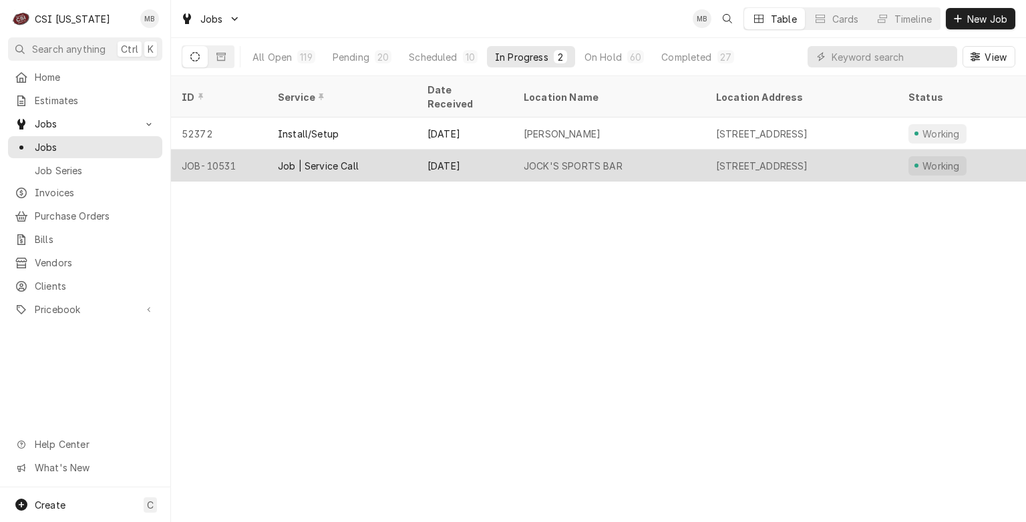
click at [505, 153] on div "Aug 25" at bounding box center [465, 166] width 96 height 32
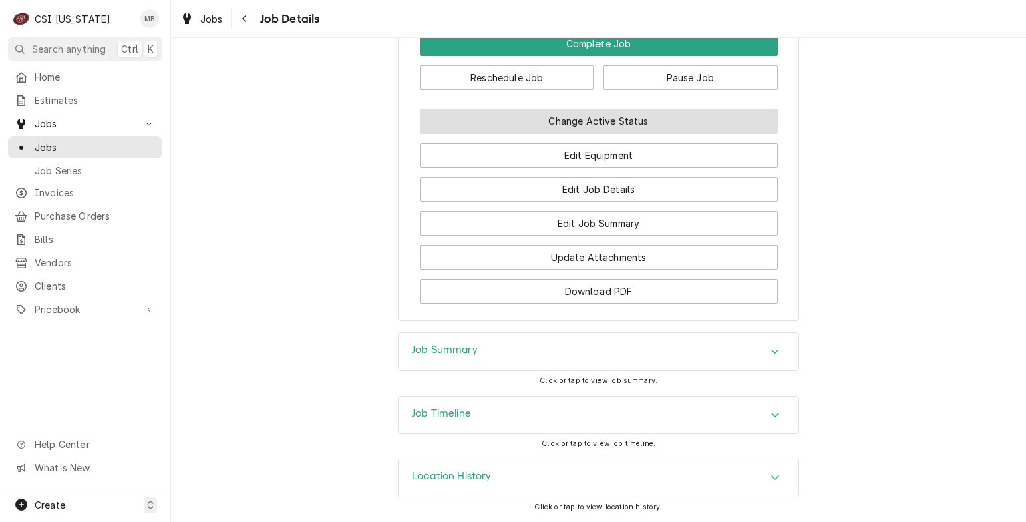
scroll to position [892, 0]
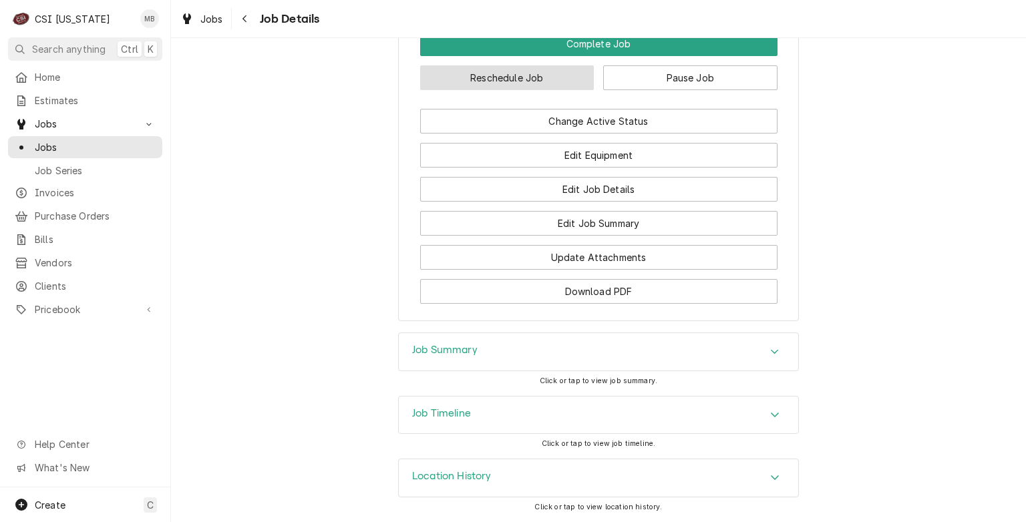
click at [503, 89] on button "Reschedule Job" at bounding box center [507, 77] width 174 height 25
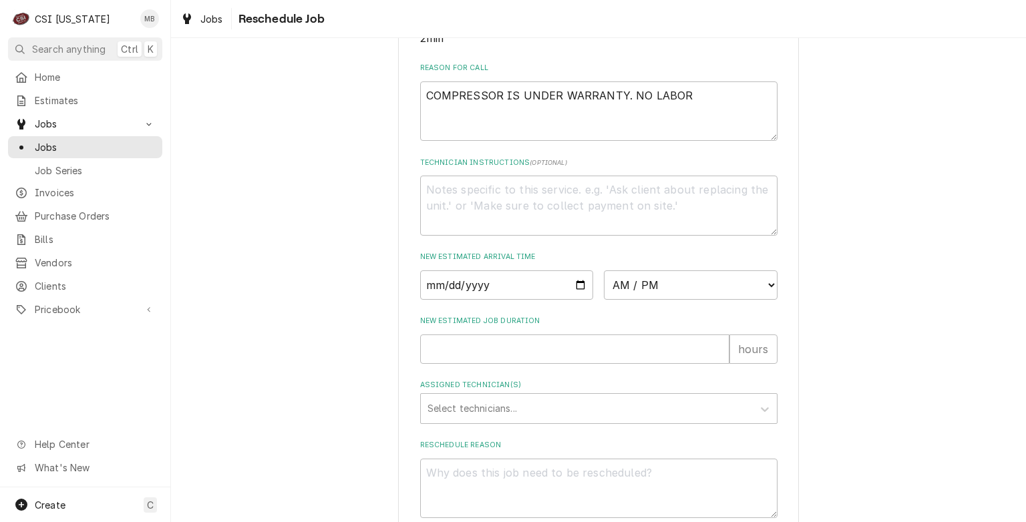
scroll to position [401, 0]
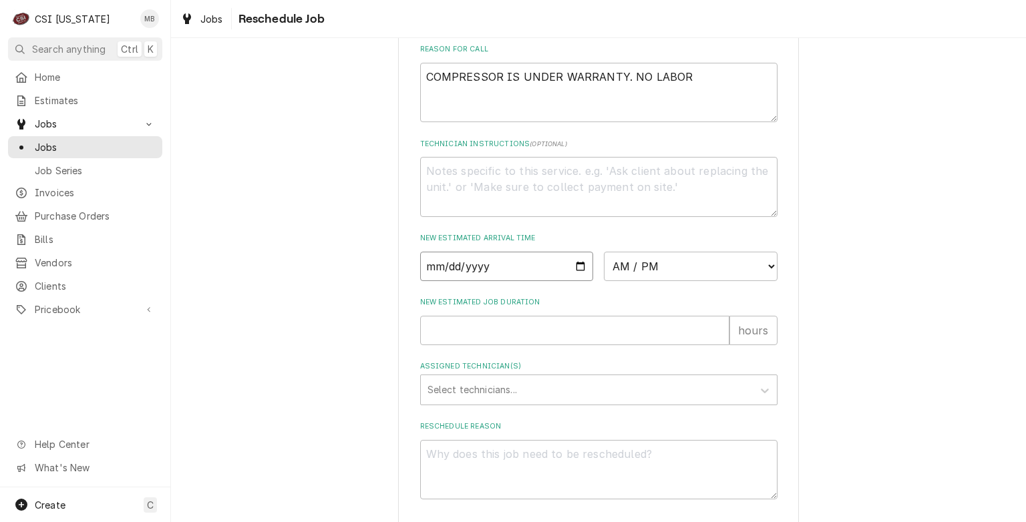
click at [572, 281] on input "Date" at bounding box center [507, 266] width 174 height 29
type textarea "x"
type input "[DATE]"
click at [701, 280] on select "AM / PM 6:00 AM 6:15 AM 6:30 AM 6:45 AM 7:00 AM 7:15 AM 7:30 AM 7:45 AM 8:00 AM…" at bounding box center [691, 266] width 174 height 29
select select "07:00:00"
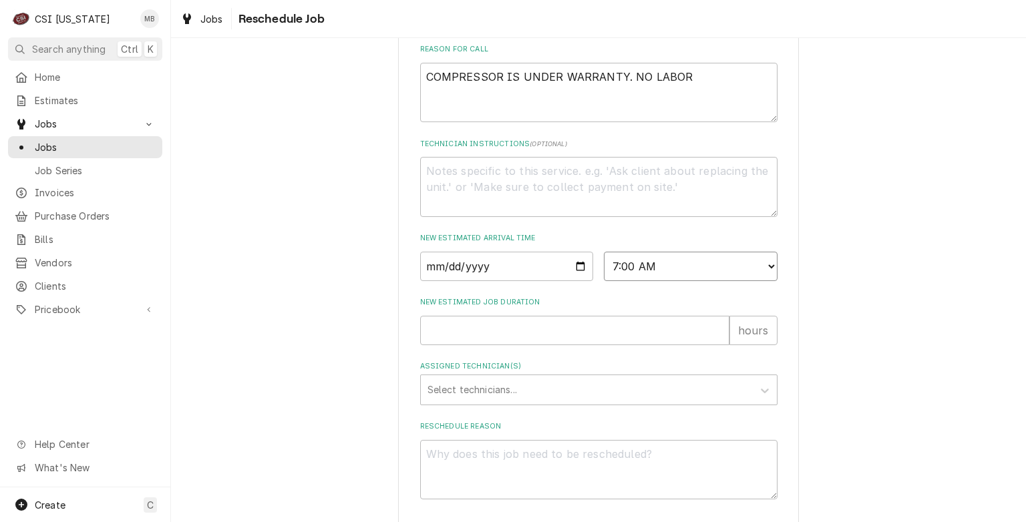
click at [604, 267] on select "AM / PM 6:00 AM 6:15 AM 6:30 AM 6:45 AM 7:00 AM 7:15 AM 7:30 AM 7:45 AM 8:00 AM…" at bounding box center [691, 266] width 174 height 29
click at [516, 338] on input "New Estimated Job Duration" at bounding box center [574, 330] width 309 height 29
type textarea "x"
type input "2"
click at [491, 402] on div "Assigned Technician(s)" at bounding box center [586, 390] width 319 height 24
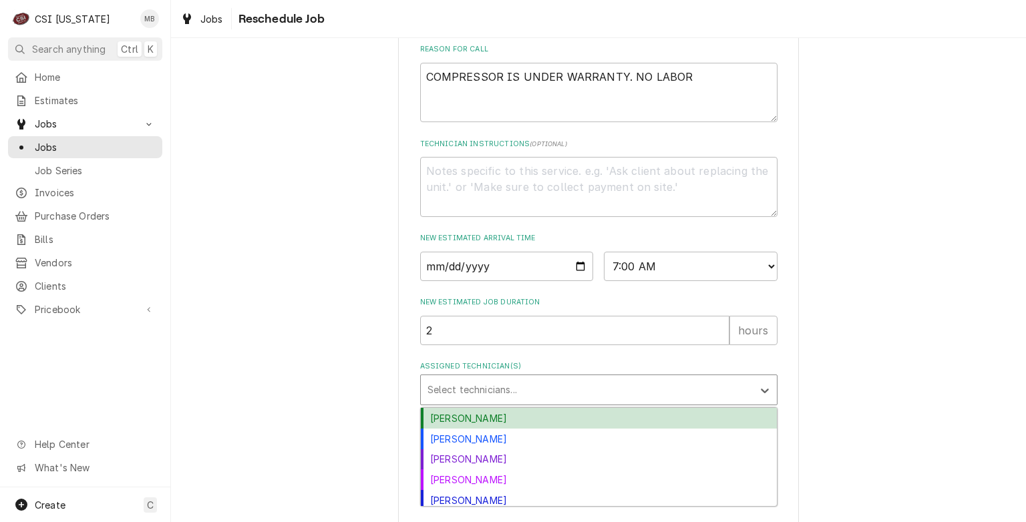
scroll to position [45, 0]
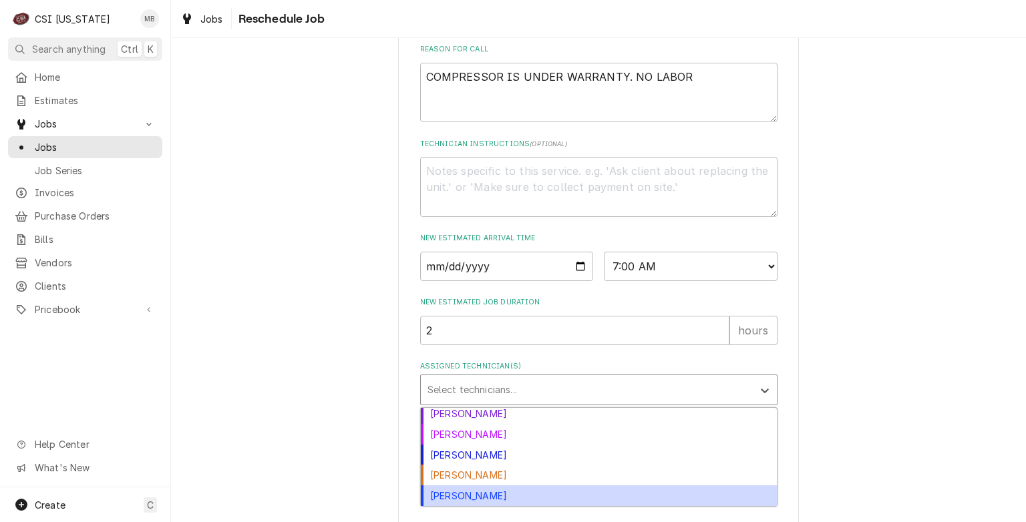
click at [475, 506] on div "Matt Brewington" at bounding box center [599, 495] width 356 height 21
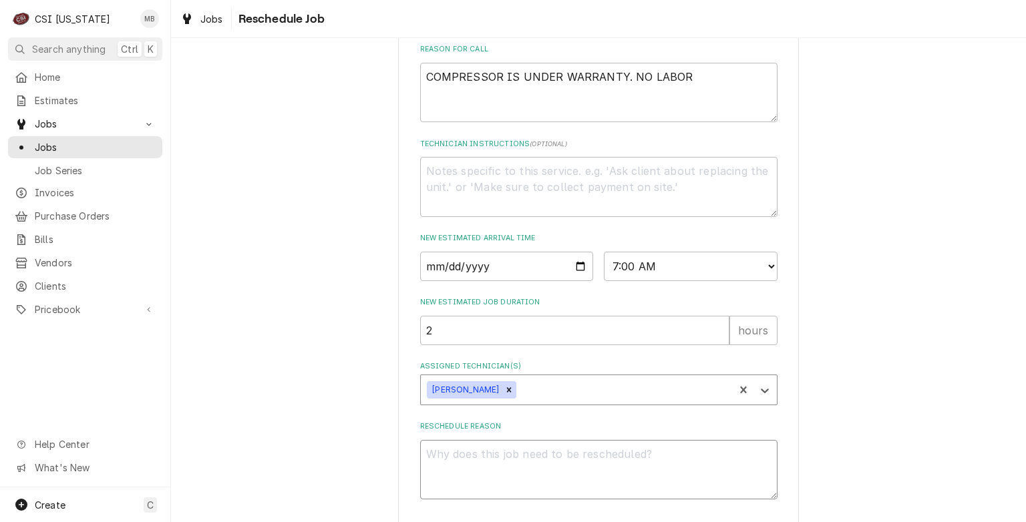
click at [495, 465] on textarea "Reschedule Reason" at bounding box center [598, 470] width 357 height 60
type textarea "x"
type textarea "P"
type textarea "x"
type textarea "PA"
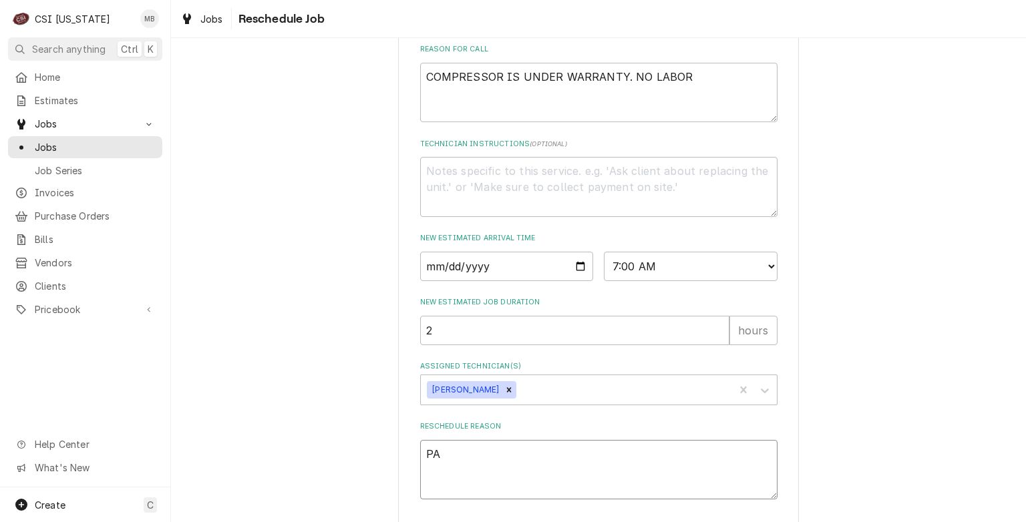
type textarea "x"
type textarea "P"
type textarea "x"
type textarea "R"
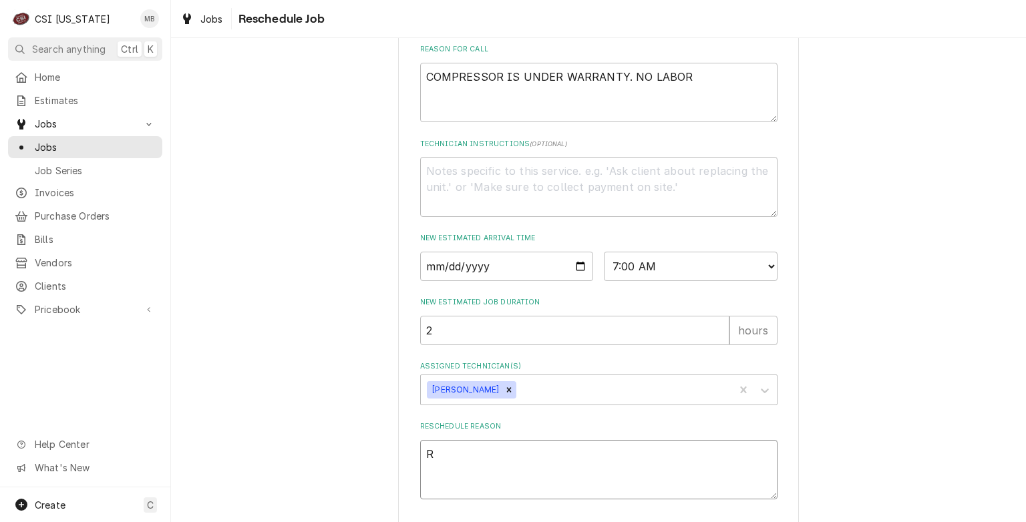
type textarea "x"
type textarea "RE"
type textarea "x"
type textarea "RET"
type textarea "x"
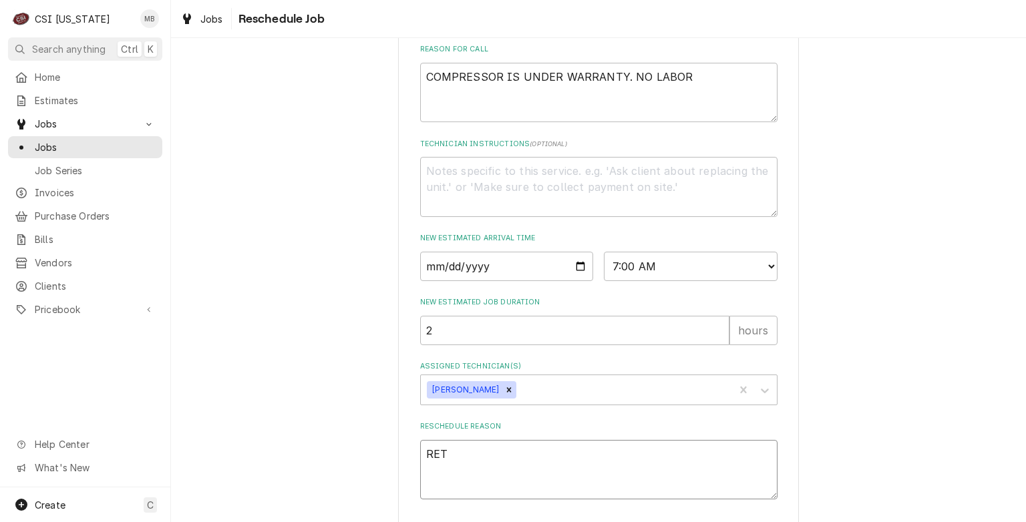
type textarea "RETU"
type textarea "x"
type textarea "RETUR"
type textarea "x"
type textarea "RETURN"
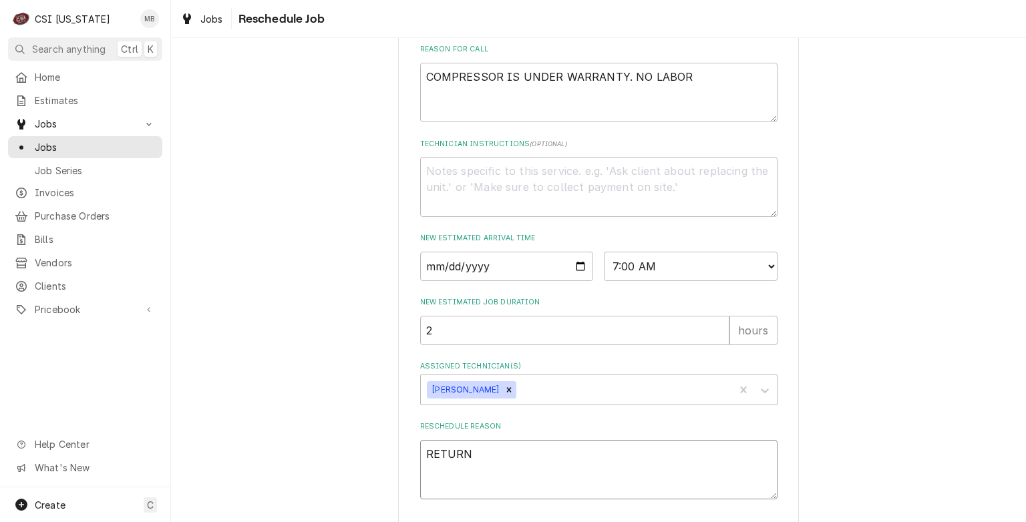
type textarea "x"
type textarea "RETURN"
type textarea "x"
type textarea "RETURN C"
type textarea "x"
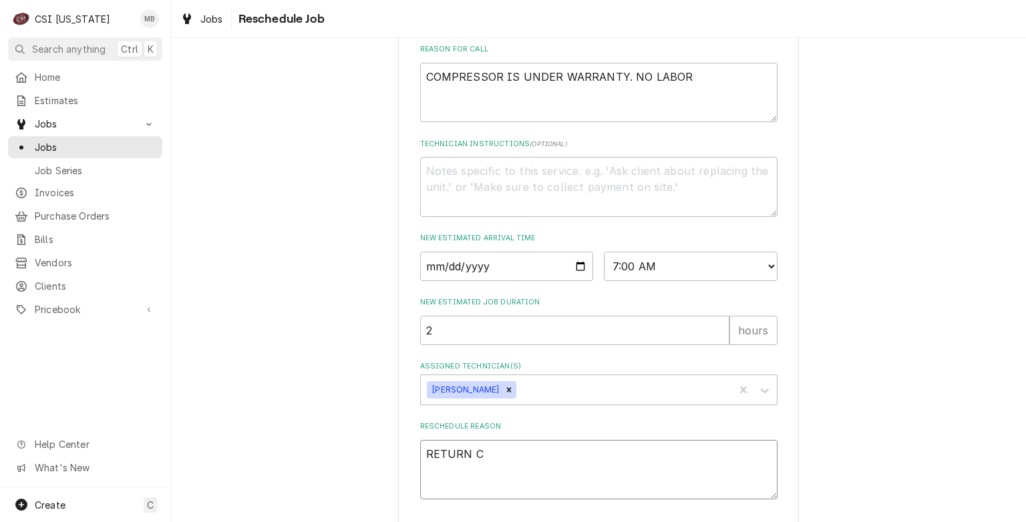
type textarea "RETURN CO"
type textarea "x"
type textarea "RETURN COM"
type textarea "x"
type textarea "RETURN COMP"
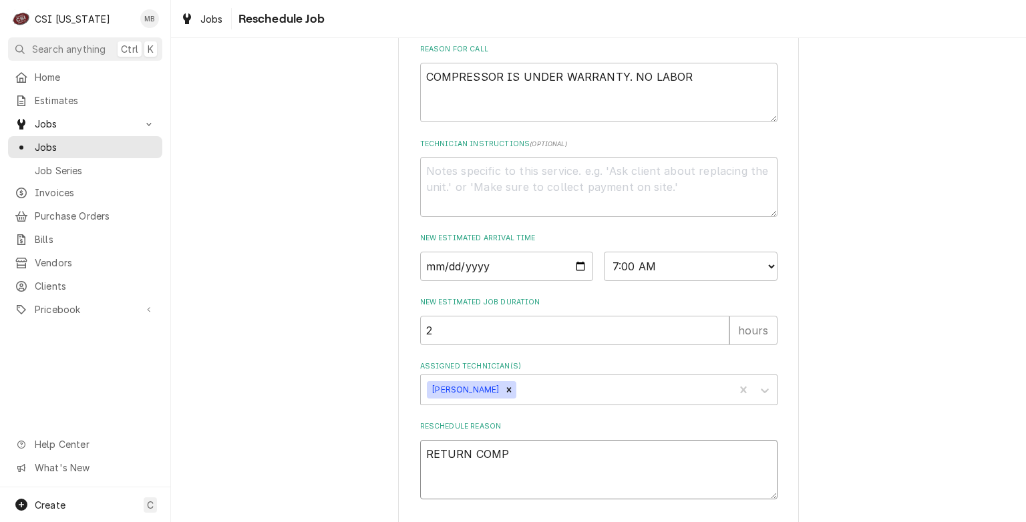
type textarea "x"
type textarea "RETURN COMPR"
type textarea "x"
type textarea "RETURN COMPRE"
type textarea "x"
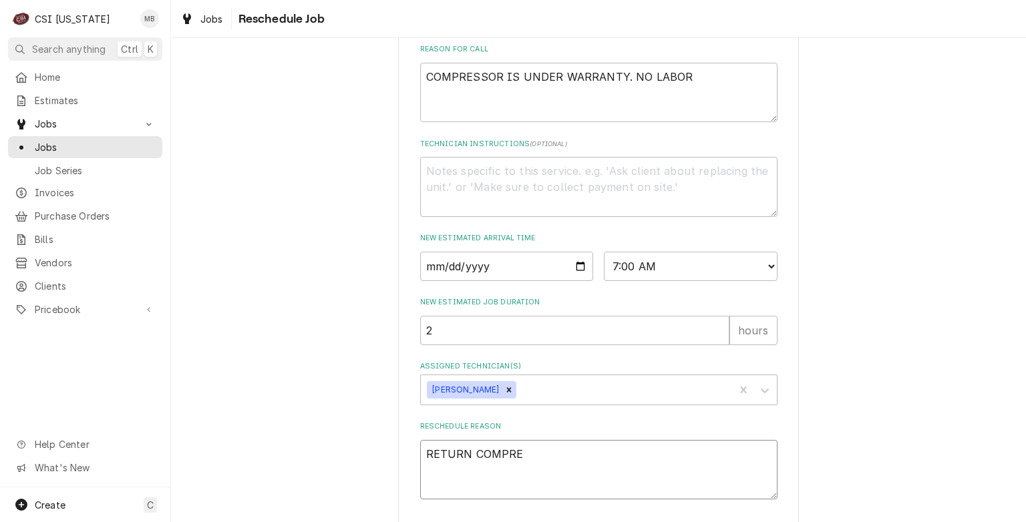
type textarea "RETURN COMPRES"
type textarea "x"
type textarea "RETURN COMPRESS"
type textarea "x"
type textarea "RETURN COMPRESSO"
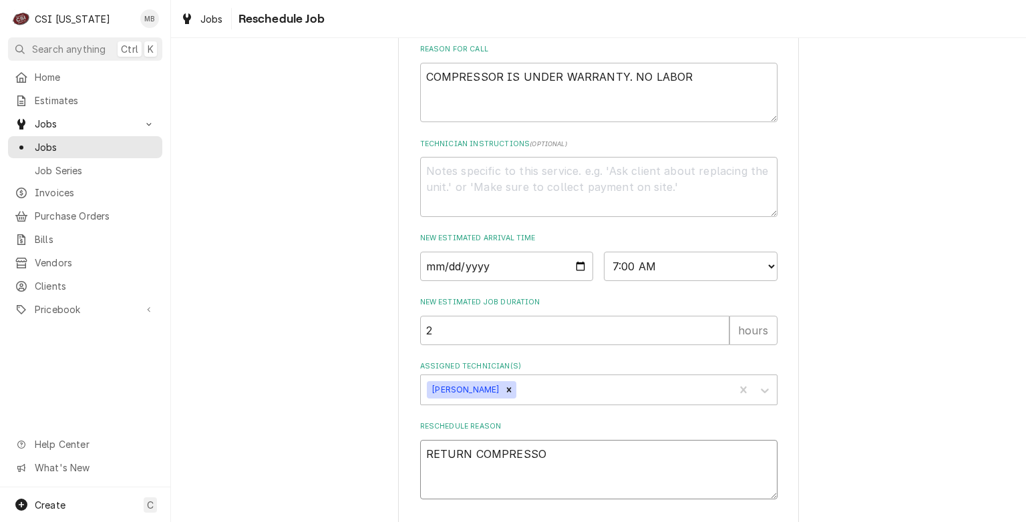
type textarea "x"
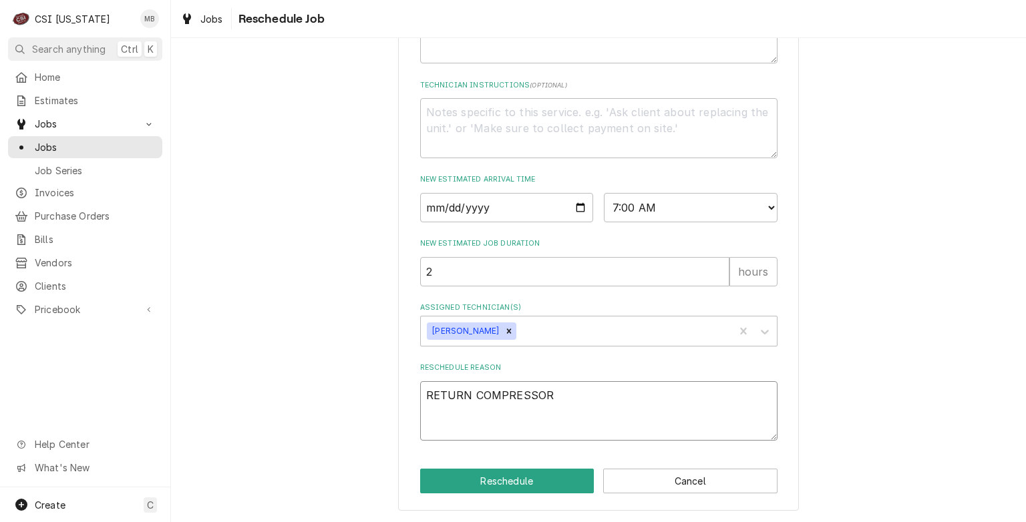
scroll to position [474, 0]
type textarea "RETURN COMPRESSOR"
click at [496, 483] on button "Reschedule" at bounding box center [507, 481] width 174 height 25
type textarea "x"
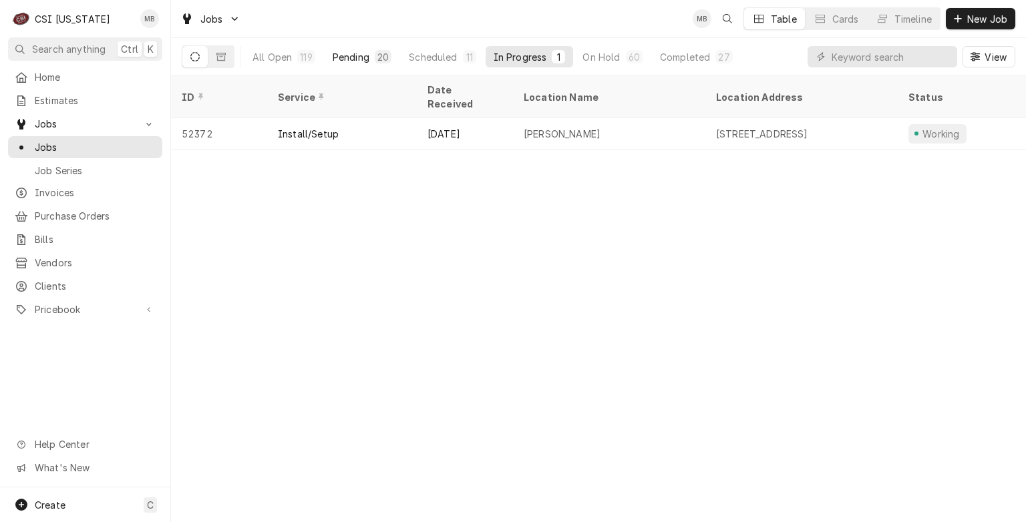
click at [361, 67] on button "Pending 20" at bounding box center [362, 56] width 75 height 21
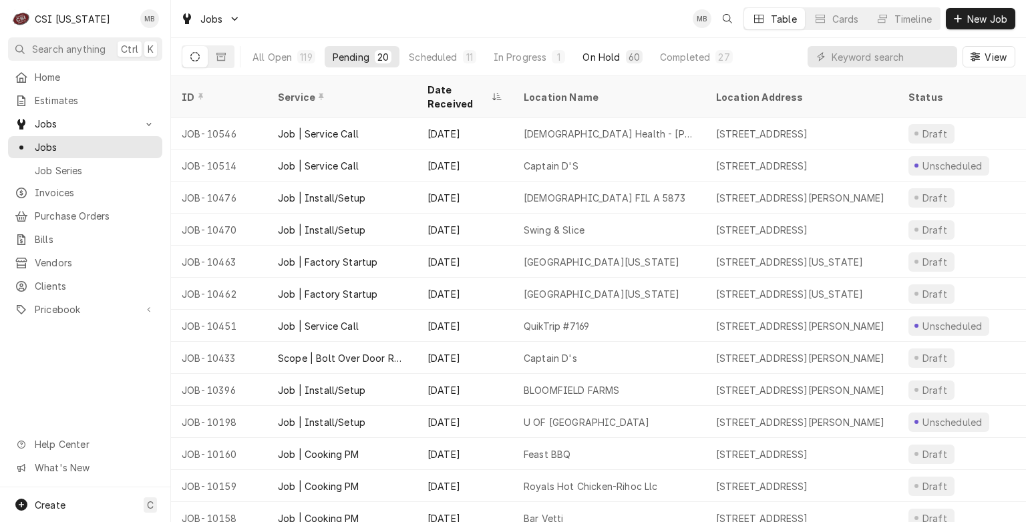
click at [626, 59] on div "60" at bounding box center [634, 56] width 17 height 13
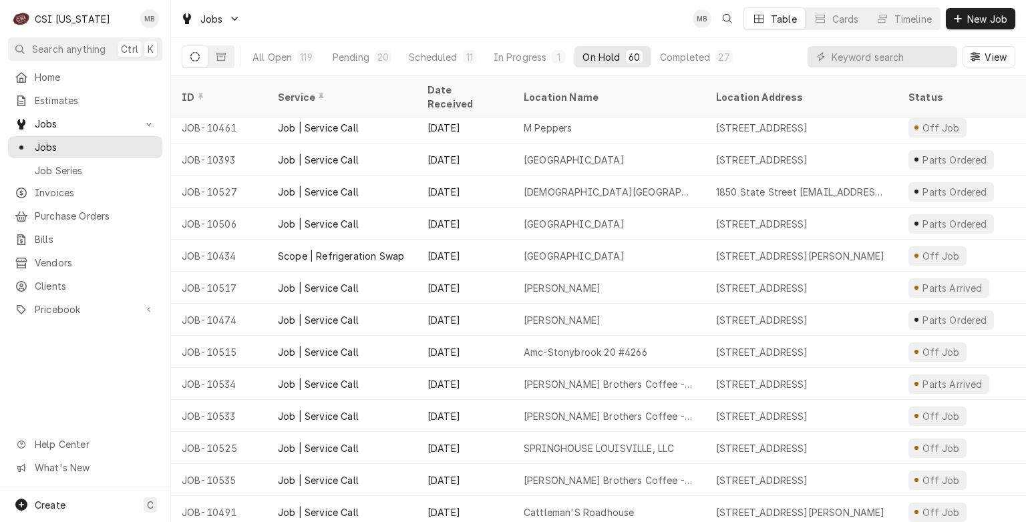
scroll to position [1223, 0]
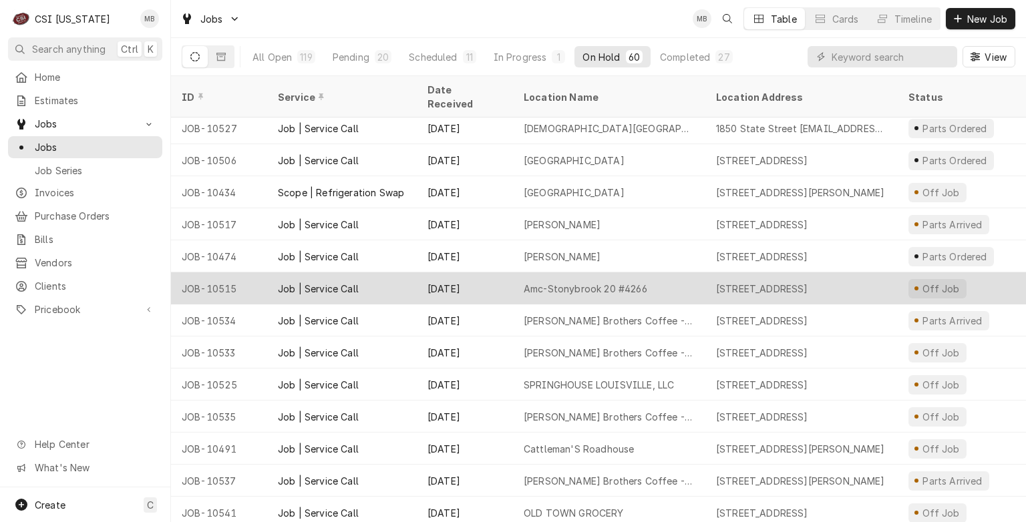
click at [577, 279] on div "Amc-Stonybrook 20 #4266" at bounding box center [609, 288] width 192 height 32
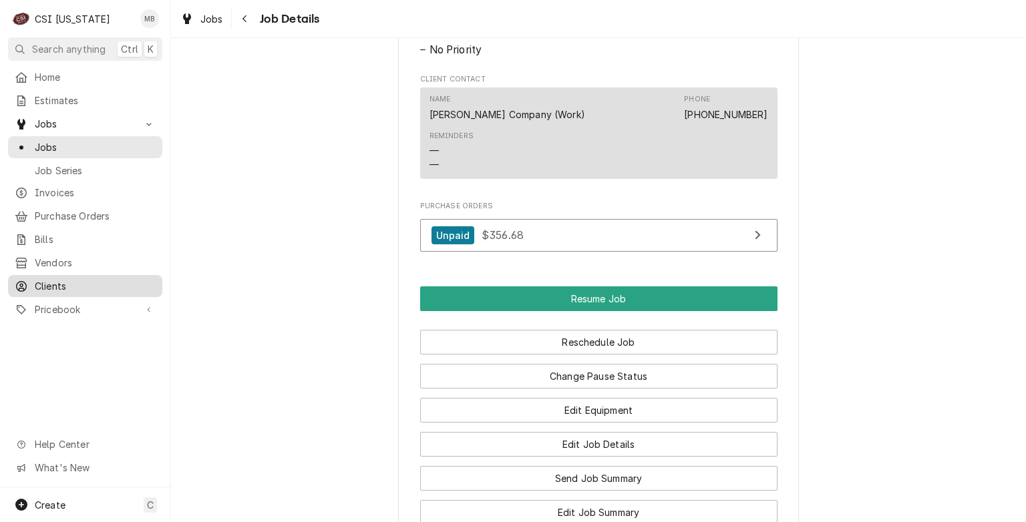
scroll to position [1335, 0]
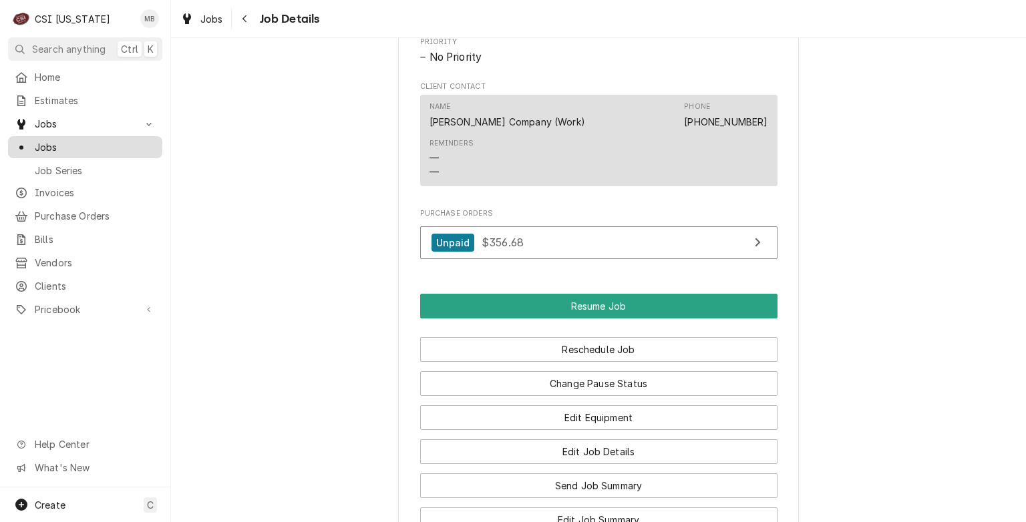
click at [52, 148] on span "Jobs" at bounding box center [95, 147] width 121 height 14
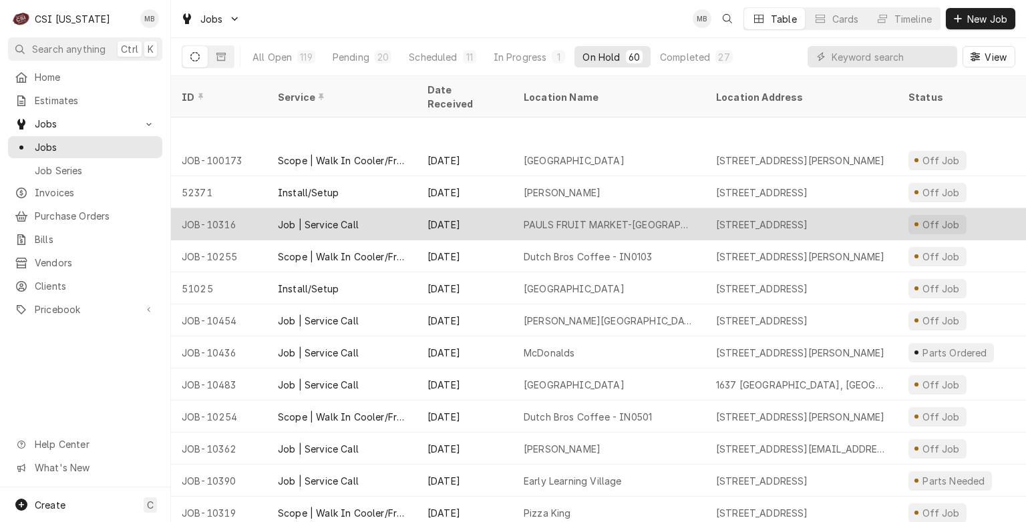
scroll to position [646, 0]
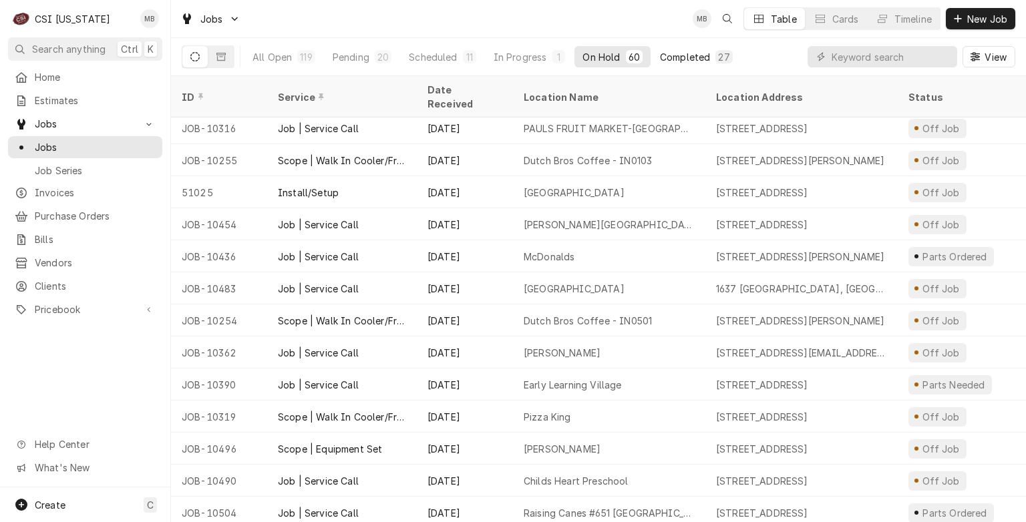
click at [715, 57] on div "27" at bounding box center [723, 56] width 17 height 13
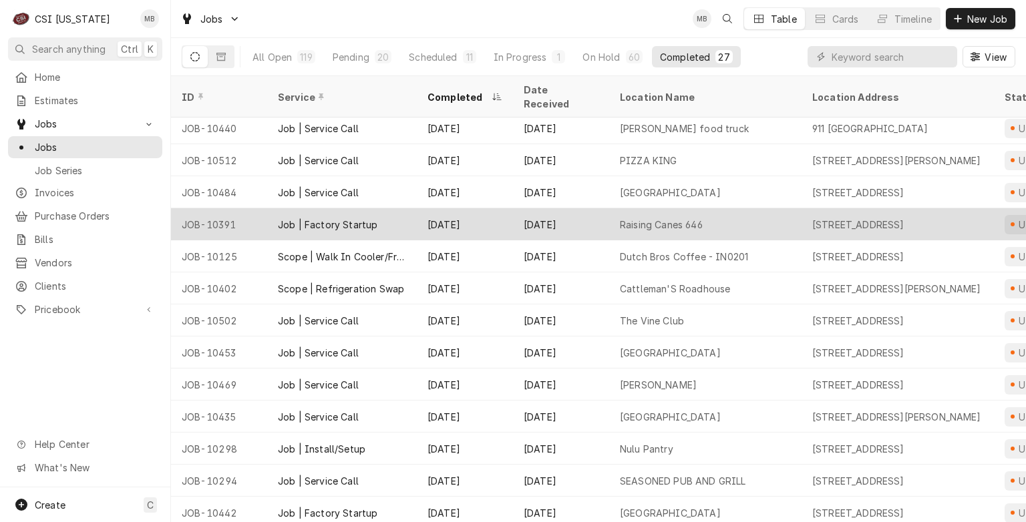
scroll to position [454, 0]
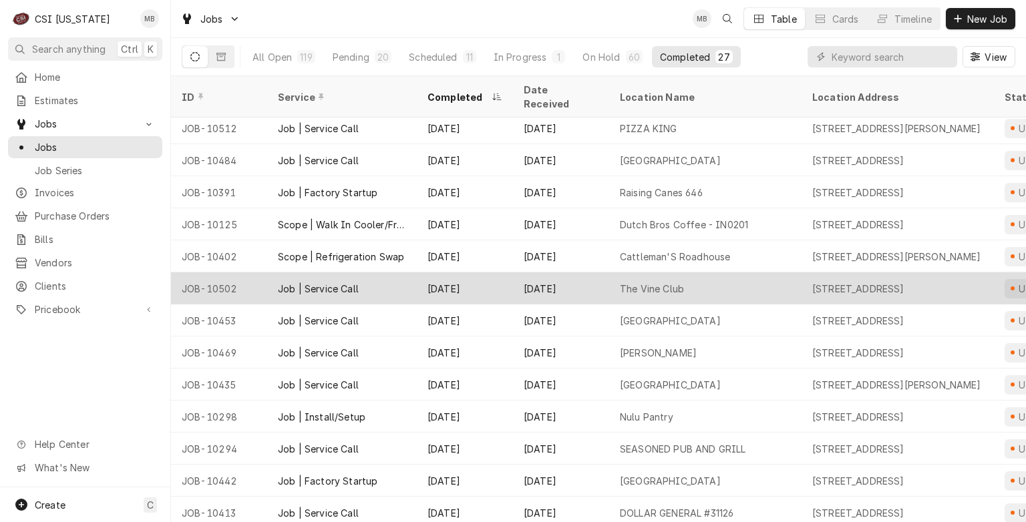
click at [550, 273] on div "Aug 20" at bounding box center [561, 288] width 96 height 32
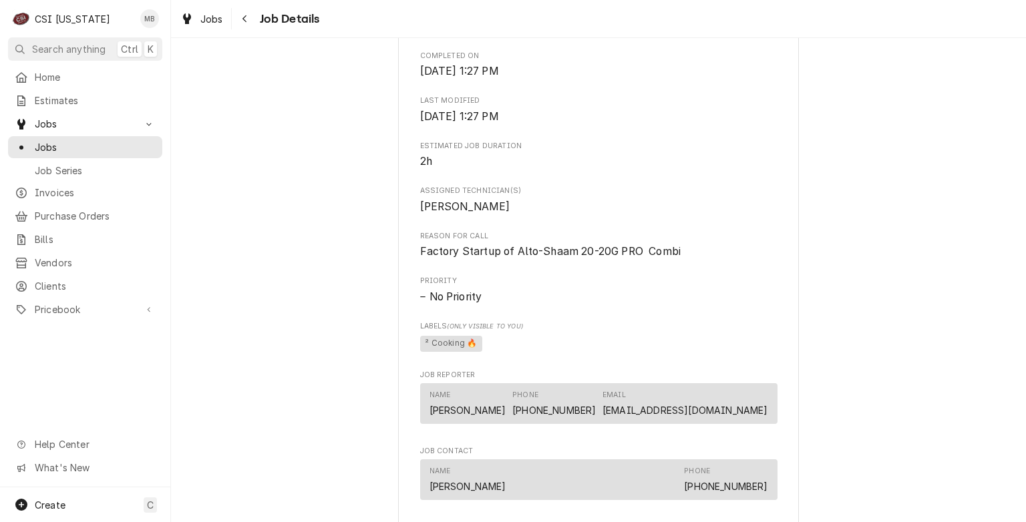
scroll to position [467, 0]
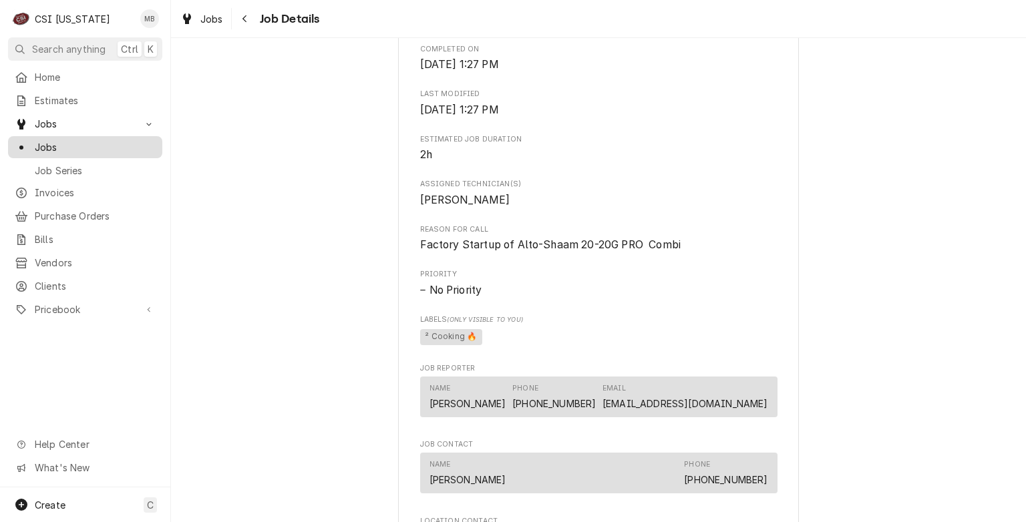
click at [53, 145] on span "Jobs" at bounding box center [95, 147] width 121 height 14
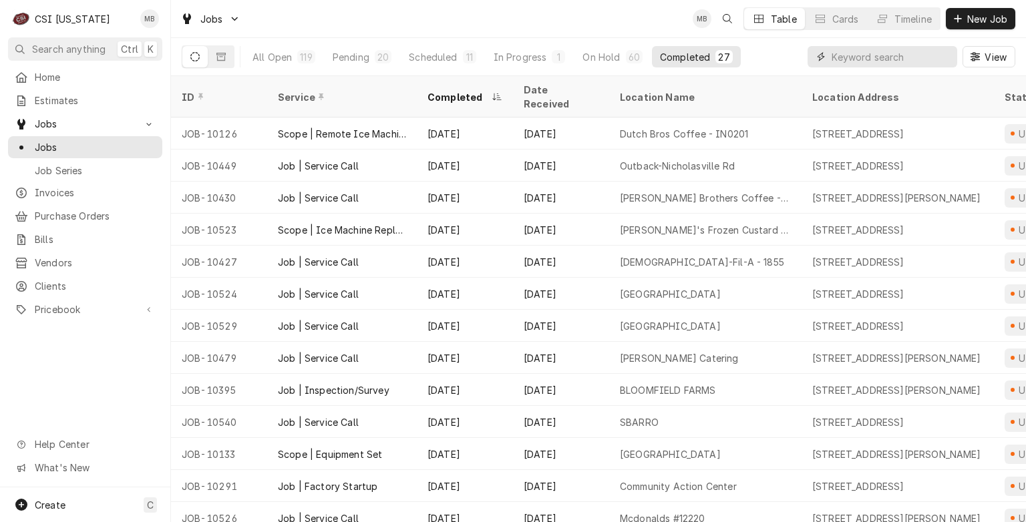
click at [849, 65] on input "Dynamic Content Wrapper" at bounding box center [890, 56] width 119 height 21
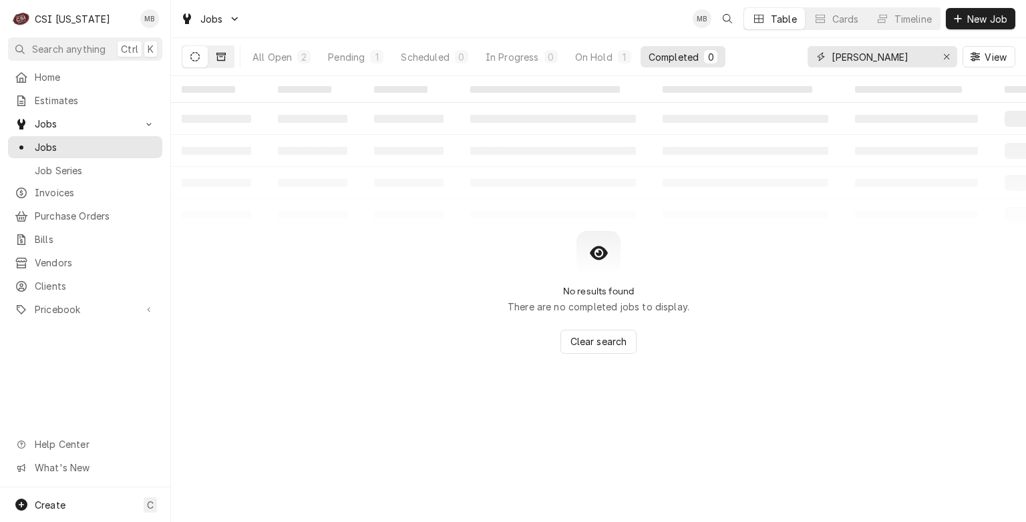
type input "VIVIAN"
click at [223, 55] on icon "Dynamic Content Wrapper" at bounding box center [220, 56] width 9 height 9
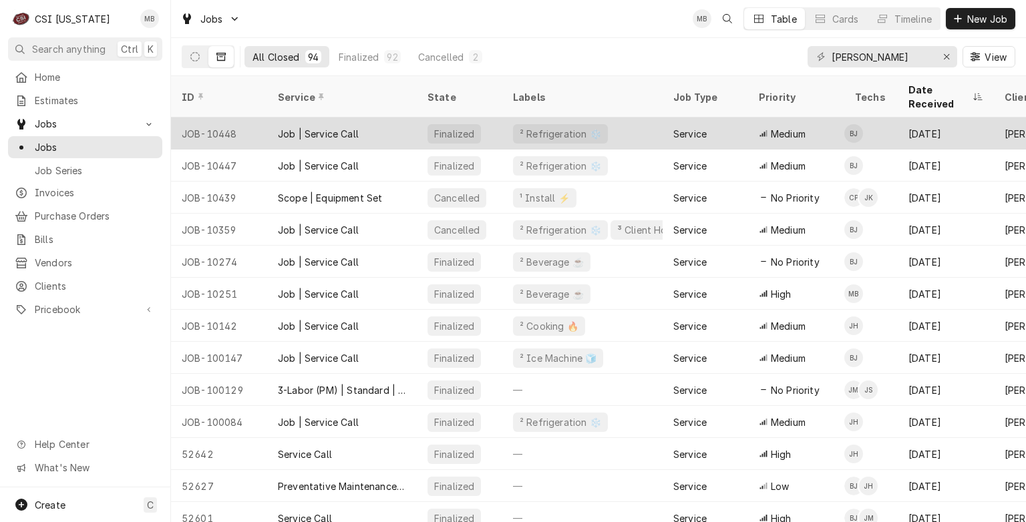
click at [303, 127] on div "Job | Service Call" at bounding box center [318, 134] width 81 height 14
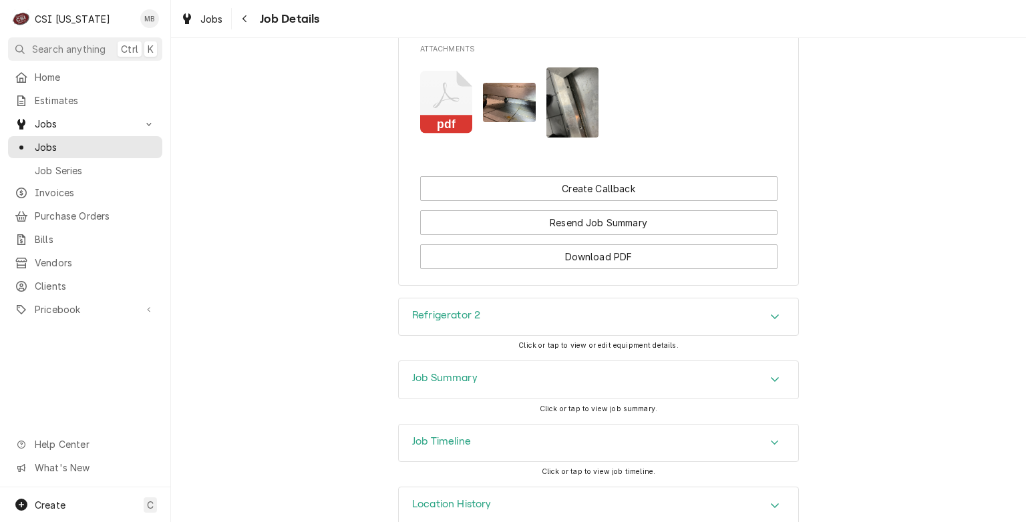
scroll to position [1677, 0]
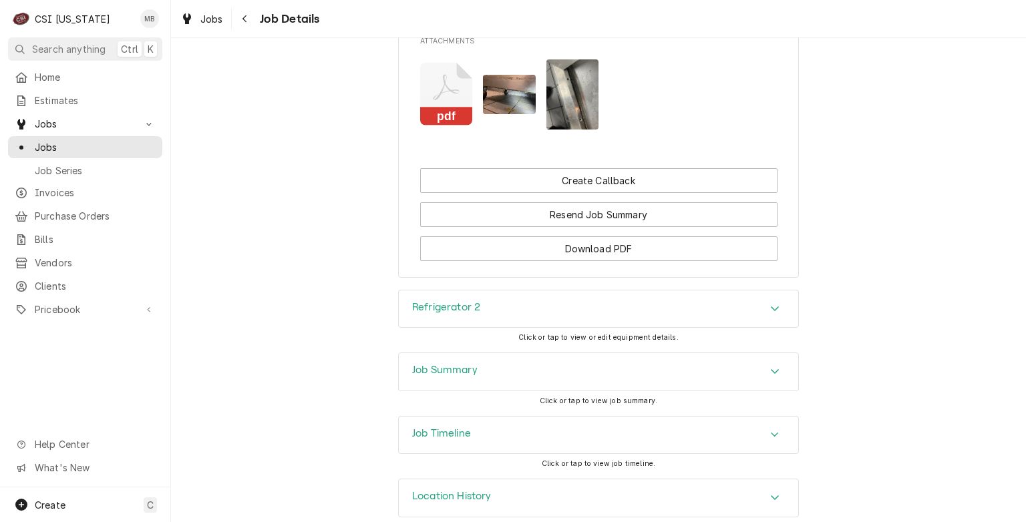
click at [588, 353] on div "Job Summary" at bounding box center [598, 371] width 399 height 37
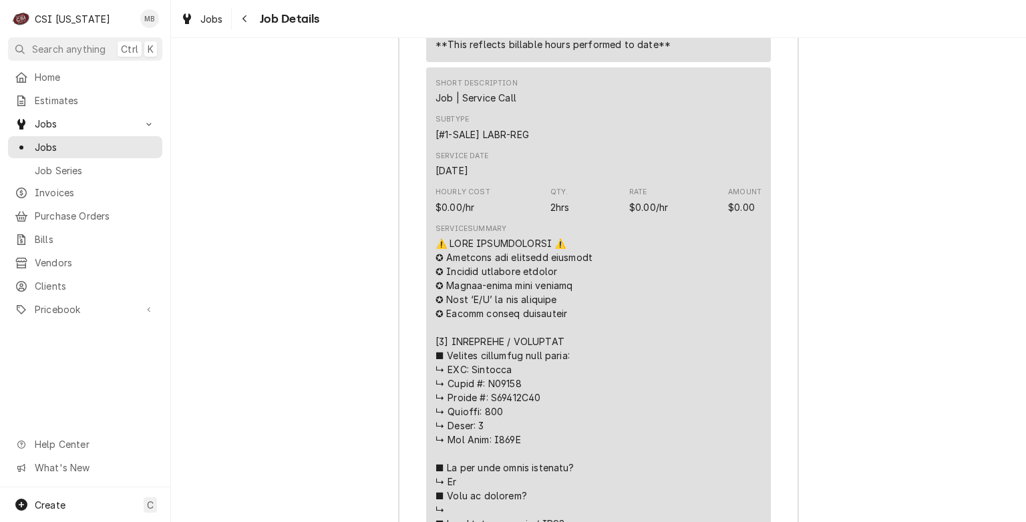
scroll to position [2479, 0]
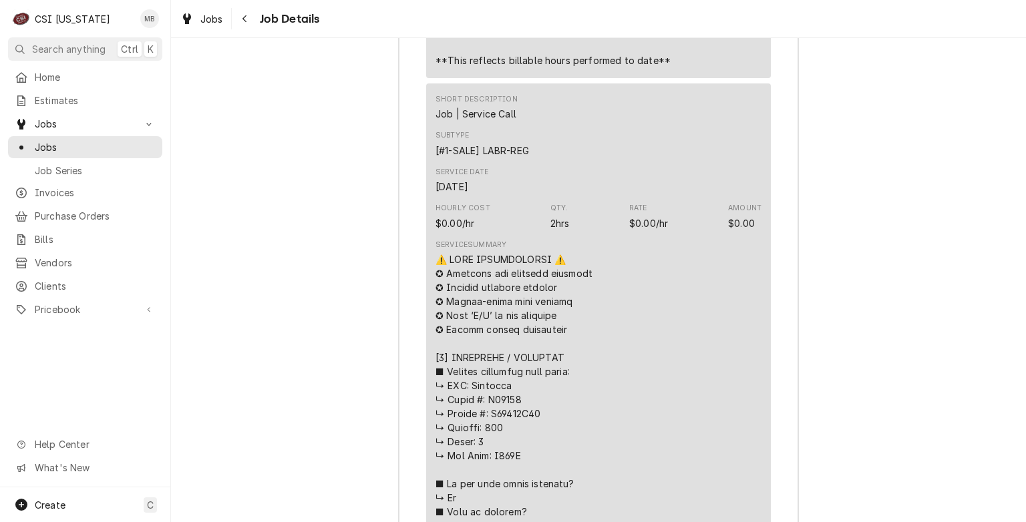
drag, startPoint x: 518, startPoint y: 439, endPoint x: 430, endPoint y: 369, distance: 113.0
copy div "𝗿𝗶𝗳𝗶𝗲𝗱 𝘄/ 𝗠𝗙𝗚? ↳ ■ 𝗜𝘀 𝘂𝗻𝗶𝘁 𝘁𝗮𝗴𝗴𝗲𝗱 𝘄/ 𝗖𝗦𝗜 𝘀𝘁𝗶𝗰𝗸𝗲𝗿? ↳ No [𝟮] 𝗗𝗜𝗔𝗚𝗡𝗢𝗦𝗜𝗦 / 𝗜𝗦𝗦𝗨𝗘𝗦 ■…"
click at [59, 97] on span "Estimates" at bounding box center [95, 100] width 121 height 14
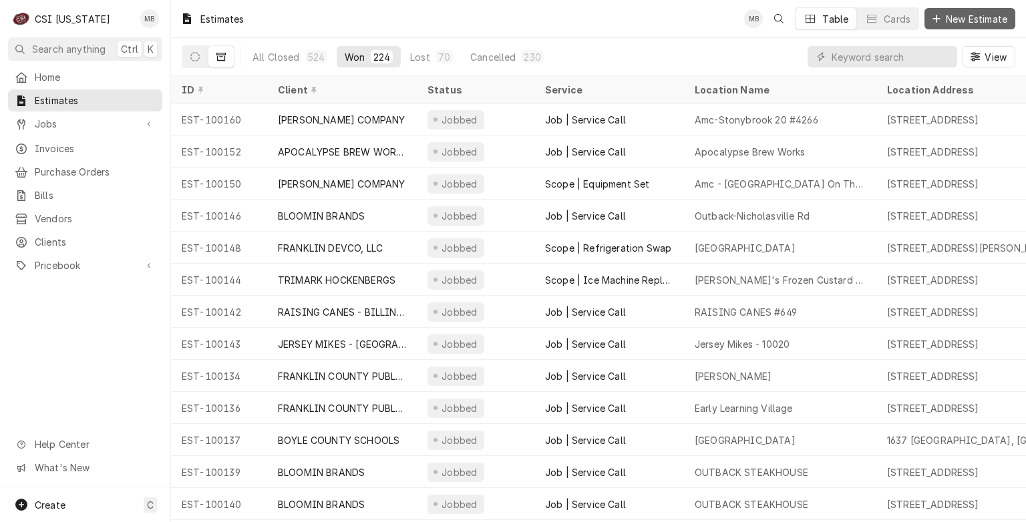
click at [956, 15] on span "New Estimate" at bounding box center [976, 19] width 67 height 14
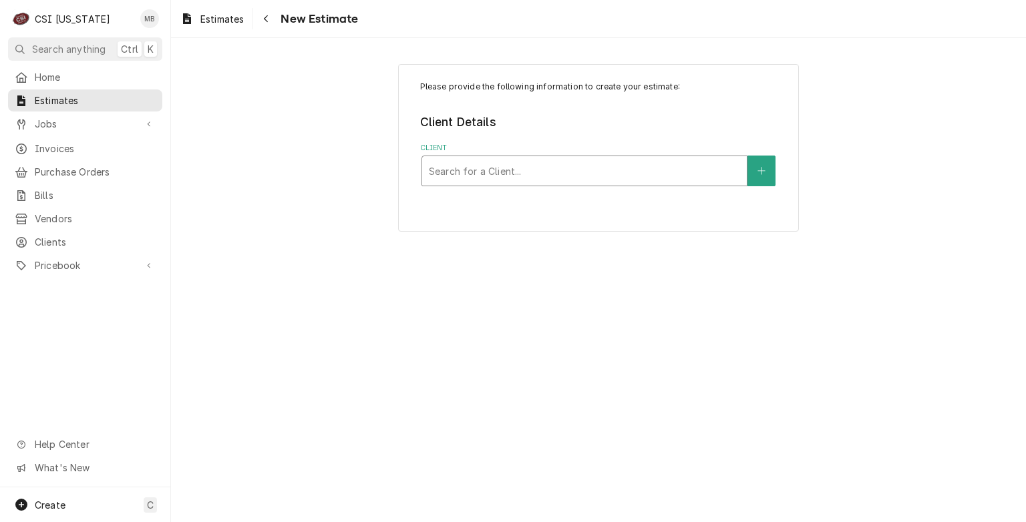
click at [544, 183] on div "Search for a Client..." at bounding box center [584, 170] width 325 height 29
click at [542, 178] on div "Client" at bounding box center [584, 171] width 311 height 24
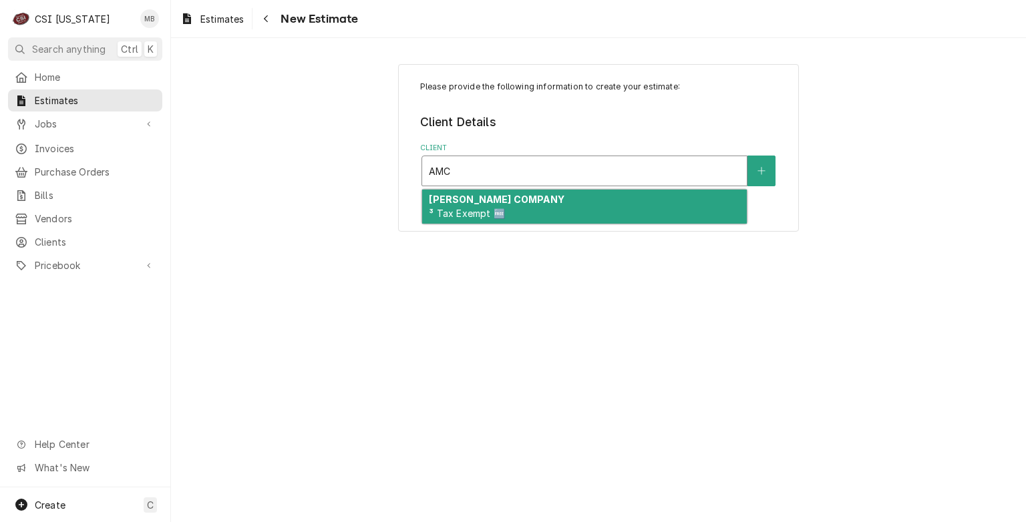
type input "AMC"
click at [618, 87] on p "Please provide the following information to create your estimate:" at bounding box center [598, 87] width 357 height 12
